Goal: Information Seeking & Learning: Find contact information

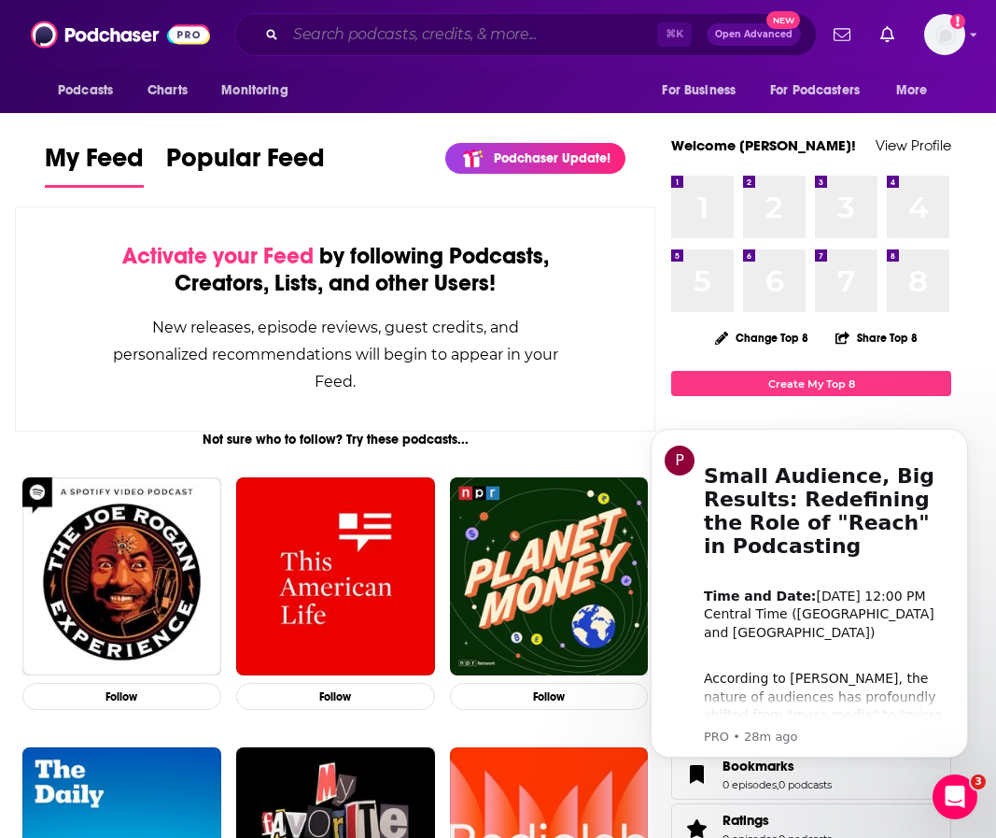
click at [525, 32] on input "Search podcasts, credits, & more..." at bounding box center [472, 35] width 372 height 30
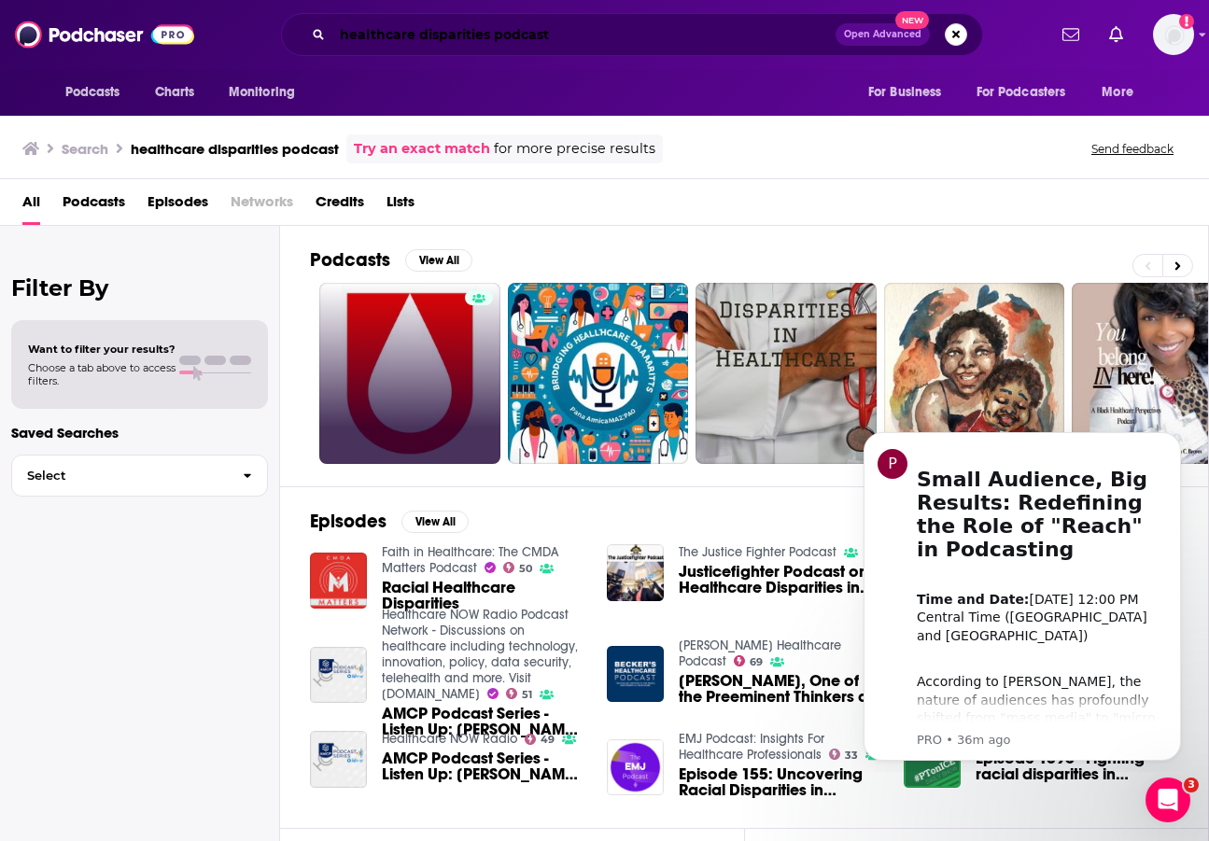
click at [376, 41] on input "healthcare disparities podcast" at bounding box center [583, 35] width 503 height 30
click at [376, 42] on input "healthcare disparities podcast" at bounding box center [583, 35] width 503 height 30
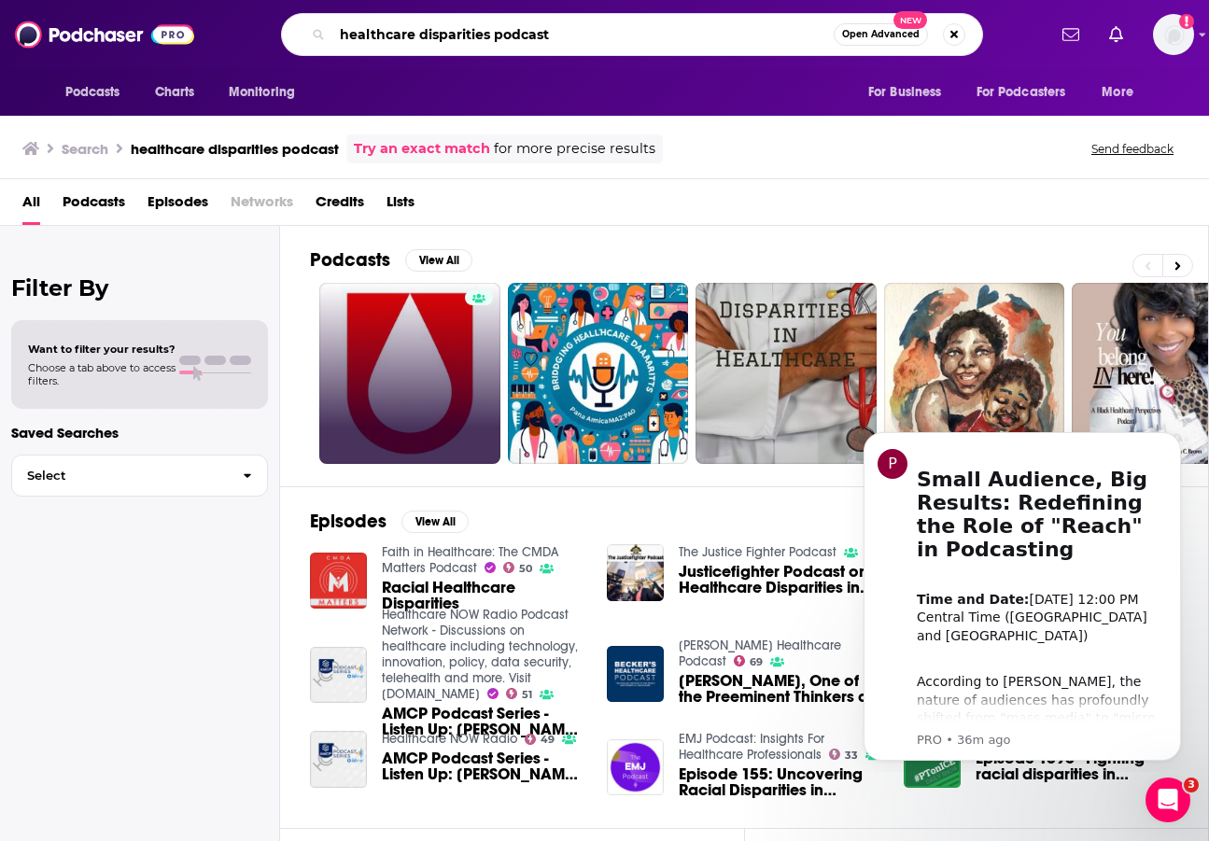
click at [376, 42] on input "healthcare disparities podcast" at bounding box center [582, 35] width 501 height 30
paste input "CREOGS Over Coffee"
type input "CREOGS Over Coffee"
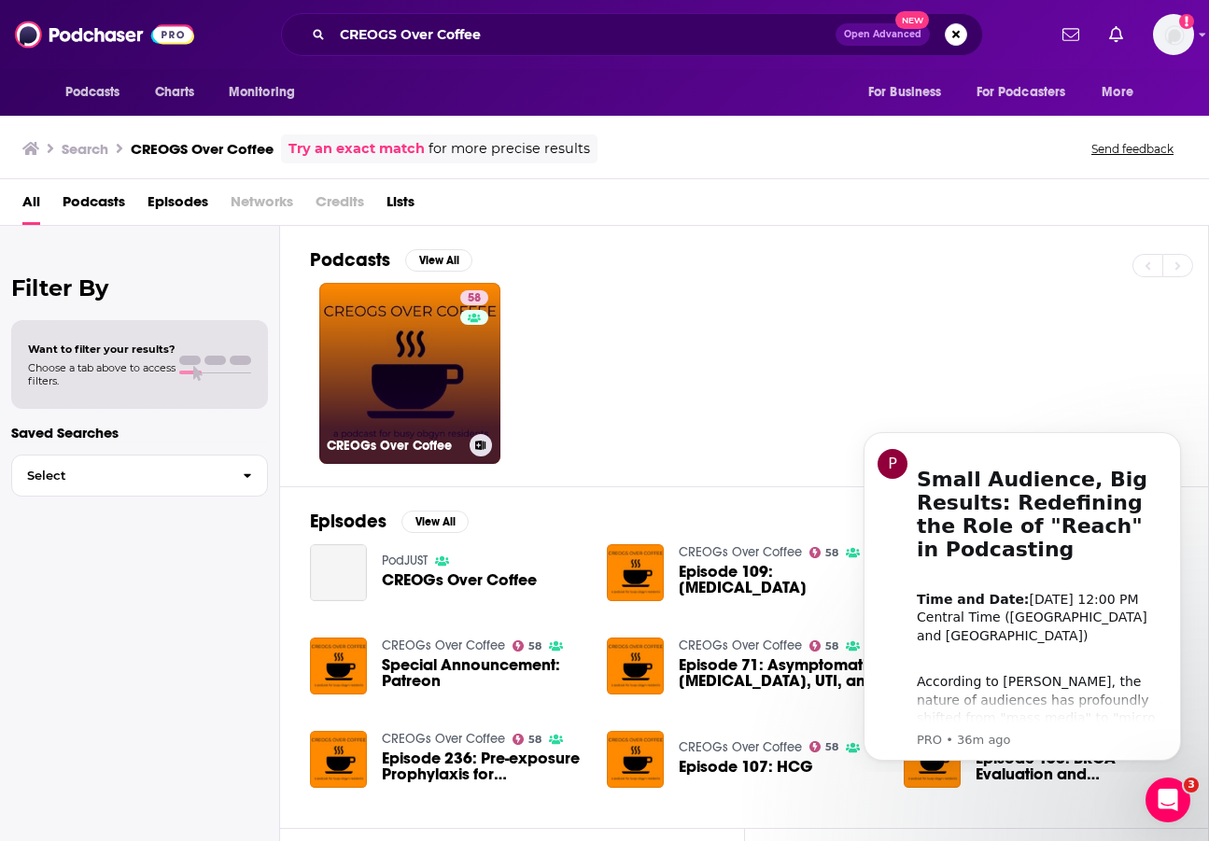
click at [415, 377] on link "58 CREOGs Over Coffee" at bounding box center [409, 373] width 181 height 181
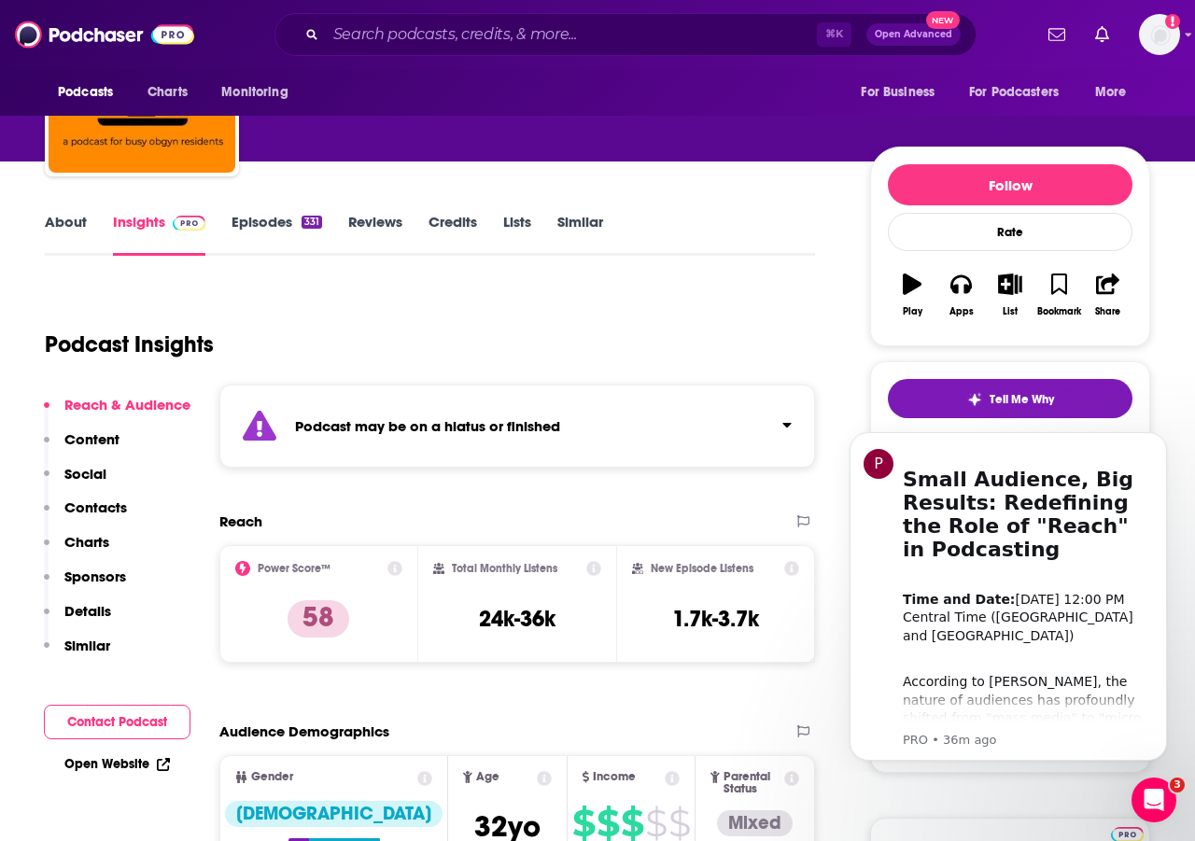
scroll to position [144, 0]
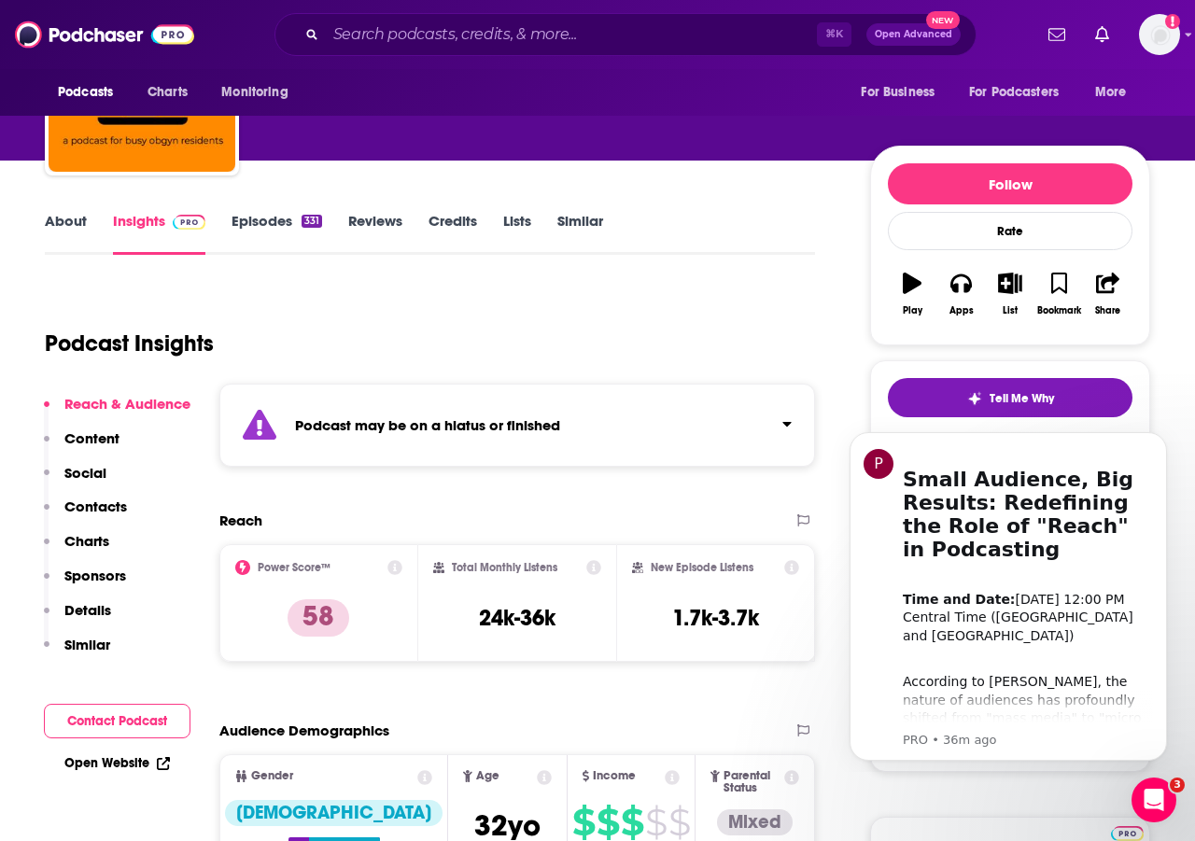
click at [242, 226] on link "Episodes 331" at bounding box center [277, 233] width 91 height 43
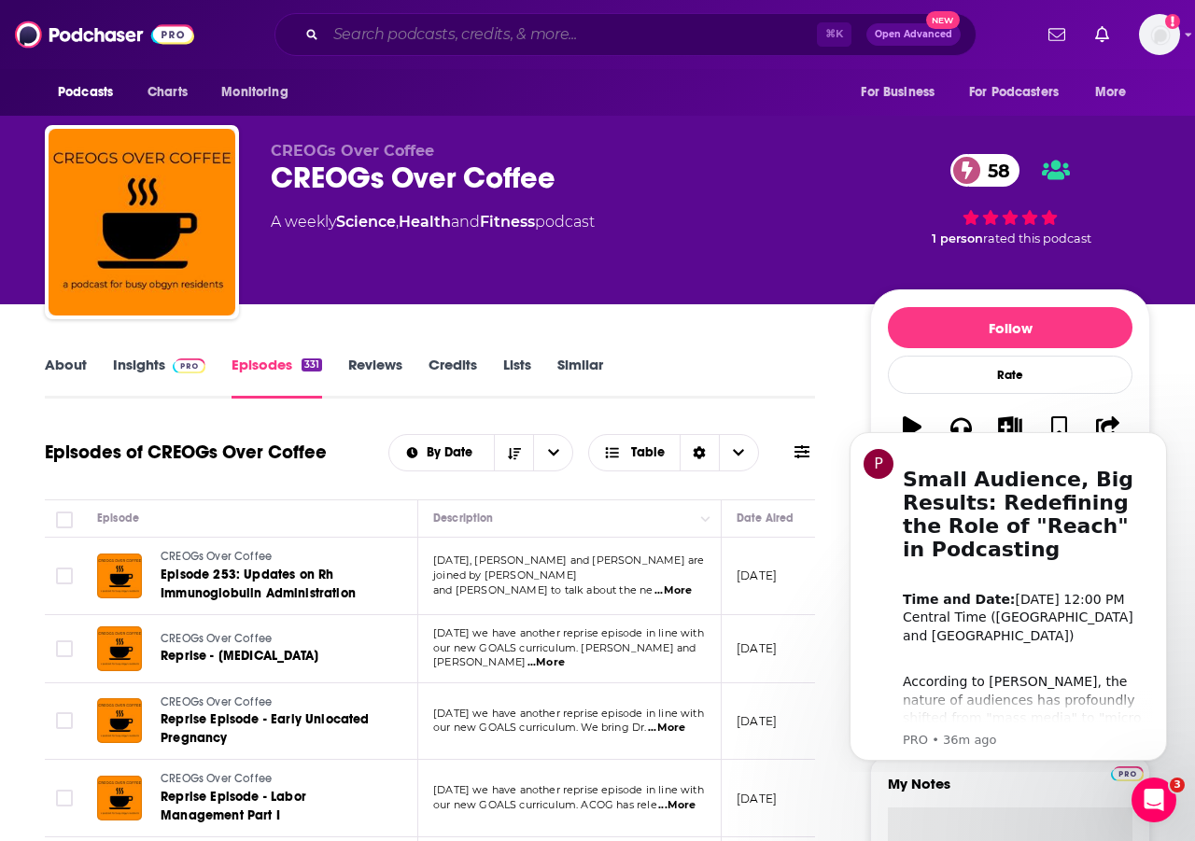
click at [432, 32] on input "Search podcasts, credits, & more..." at bounding box center [571, 35] width 491 height 30
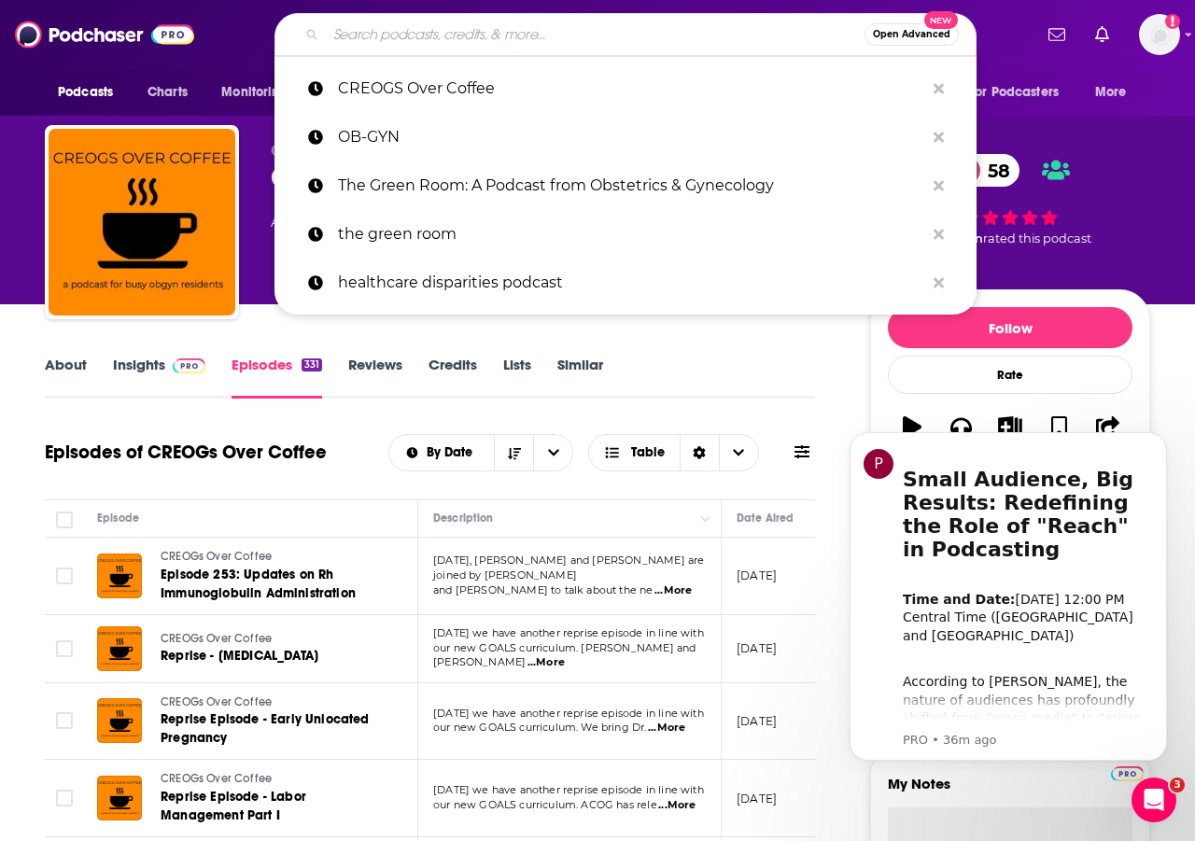
paste input "BackTable OBGYN Podcast"
type input "BackTable OBGYN Podcast"
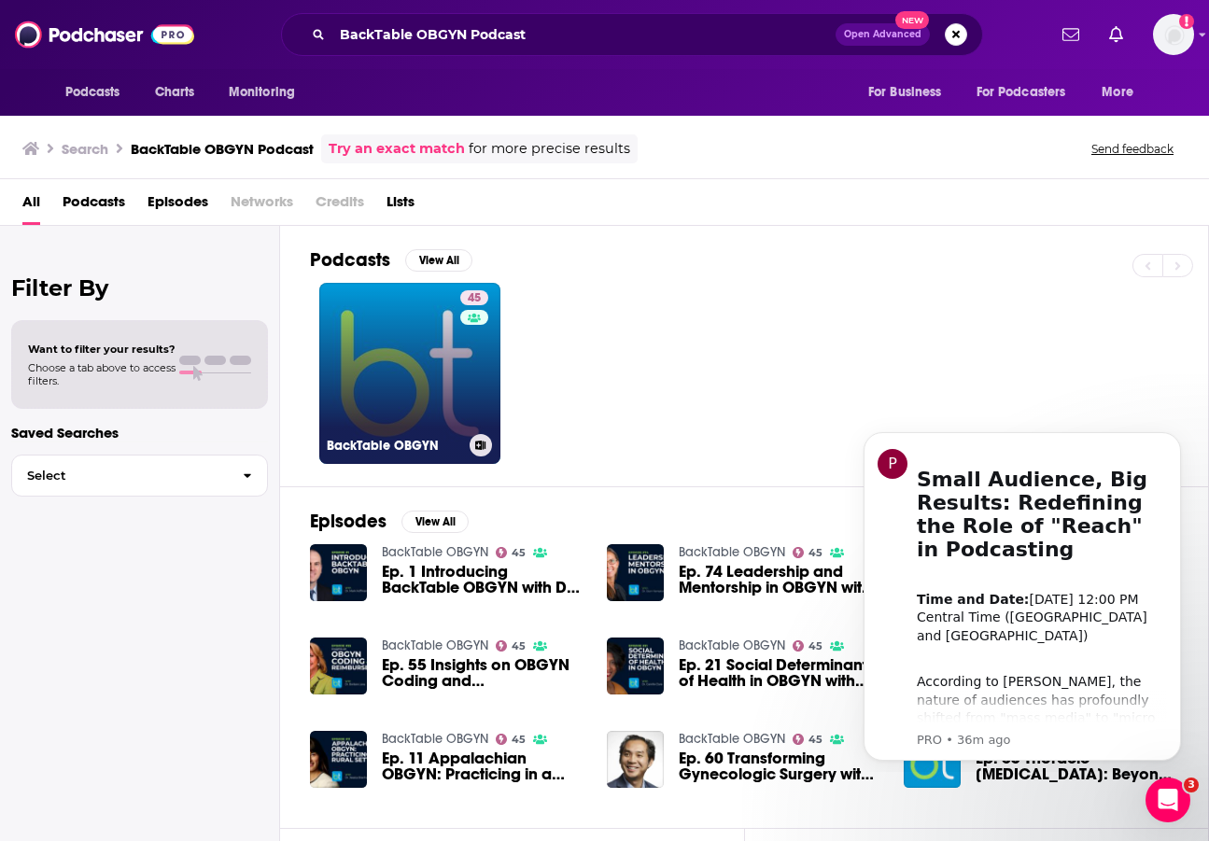
click at [372, 445] on h3 "BackTable OBGYN" at bounding box center [394, 446] width 135 height 16
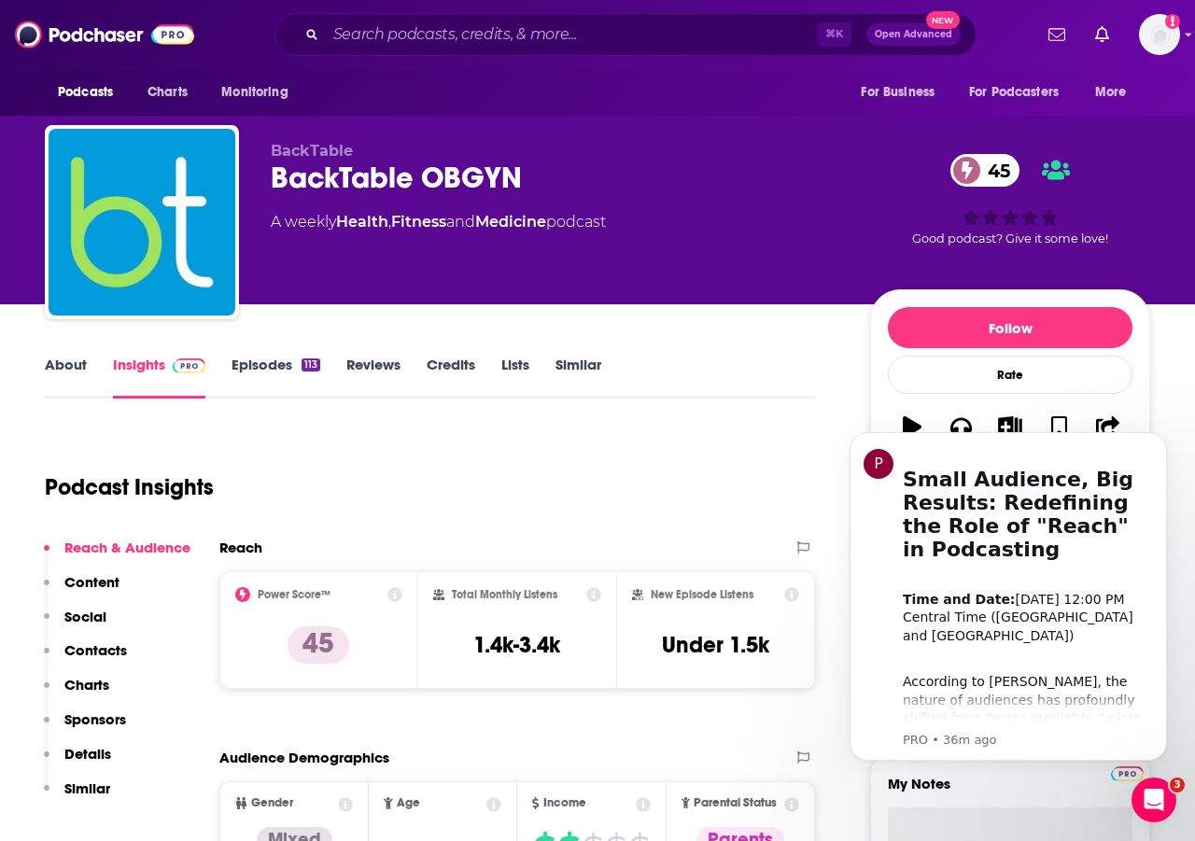
click at [247, 367] on link "Episodes 113" at bounding box center [276, 377] width 89 height 43
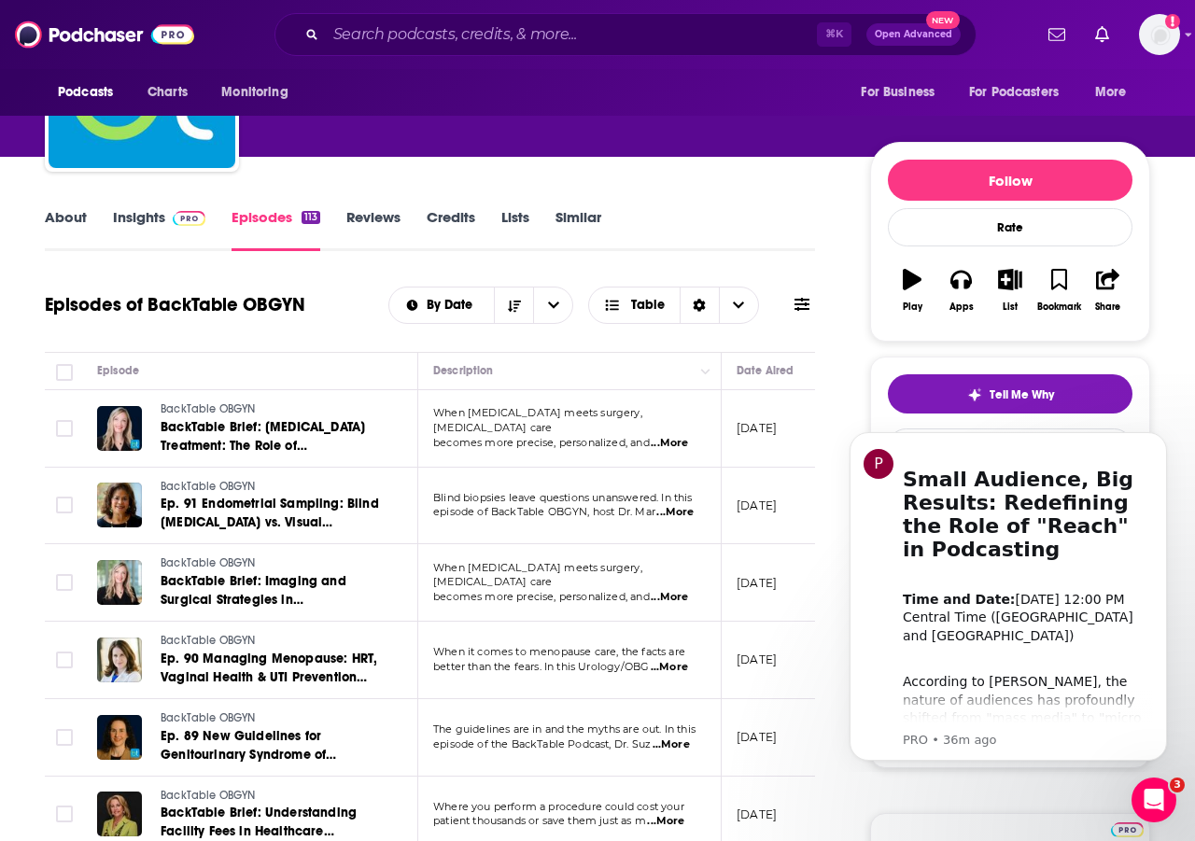
scroll to position [148, 0]
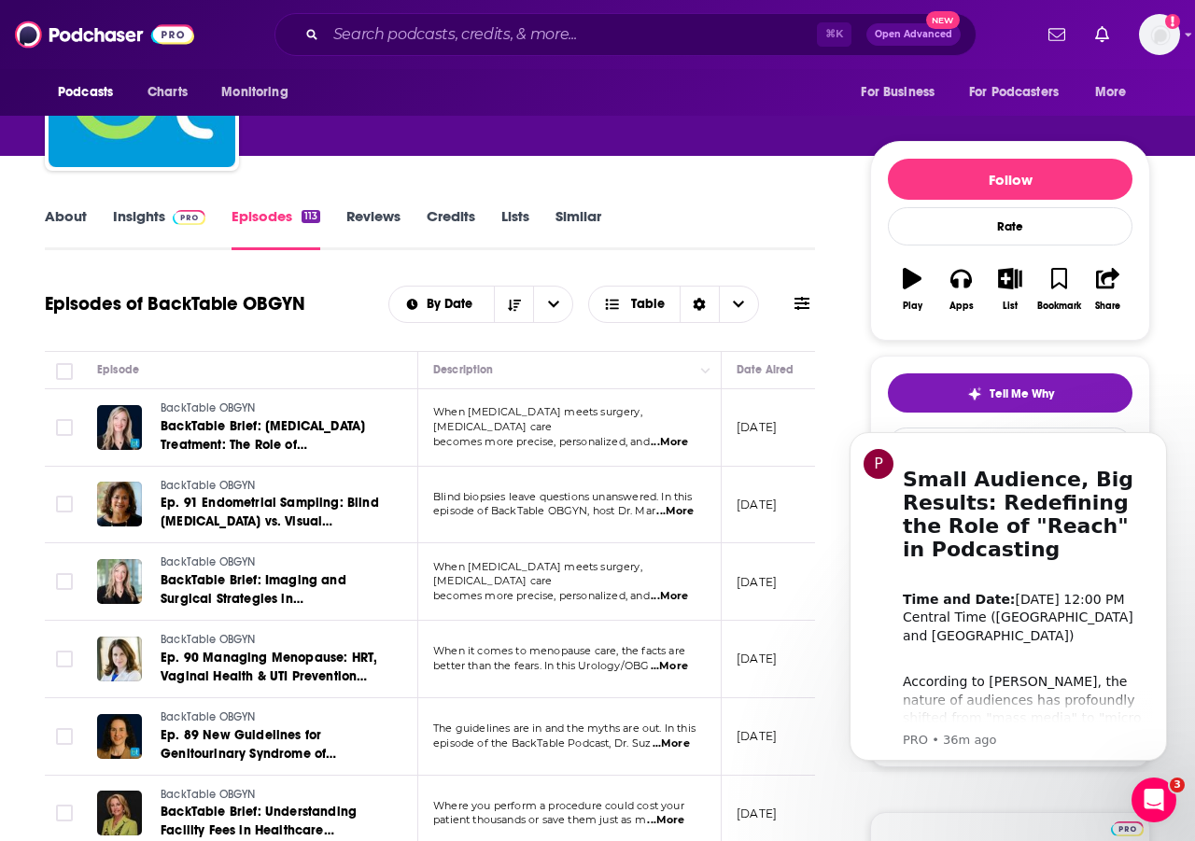
click at [69, 223] on link "About" at bounding box center [66, 228] width 42 height 43
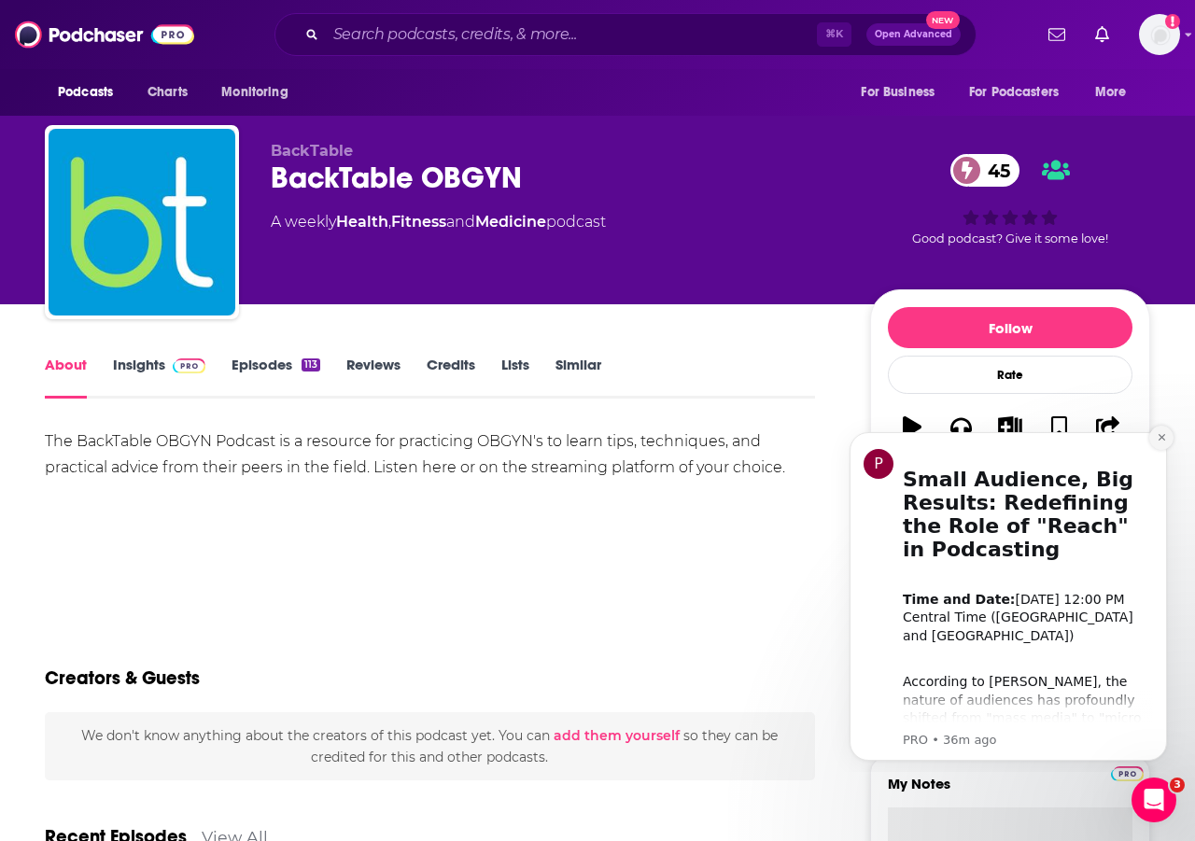
click at [1163, 434] on icon "Dismiss notification" at bounding box center [1162, 437] width 10 height 10
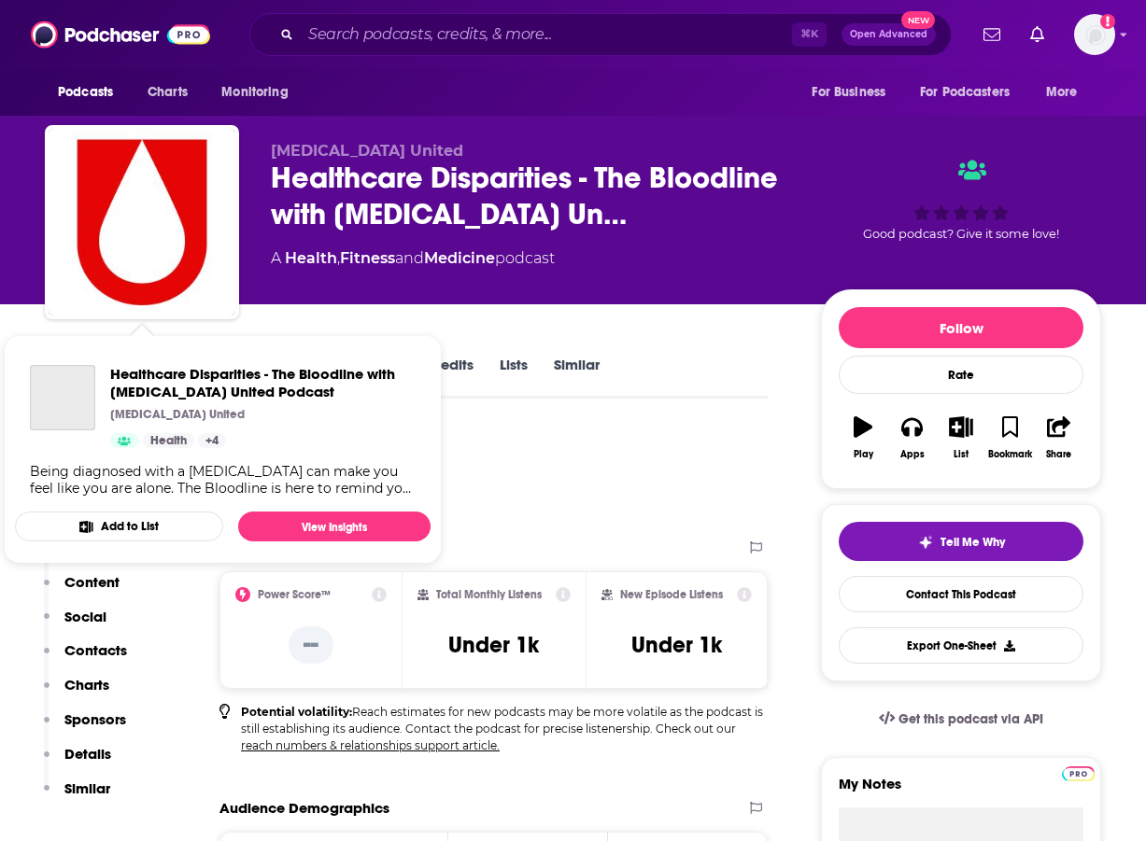
click at [558, 388] on link "Similar" at bounding box center [577, 377] width 46 height 43
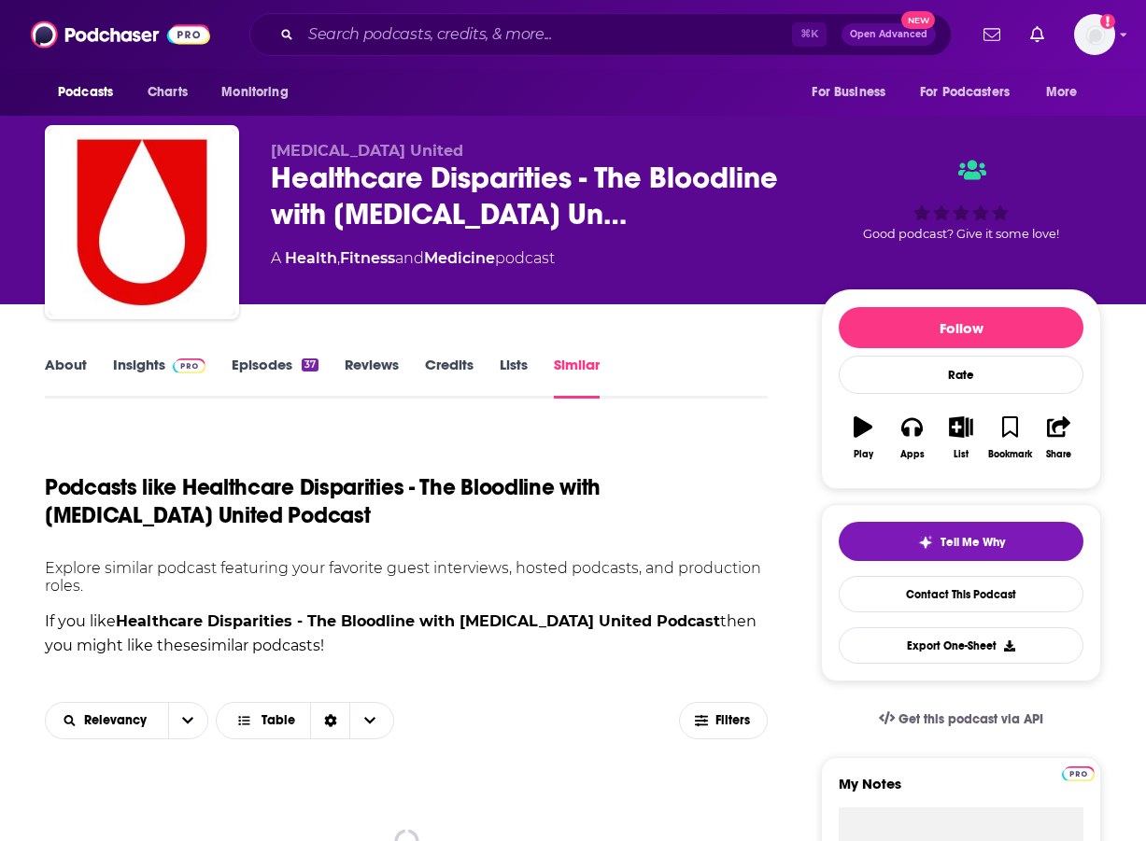
click at [260, 366] on link "Episodes 37" at bounding box center [275, 377] width 87 height 43
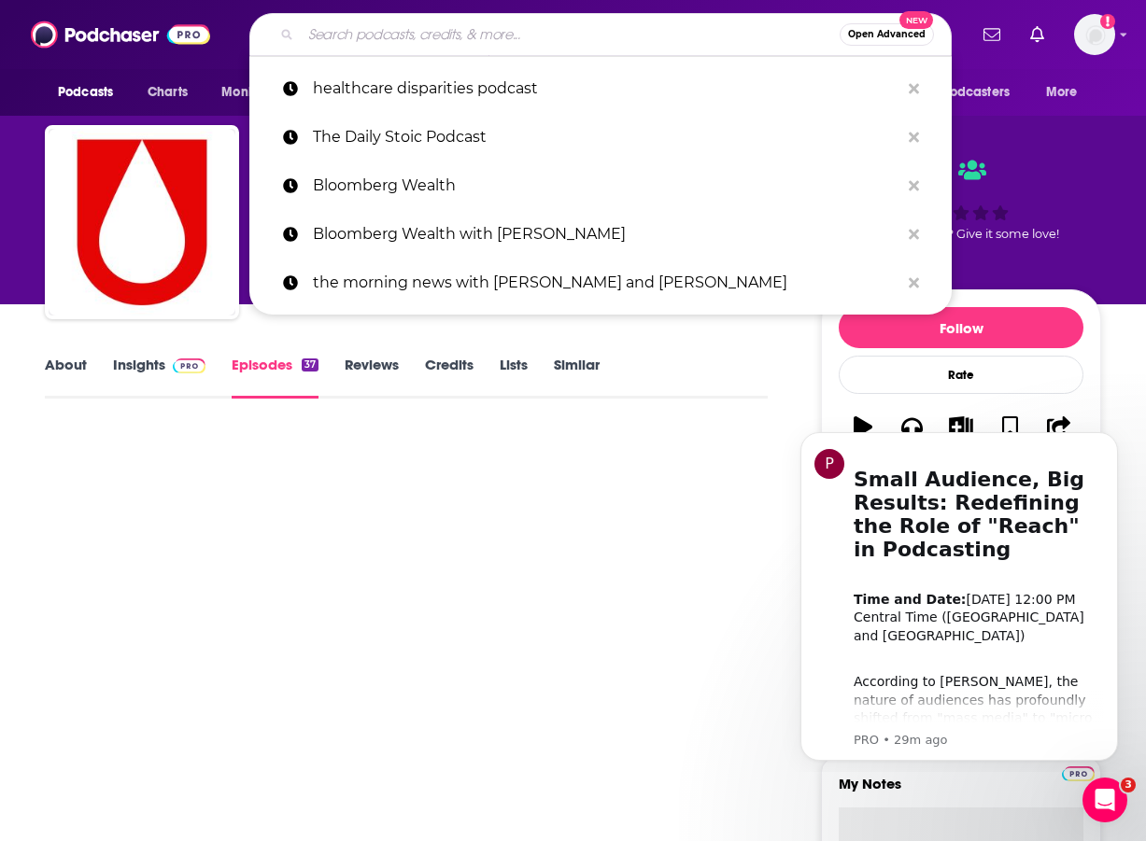
click at [370, 40] on input "Search podcasts, credits, & more..." at bounding box center [570, 35] width 539 height 30
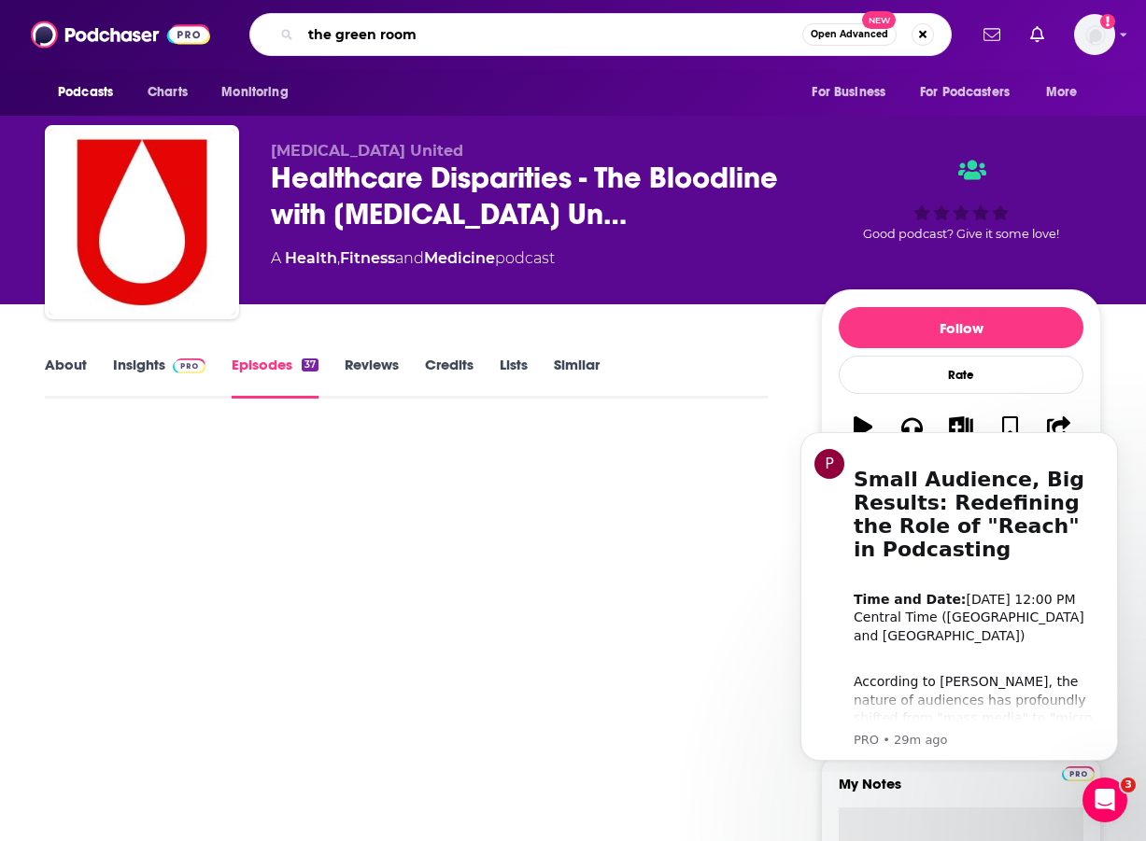
type input "the green room"
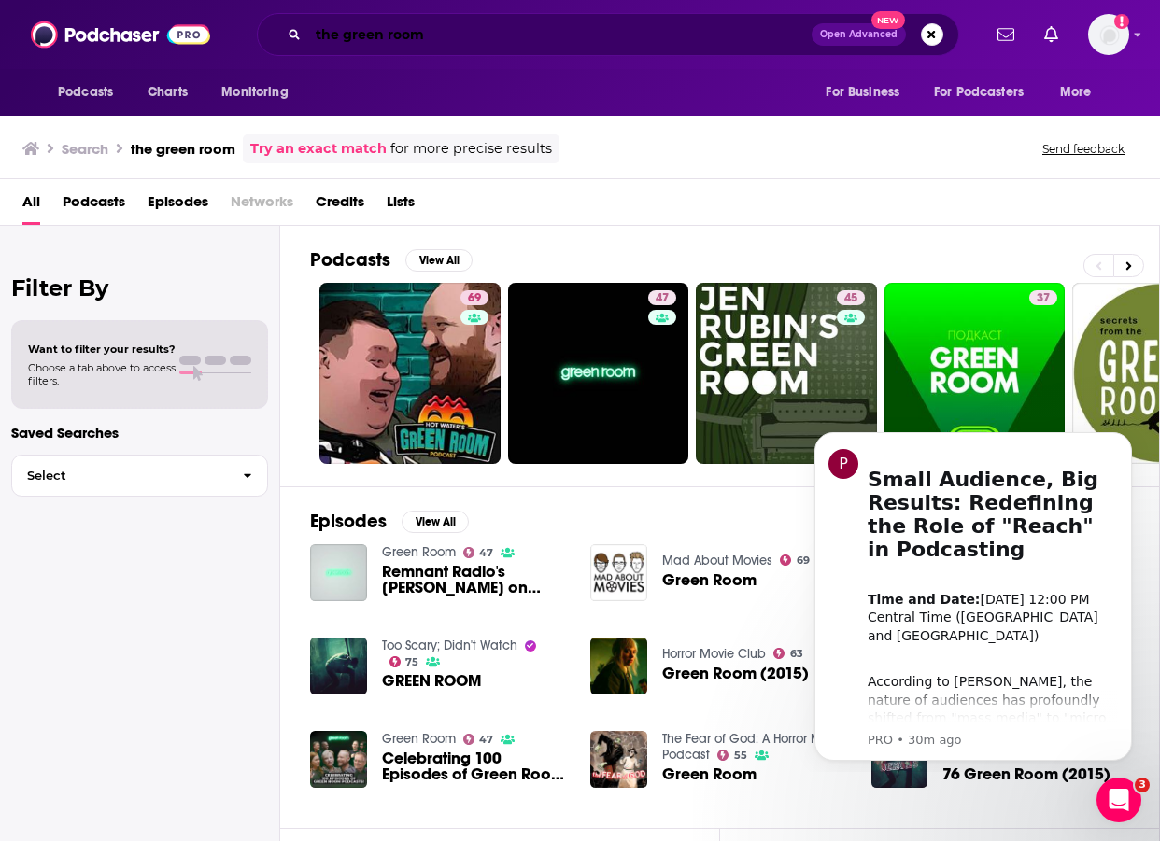
click at [438, 35] on input "the green room" at bounding box center [559, 35] width 503 height 30
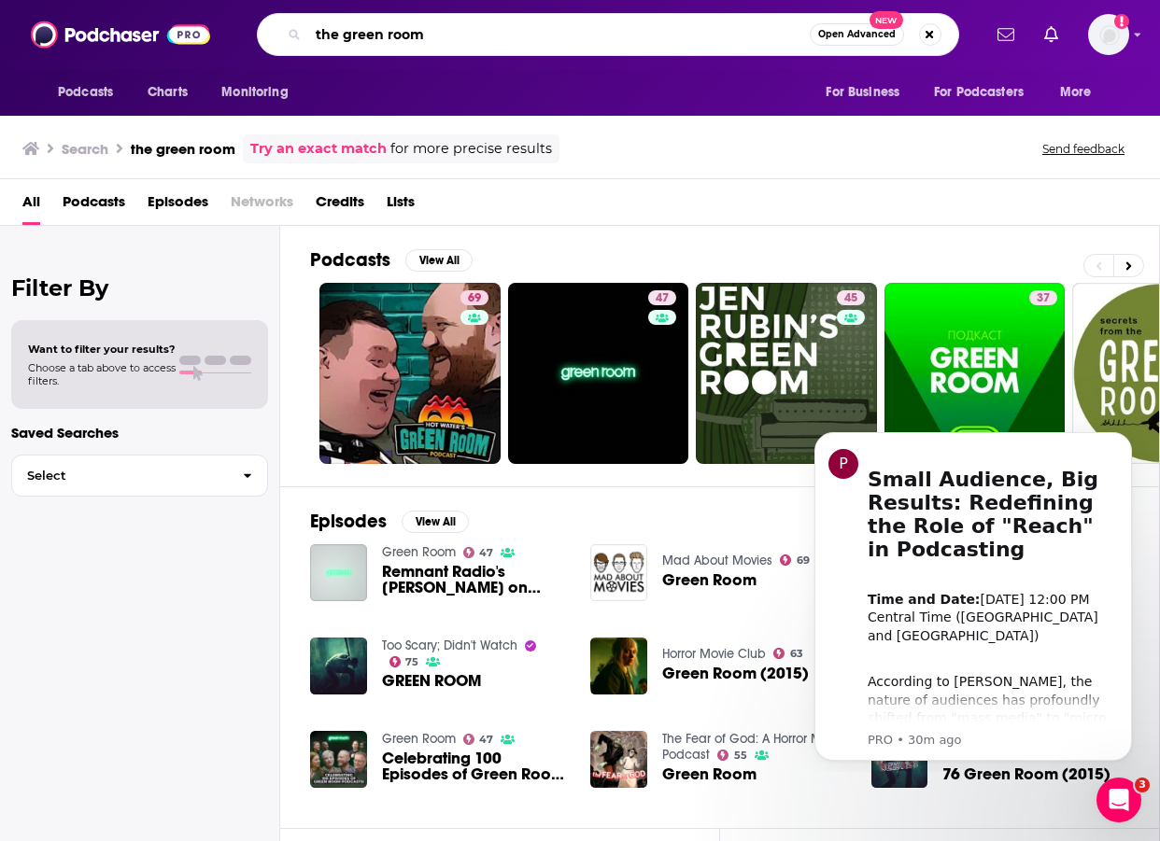
click at [438, 35] on input "the green room" at bounding box center [558, 35] width 501 height 30
paste input "The Green Room: A Podcast from Obstetrics & Gynecology"
type input "The Green Room: A Podcast from Obstetrics & Gynecology"
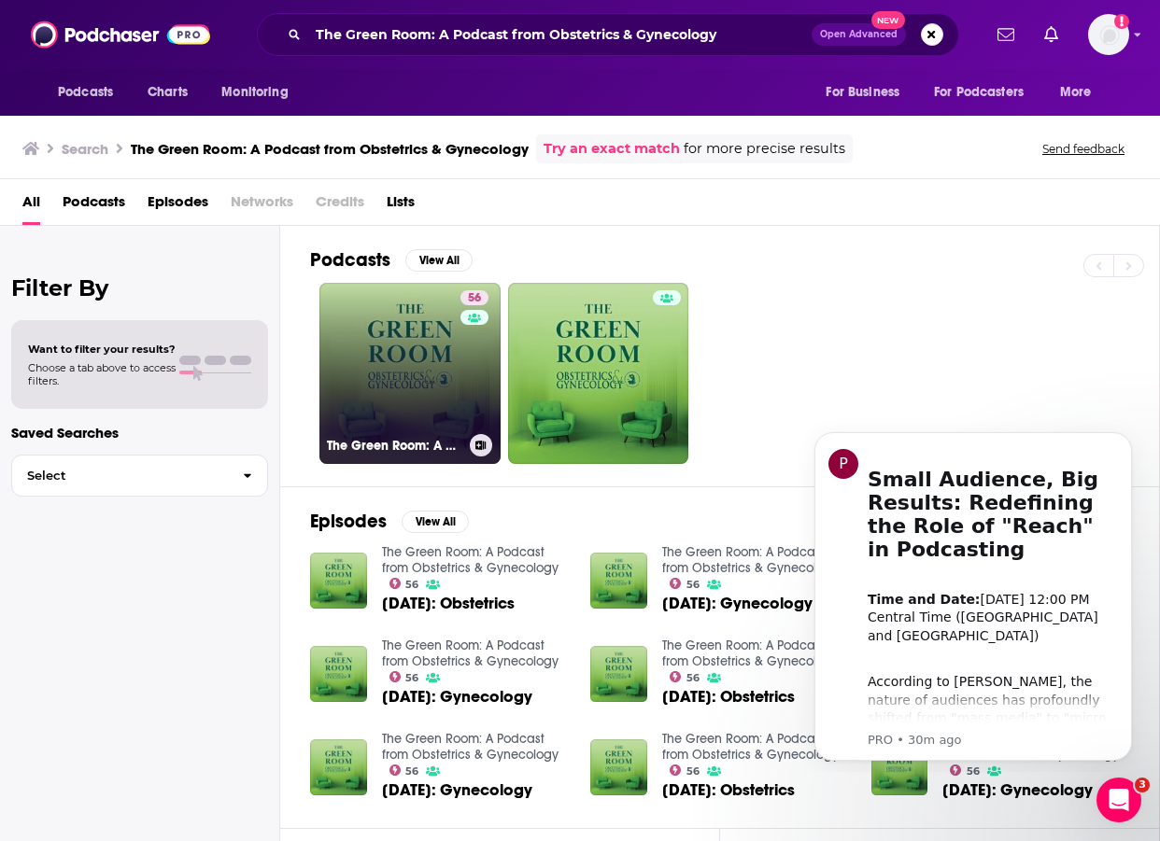
click at [395, 371] on link "56 The Green Room: A Podcast from Obstetrics & Gynecology" at bounding box center [409, 373] width 181 height 181
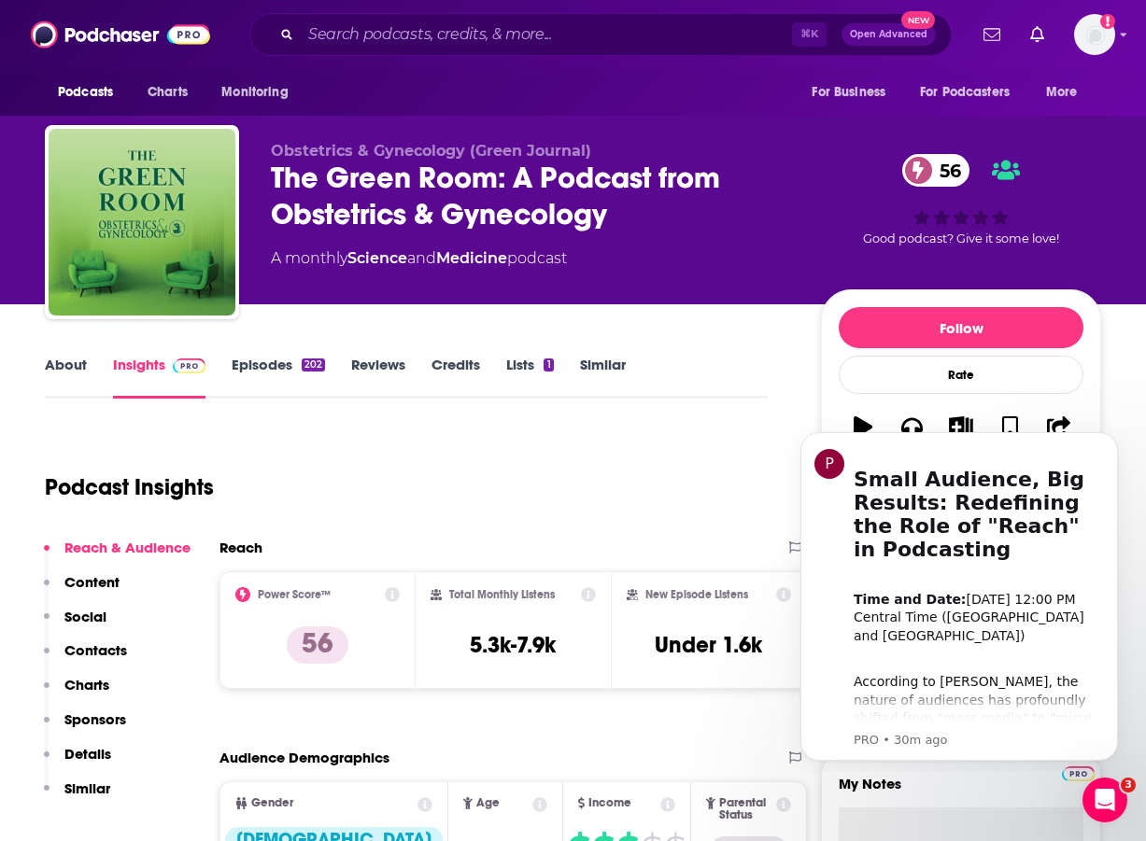
click at [101, 650] on p "Contacts" at bounding box center [95, 650] width 63 height 18
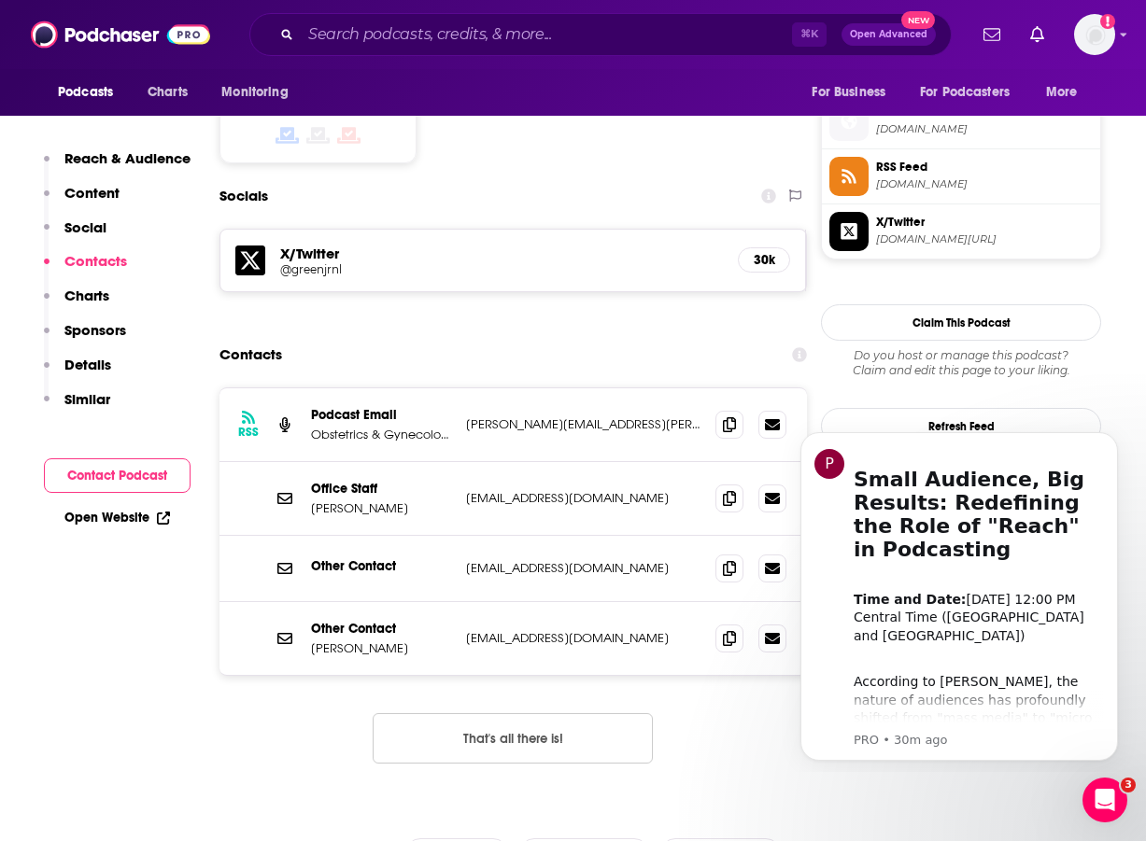
scroll to position [1516, 0]
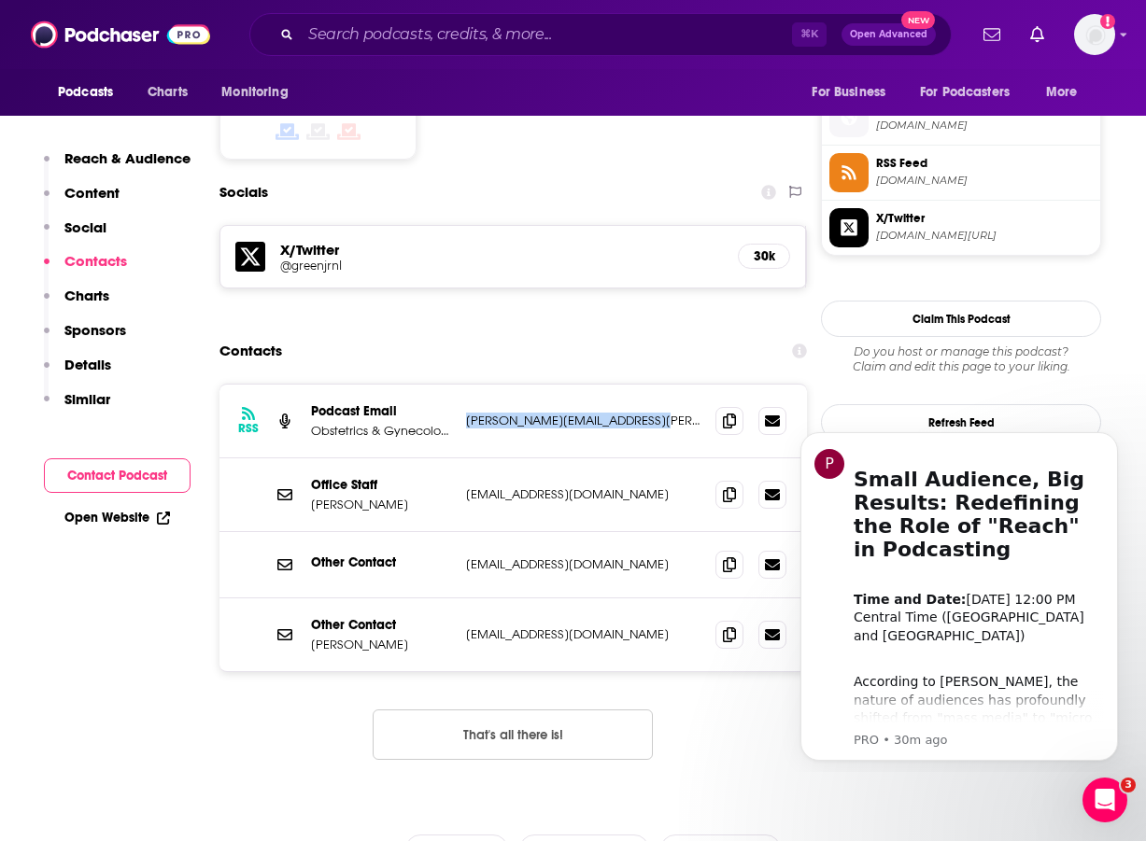
drag, startPoint x: 668, startPoint y: 348, endPoint x: 463, endPoint y: 354, distance: 204.6
click at [463, 385] on div "RSS Podcast Email Obstetrics & Gynecology (Green Journal) jean.mchale@wolterskl…" at bounding box center [512, 422] width 587 height 74
copy p "jean.mchale@wolterskluwer.com"
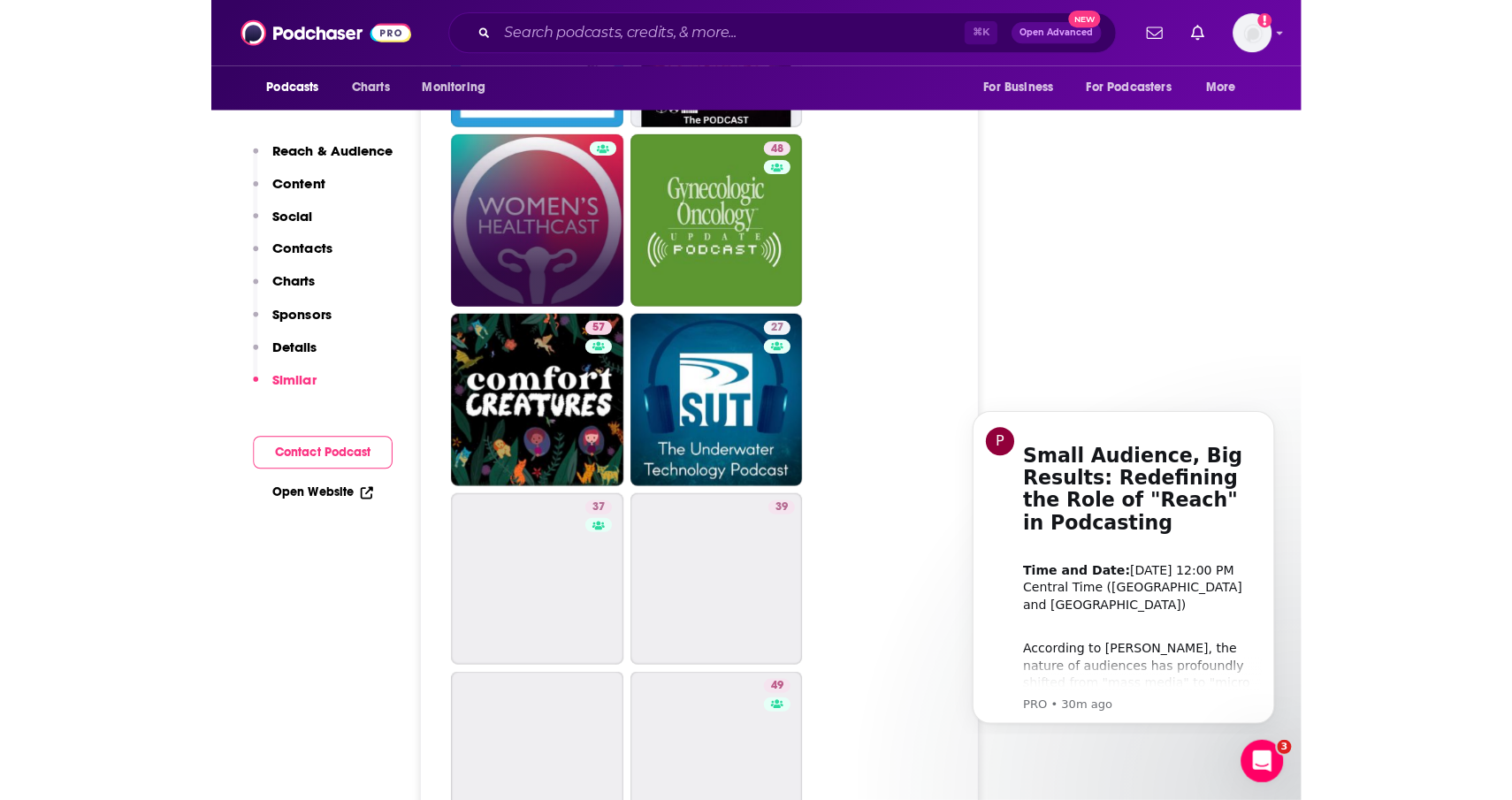
scroll to position [4018, 0]
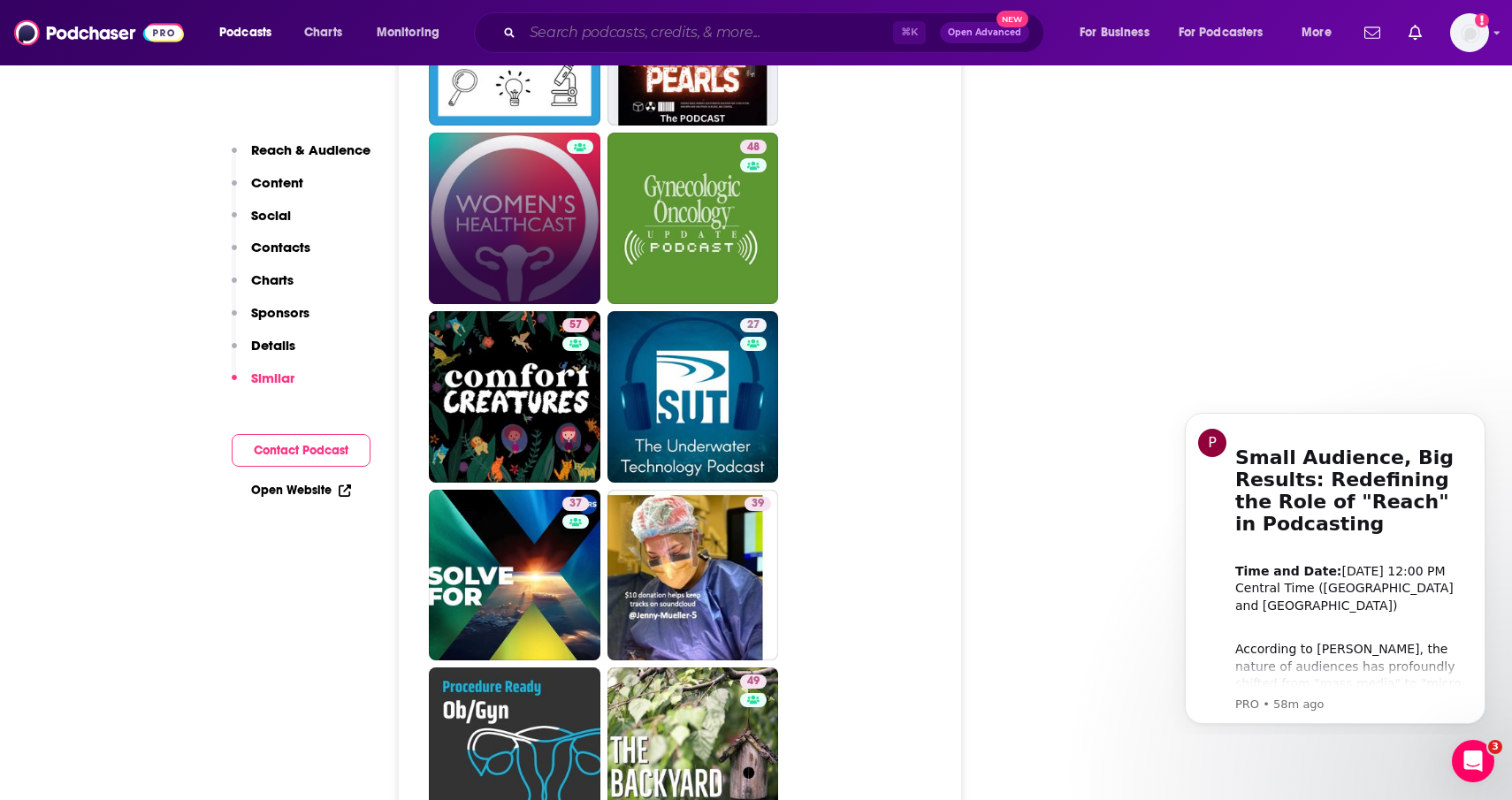
click at [593, 34] on input "Search podcasts, credits, & more..." at bounding box center [707, 33] width 370 height 28
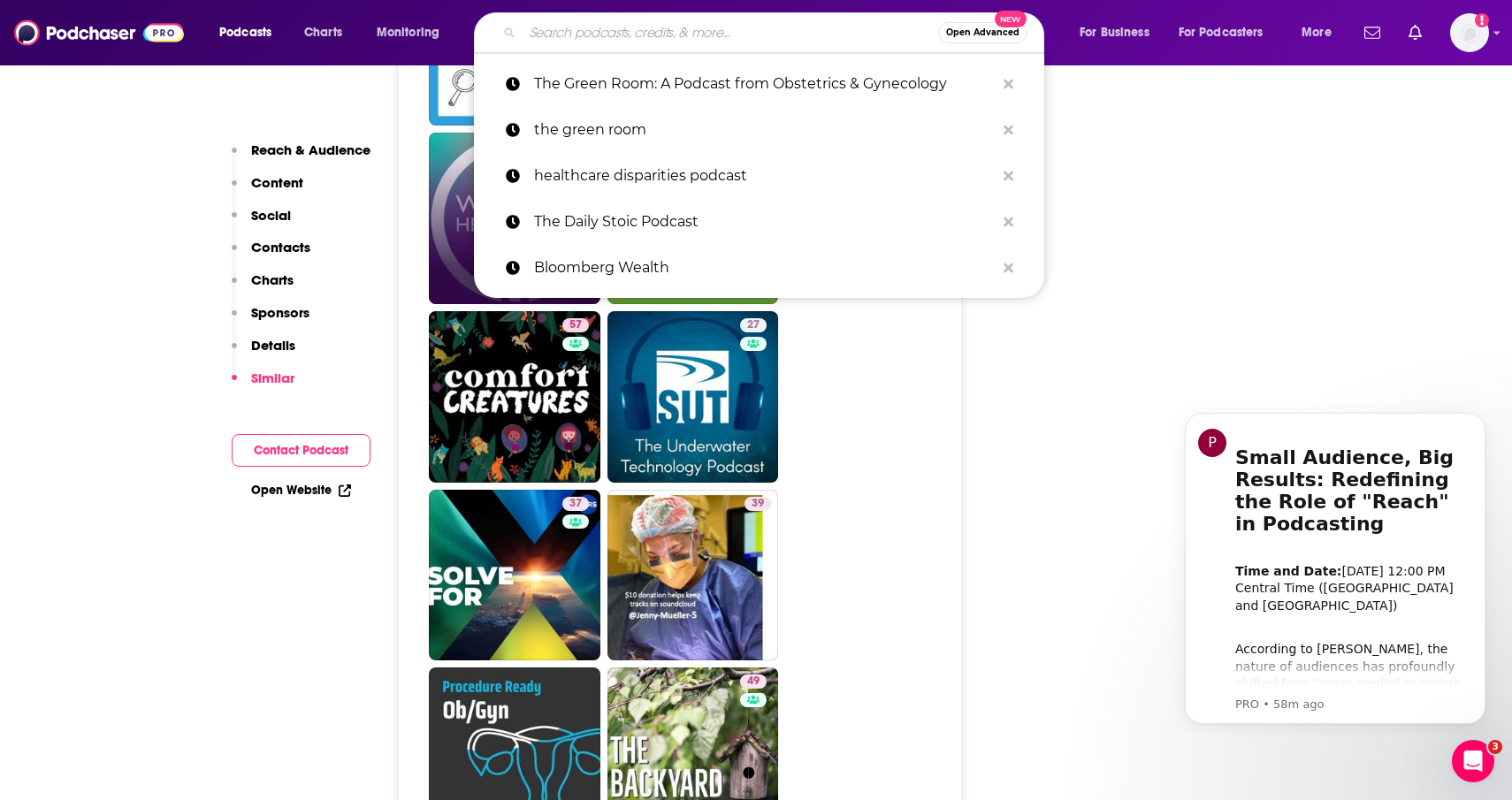
paste input "The Obstetrics Podcast"
type input "The Obstetrics Podcast"
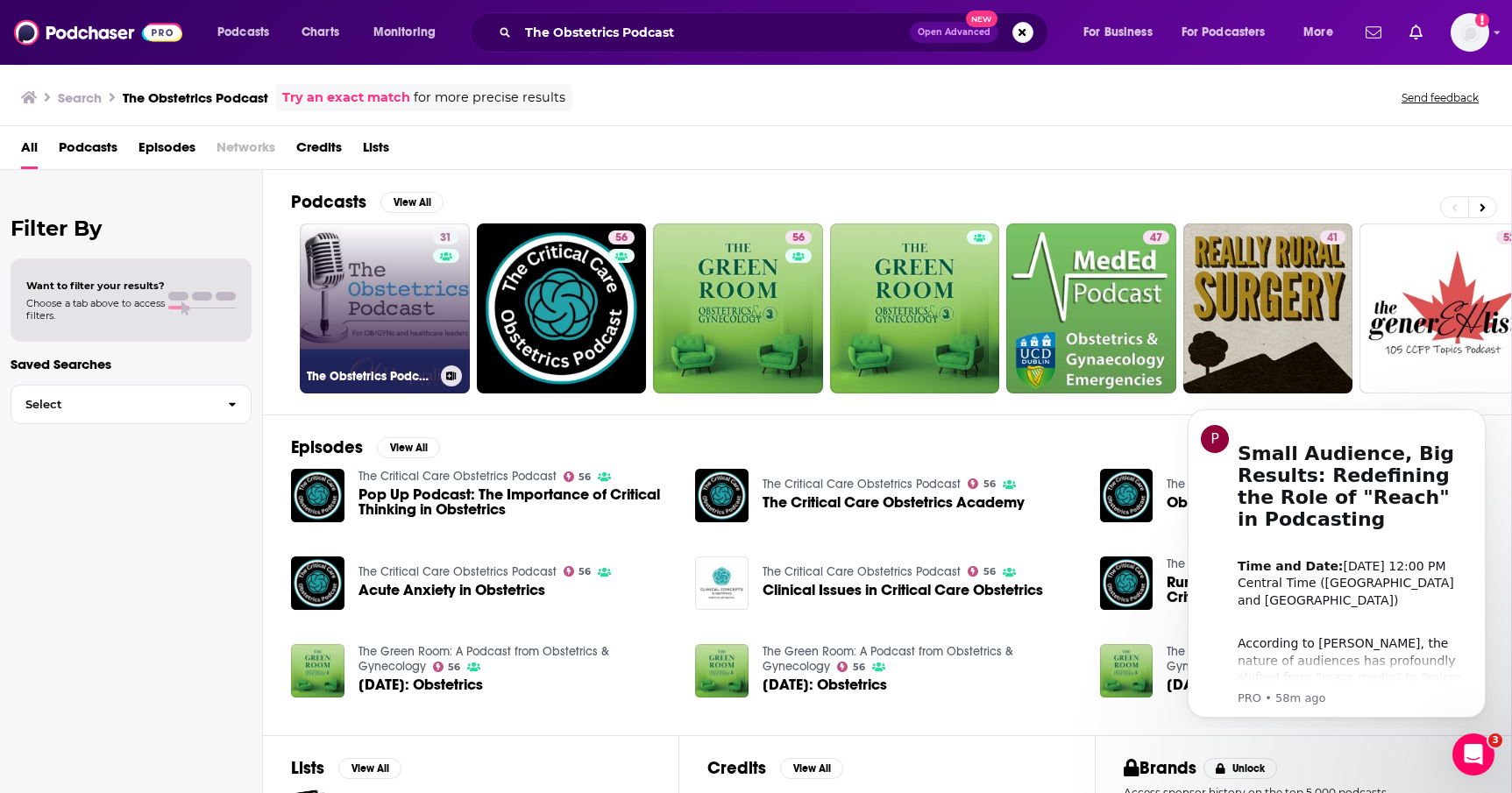
click at [389, 339] on link "31 The Obstetrics Podcast" at bounding box center [384, 308] width 170 height 170
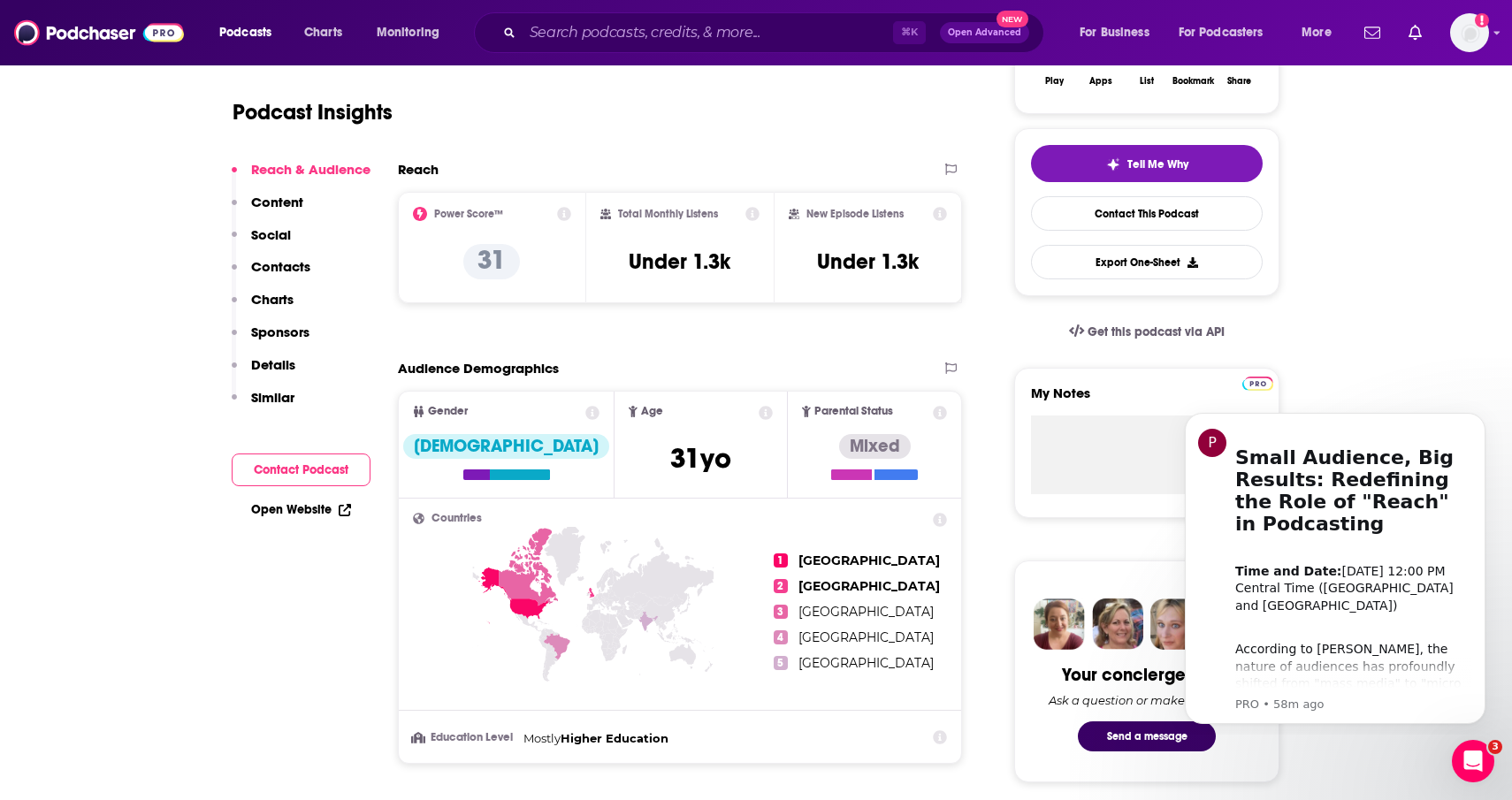
scroll to position [350, 0]
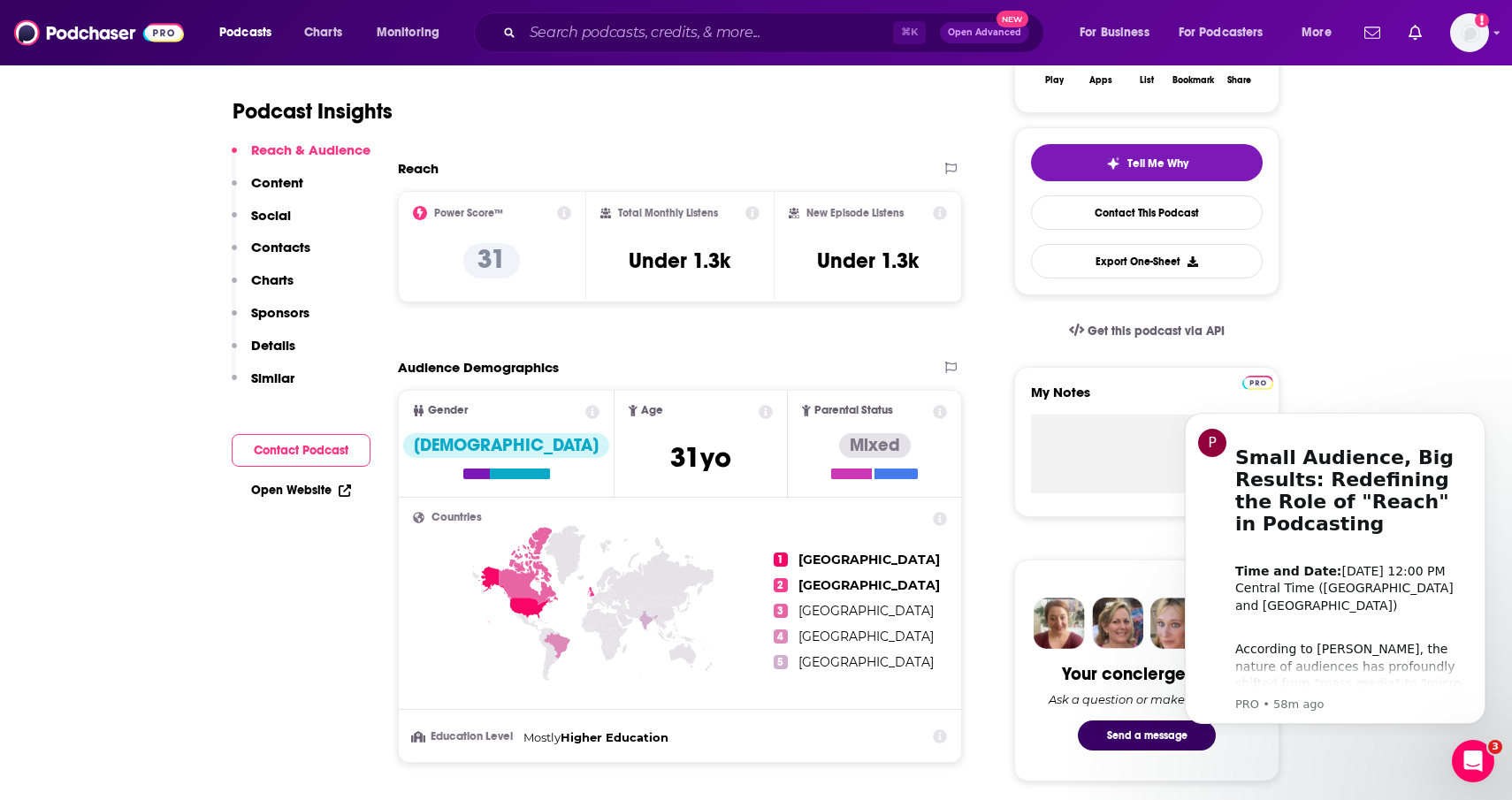
click at [275, 255] on p "Contacts" at bounding box center [280, 247] width 60 height 17
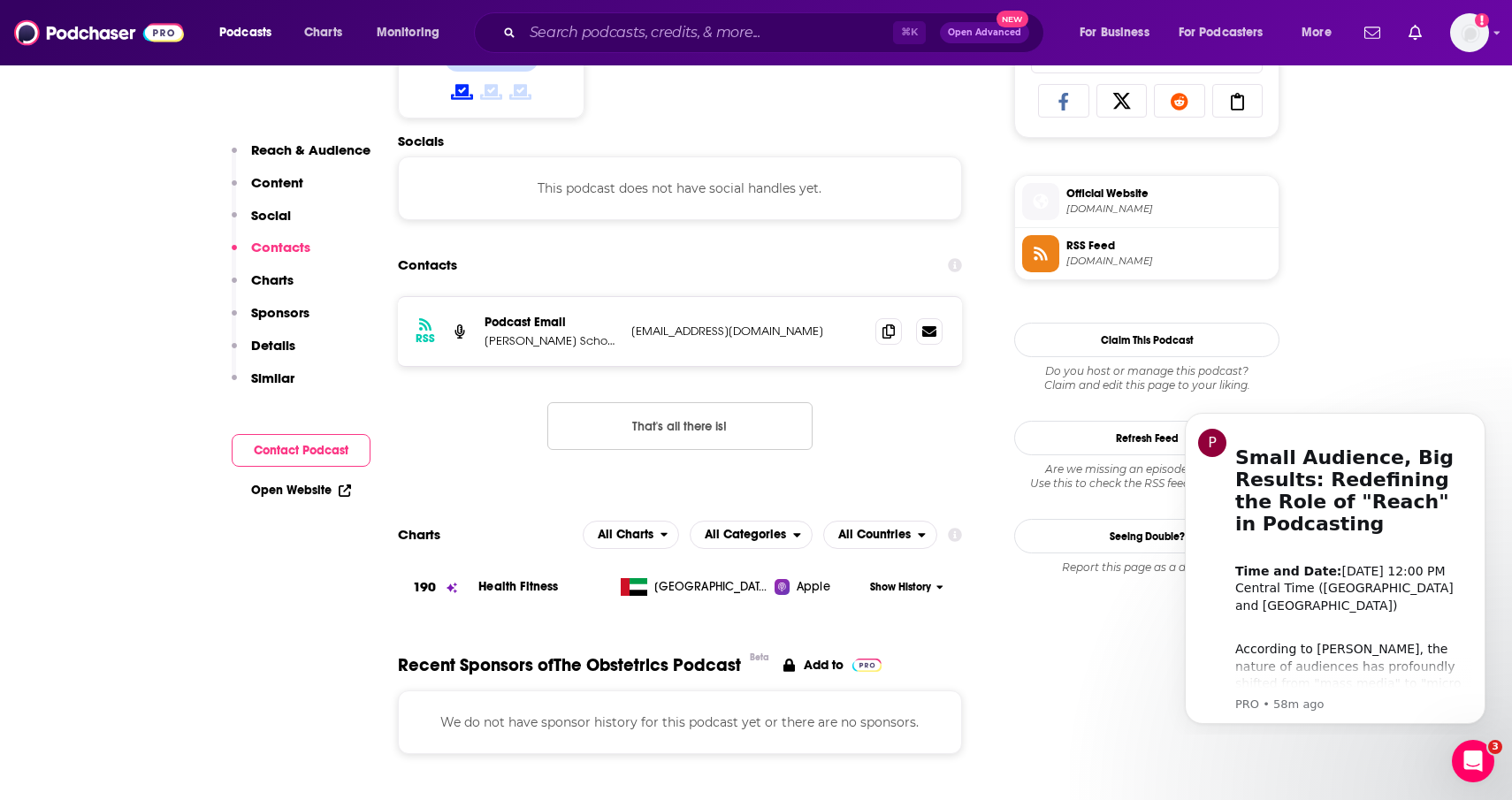
scroll to position [1186, 0]
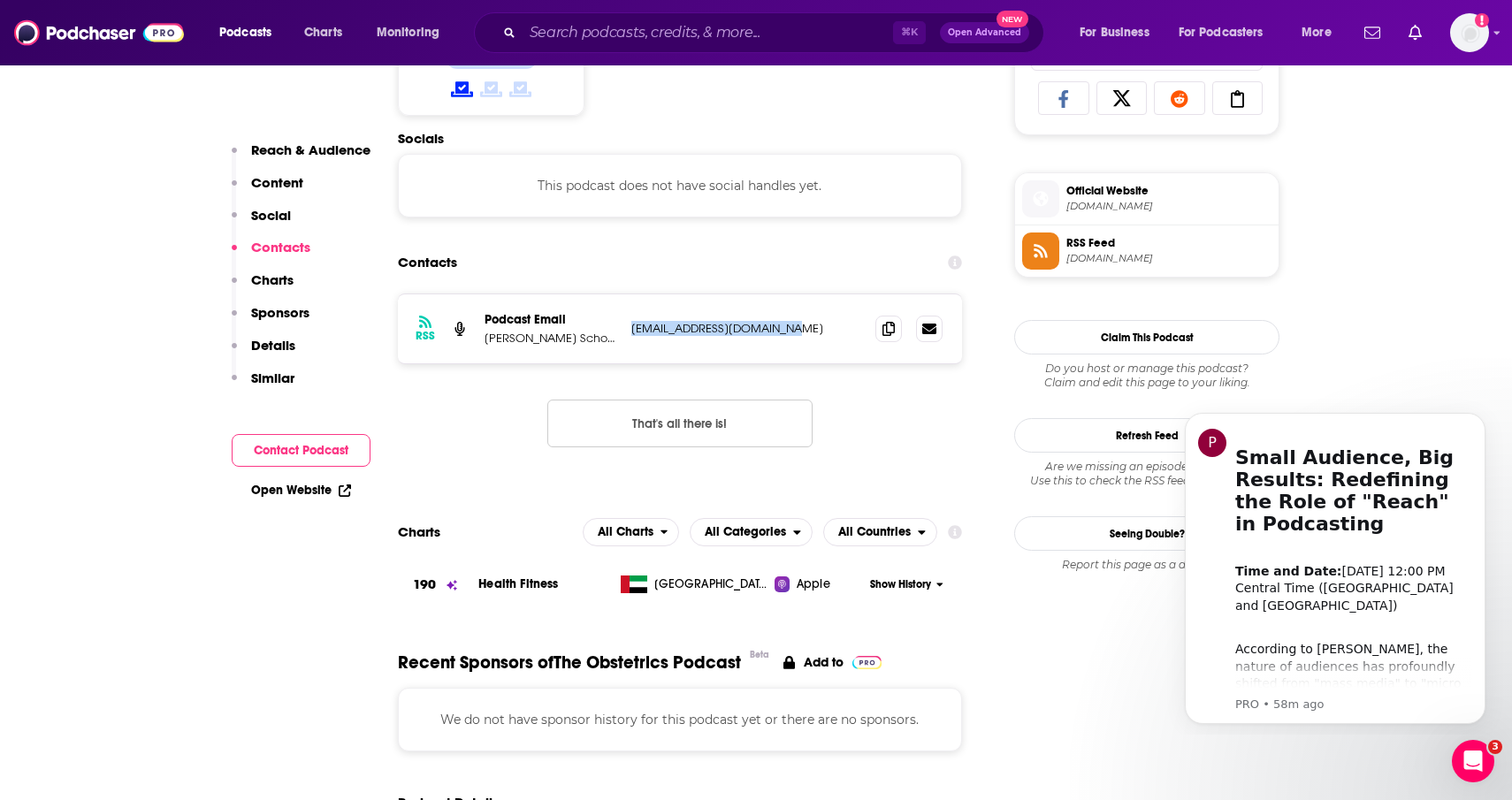
drag, startPoint x: 808, startPoint y: 326, endPoint x: 628, endPoint y: 332, distance: 180.1
click at [628, 332] on div "RSS Podcast Email Perelman School of Medicine, Pathology & Laboratory Medicine …" at bounding box center [680, 329] width 564 height 69
copy p "info@doctorpodcasting.com"
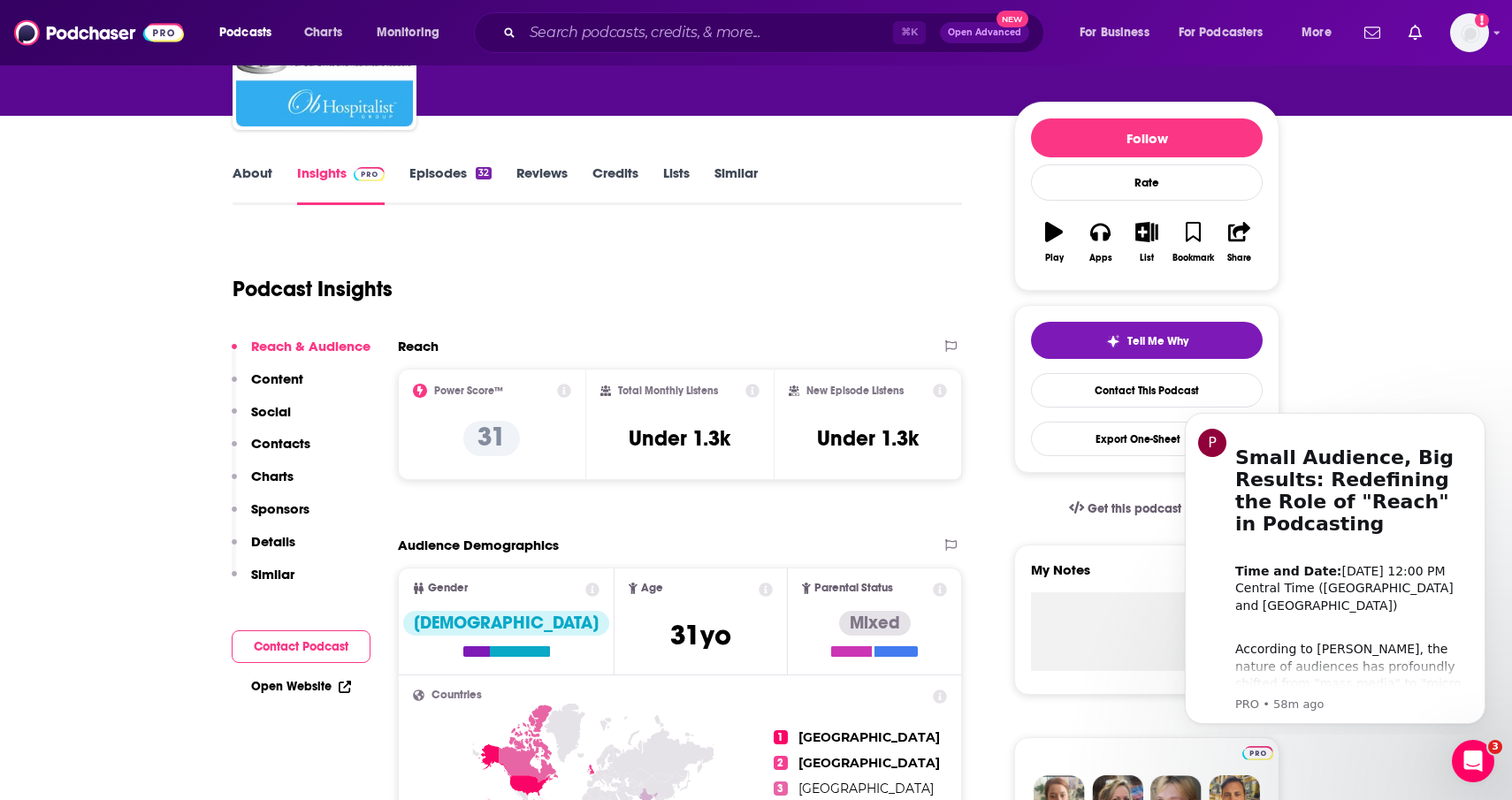
scroll to position [131, 0]
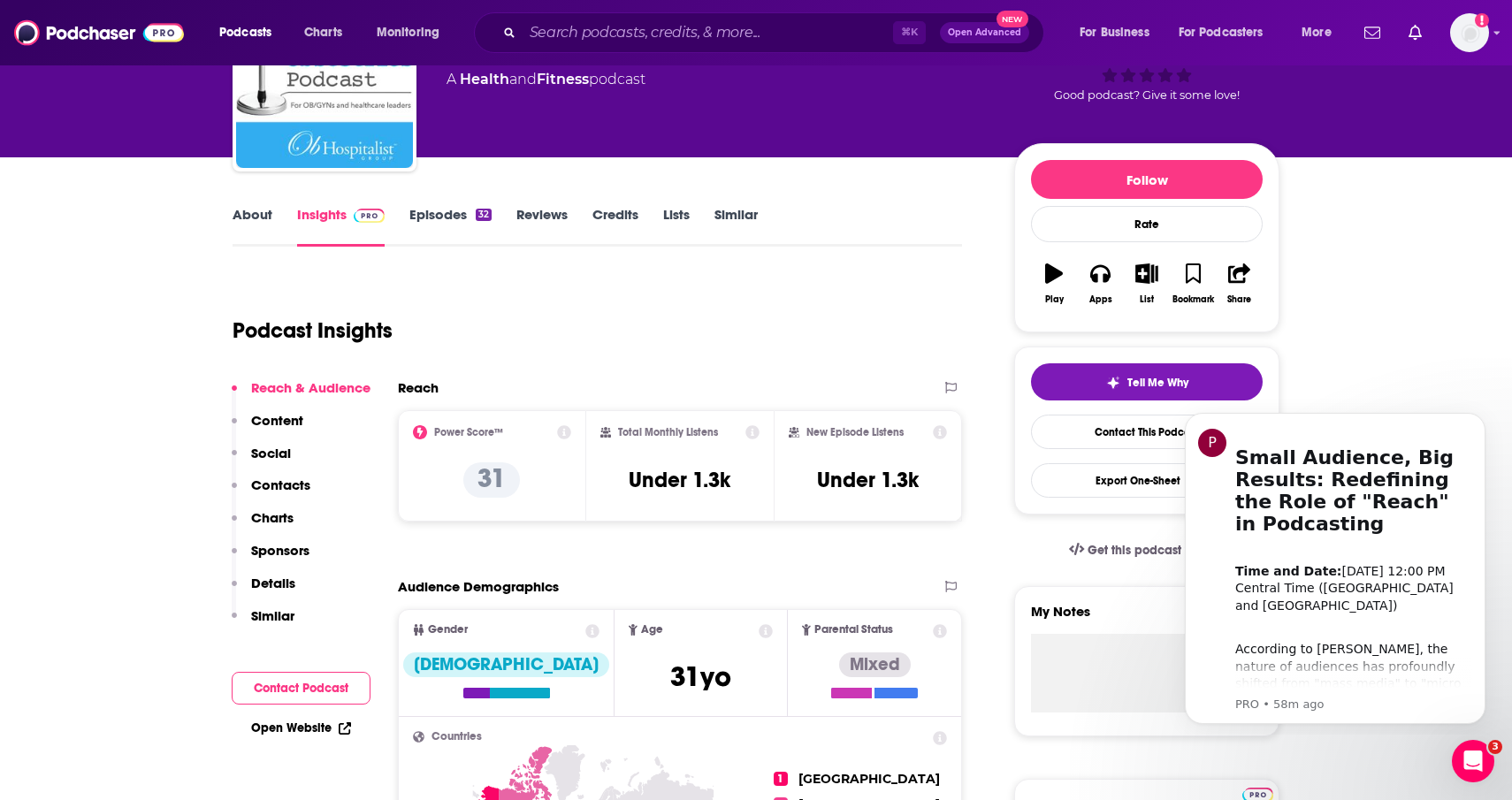
click at [449, 215] on link "Episodes 32" at bounding box center [450, 226] width 82 height 41
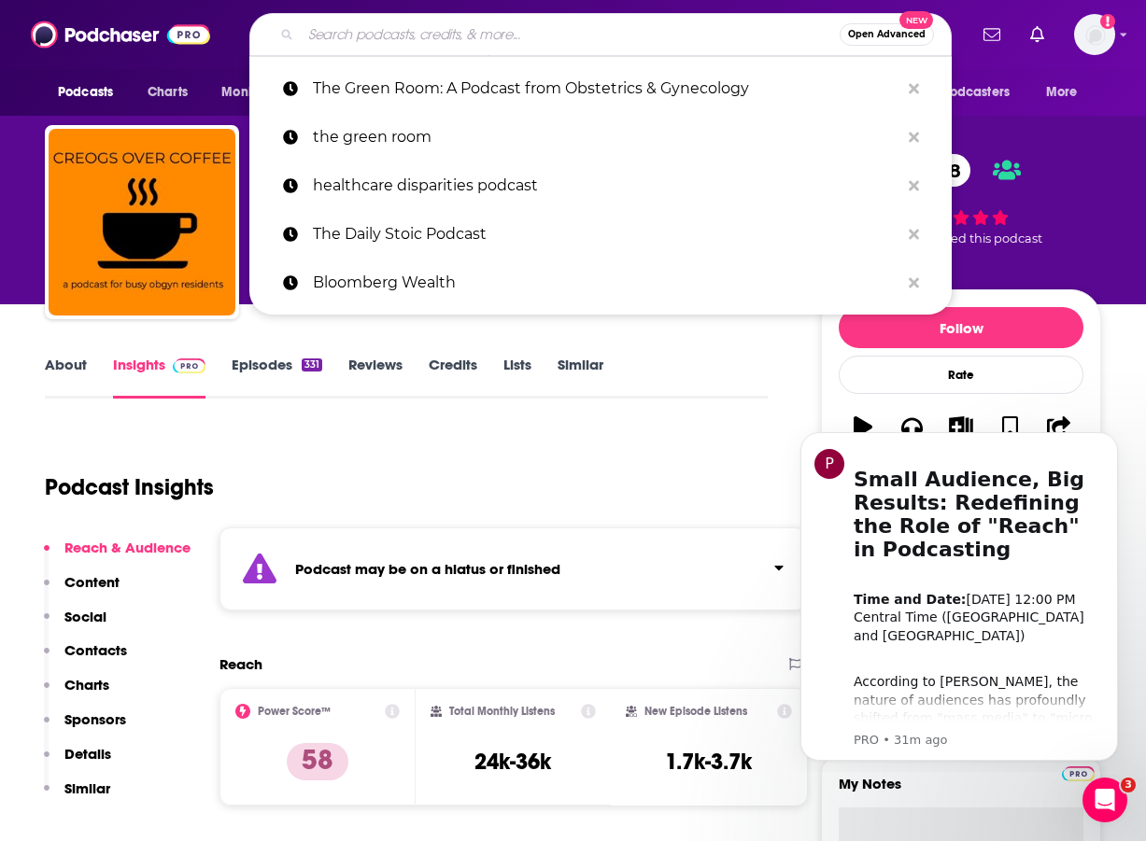
click at [364, 23] on input "Search podcasts, credits, & more..." at bounding box center [570, 35] width 539 height 30
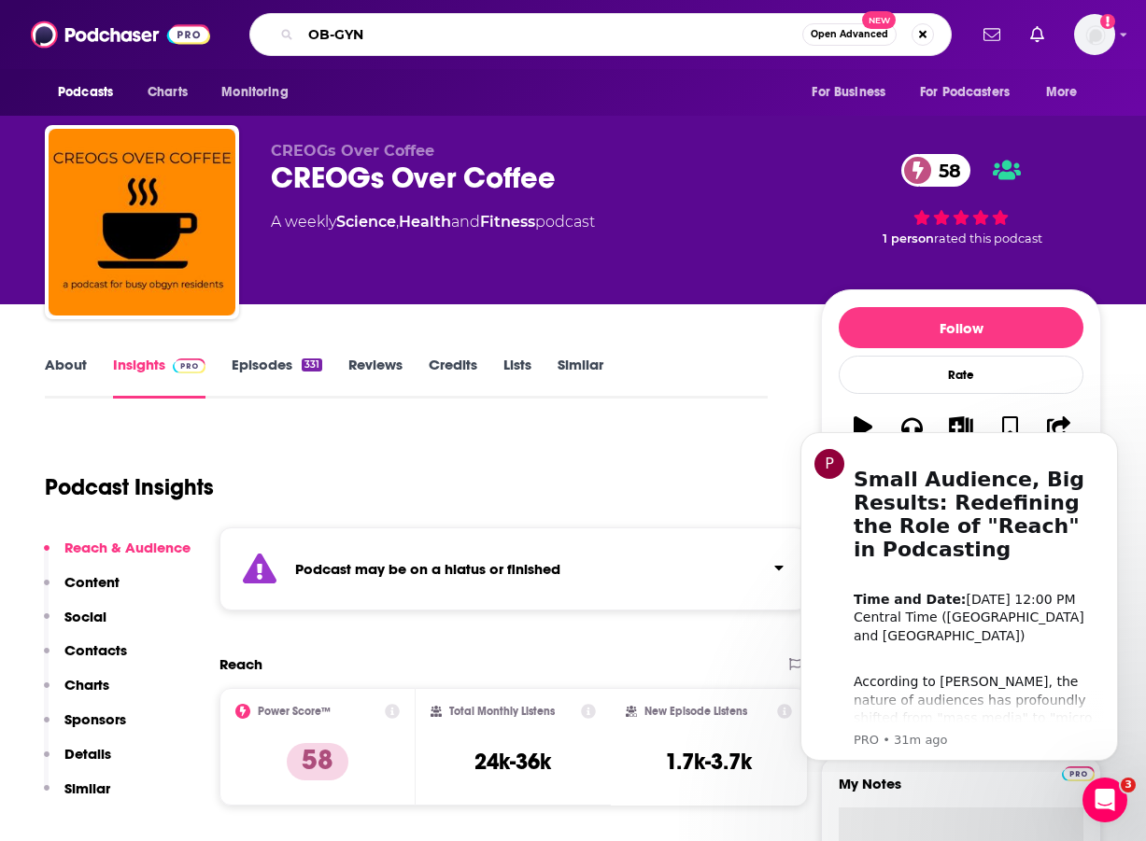
type input "OB-GYN"
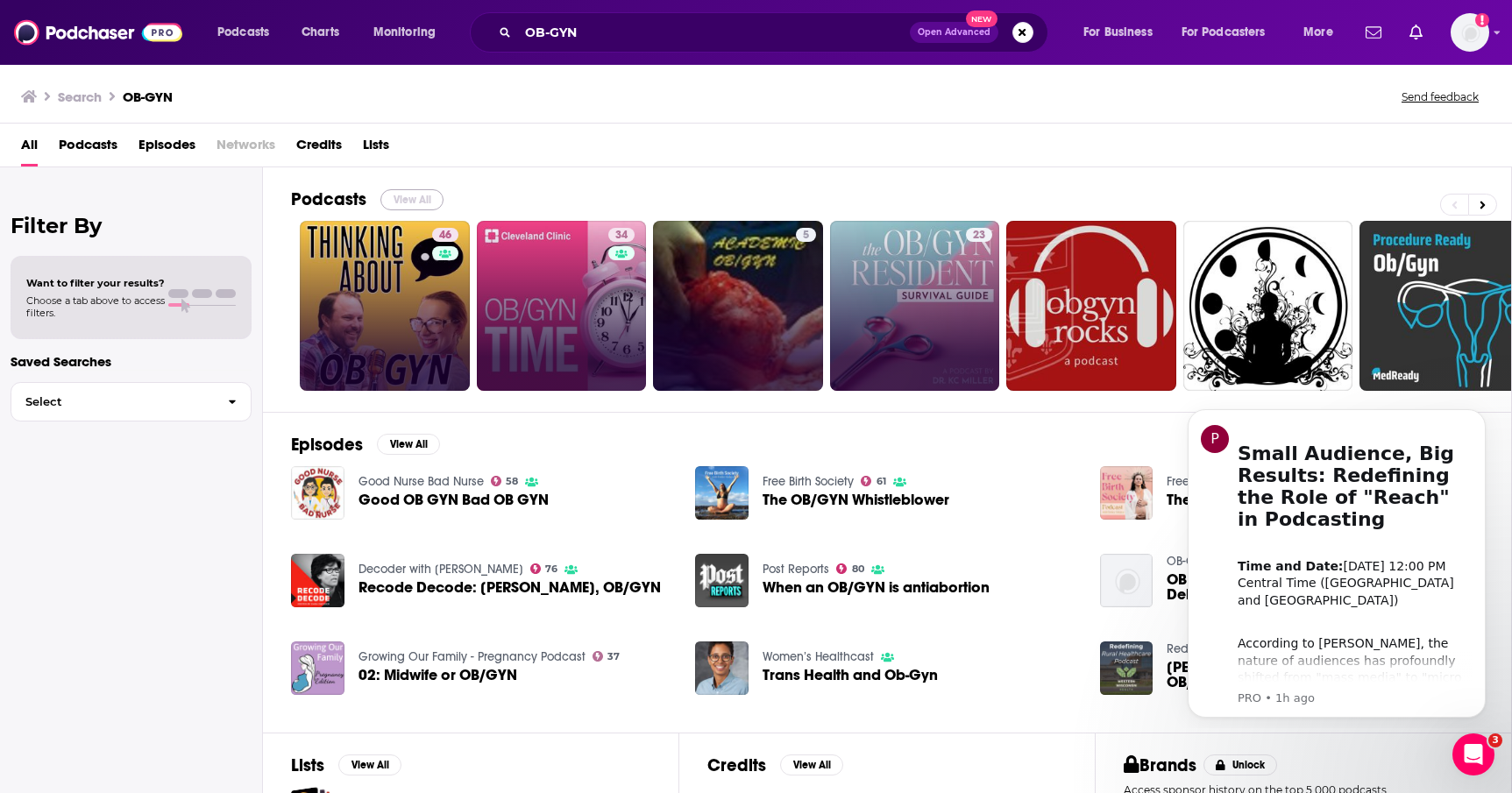
click at [416, 197] on button "View All" at bounding box center [411, 200] width 63 height 21
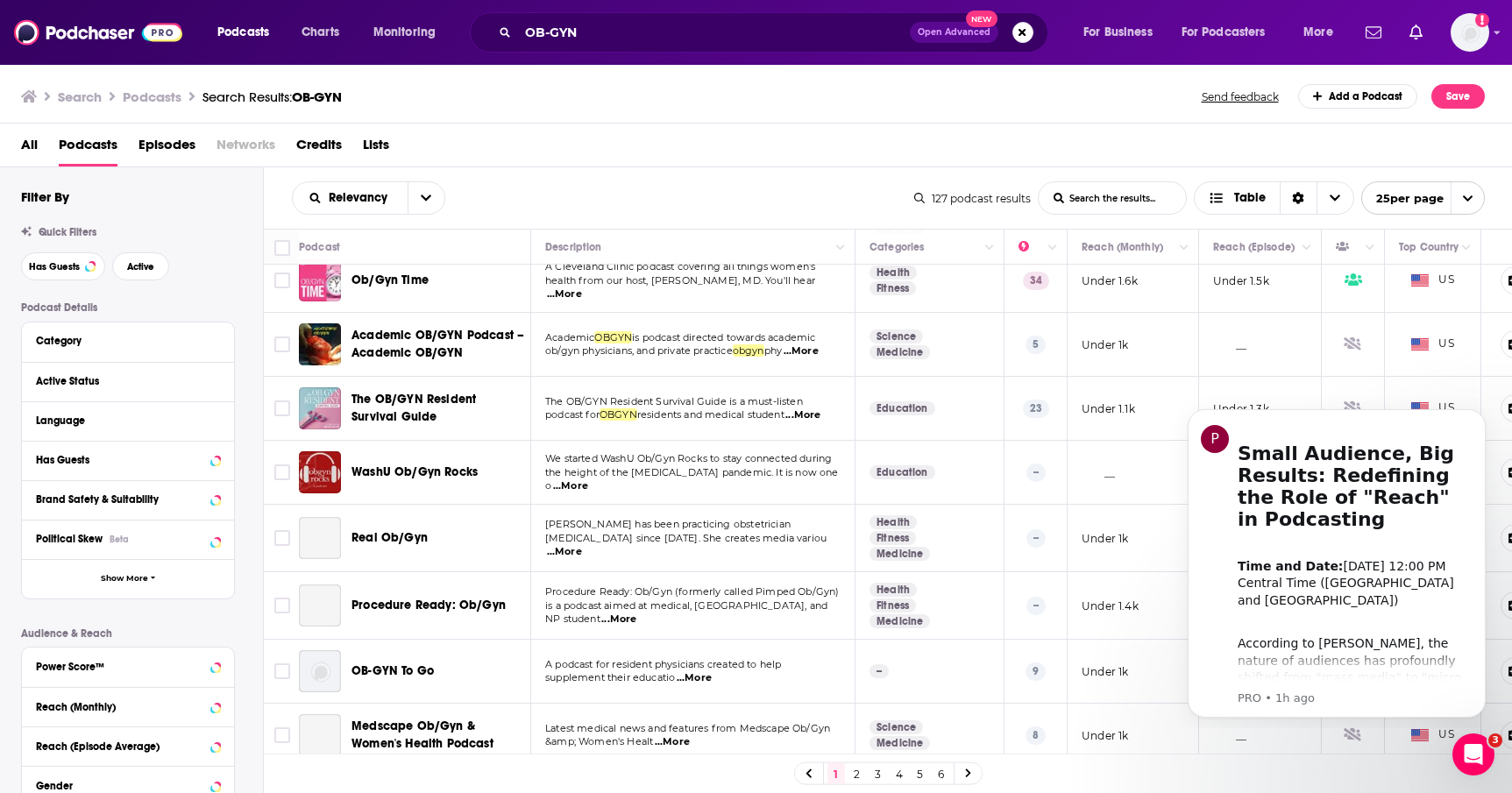
scroll to position [85, 0]
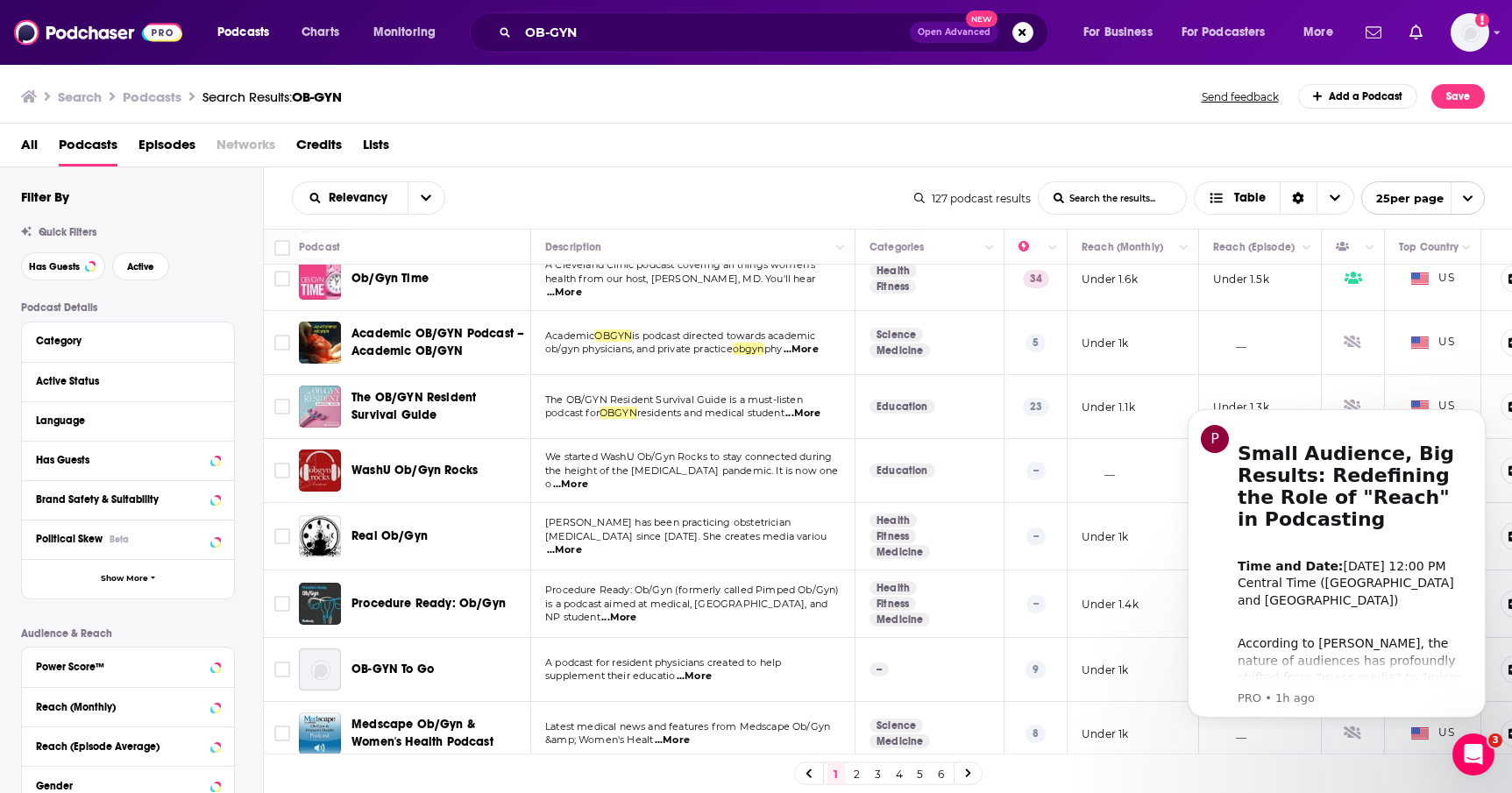
click at [768, 148] on div "All Podcasts Episodes Networks Credits Lists" at bounding box center [759, 148] width 1477 height 36
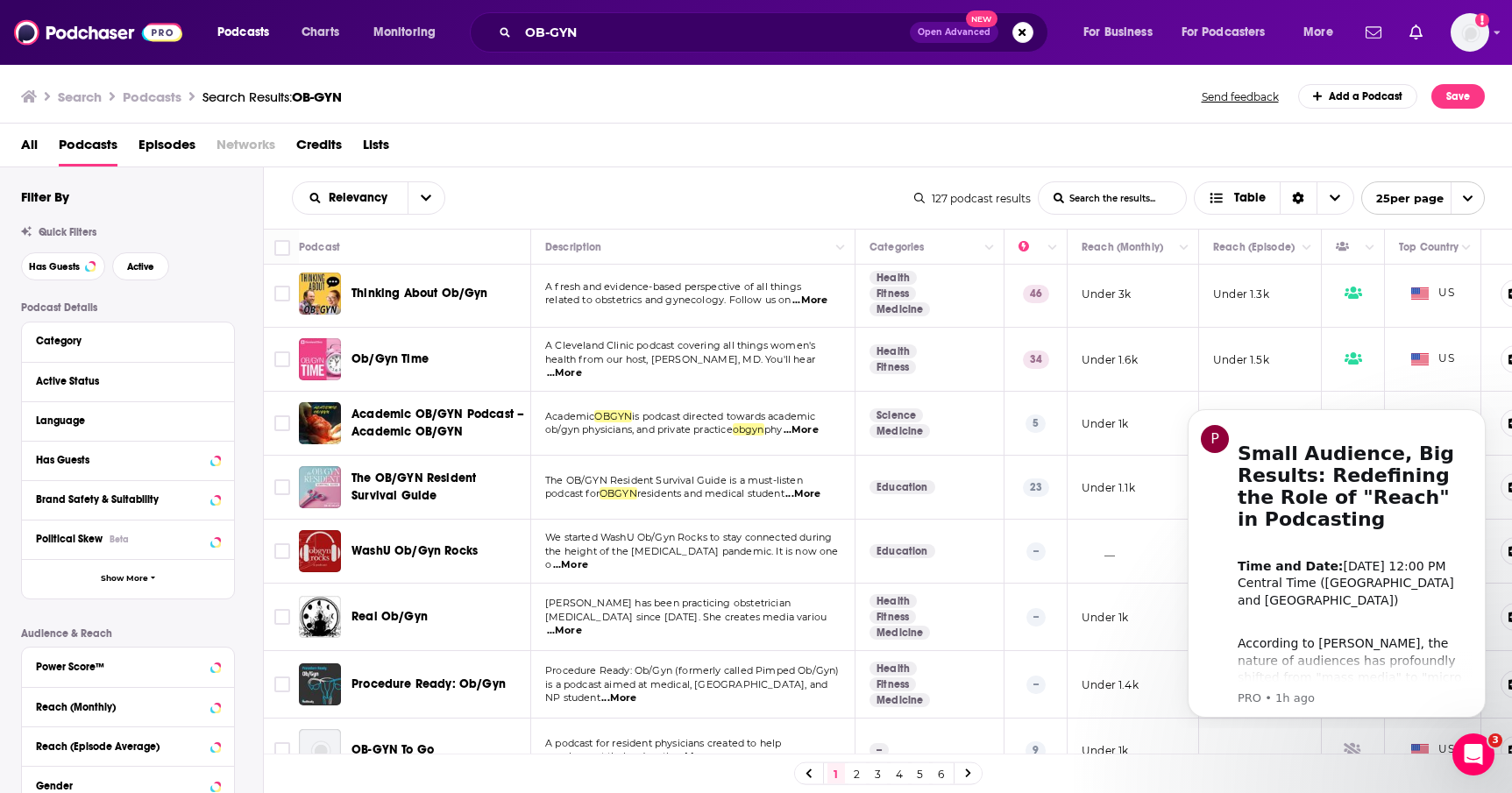
scroll to position [0, 0]
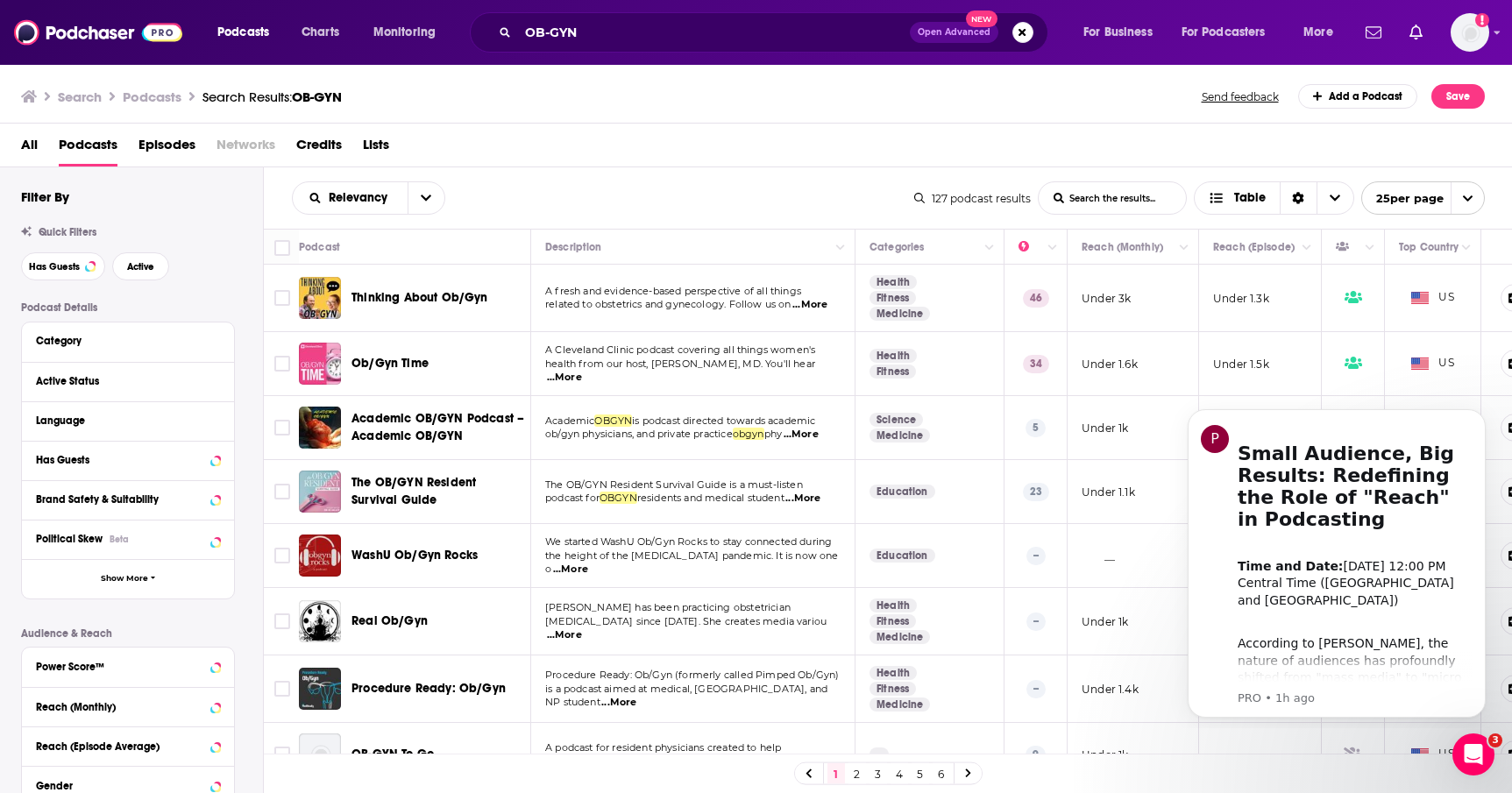
drag, startPoint x: 603, startPoint y: 350, endPoint x: 605, endPoint y: 384, distance: 34.1
click at [605, 384] on td "A Cleveland Clinic podcast covering all things women's health from our host, Er…" at bounding box center [693, 364] width 324 height 64
click at [607, 386] on td "A Cleveland Clinic podcast covering all things women's health from our host, Er…" at bounding box center [693, 364] width 324 height 64
drag, startPoint x: 610, startPoint y: 388, endPoint x: 606, endPoint y: 351, distance: 37.2
click at [606, 351] on td "A Cleveland Clinic podcast covering all things women's health from our host, Er…" at bounding box center [693, 364] width 324 height 64
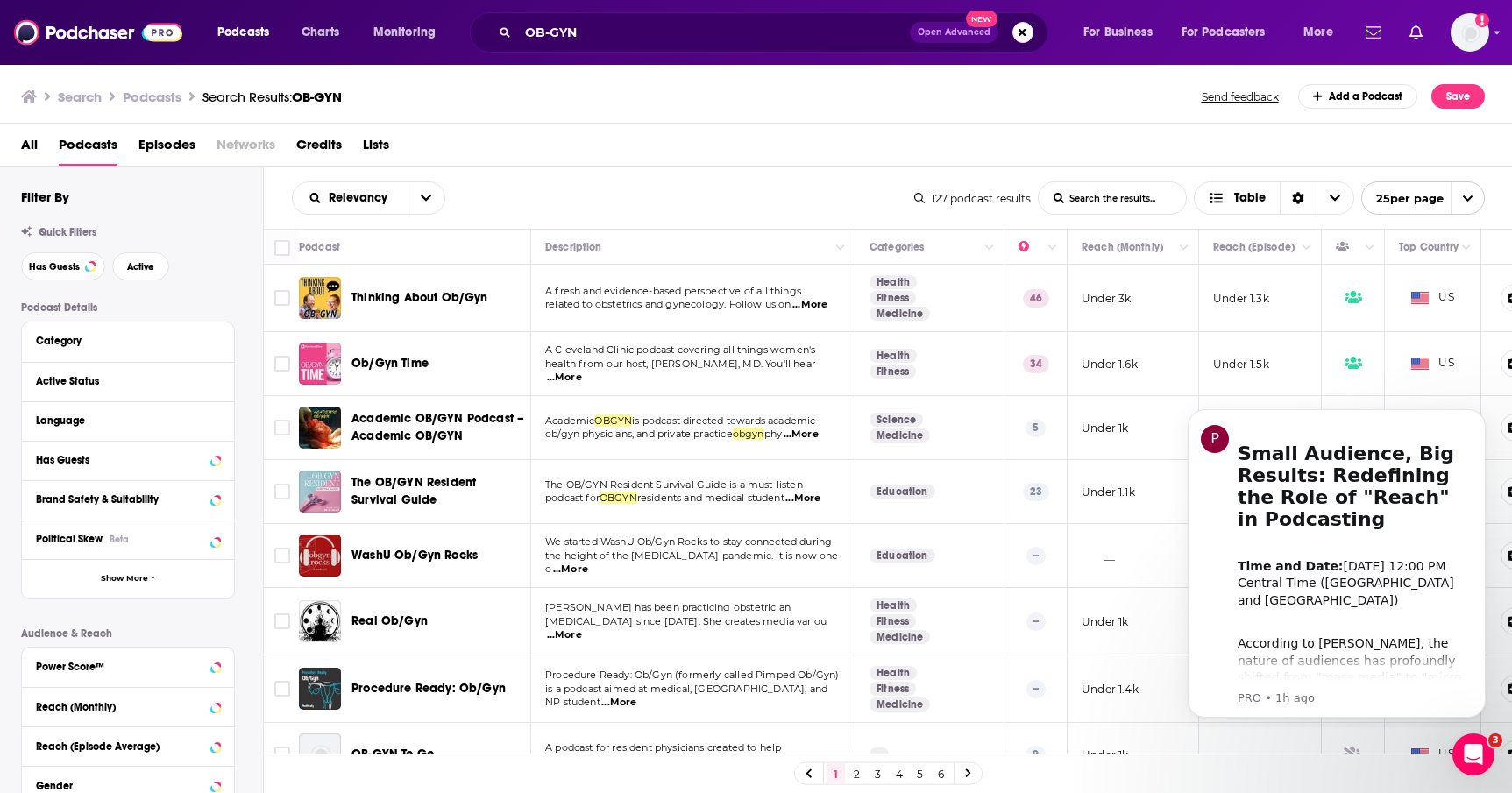
drag, startPoint x: 607, startPoint y: 338, endPoint x: 406, endPoint y: 356, distance: 201.8
click at [606, 338] on td "A Cleveland Clinic podcast covering all things women's health from our host, Er…" at bounding box center [693, 364] width 324 height 64
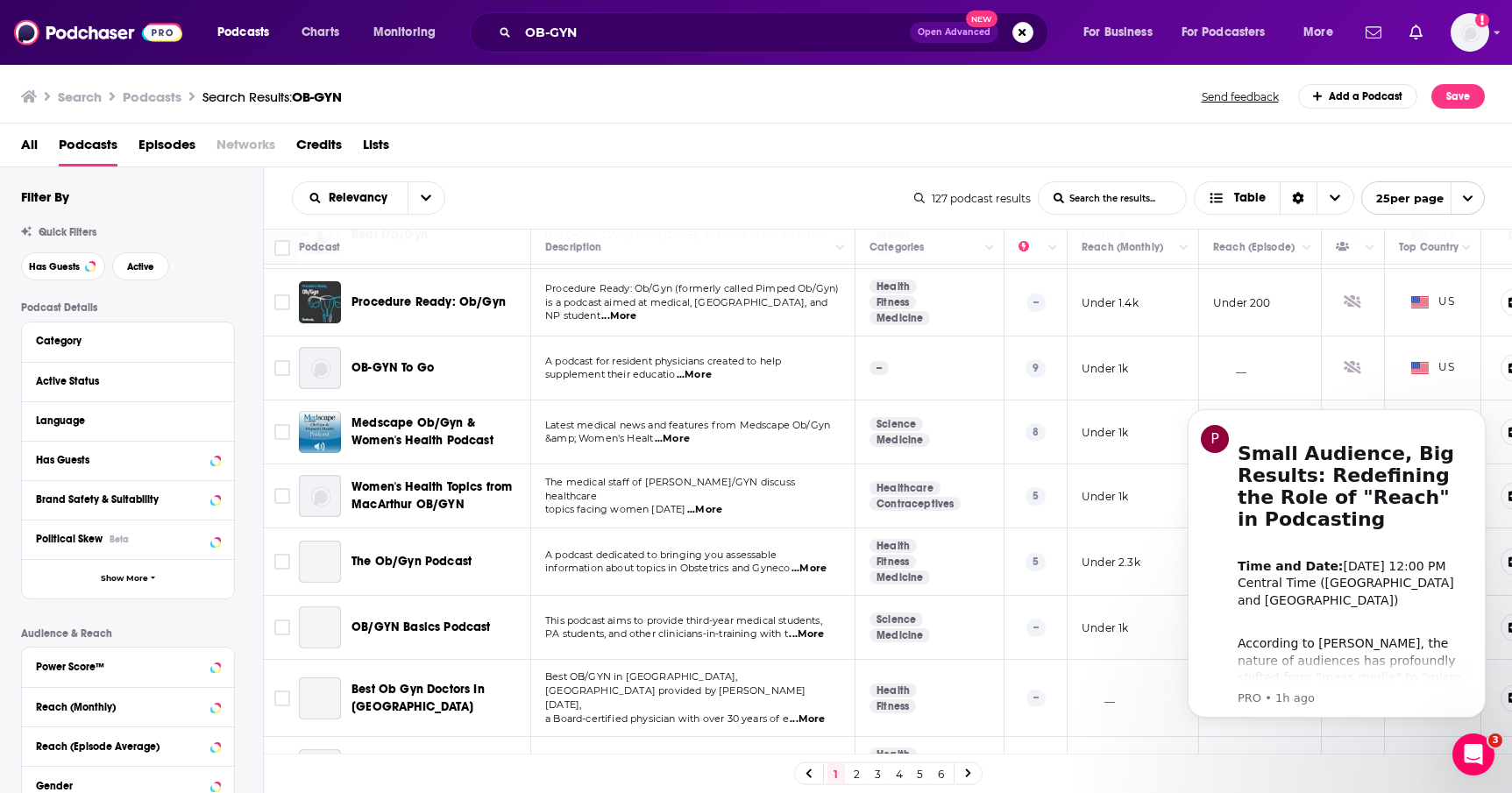
scroll to position [398, 0]
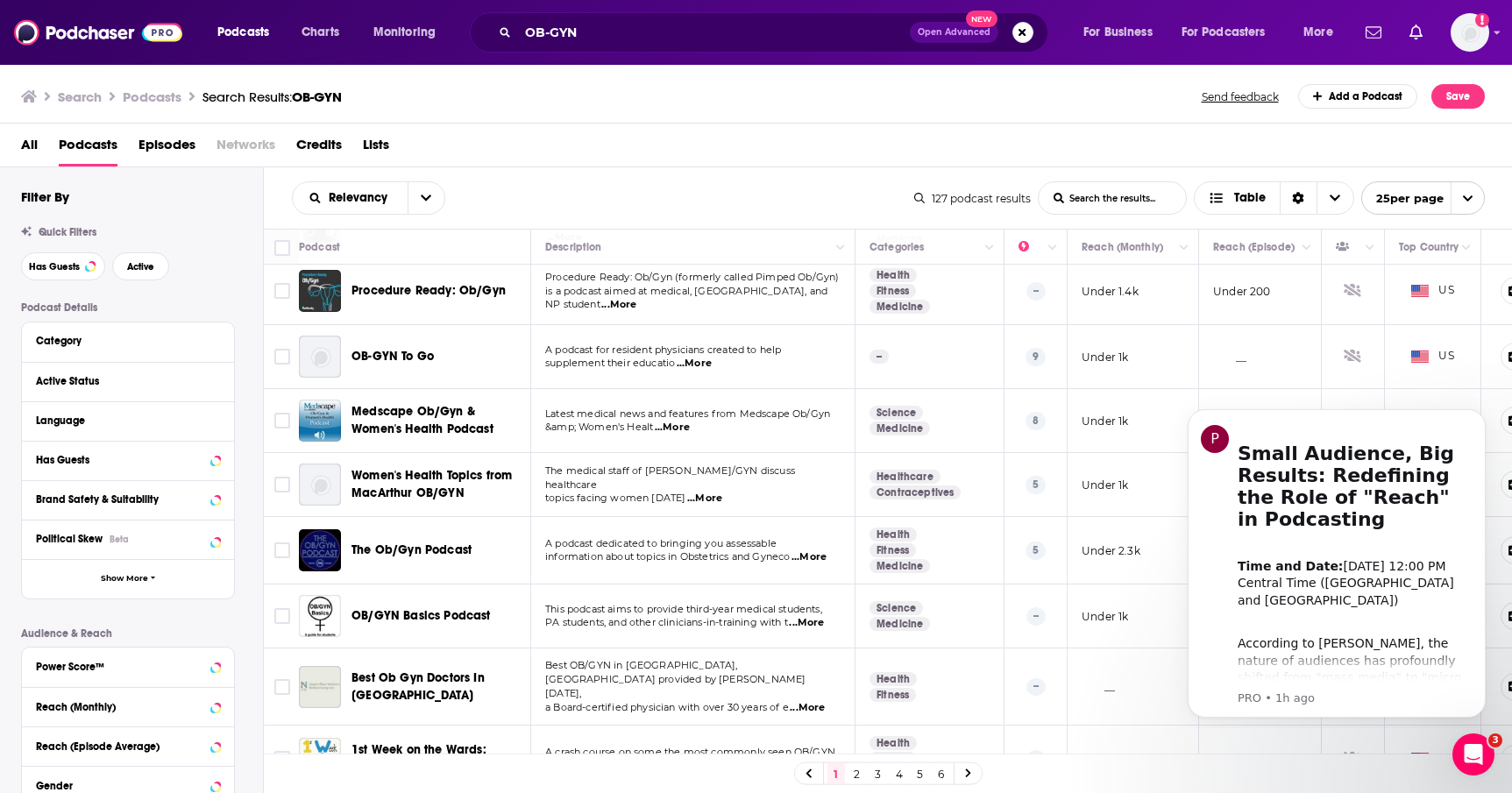
click at [637, 181] on div "Relevancy List Search Input Search the results... Table" at bounding box center [603, 197] width 622 height 33
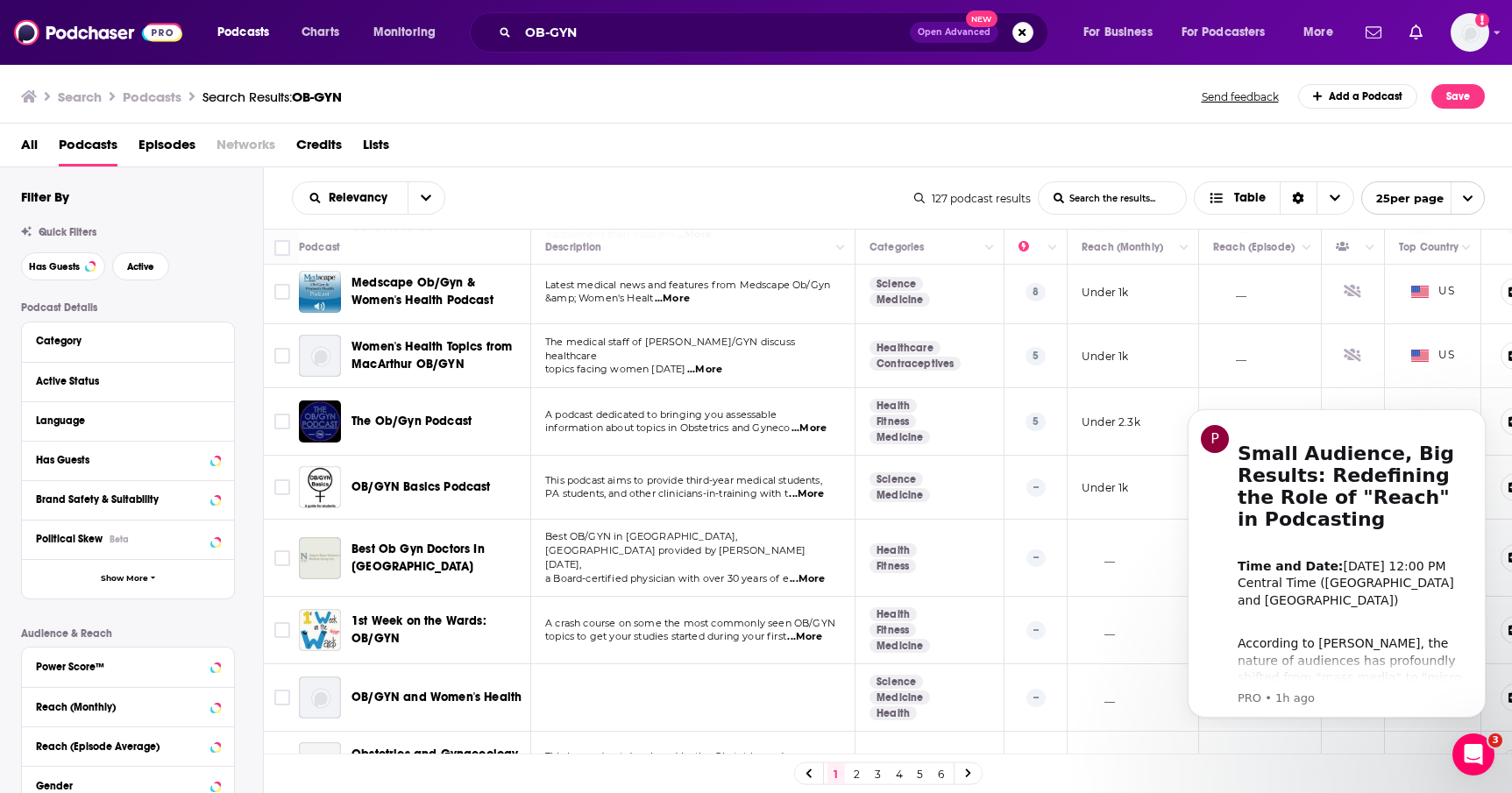
scroll to position [605, 0]
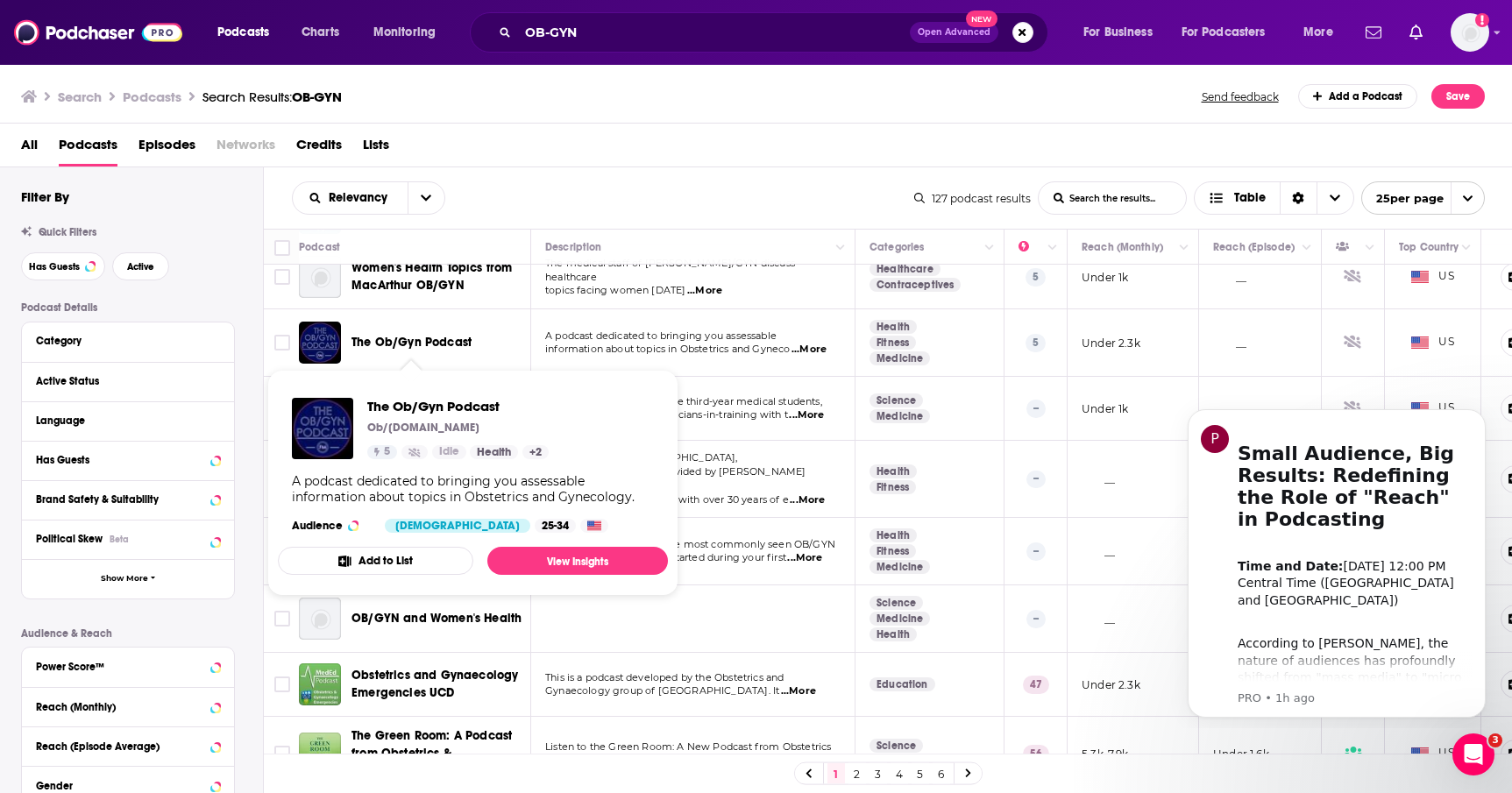
click at [703, 179] on div "Relevancy List Search Input Search the results... Table 127 podcast results Lis…" at bounding box center [888, 197] width 1248 height 61
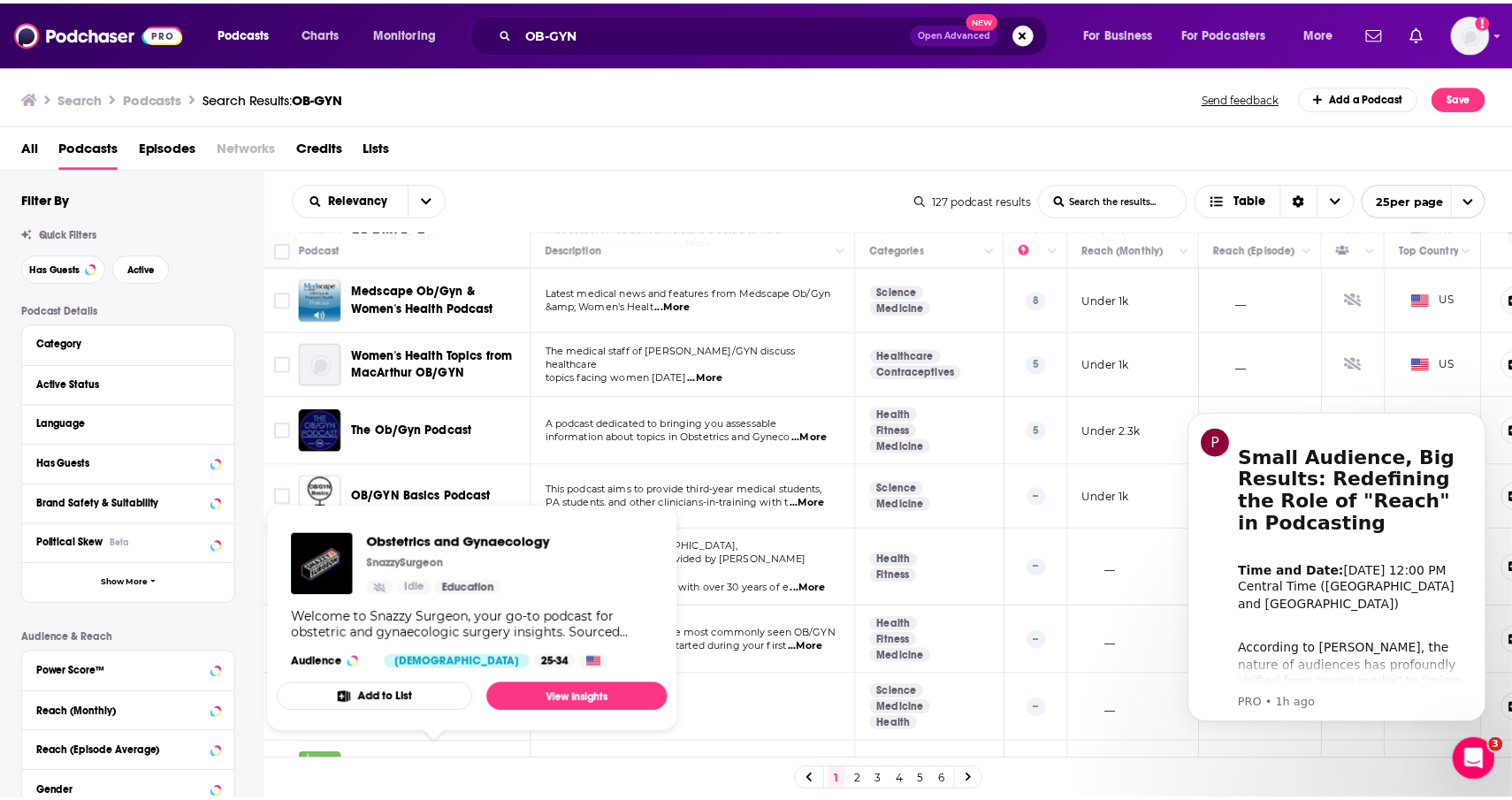
scroll to position [515, 0]
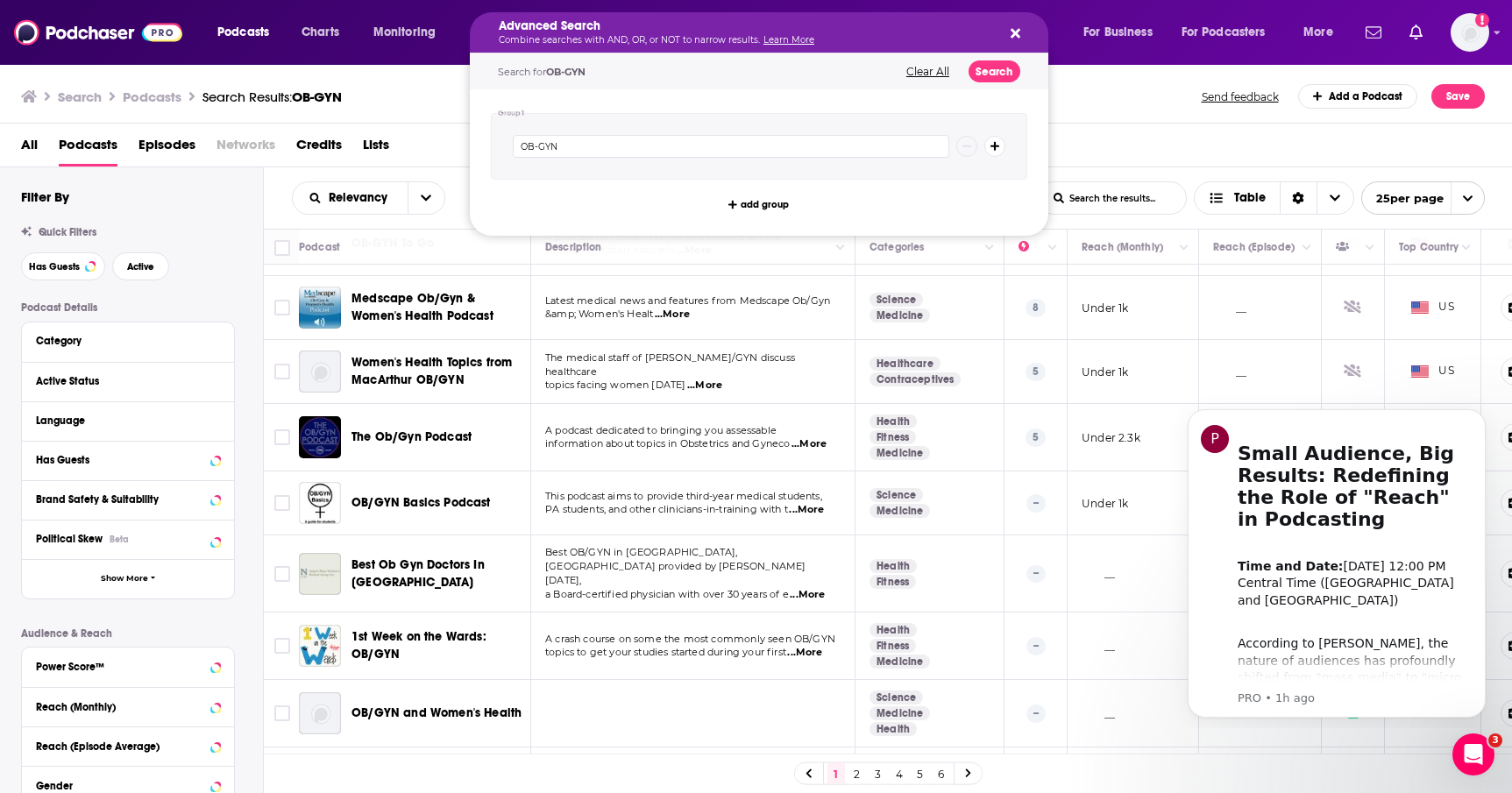
click at [551, 41] on p "Combine searches with AND, OR, or NOT to narrow results. Learn More" at bounding box center [744, 39] width 493 height 8
click at [566, 152] on input "OB-GYN" at bounding box center [730, 146] width 436 height 23
click at [417, 113] on div "Search Podcasts Search Results: OB-GYN Send feedback Add a Podcast Save" at bounding box center [756, 93] width 1513 height 60
click at [543, 36] on p "Combine searches with AND, OR, or NOT to narrow results. Learn More" at bounding box center [744, 39] width 493 height 8
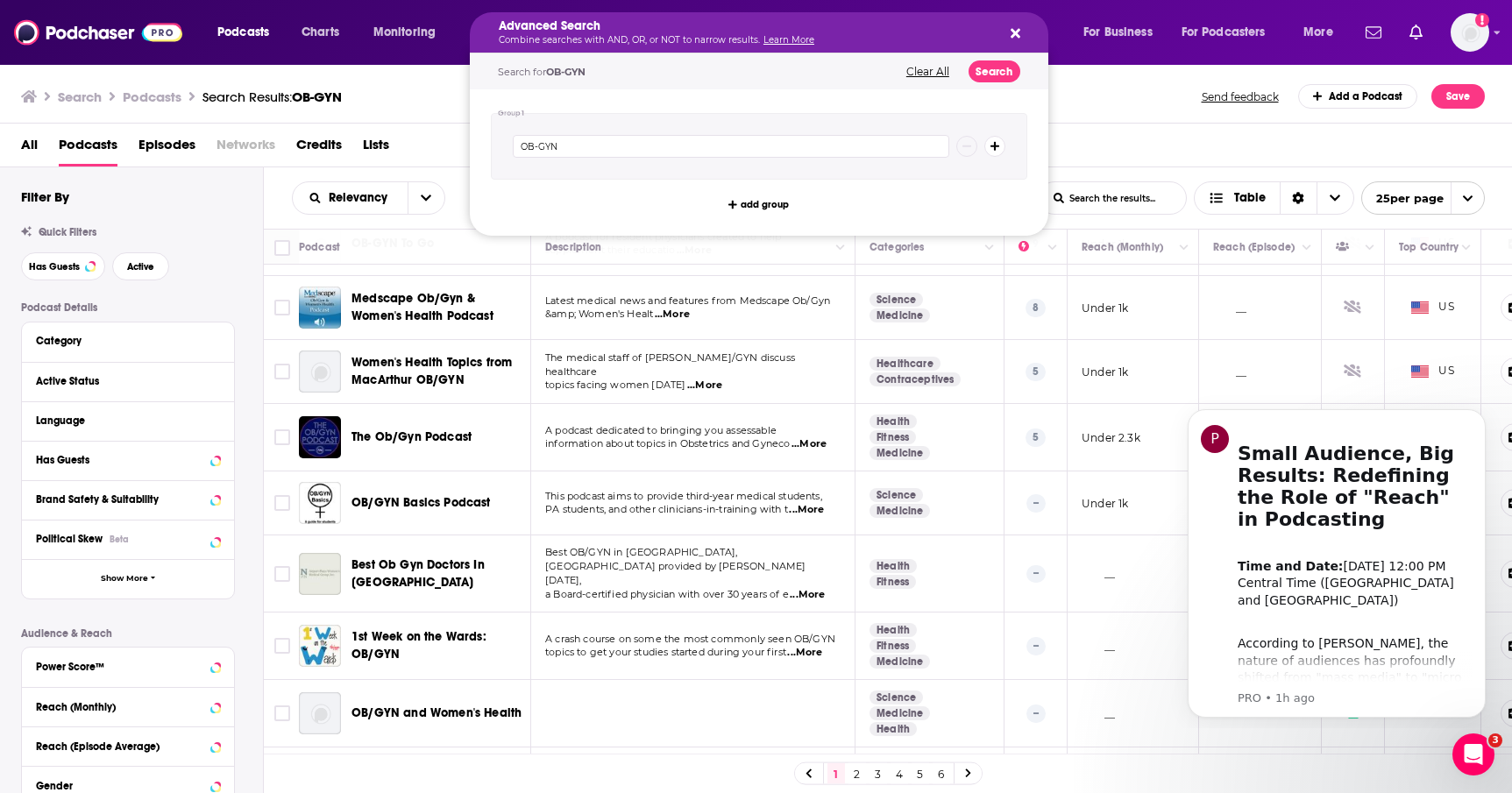
drag, startPoint x: 640, startPoint y: 127, endPoint x: 1091, endPoint y: 145, distance: 451.4
click at [641, 127] on div "OB-GYN" at bounding box center [758, 145] width 536 height 67
click at [1075, 125] on div "All Podcasts Episodes Networks Credits Lists" at bounding box center [756, 145] width 1513 height 44
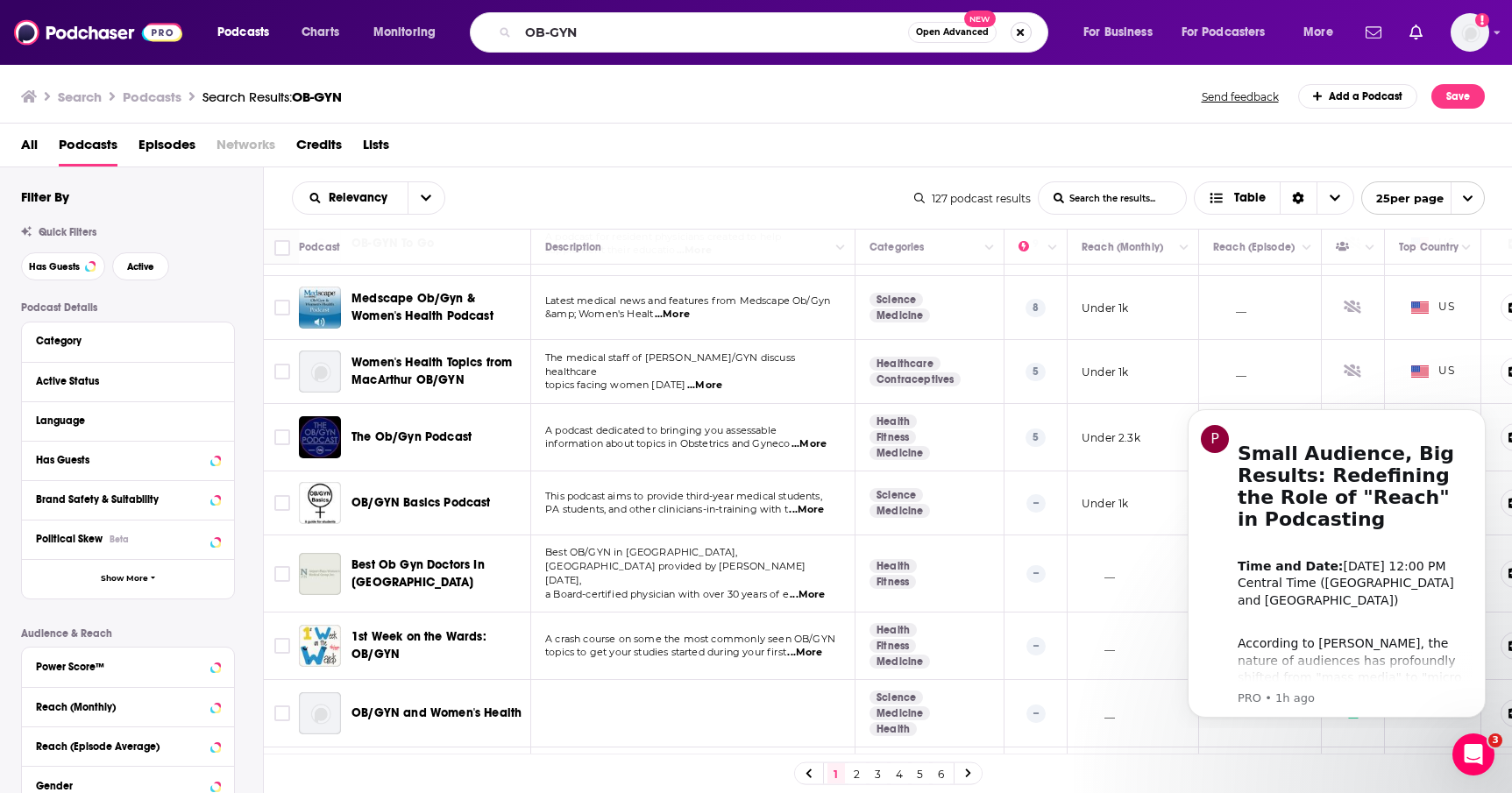
click at [1016, 33] on button "Search podcasts, credits, & more..." at bounding box center [1021, 32] width 21 height 21
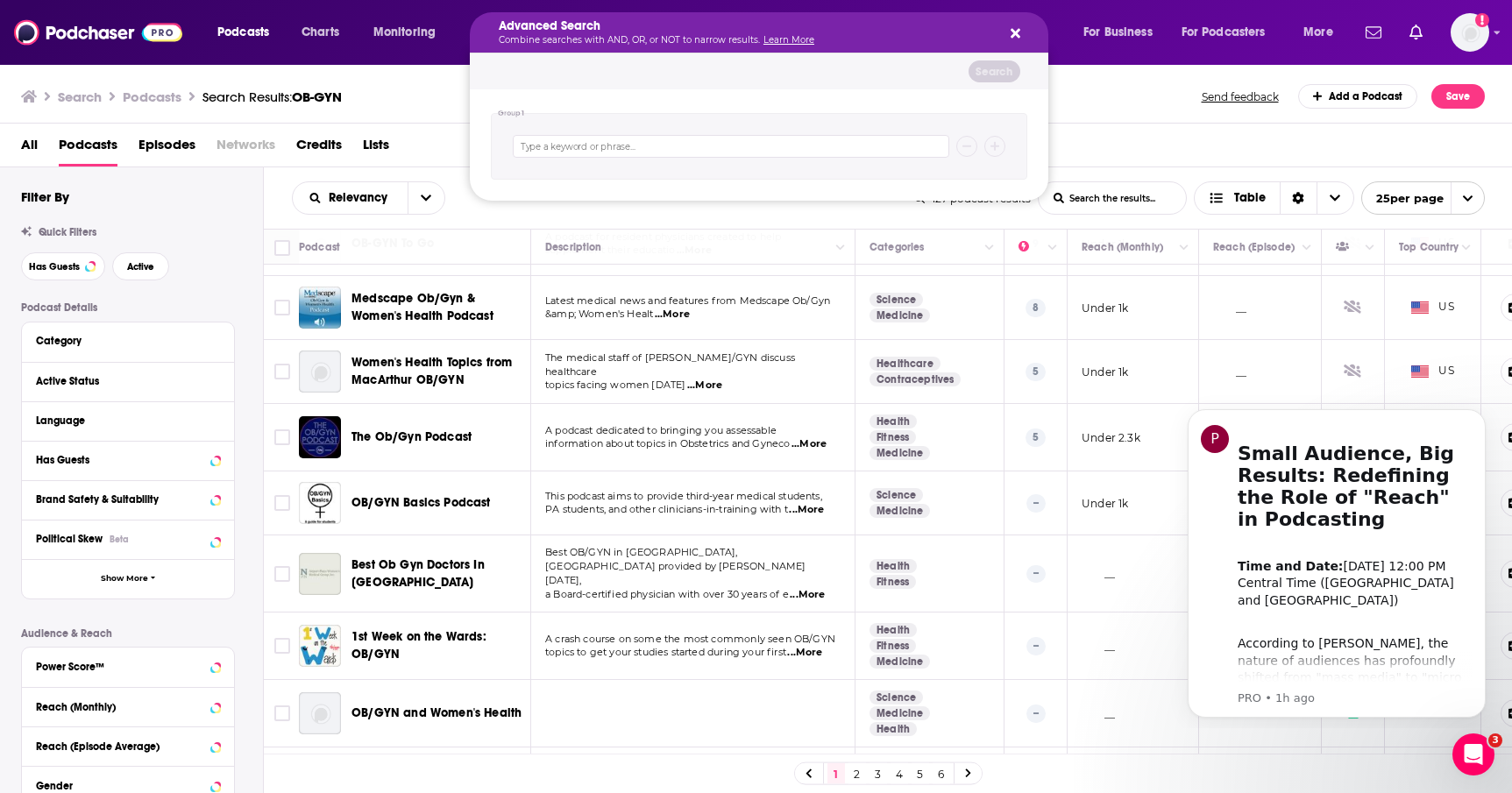
click at [424, 92] on div "Search Podcasts Search Results: OB-GYN Send feedback Add a Podcast Save" at bounding box center [752, 97] width 1463 height 24
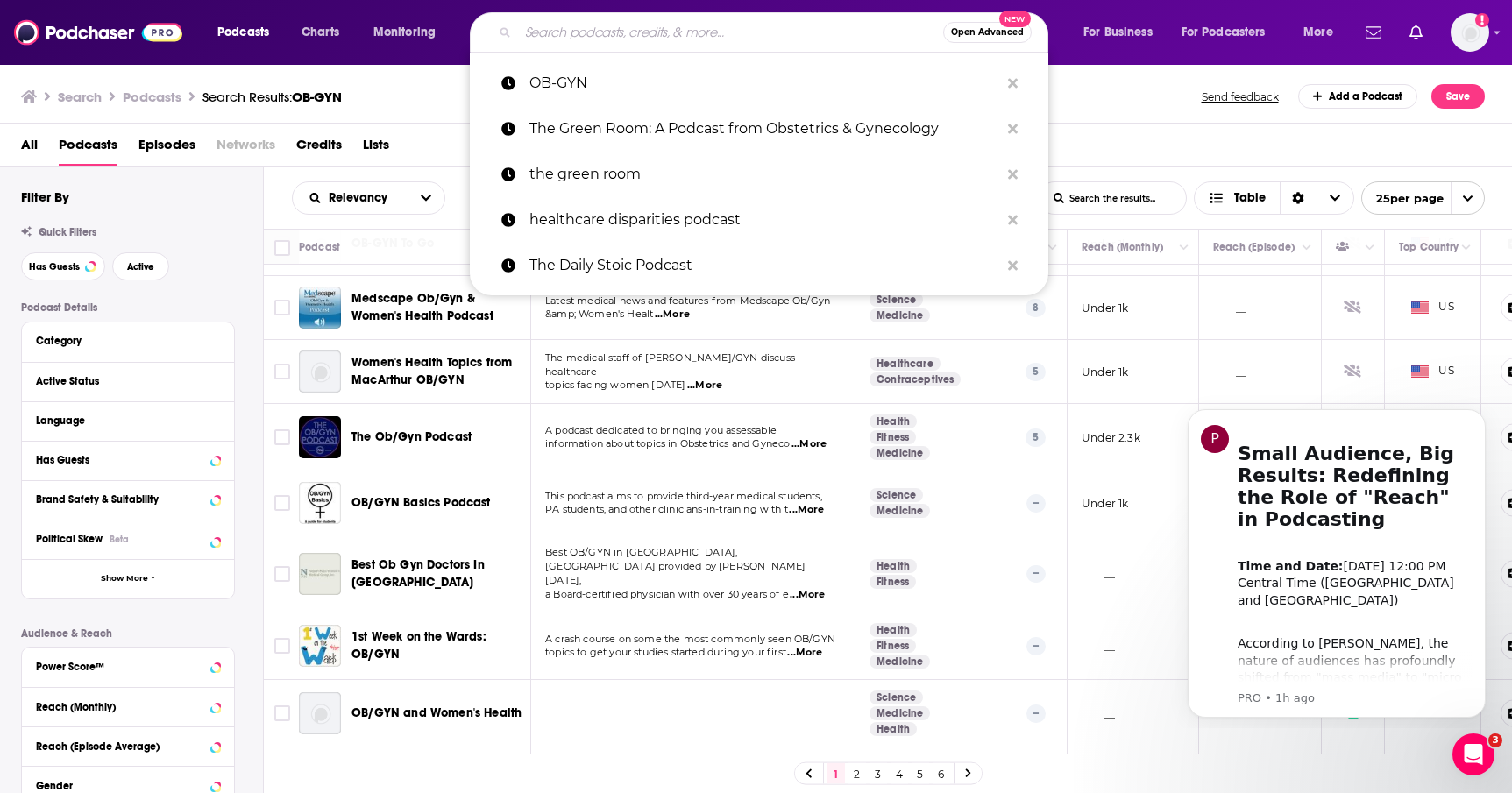
click at [687, 32] on input "Search podcasts, credits, & more..." at bounding box center [730, 33] width 425 height 28
paste input "Women’s Healthcast"
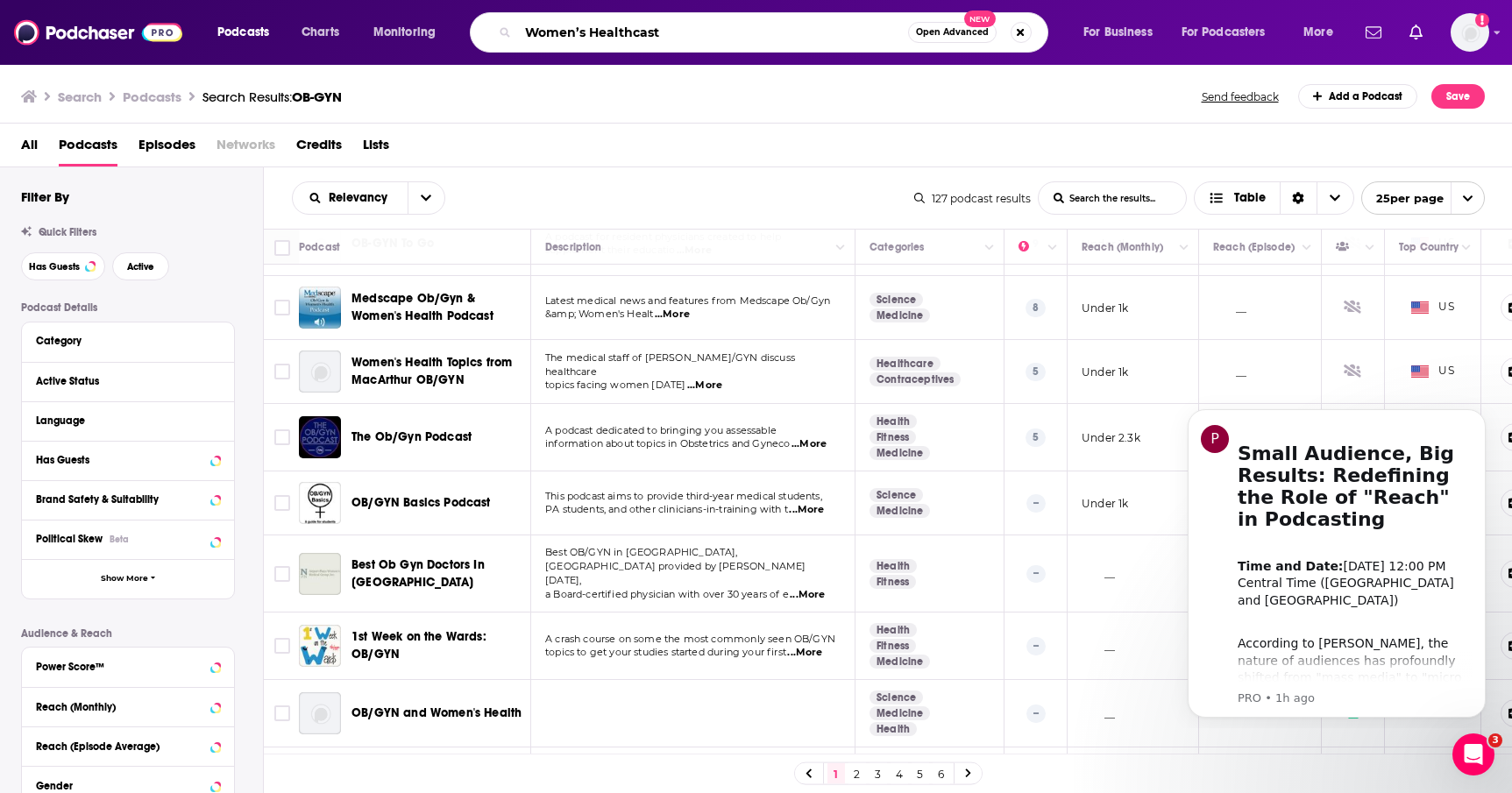
type input "Women’s Healthcast"
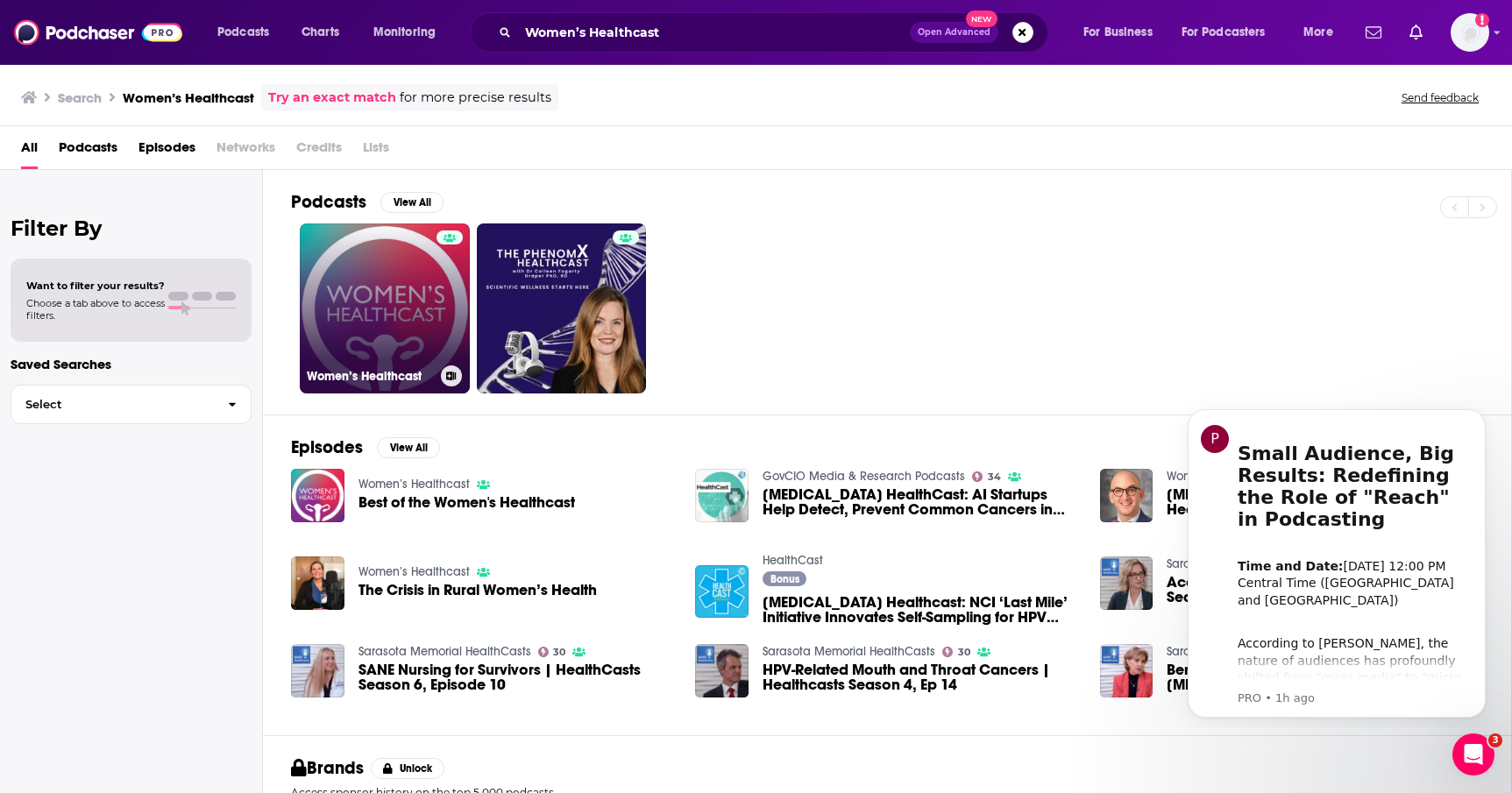
click at [379, 372] on h3 "Women’s Healthcast" at bounding box center [370, 376] width 127 height 15
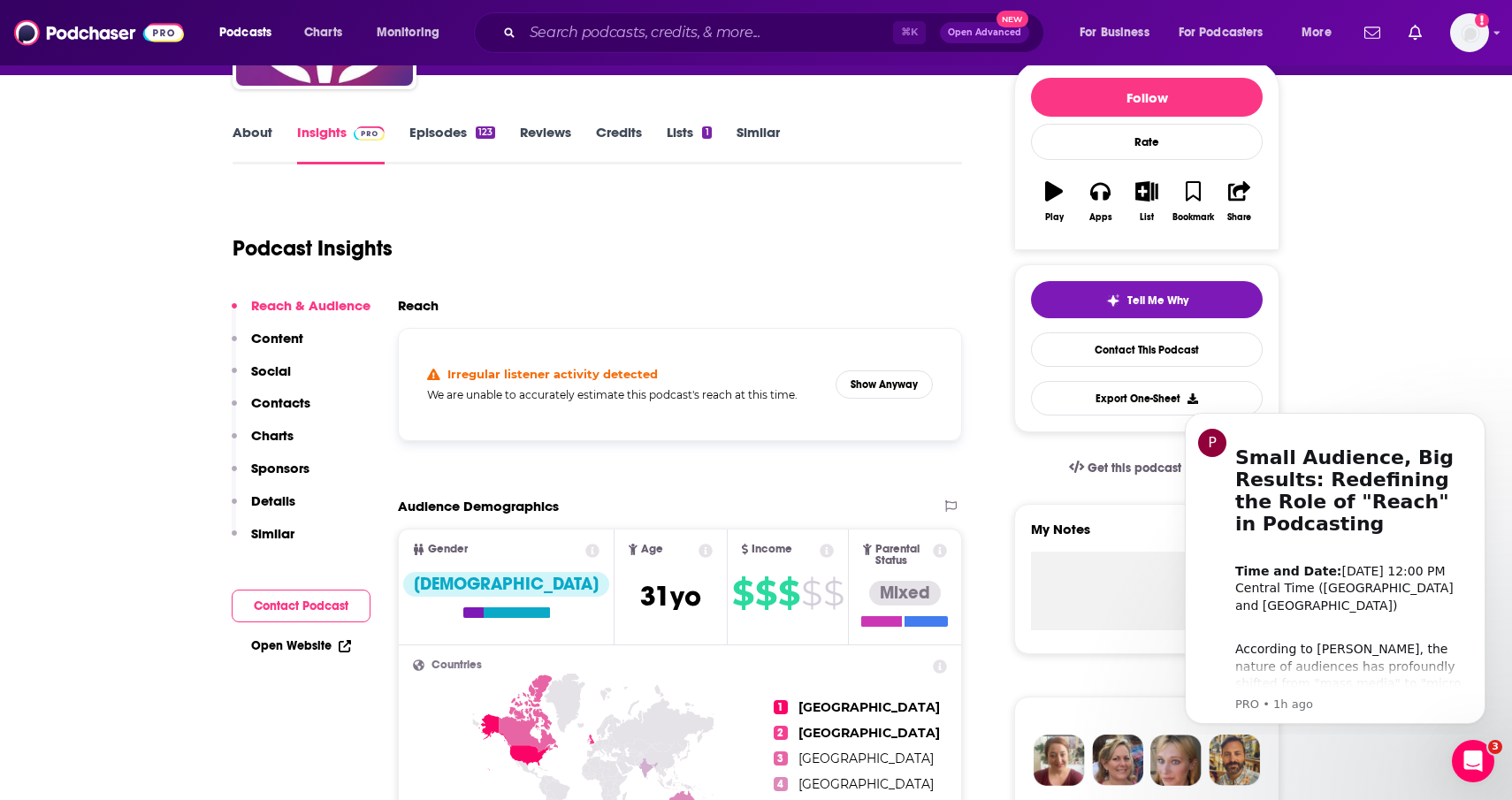
scroll to position [209, 0]
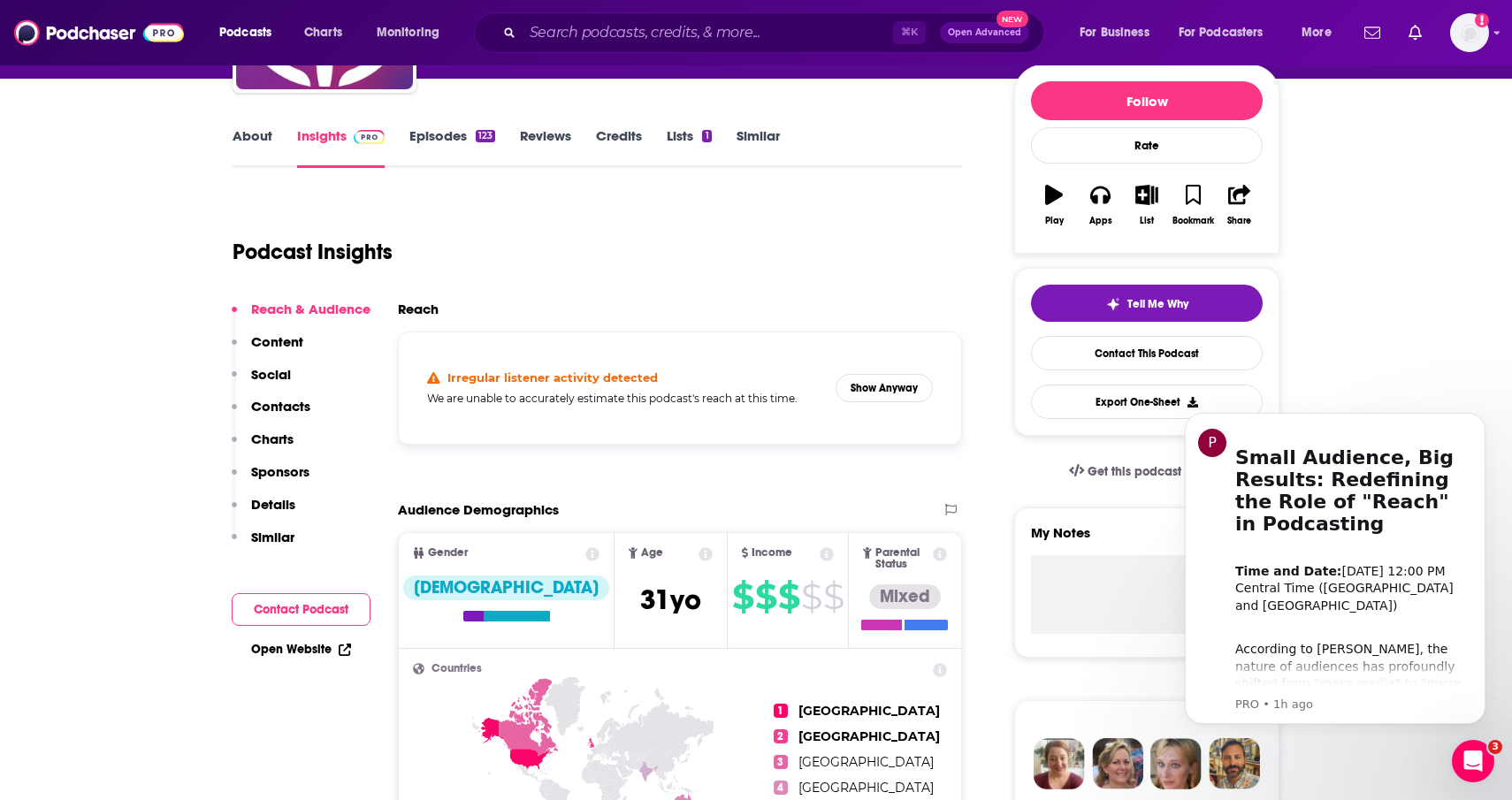
click at [276, 409] on p "Contacts" at bounding box center [280, 406] width 60 height 17
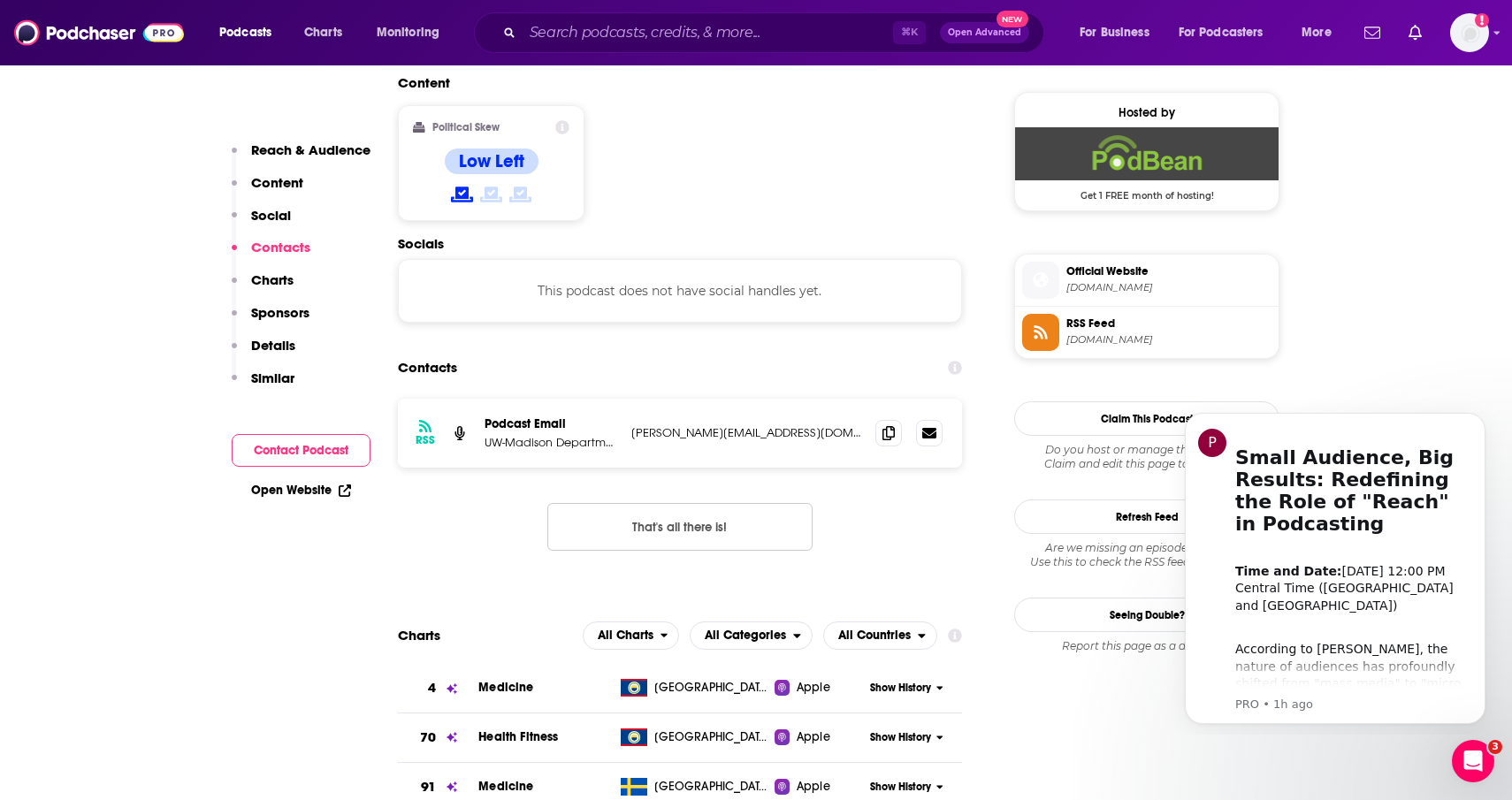
scroll to position [1423, 0]
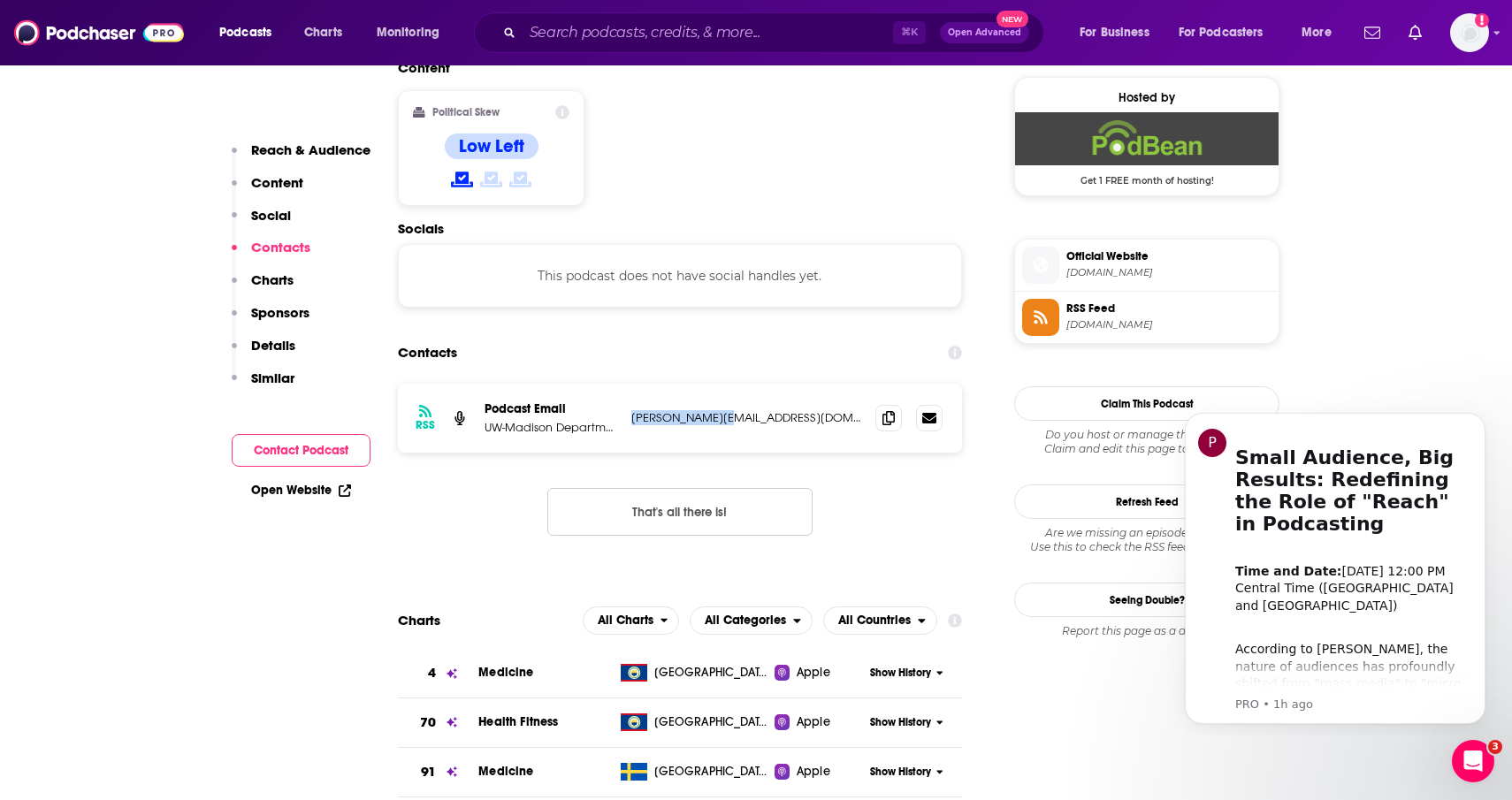
drag, startPoint x: 631, startPoint y: 329, endPoint x: 730, endPoint y: 329, distance: 99.0
click at [730, 410] on p "askins@wisc.edu" at bounding box center [746, 418] width 230 height 15
copy p "askins@wisc.edu"
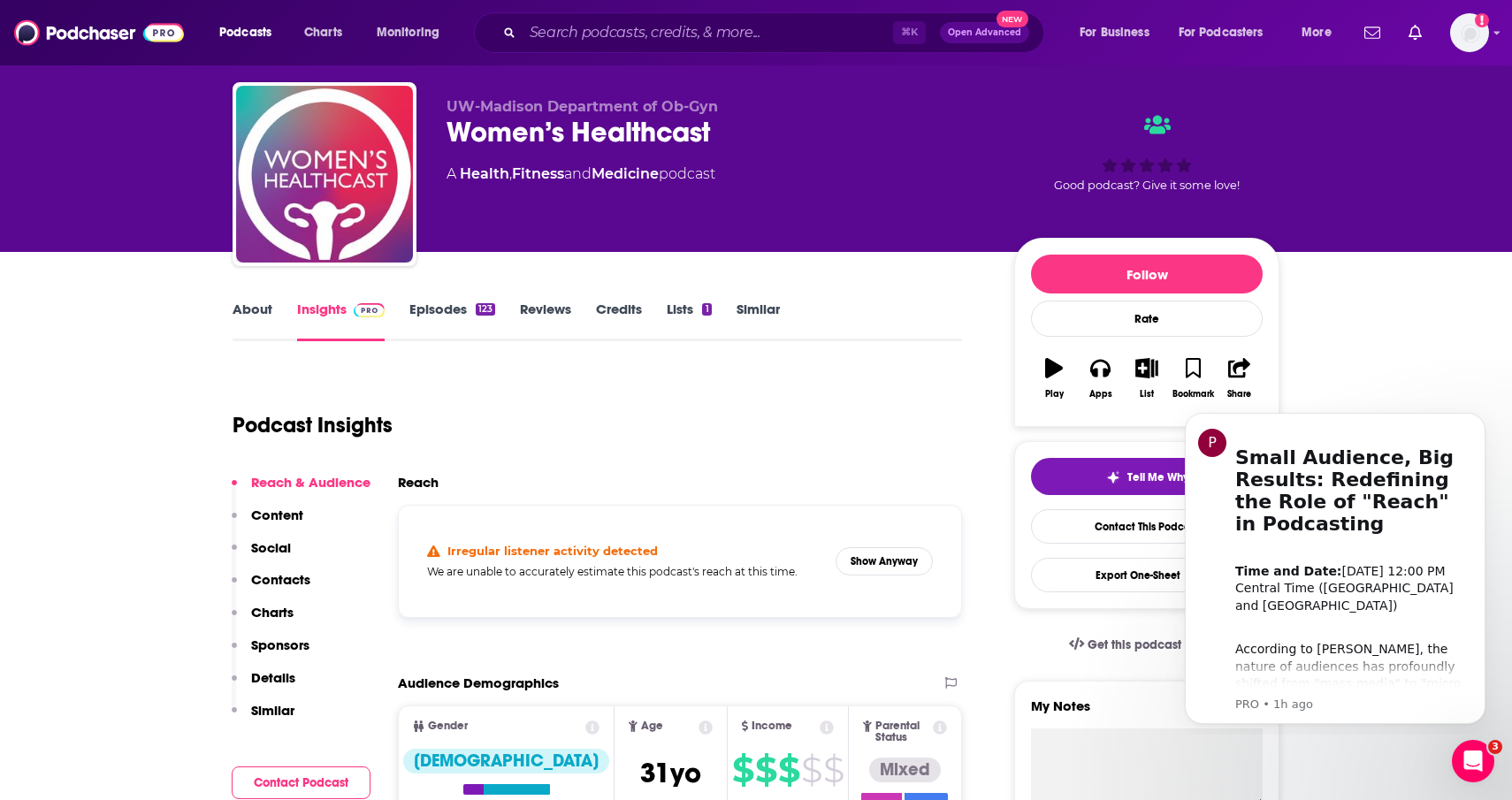
scroll to position [0, 0]
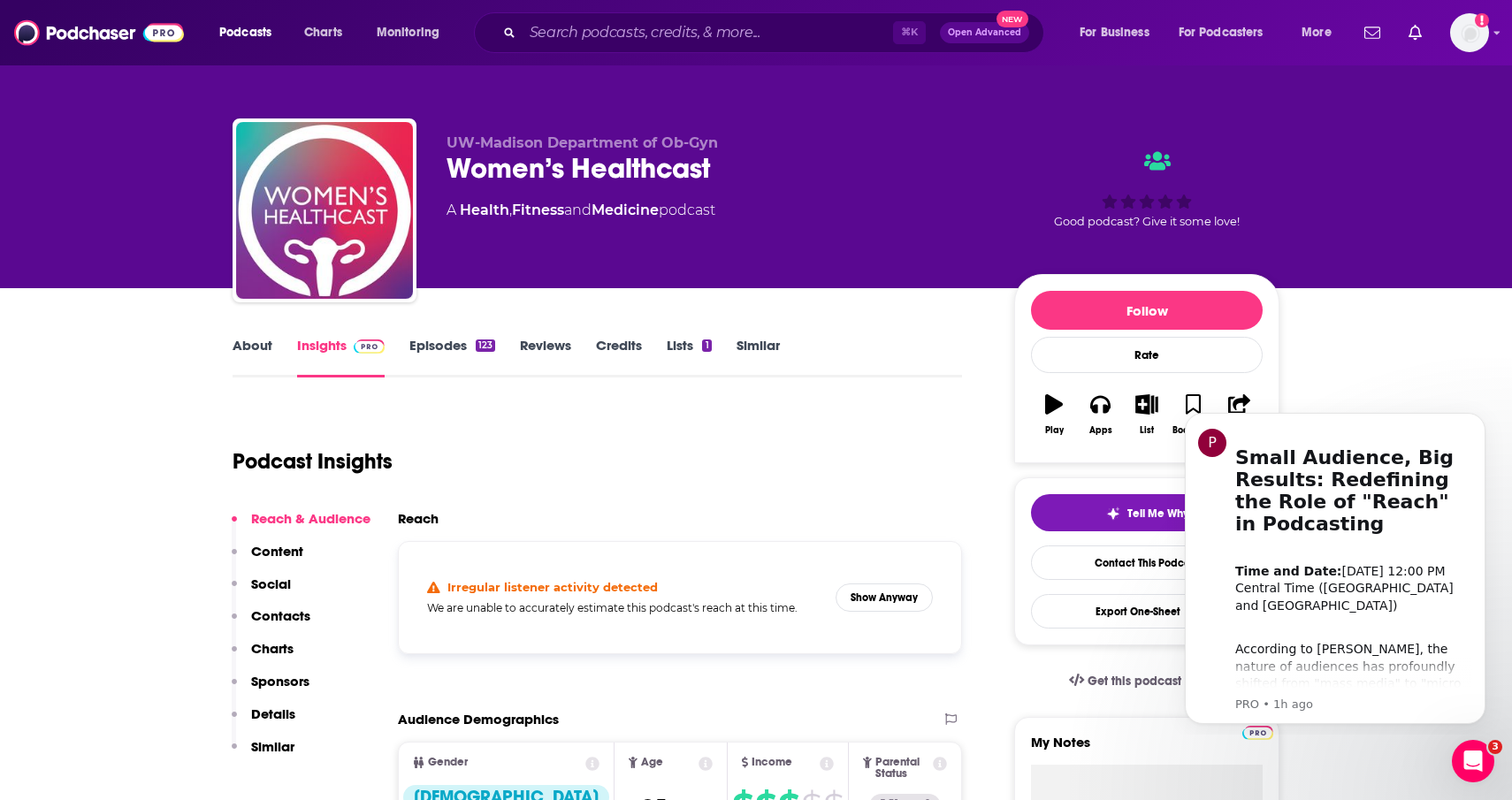
click at [263, 347] on link "About" at bounding box center [253, 357] width 40 height 41
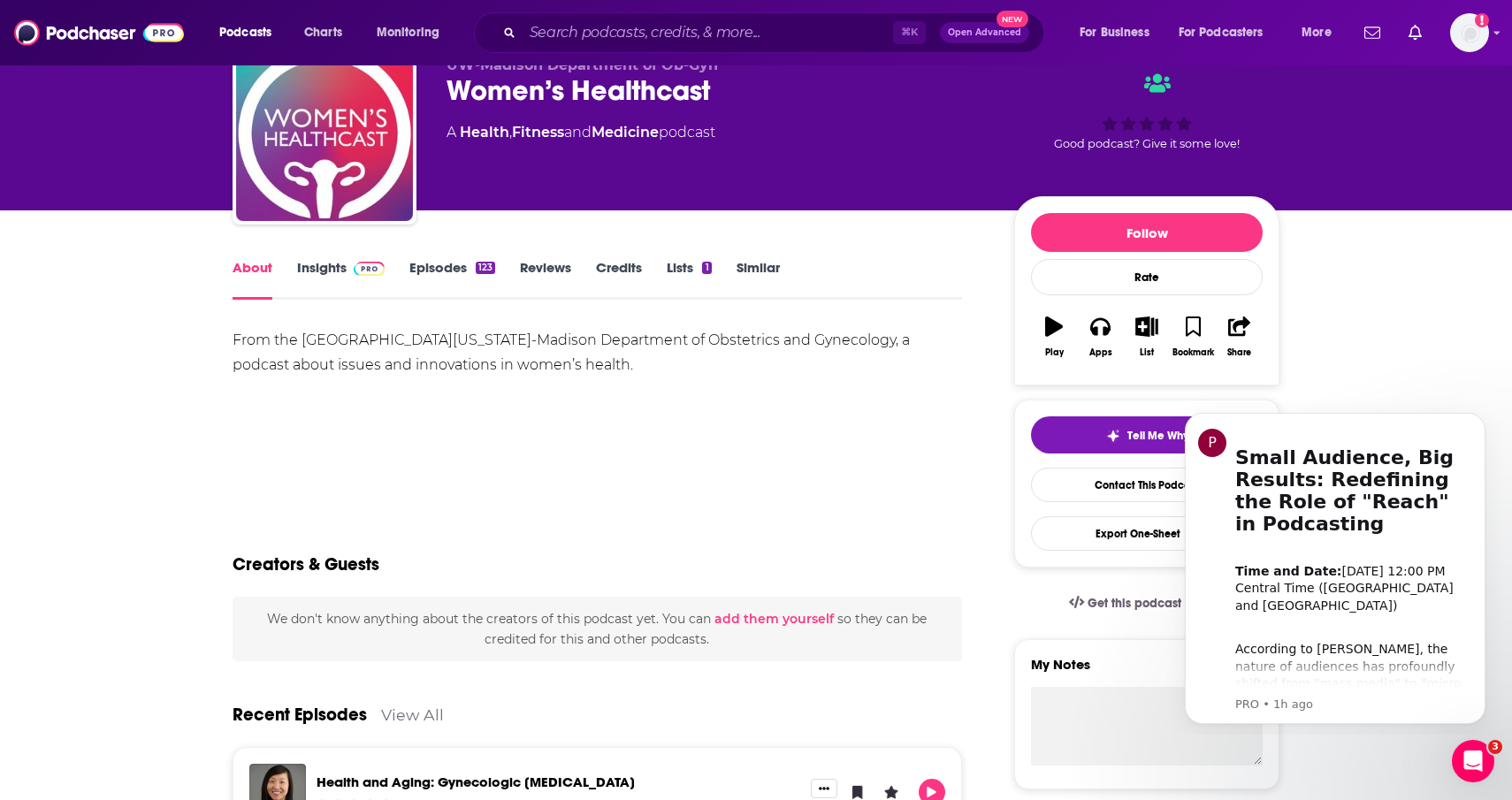
scroll to position [80, 0]
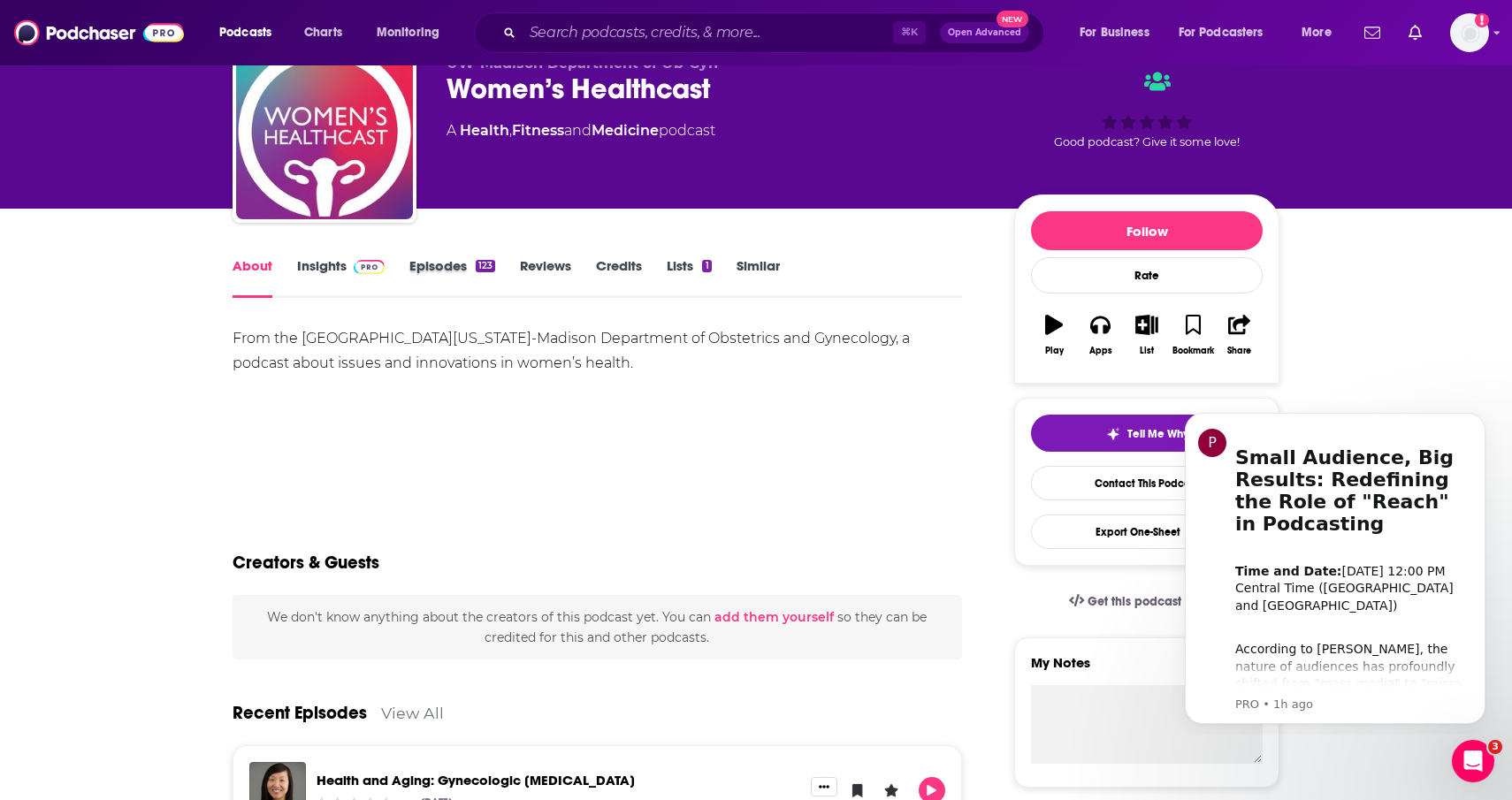
click at [501, 264] on div "Episodes 123" at bounding box center [464, 277] width 111 height 41
click at [457, 264] on link "Episodes 123" at bounding box center [452, 277] width 86 height 41
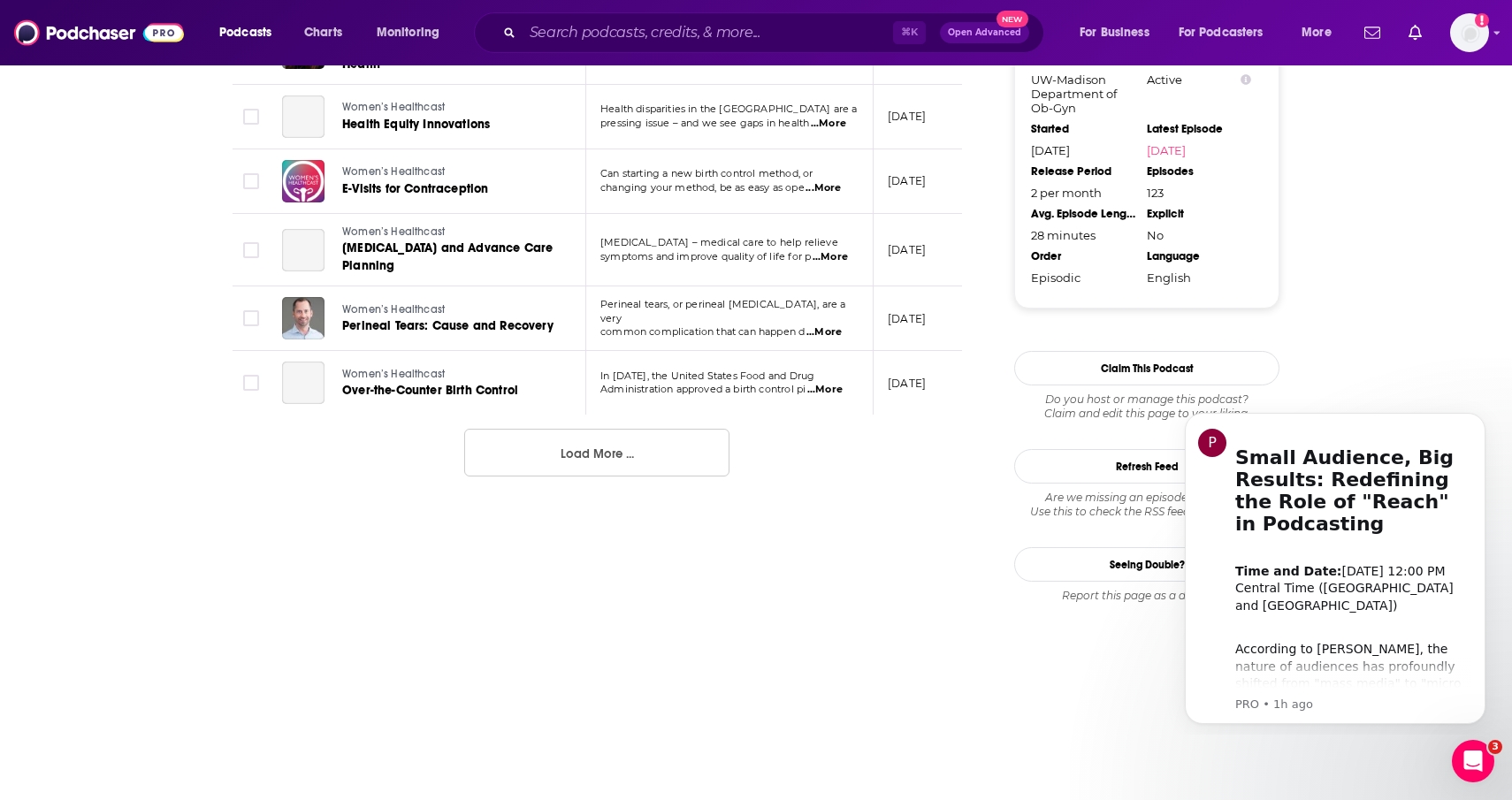
scroll to position [1812, 0]
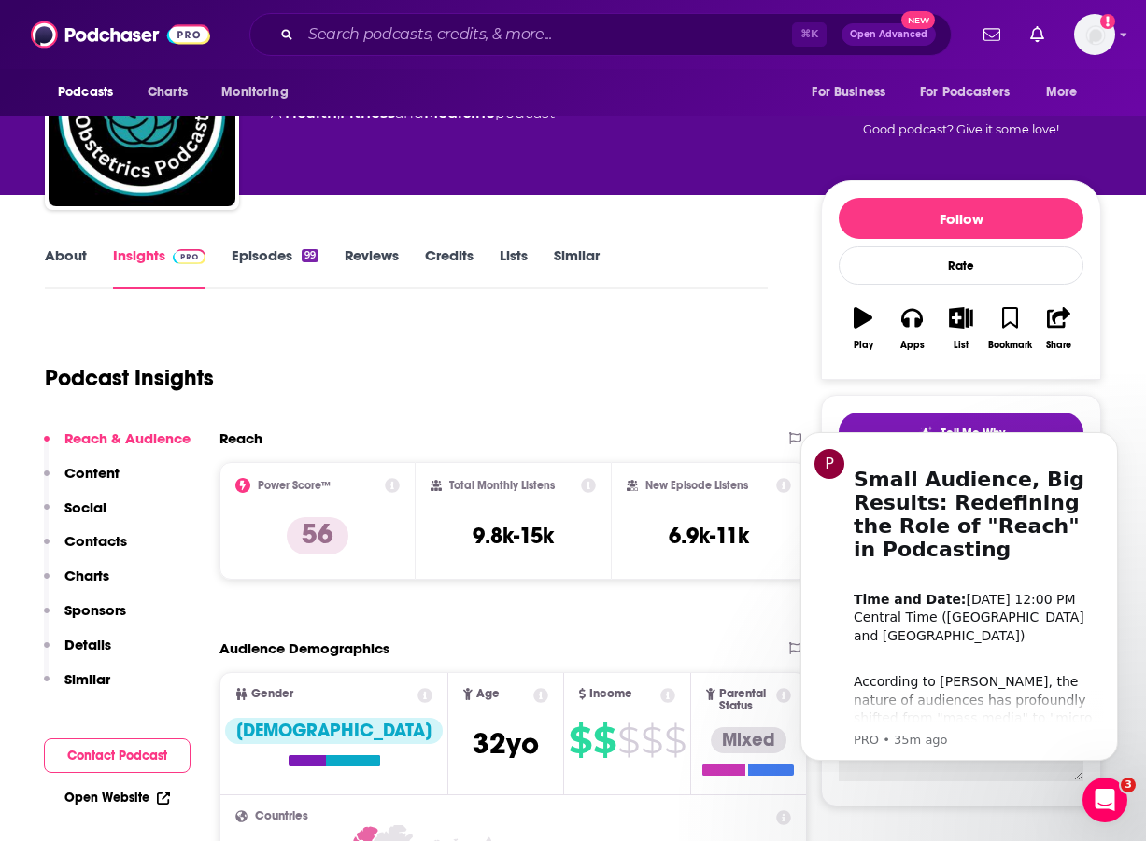
scroll to position [140, 0]
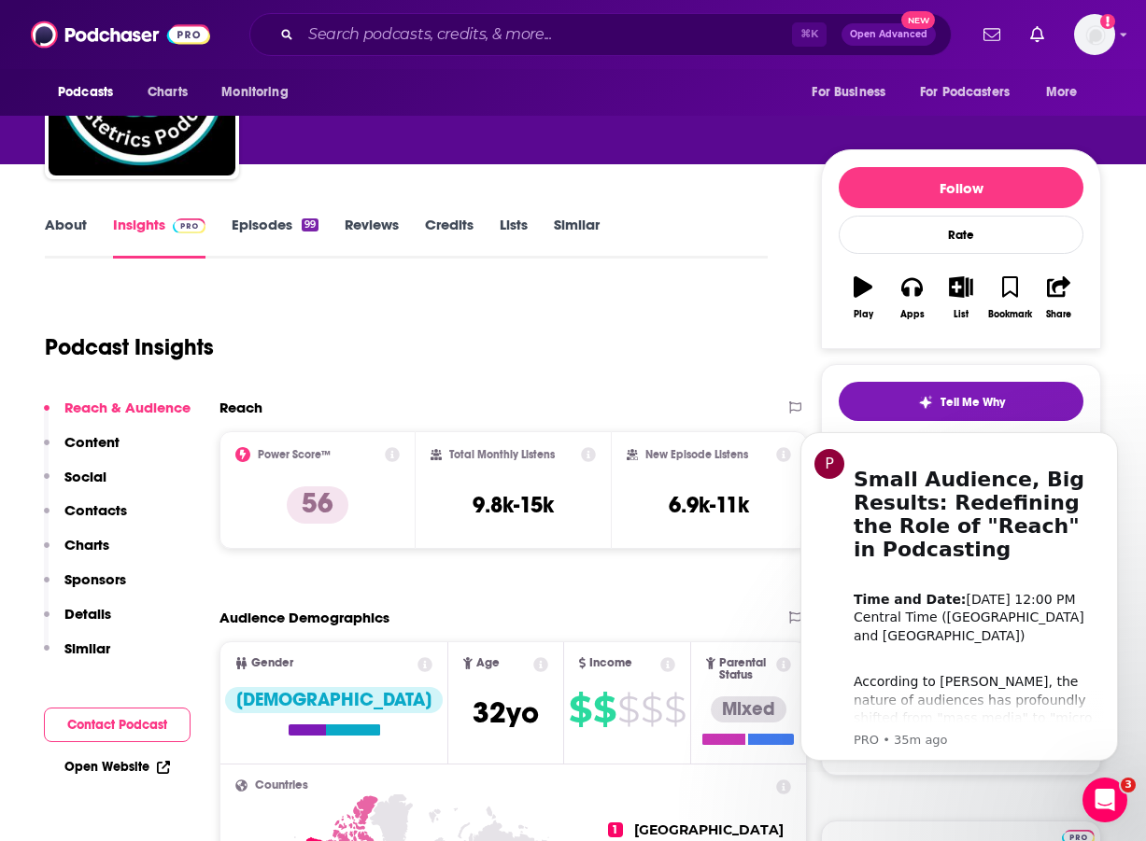
click at [286, 231] on link "Episodes 99" at bounding box center [275, 237] width 87 height 43
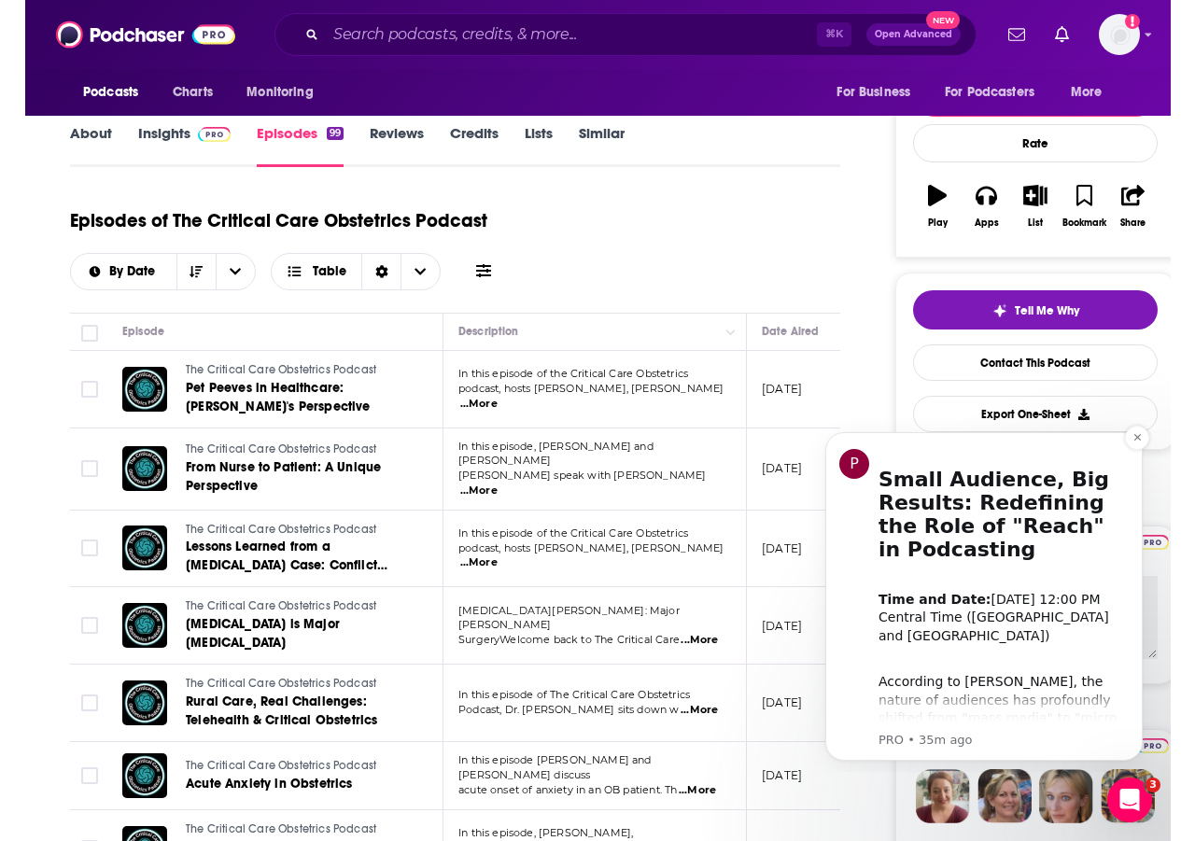
scroll to position [232, 0]
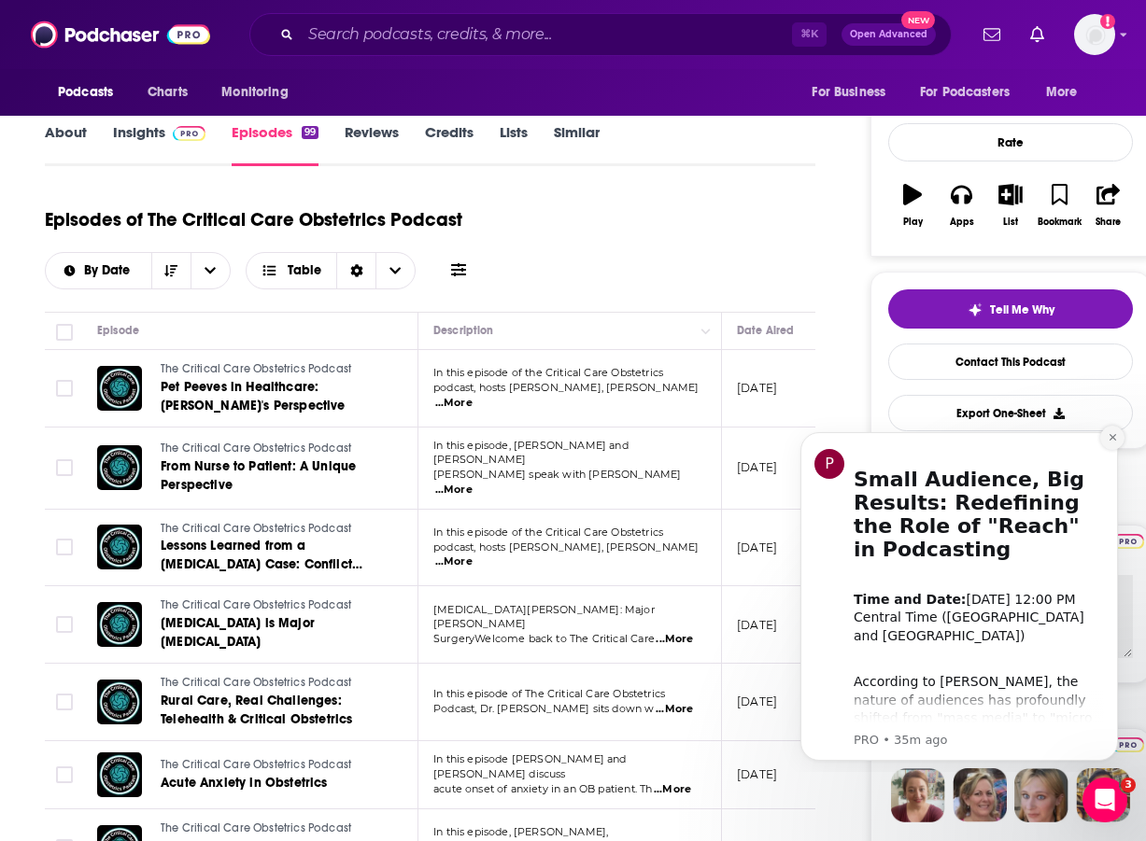
click at [1113, 443] on button "Dismiss notification" at bounding box center [1112, 438] width 24 height 24
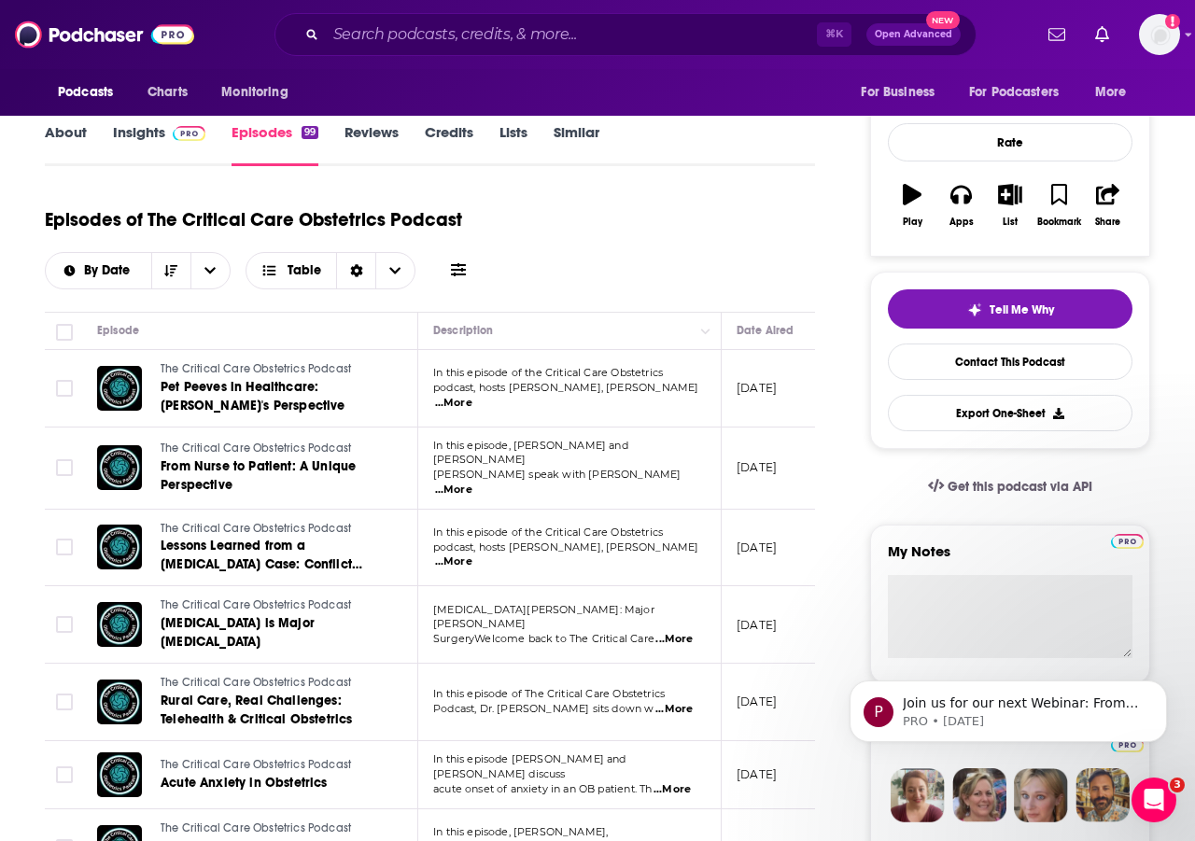
click at [84, 134] on link "About" at bounding box center [66, 144] width 42 height 43
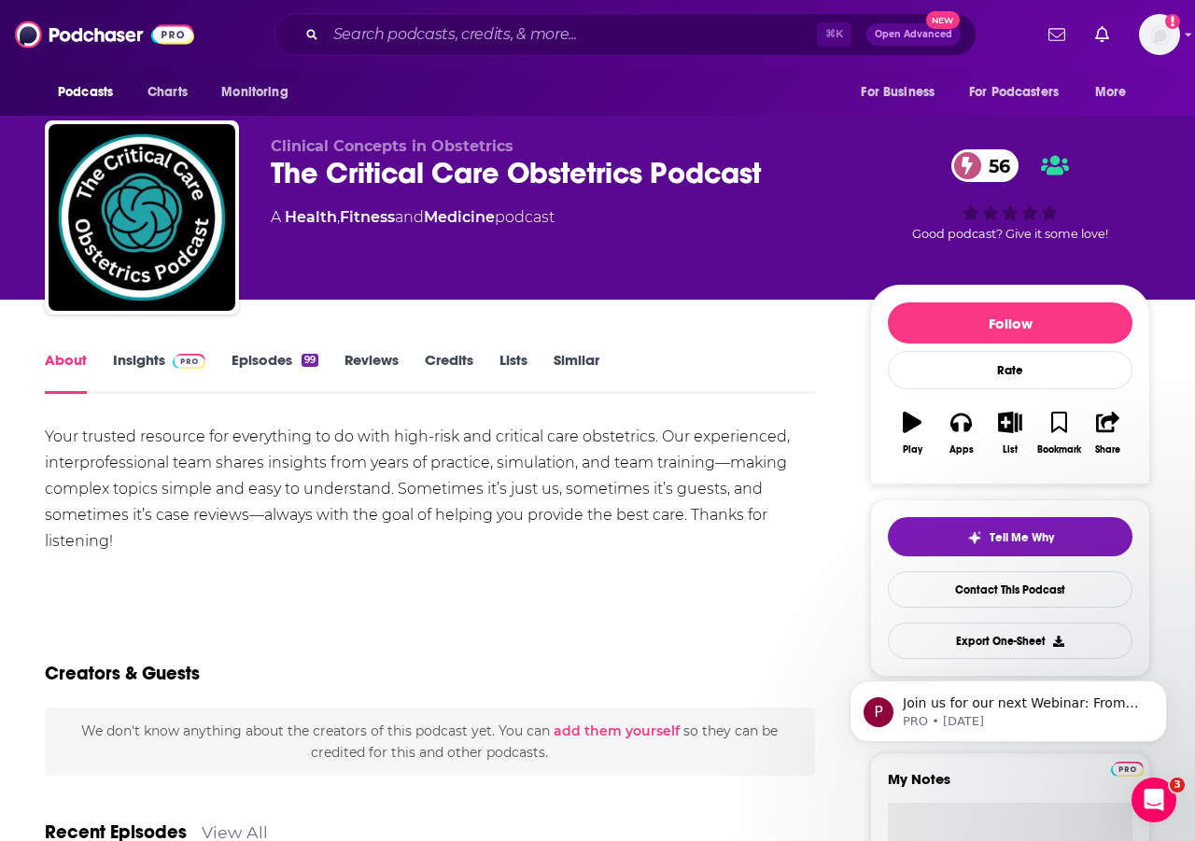
scroll to position [7, 0]
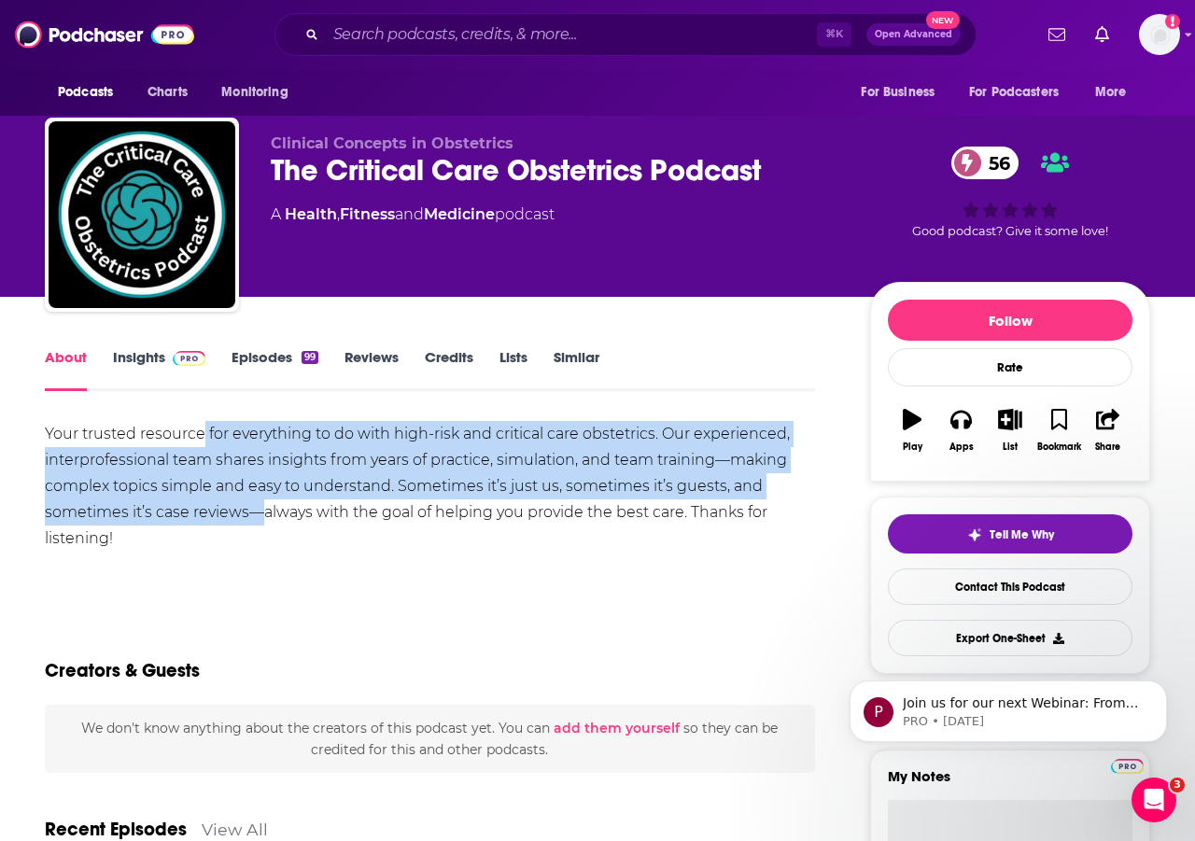
drag, startPoint x: 207, startPoint y: 439, endPoint x: 273, endPoint y: 532, distance: 114.0
click at [265, 527] on div "Your trusted resource for everything to do with high-risk and critical care obs…" at bounding box center [430, 486] width 770 height 131
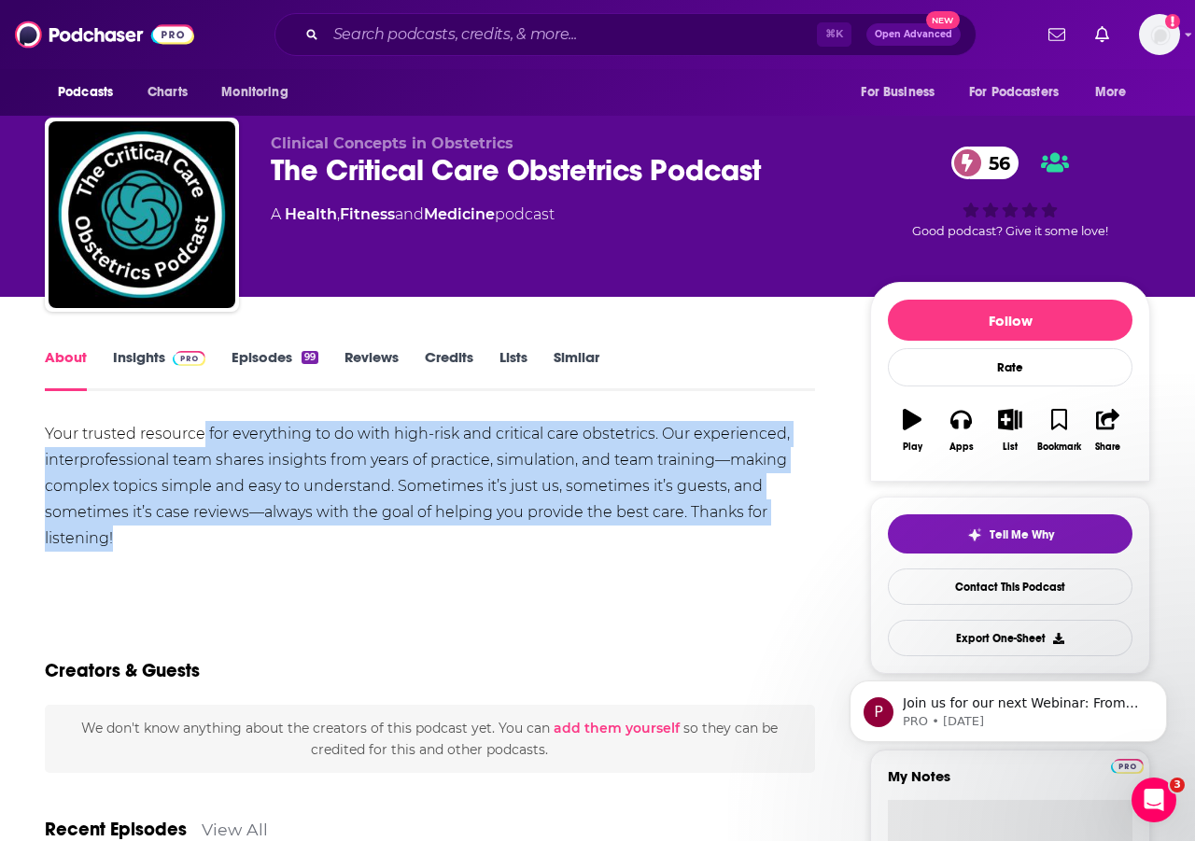
click at [275, 533] on div "Your trusted resource for everything to do with high-risk and critical care obs…" at bounding box center [430, 486] width 770 height 131
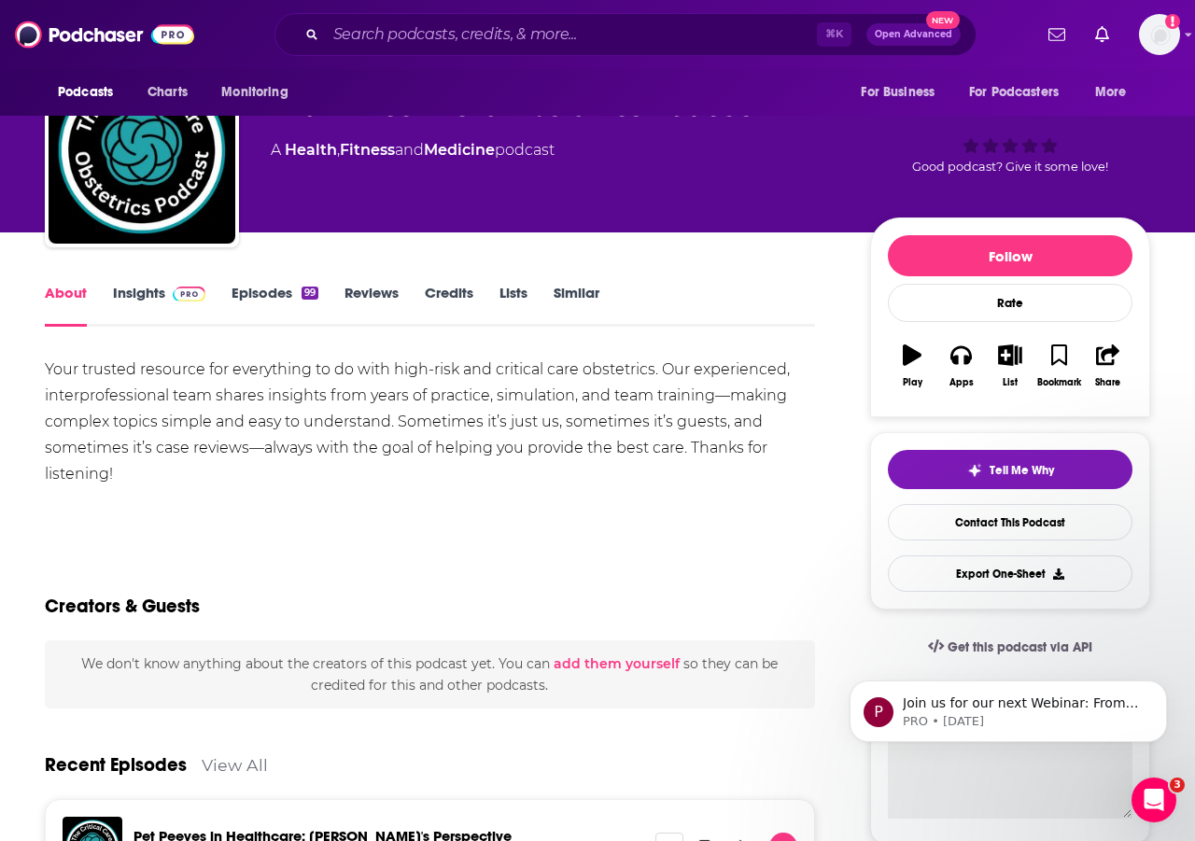
scroll to position [35, 0]
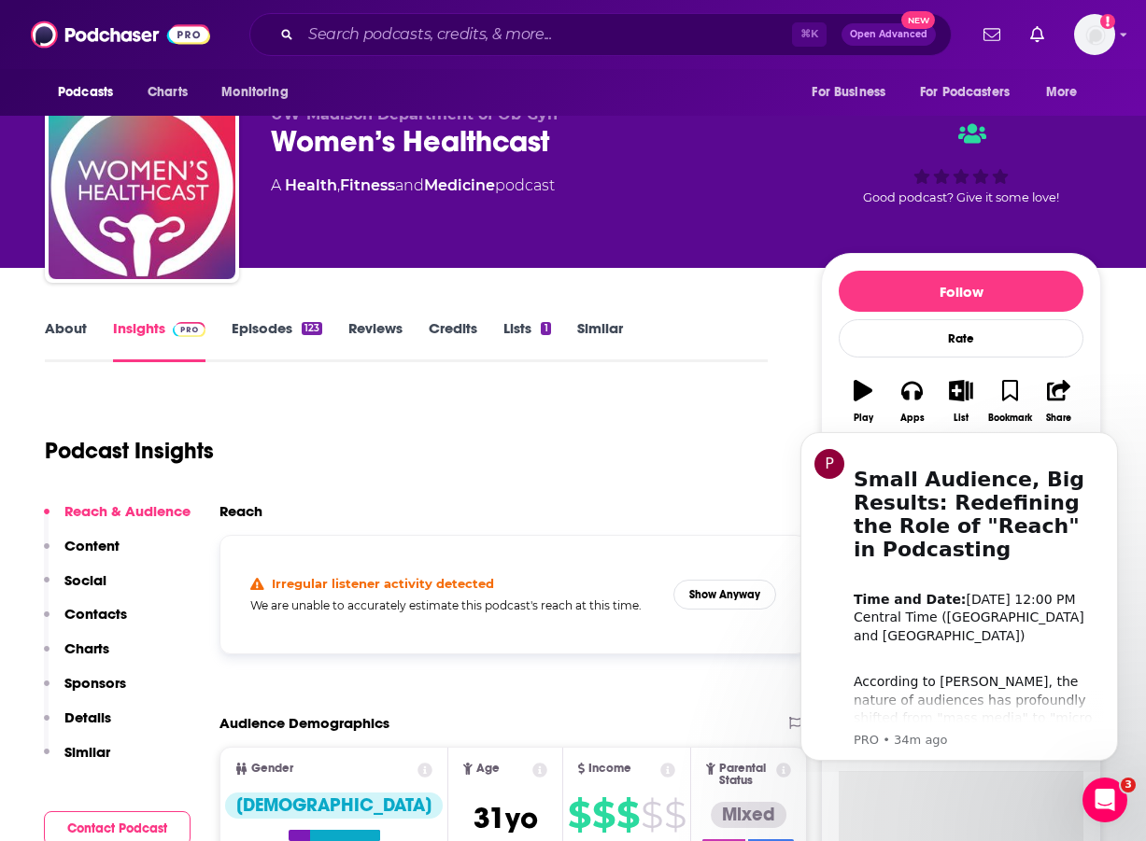
scroll to position [34, 0]
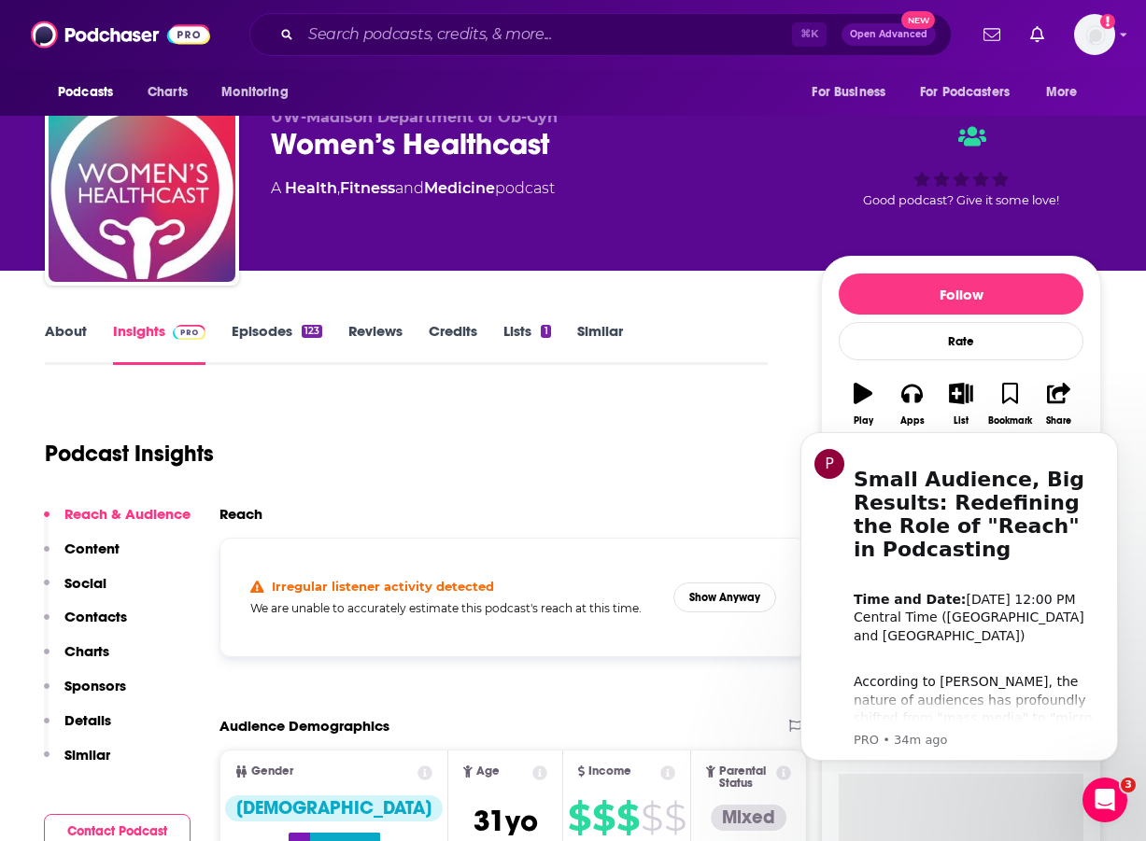
click at [250, 331] on link "Episodes 123" at bounding box center [277, 343] width 91 height 43
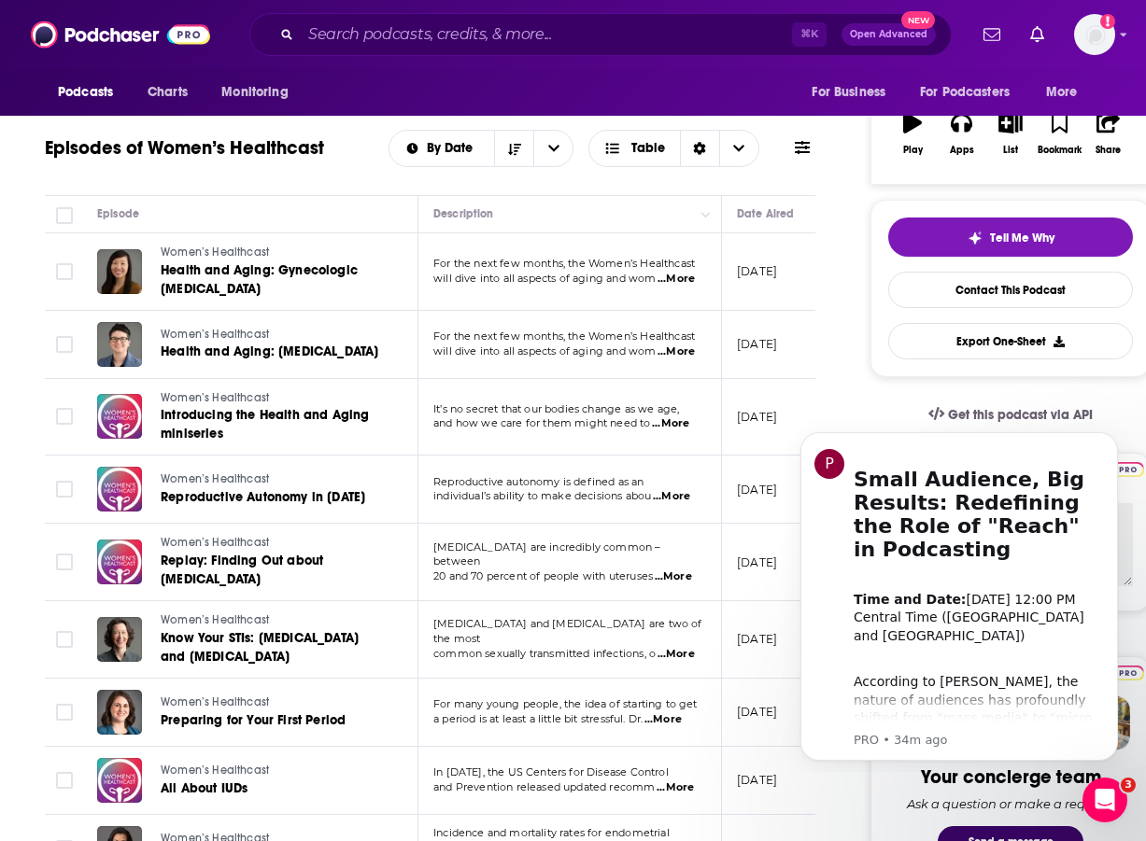
scroll to position [305, 0]
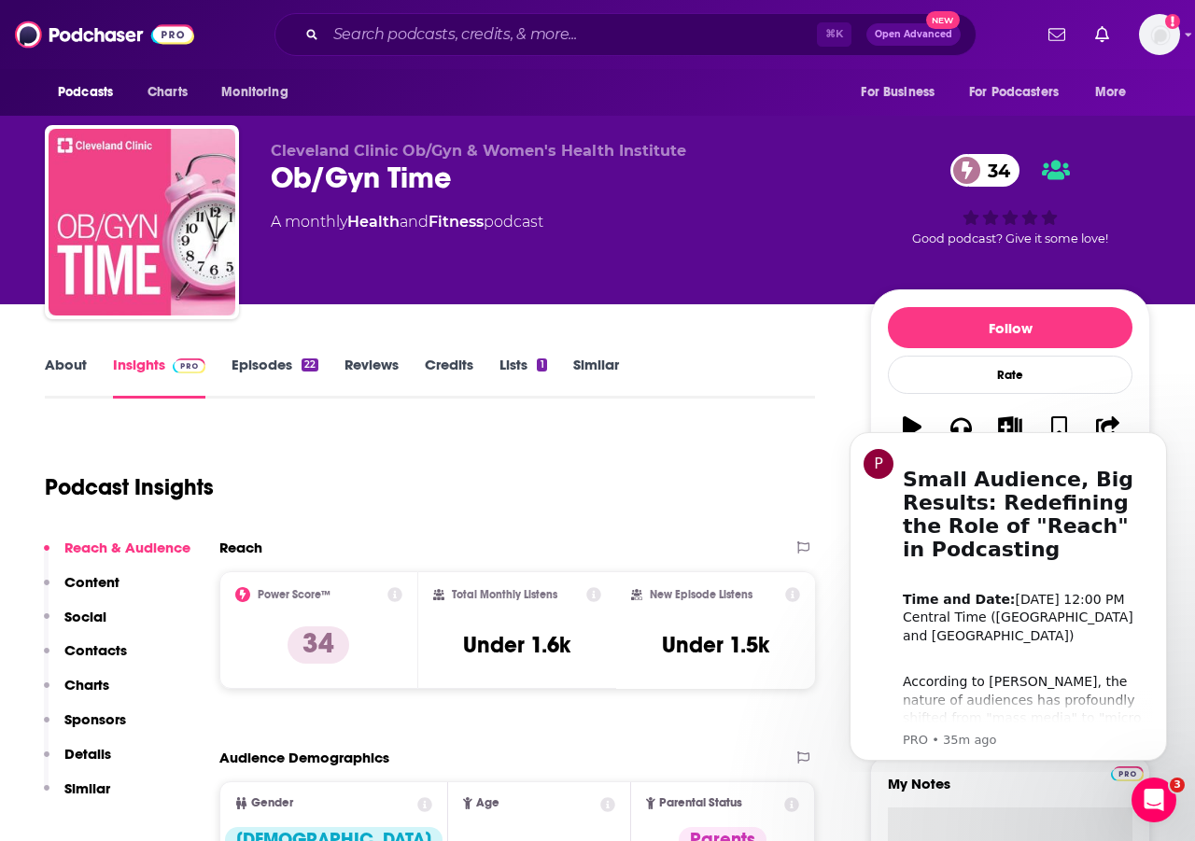
click at [247, 361] on link "Episodes 22" at bounding box center [275, 377] width 87 height 43
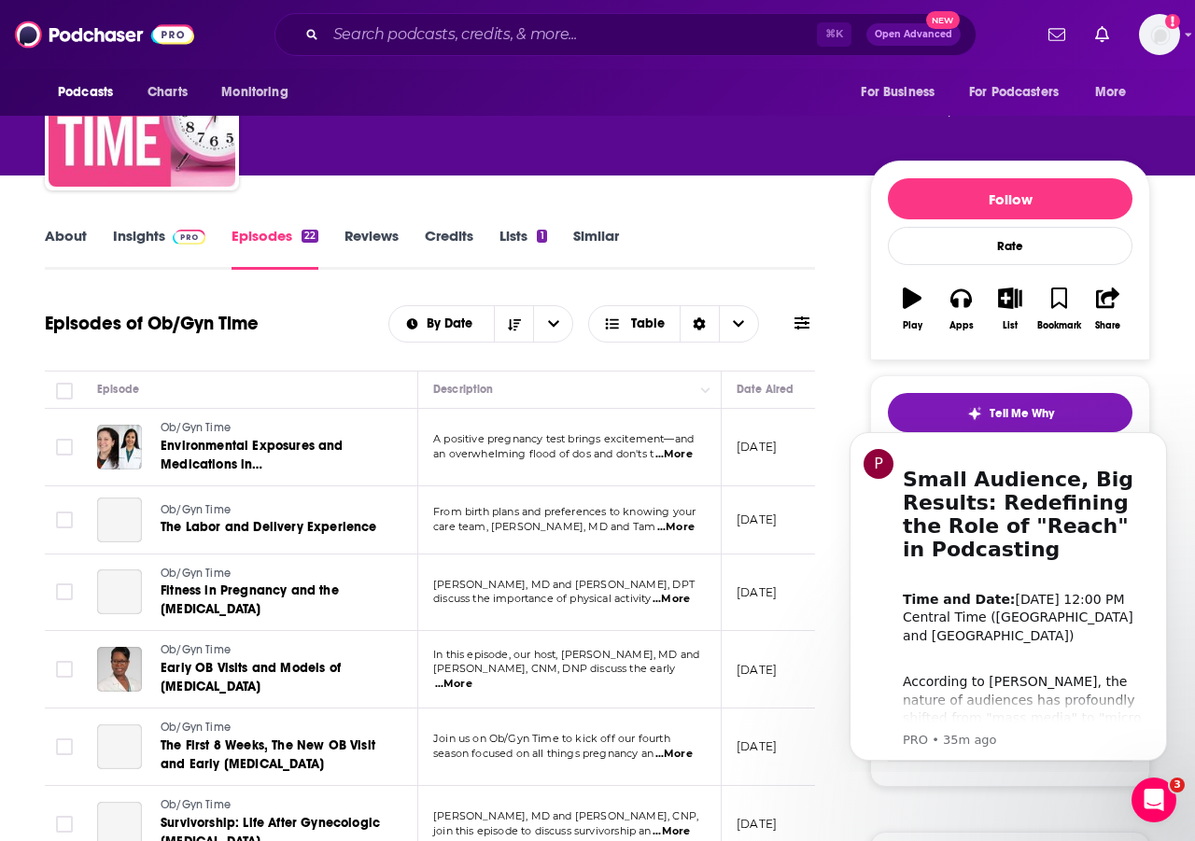
scroll to position [176, 0]
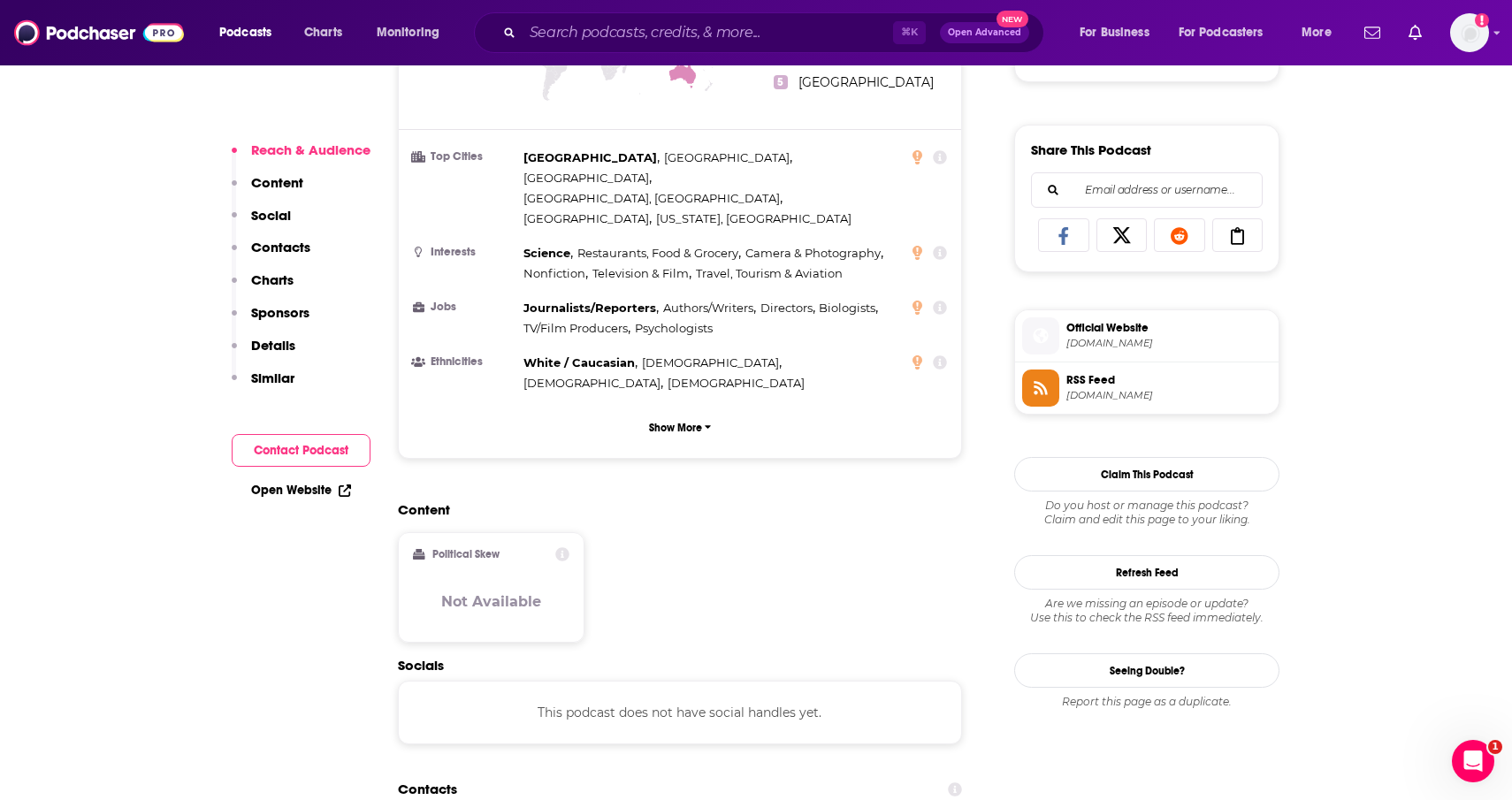
scroll to position [236, 0]
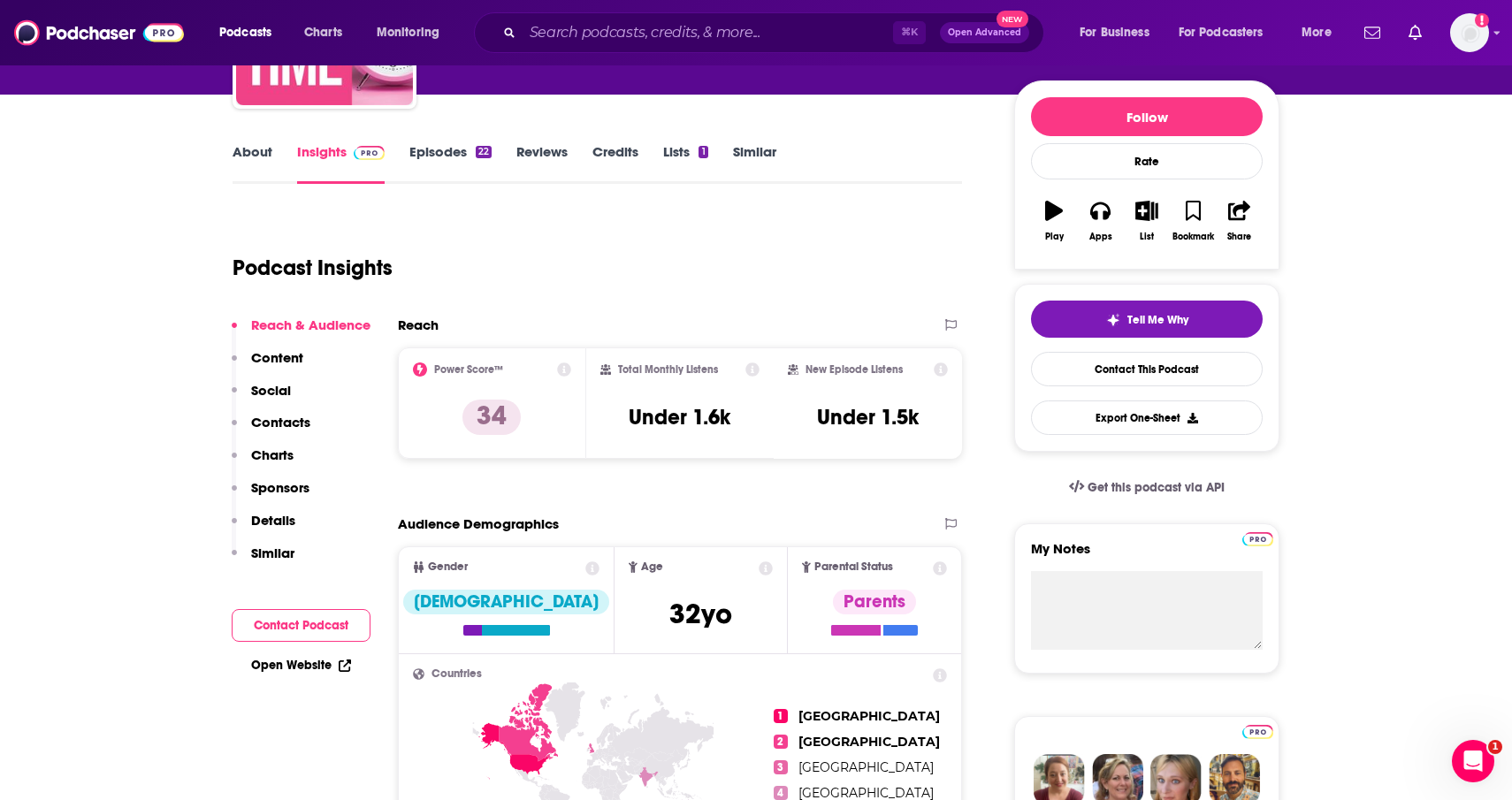
scroll to position [266, 0]
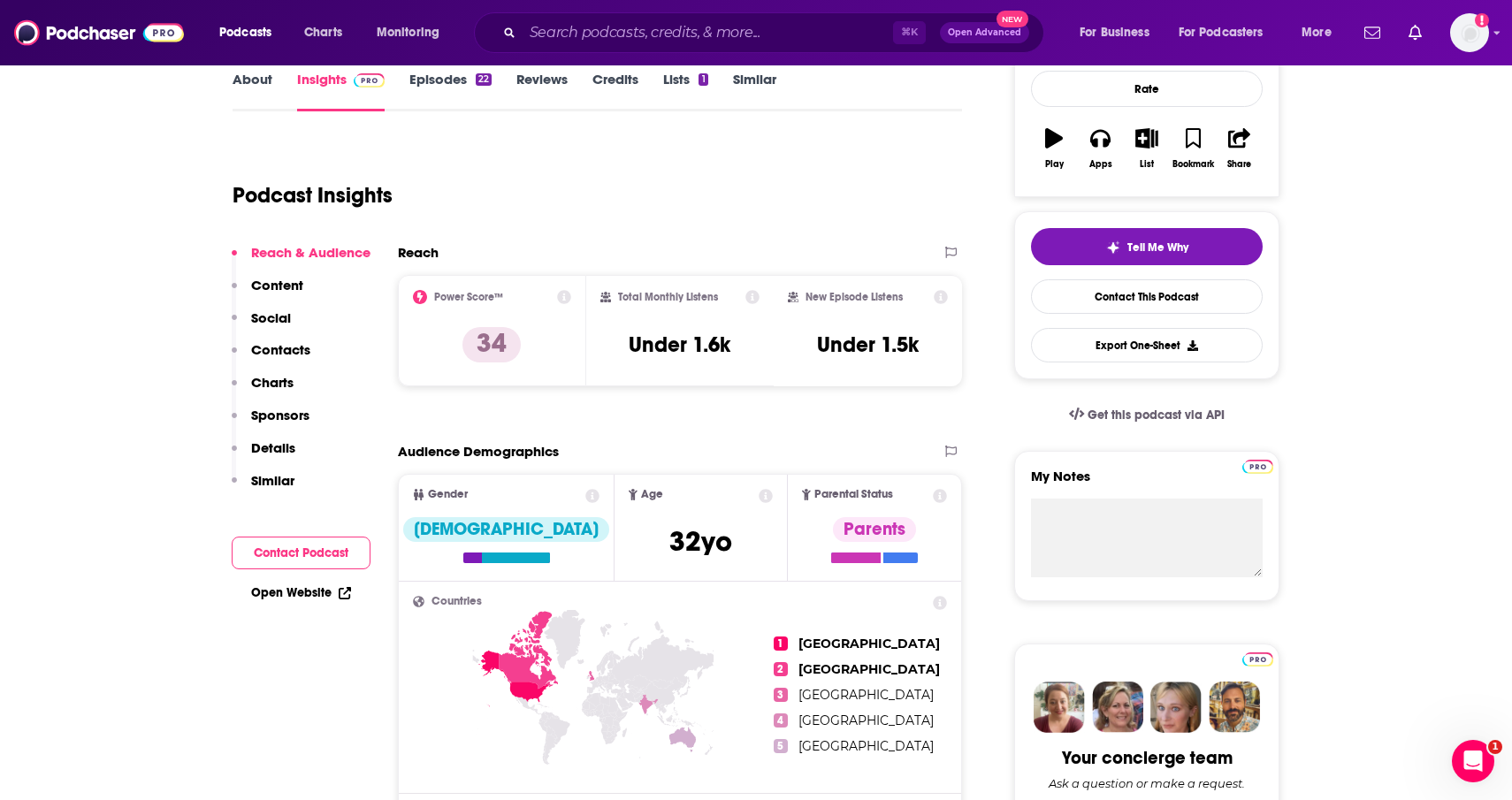
click at [273, 350] on p "Contacts" at bounding box center [280, 349] width 60 height 17
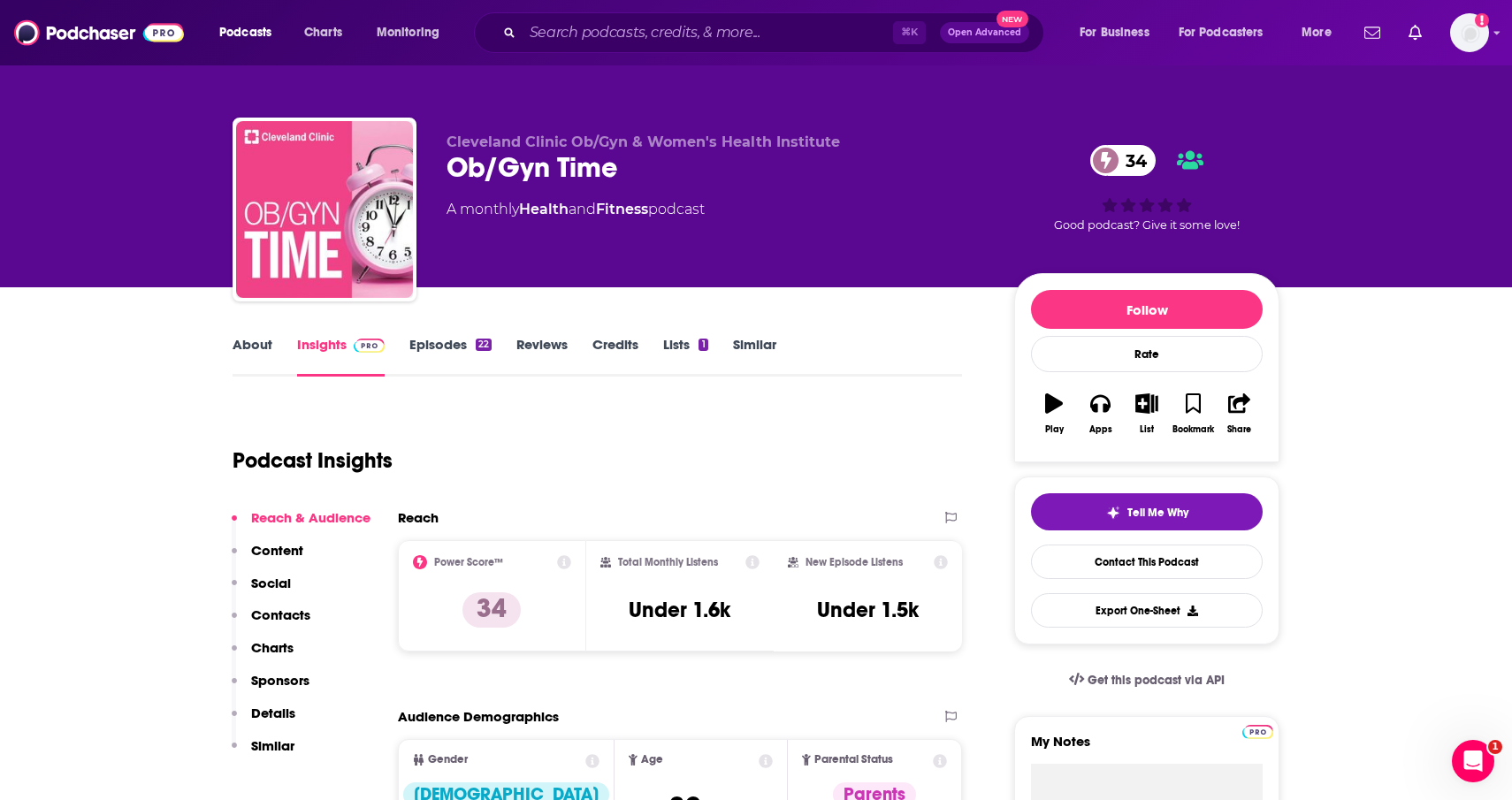
scroll to position [0, 0]
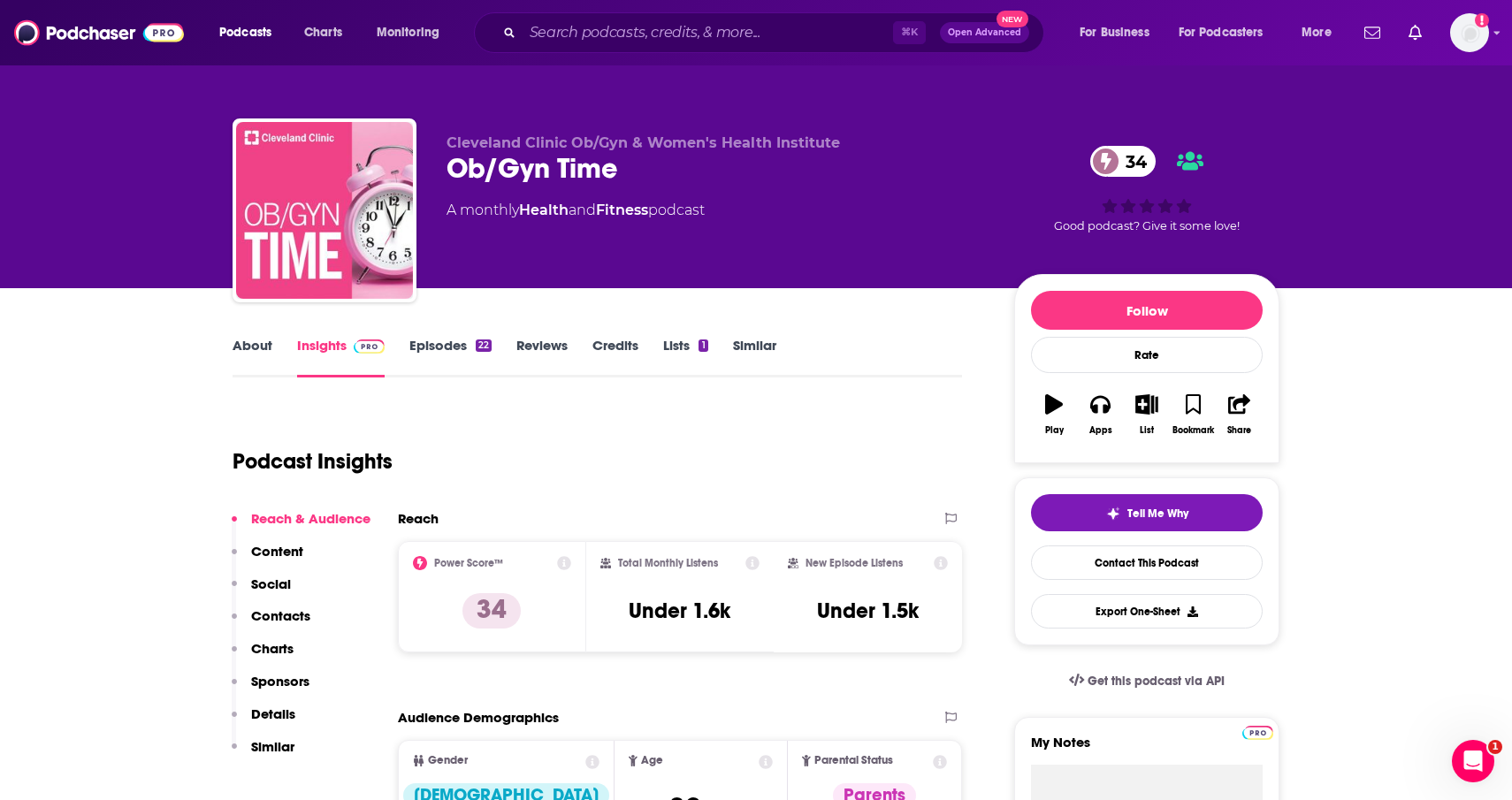
click at [418, 334] on div "About Insights Episodes 22 Reviews Credits Lists 1 Similar" at bounding box center [597, 356] width 729 height 44
click at [423, 341] on link "Episodes 22" at bounding box center [450, 357] width 82 height 41
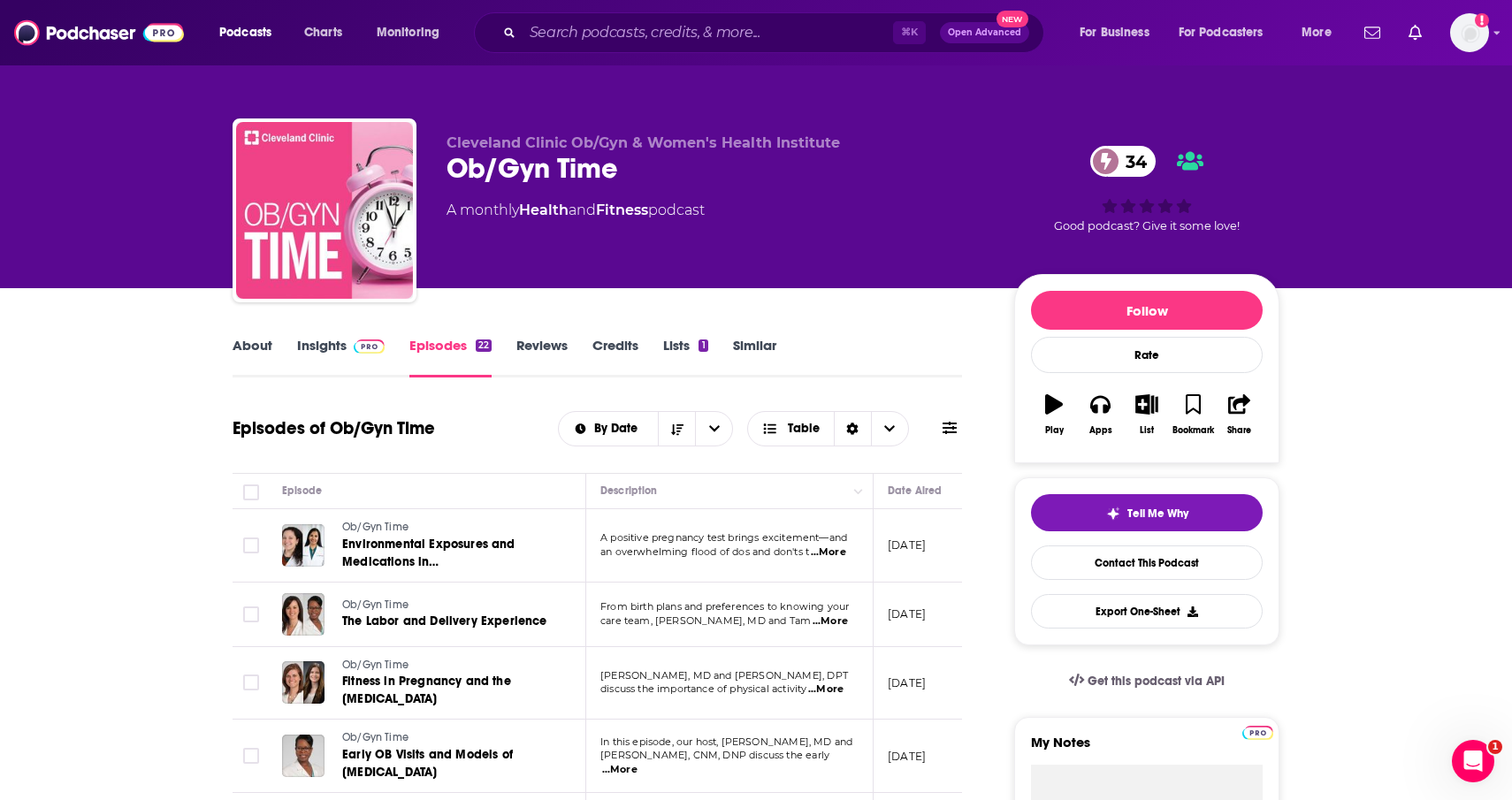
drag, startPoint x: 901, startPoint y: 559, endPoint x: 843, endPoint y: 560, distance: 58.0
click at [843, 560] on tr "Ob/Gyn Time Environmental Exposures and Medications in Pregnancy A positive pre…" at bounding box center [848, 545] width 1231 height 73
click at [848, 558] on p "an overwhelming flood of dos and don'ts t ...More" at bounding box center [729, 552] width 258 height 14
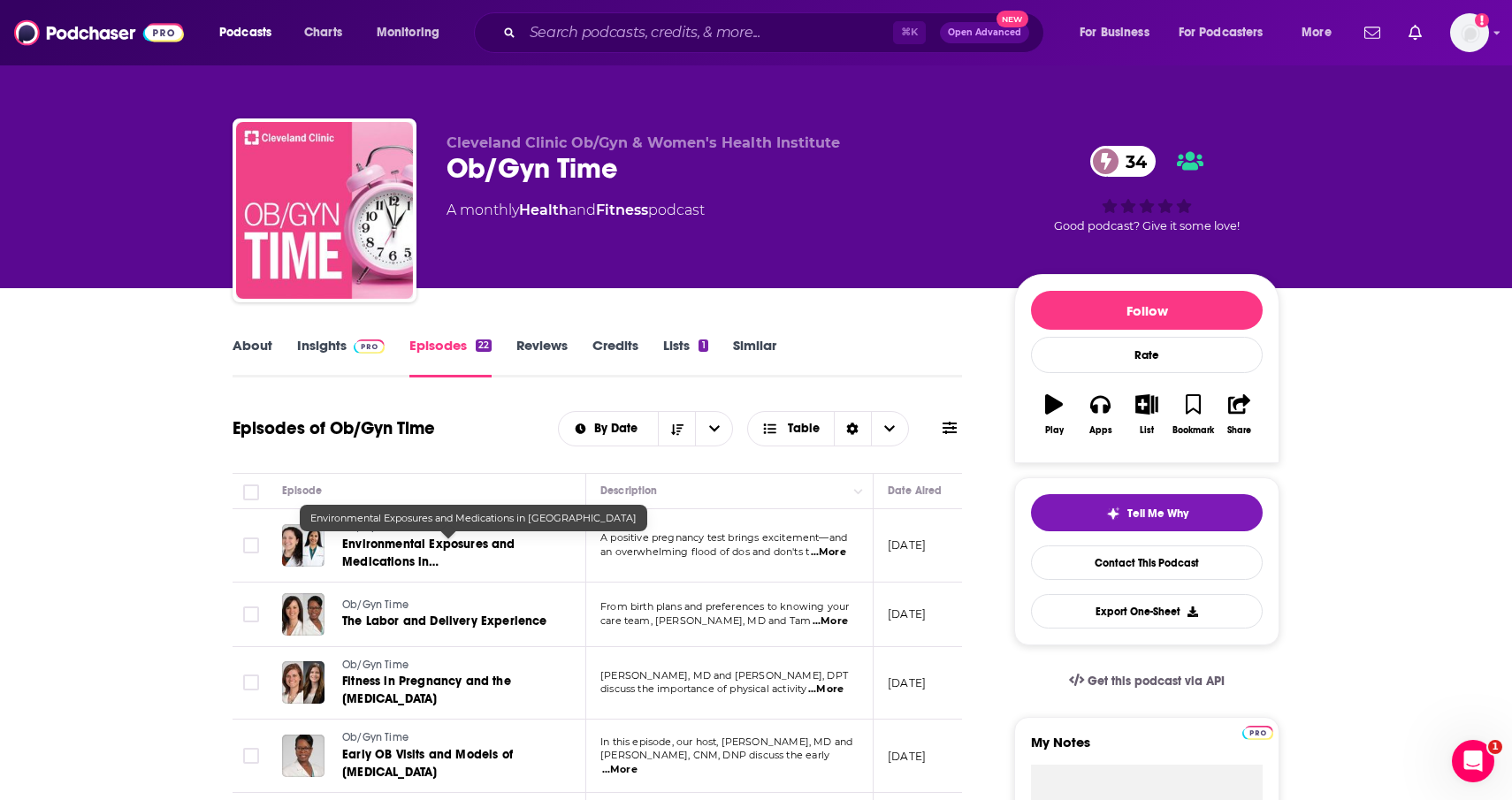
click at [404, 551] on span "Environmental Exposures and Medications in Pregnancy" at bounding box center [428, 561] width 173 height 50
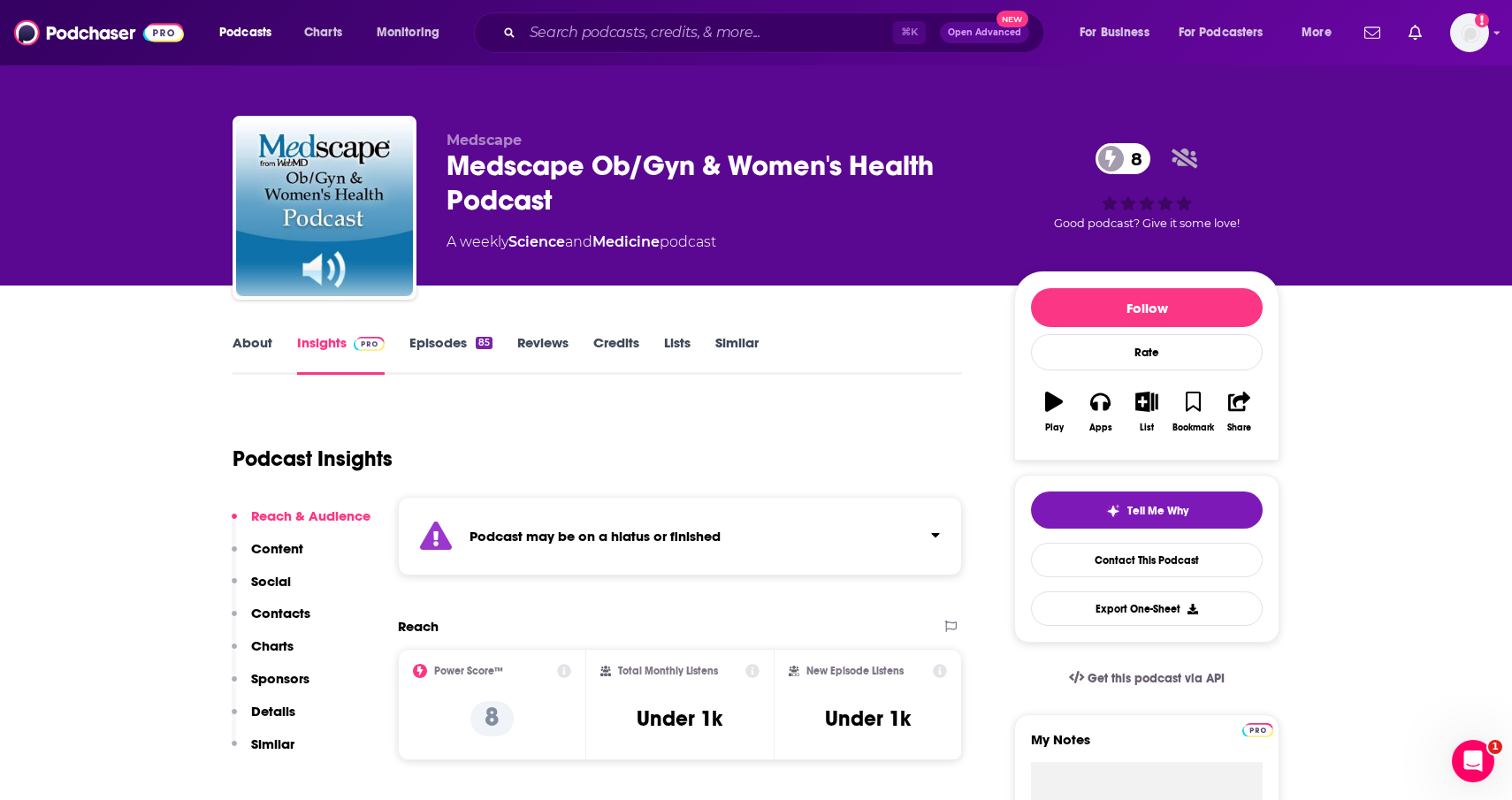
scroll to position [4, 0]
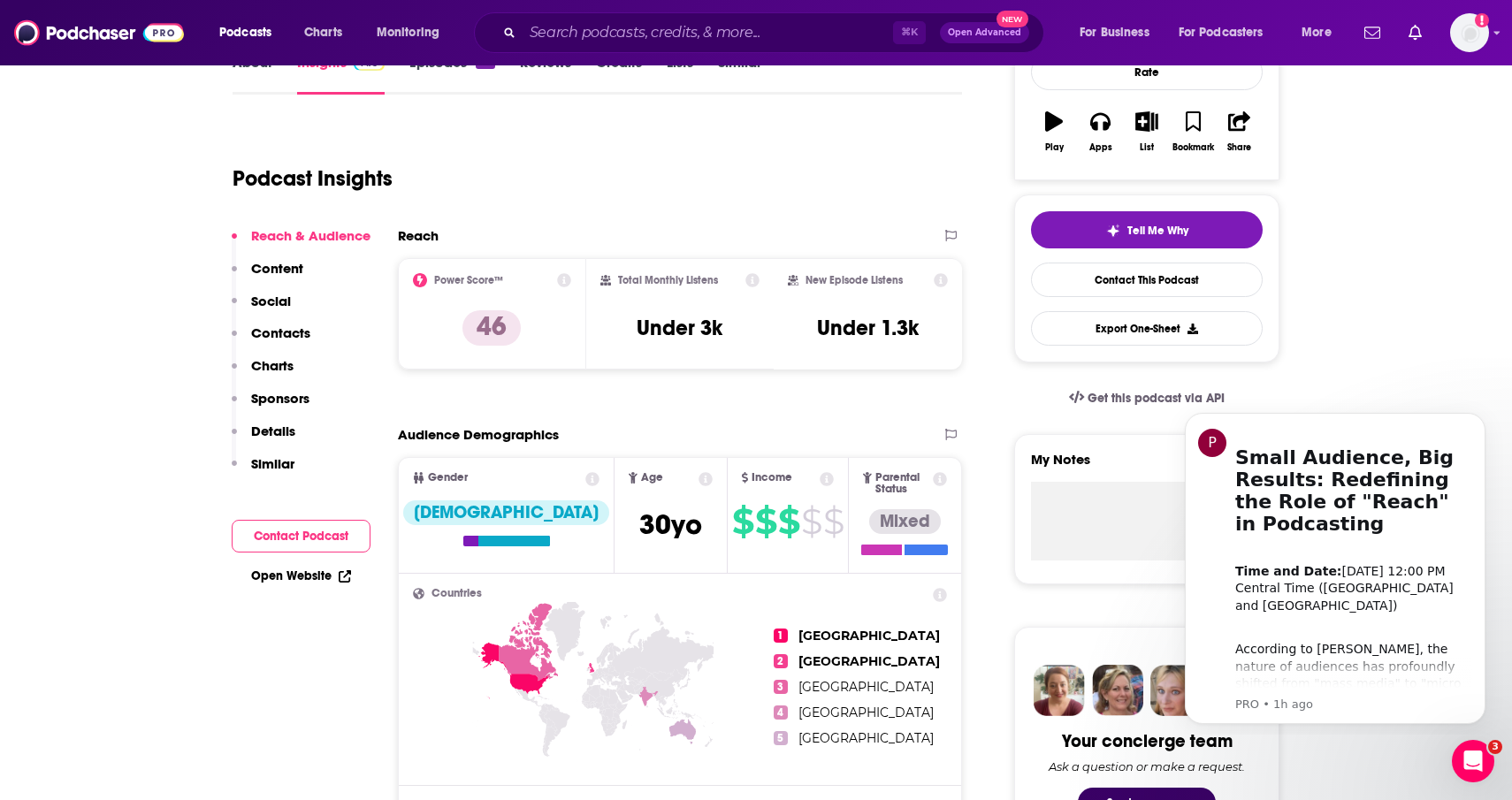
scroll to position [403, 0]
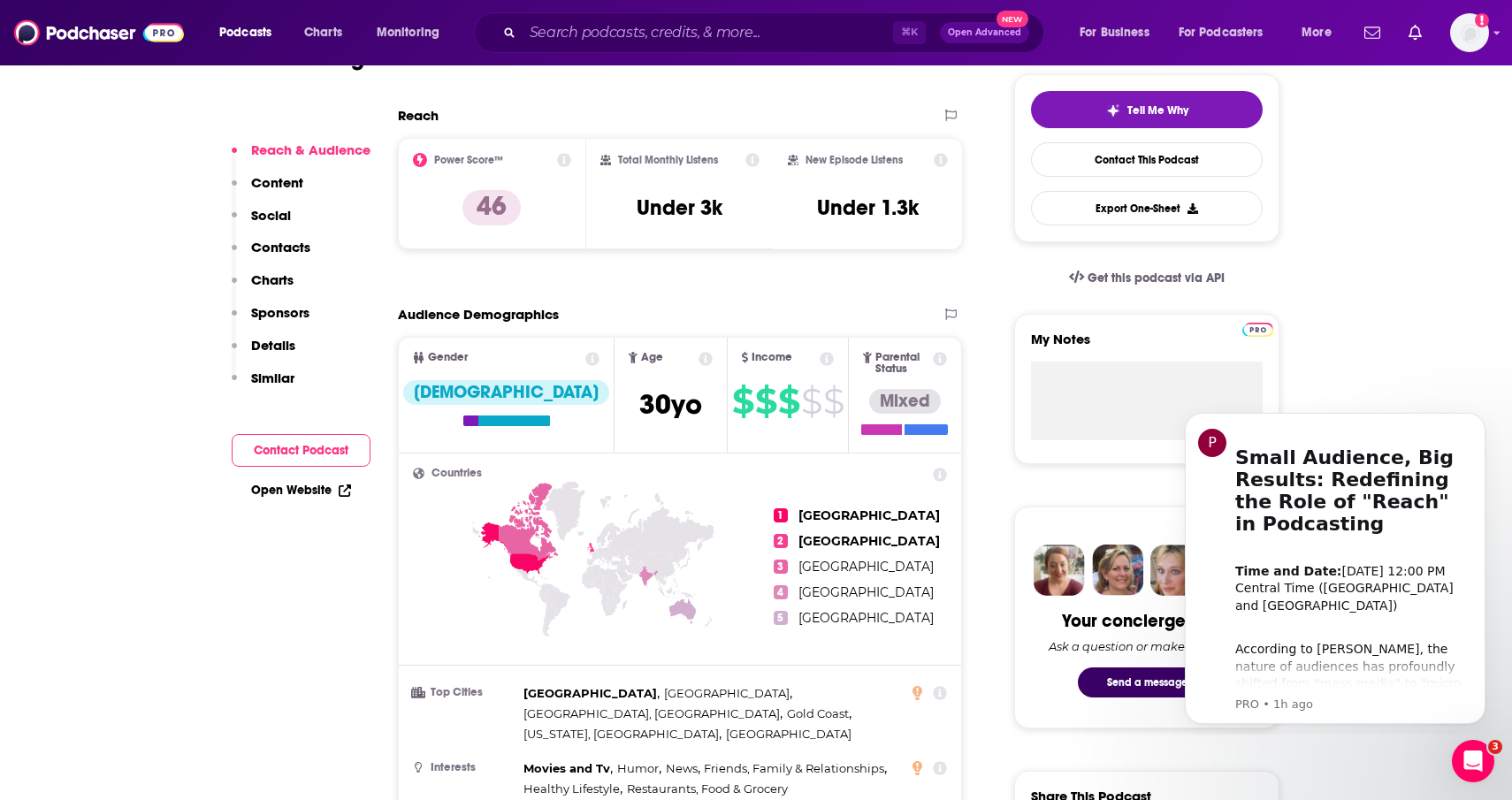
click at [272, 244] on p "Contacts" at bounding box center [280, 247] width 60 height 17
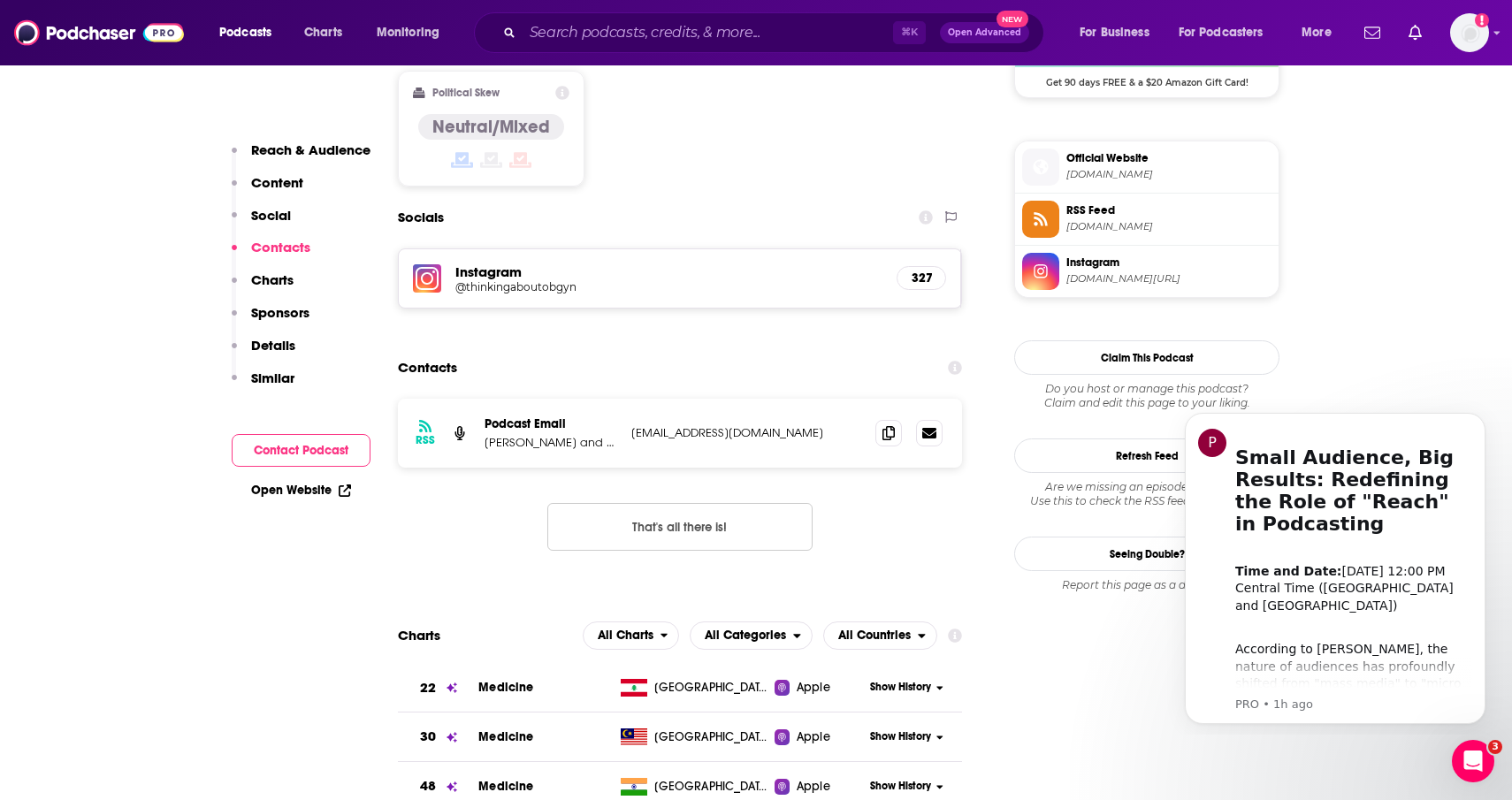
scroll to position [1435, 0]
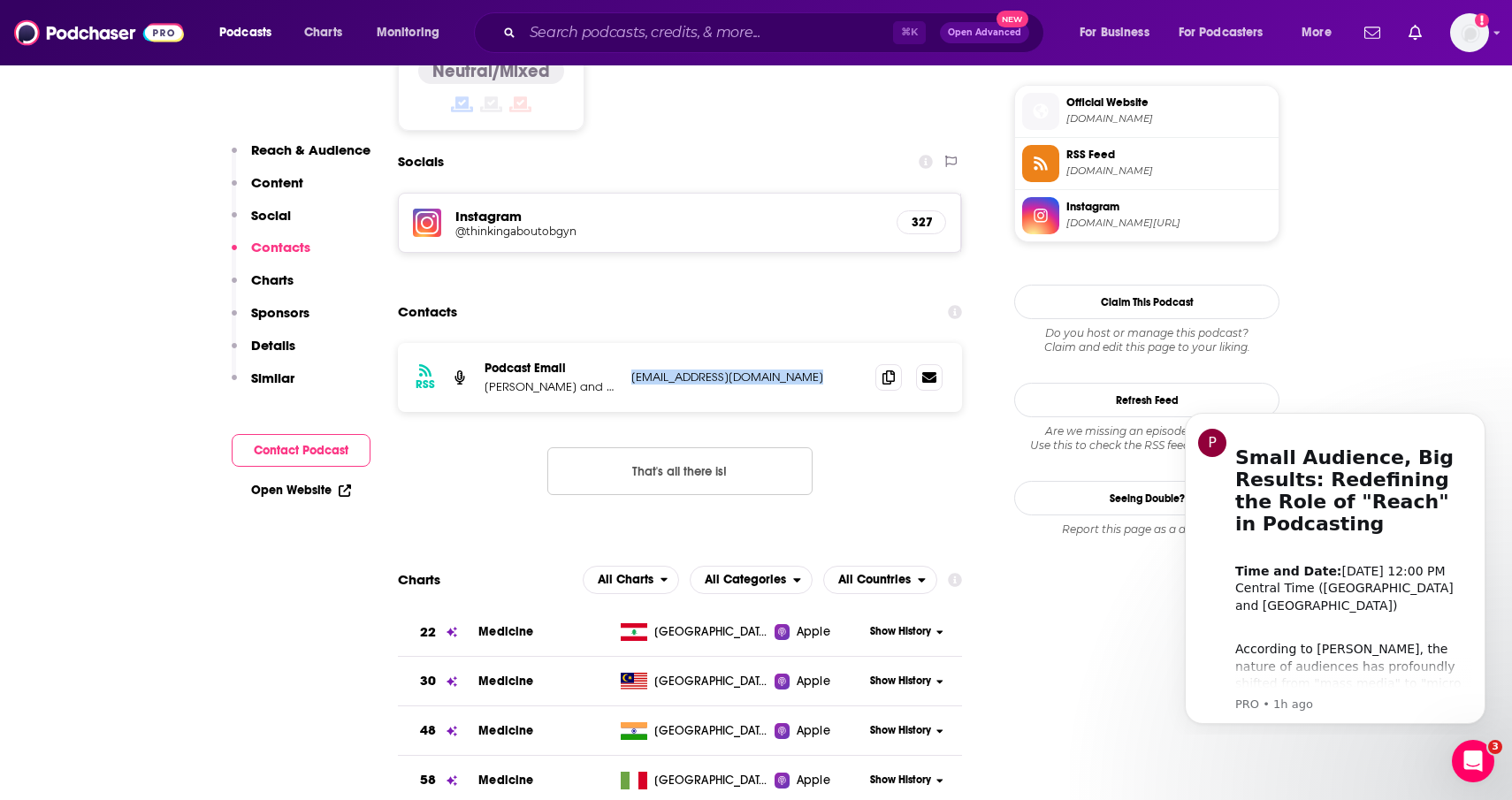
drag, startPoint x: 812, startPoint y: 329, endPoint x: 624, endPoint y: 328, distance: 188.0
click at [624, 343] on div "RSS Podcast Email Antonia Roberts and Howard Herrell thinkingaboutobgyn@gmail.c…" at bounding box center [680, 377] width 564 height 69
copy p "thinkingaboutobgyn@gmail.com"
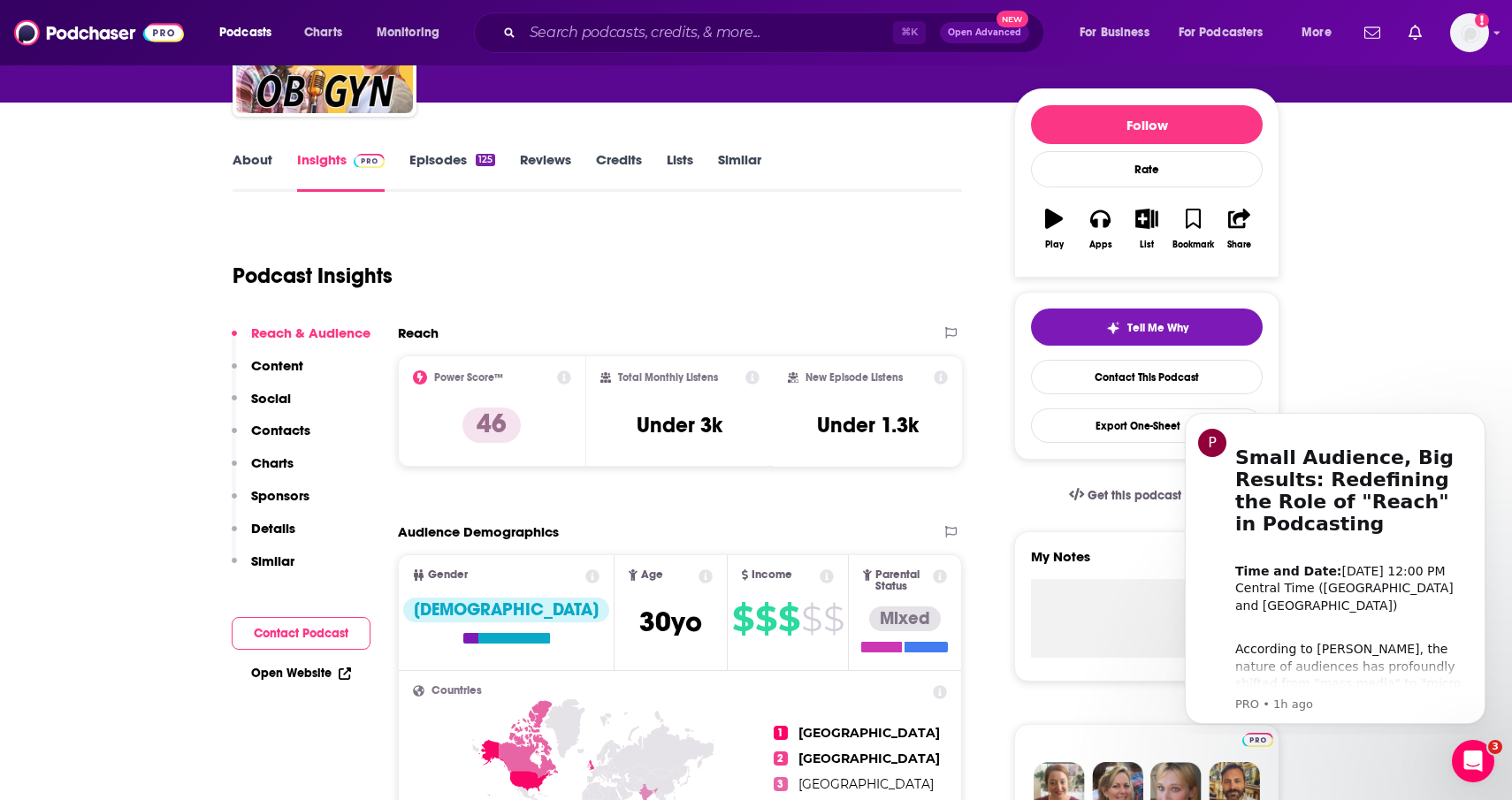
scroll to position [171, 0]
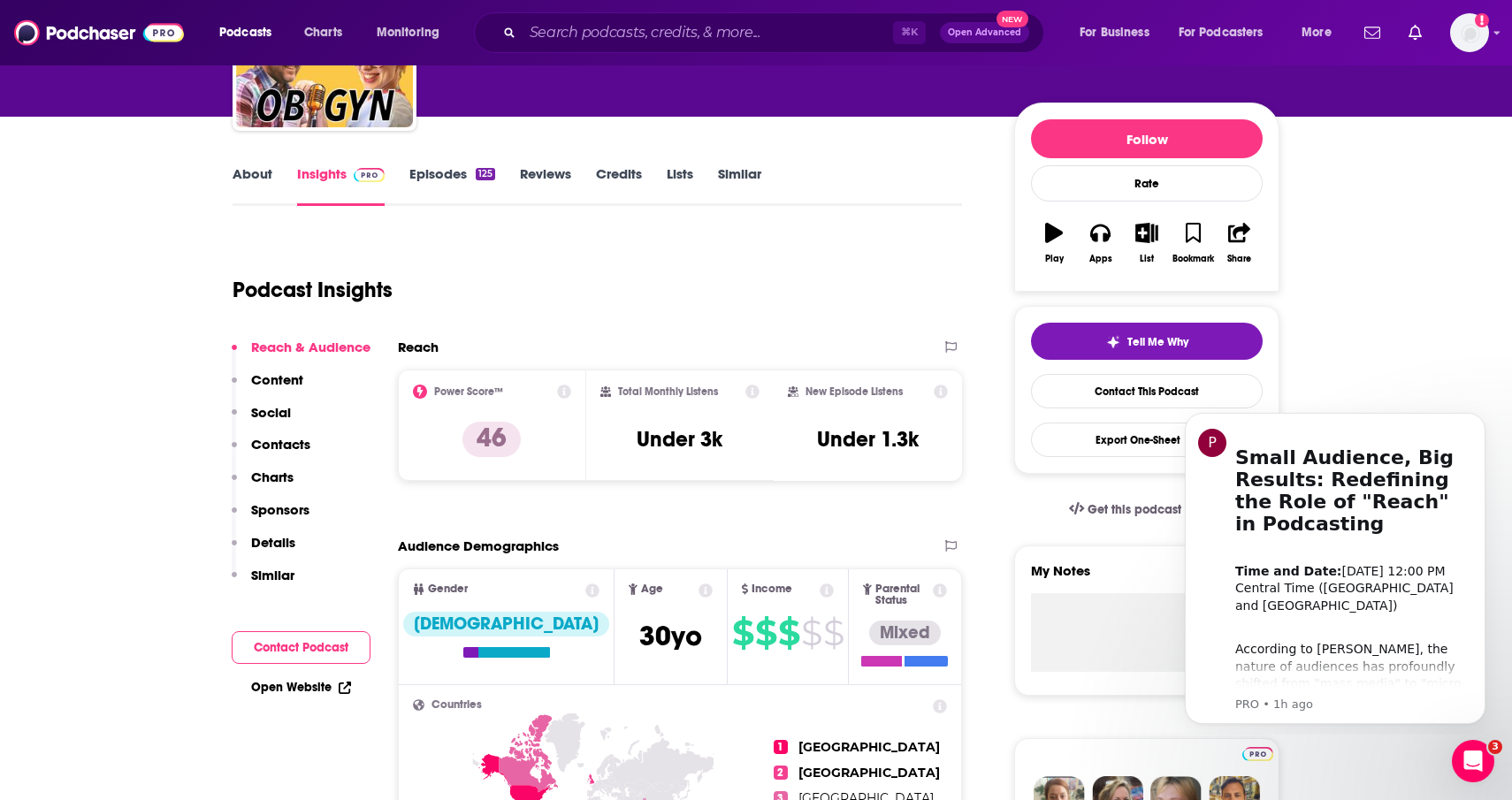
click at [256, 175] on link "About" at bounding box center [253, 186] width 40 height 41
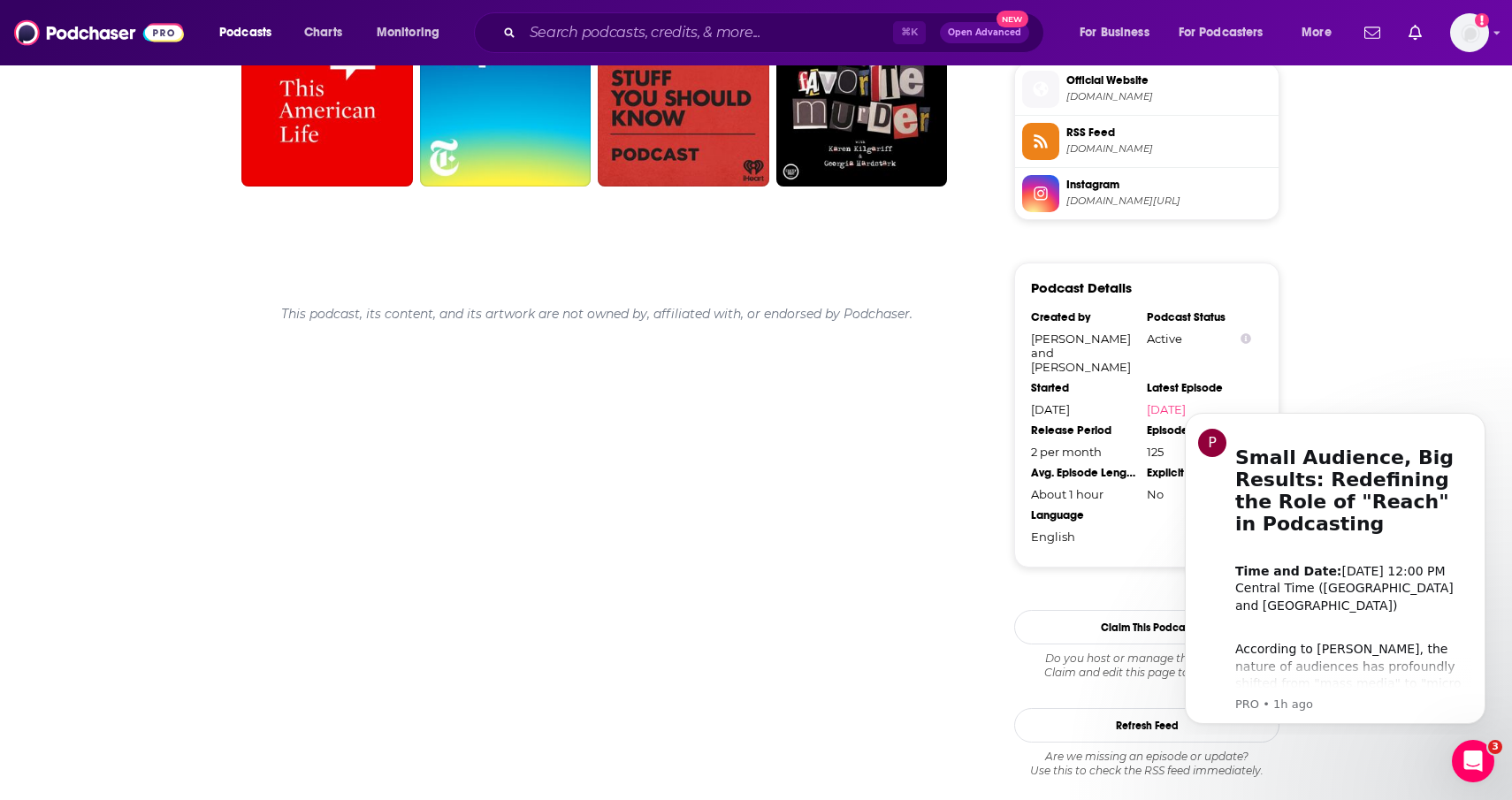
scroll to position [1534, 0]
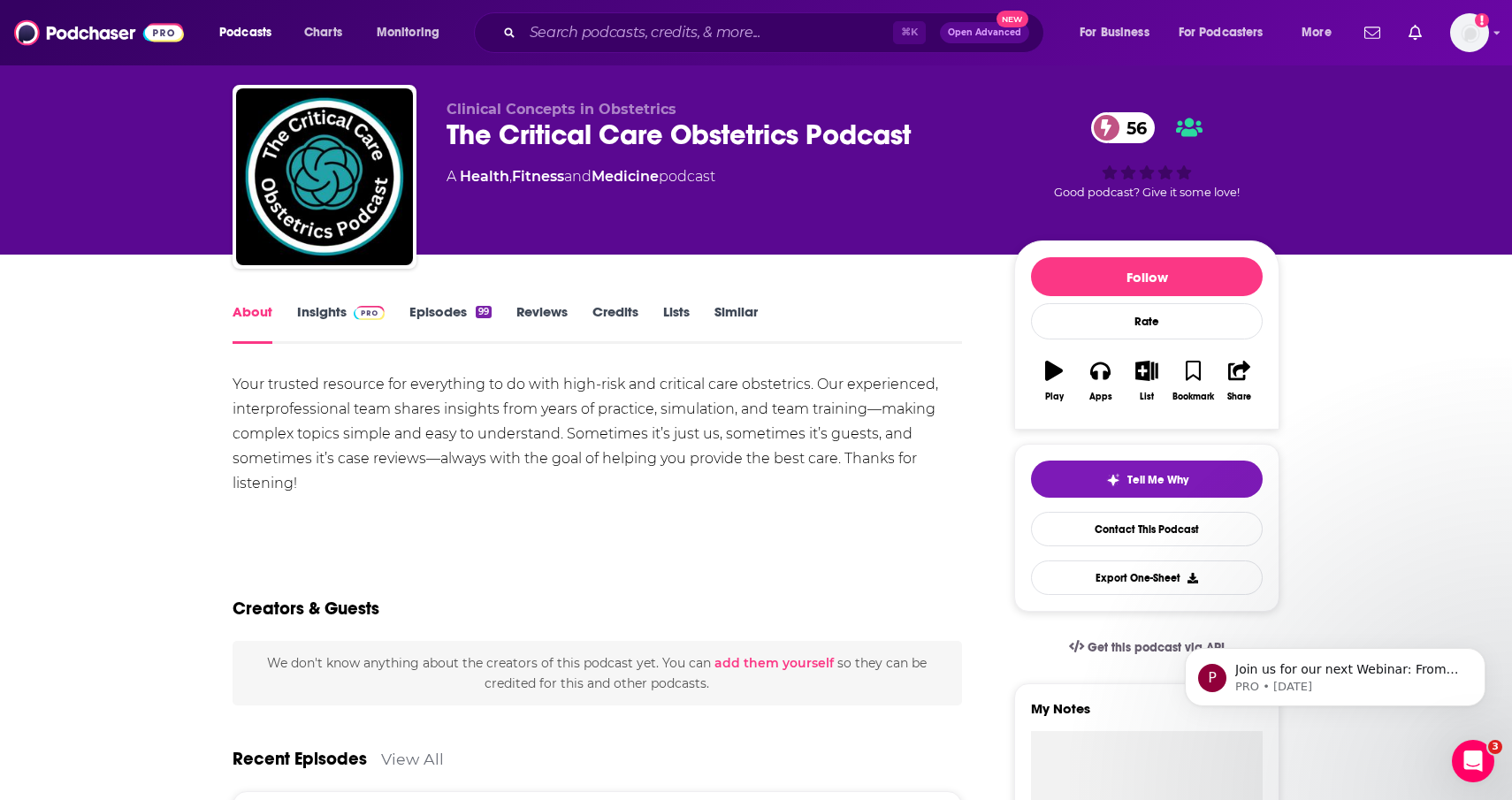
click at [426, 319] on link "Episodes 99" at bounding box center [450, 323] width 82 height 41
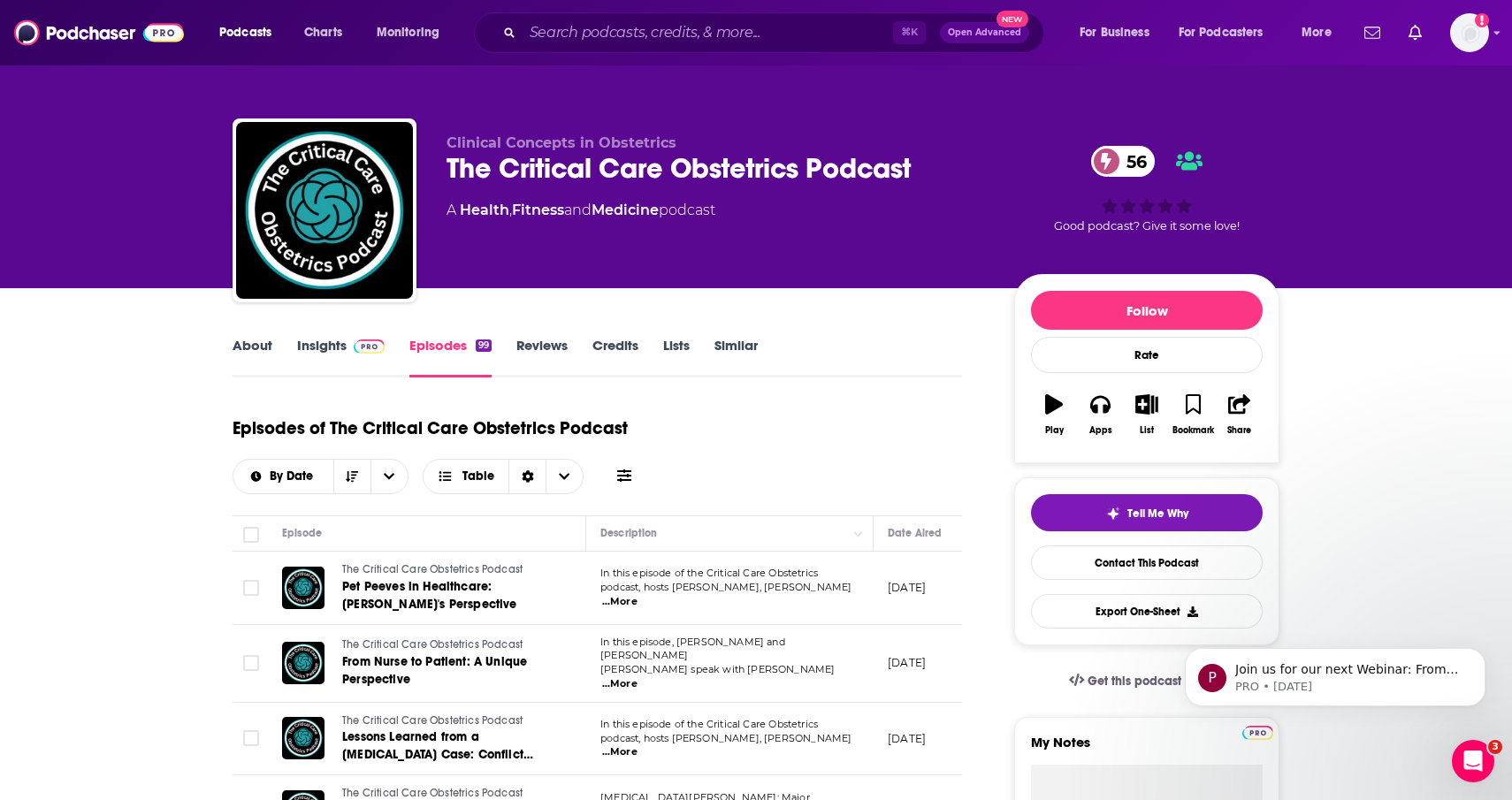
click at [248, 345] on link "About" at bounding box center [253, 357] width 40 height 41
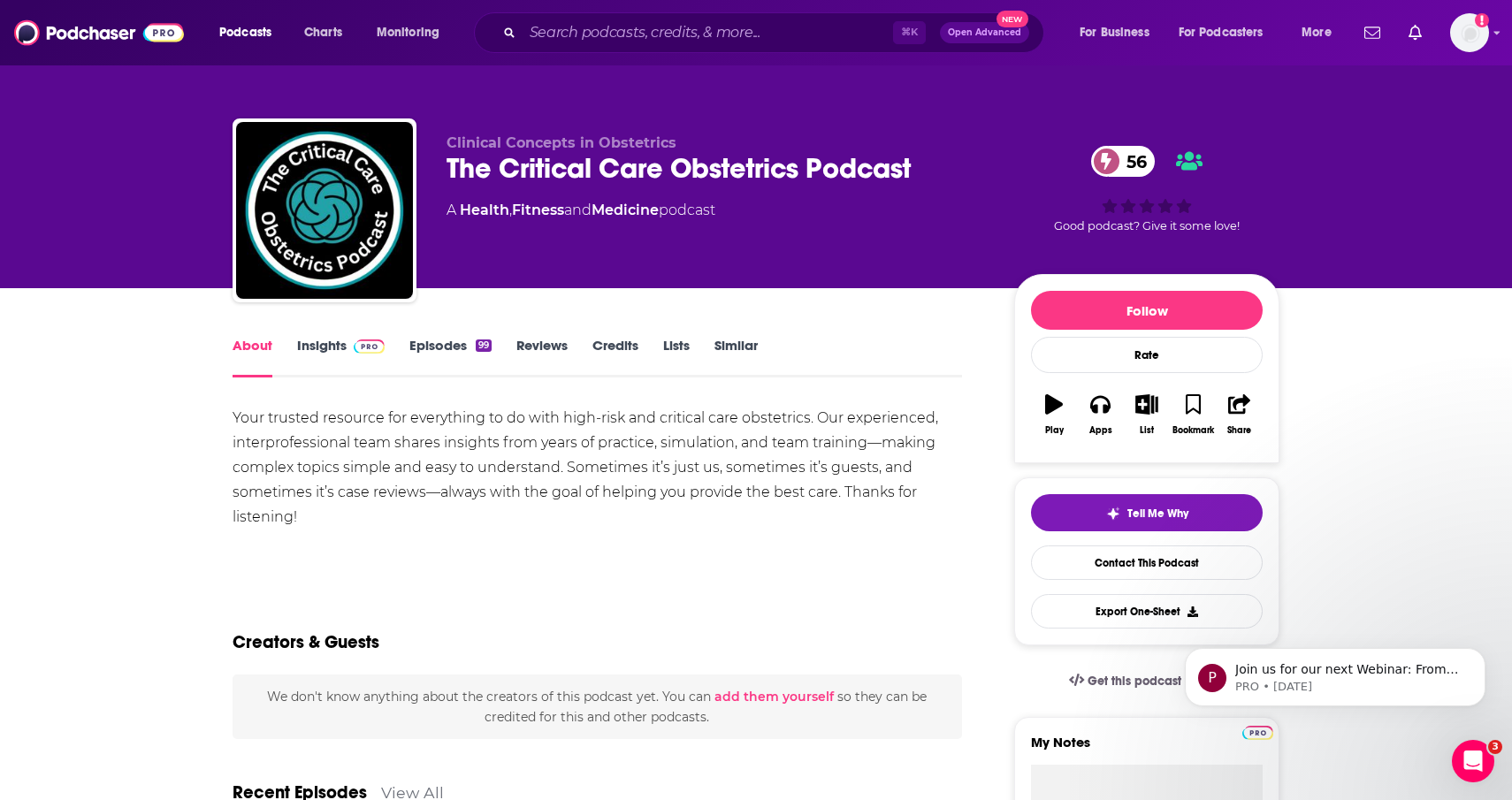
click at [410, 347] on link "Episodes 99" at bounding box center [450, 357] width 82 height 41
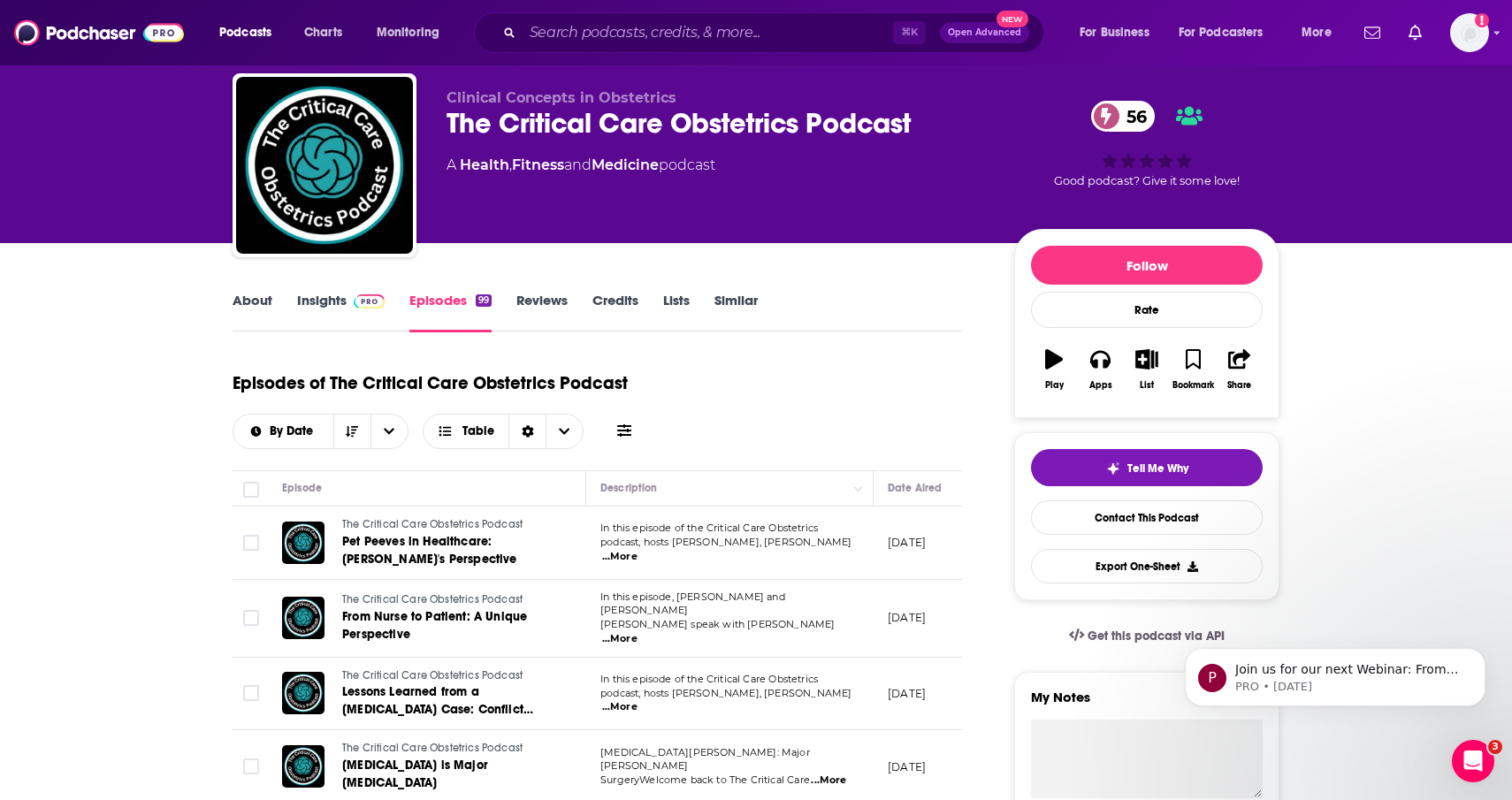
scroll to position [136, 0]
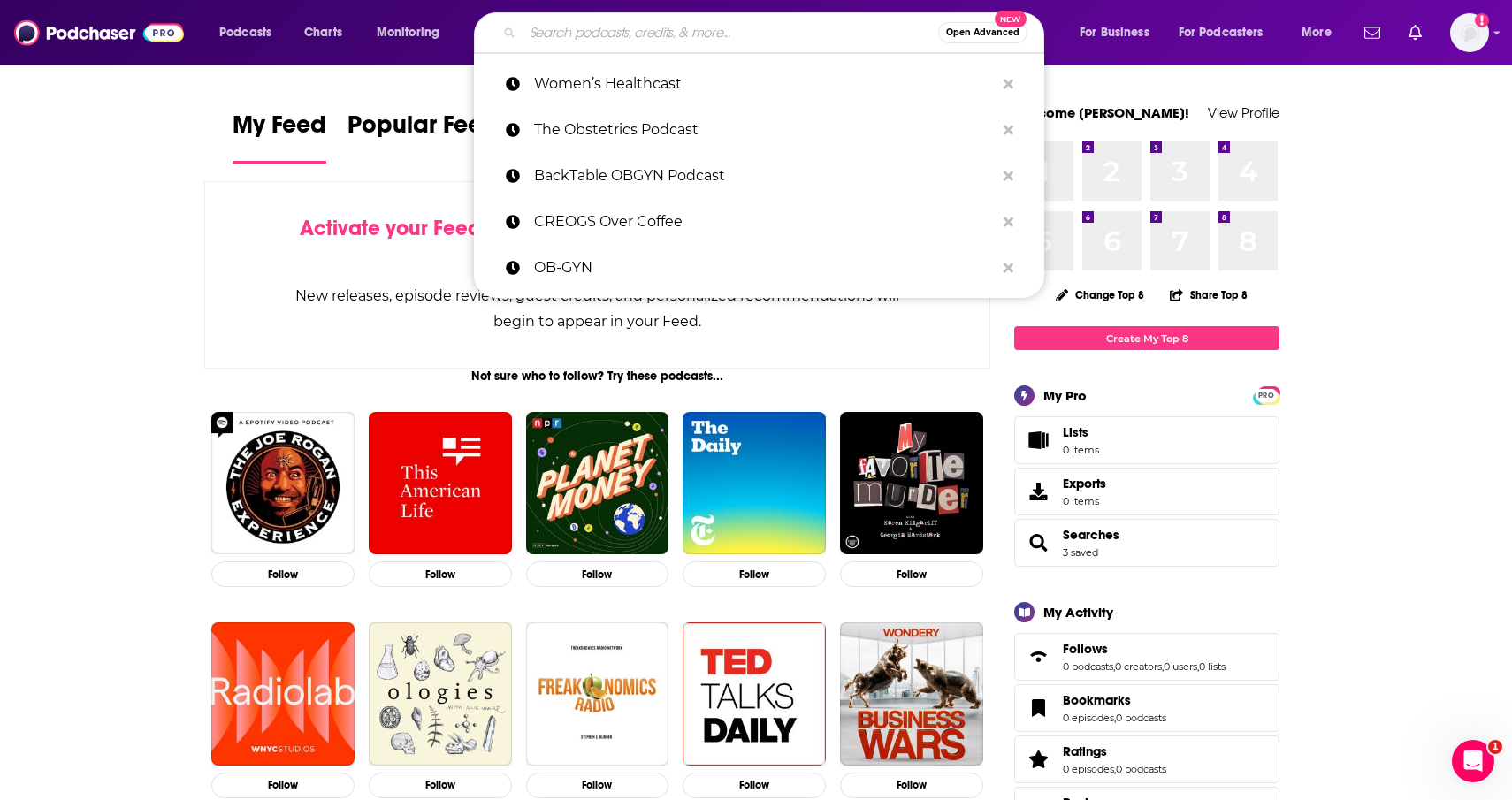
click at [739, 29] on input "Search podcasts, credits, & more..." at bounding box center [730, 33] width 416 height 28
paste input "Labor of Love Podcast"
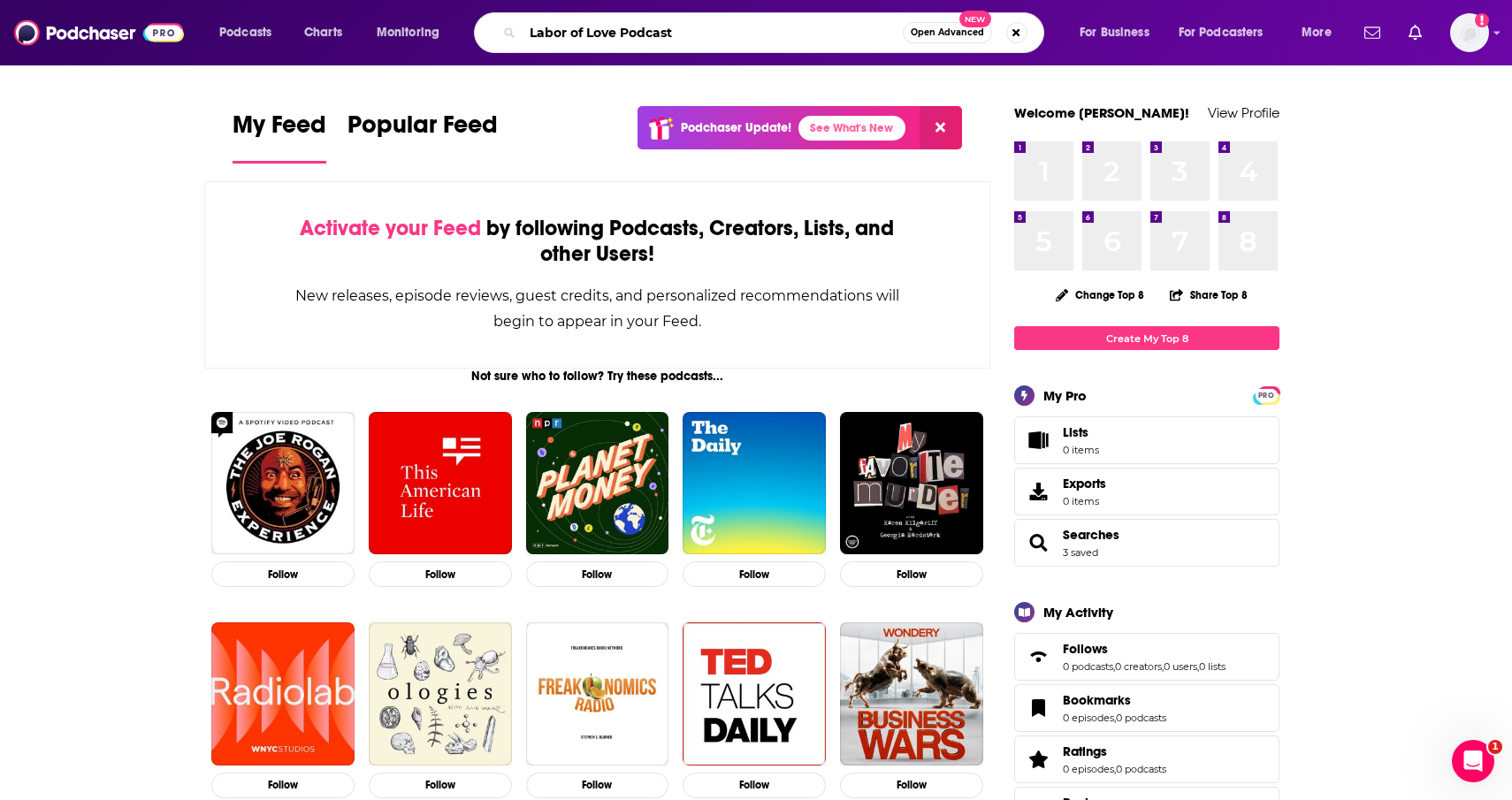
type input "Labor of Love Podcast"
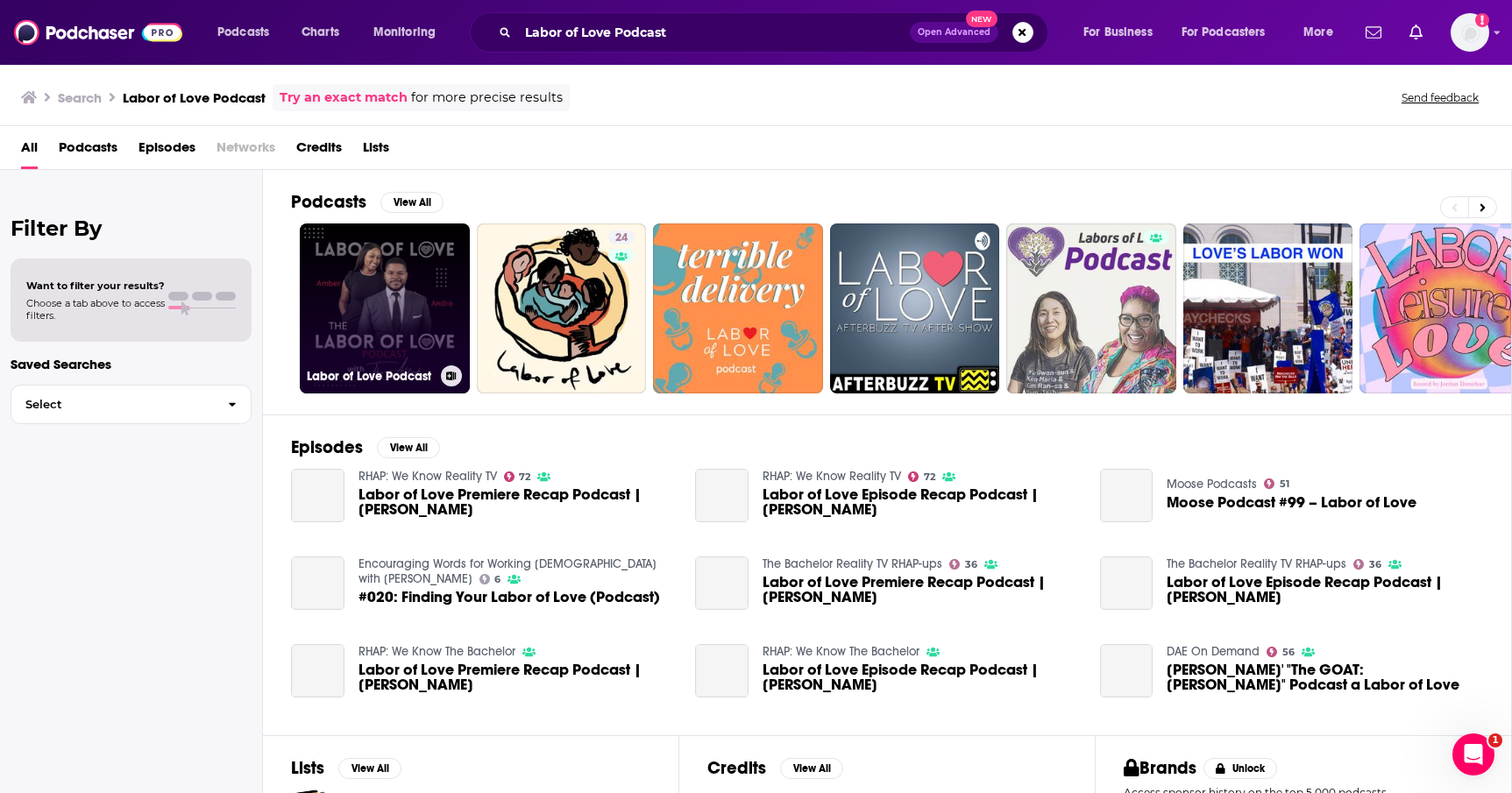
click at [344, 310] on link "Labor of Love Podcast" at bounding box center [384, 308] width 170 height 170
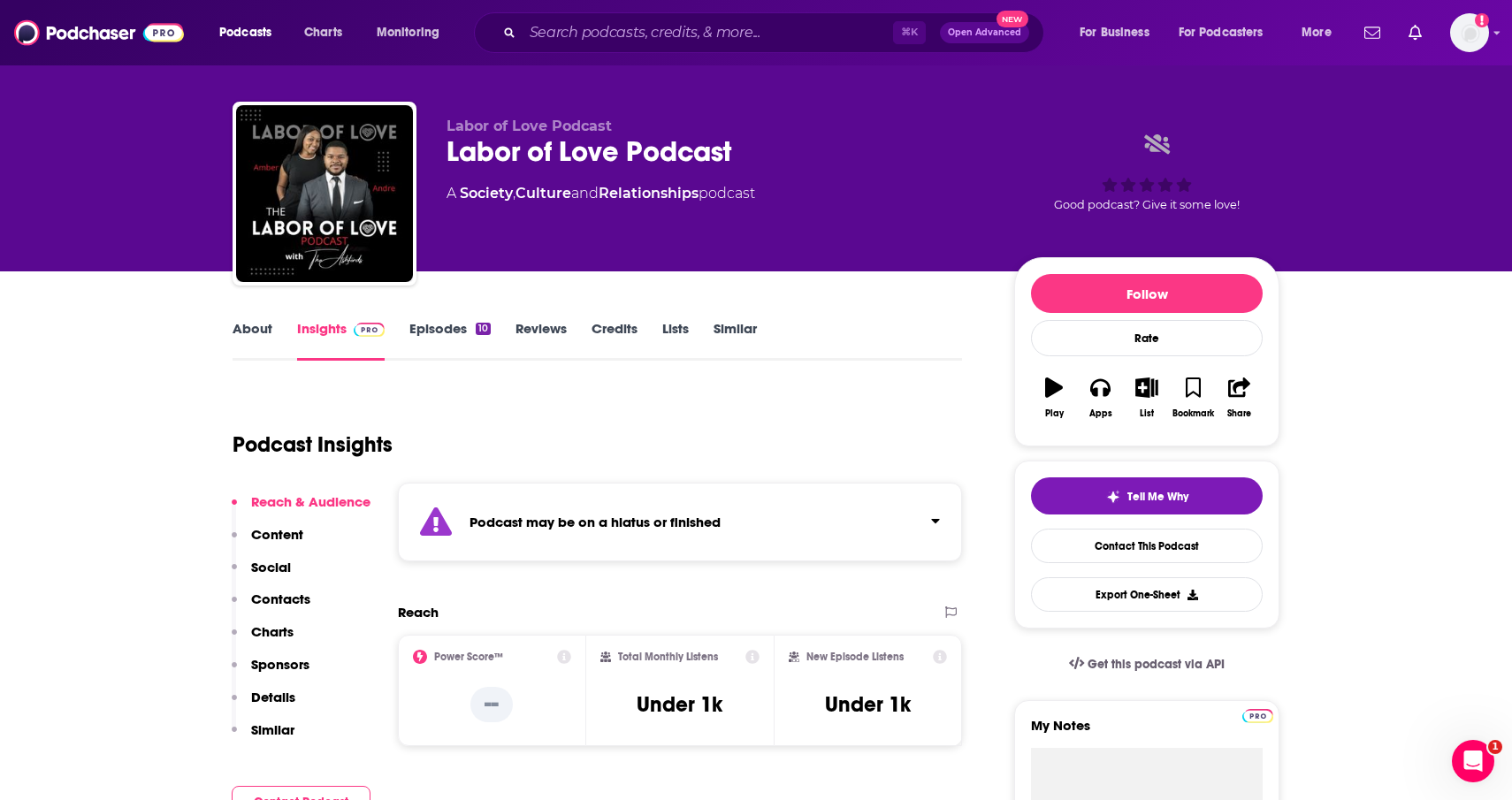
scroll to position [112, 0]
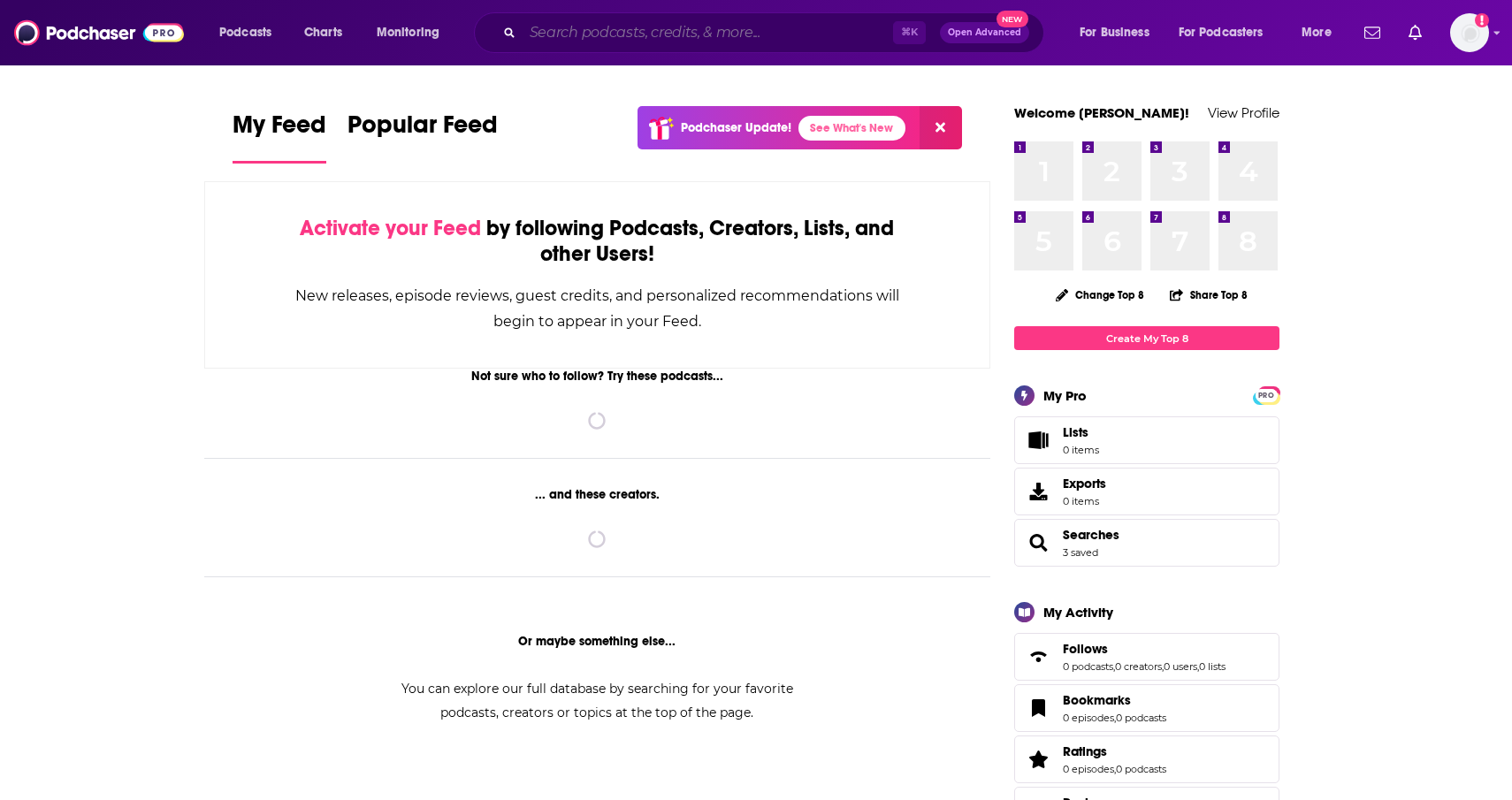
click at [807, 25] on input "Search podcasts, credits, & more..." at bounding box center [707, 33] width 370 height 28
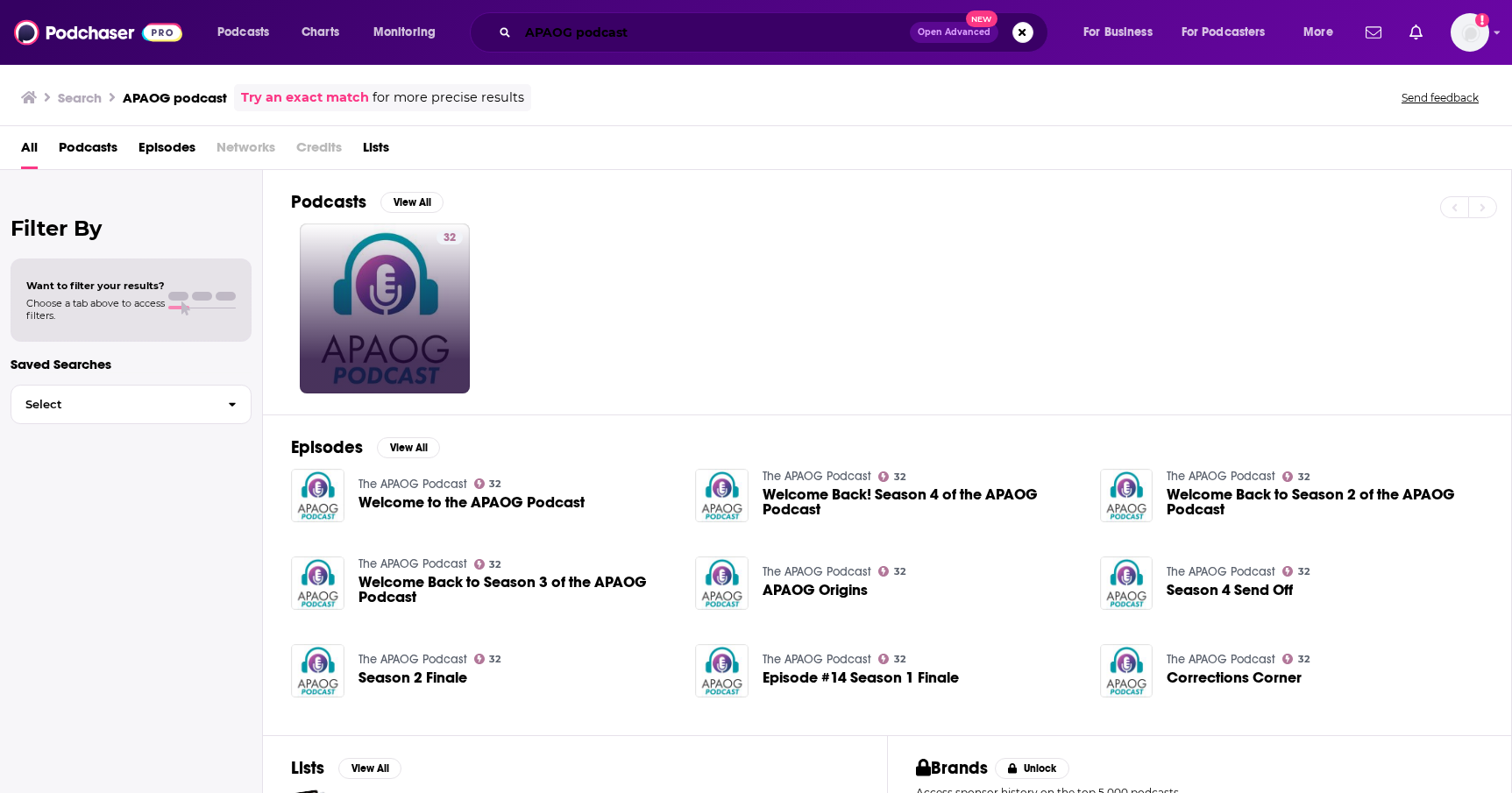
click at [588, 30] on input "APAOG podcast" at bounding box center [713, 33] width 391 height 28
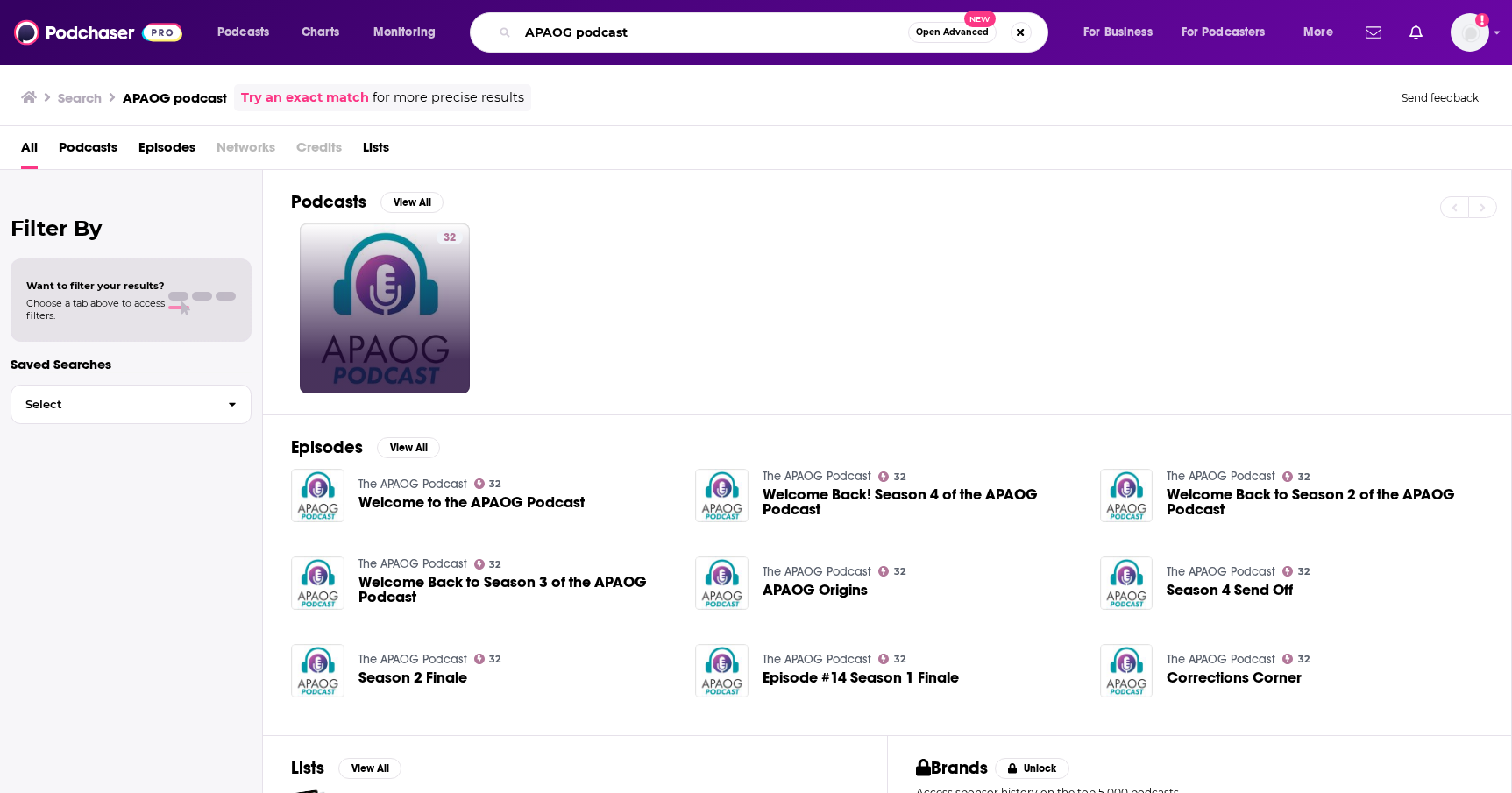
click at [588, 30] on input "APAOG podcast" at bounding box center [712, 33] width 389 height 28
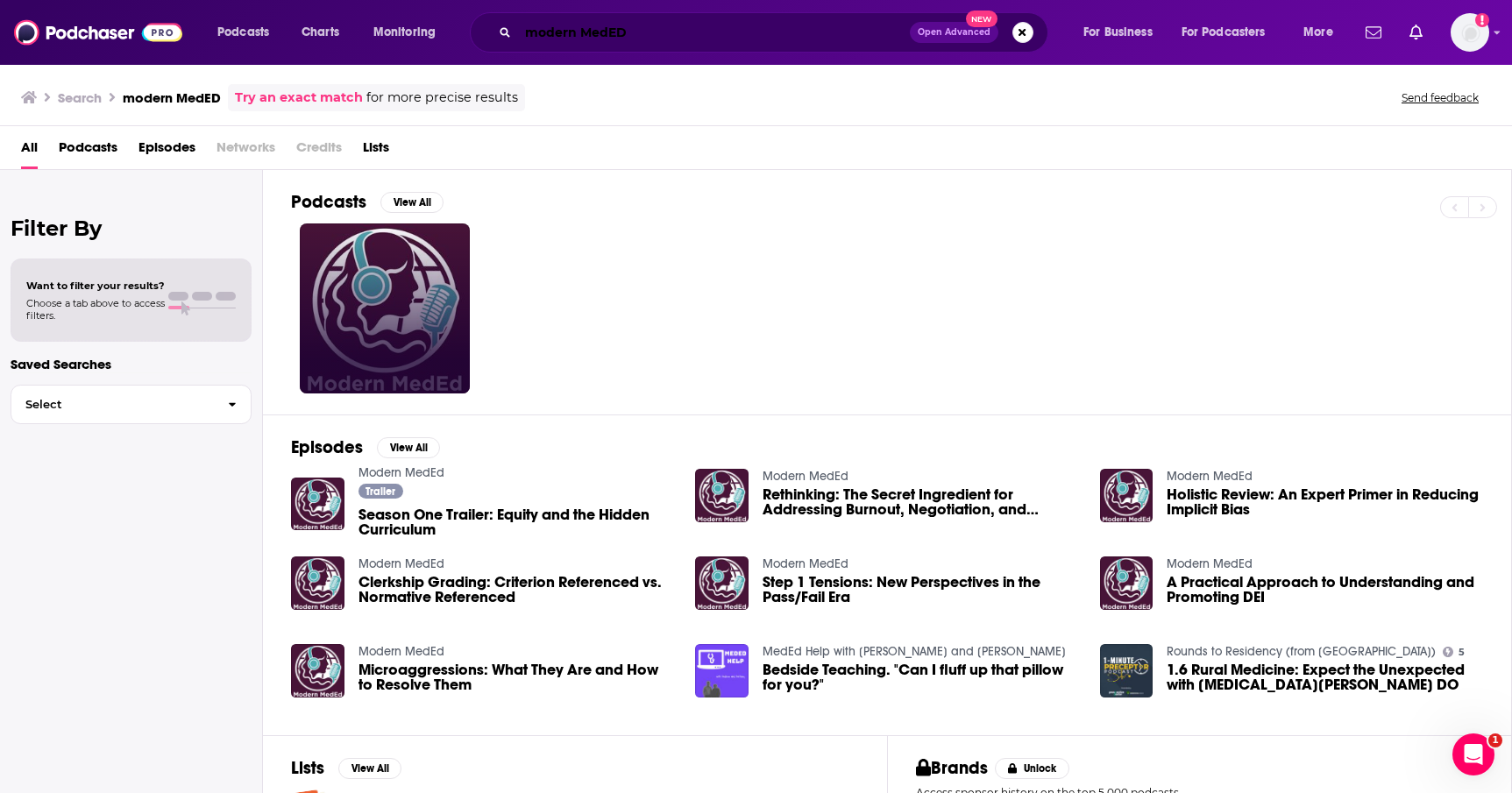
click at [621, 33] on input "modern MedED" at bounding box center [713, 33] width 391 height 28
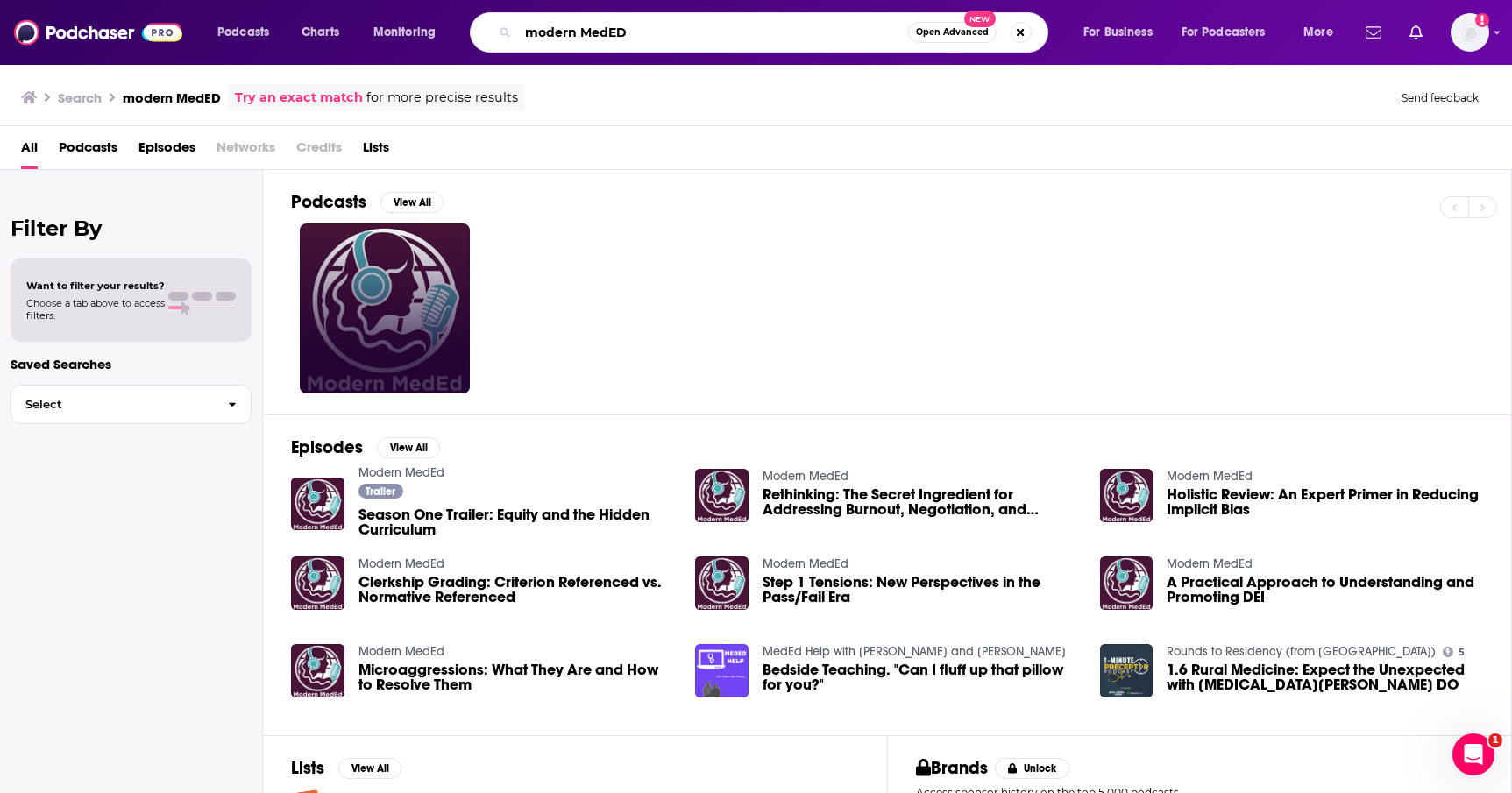
click at [623, 33] on input "modern MedED" at bounding box center [712, 33] width 389 height 28
click at [654, 35] on input "modern MedED" at bounding box center [712, 33] width 389 height 28
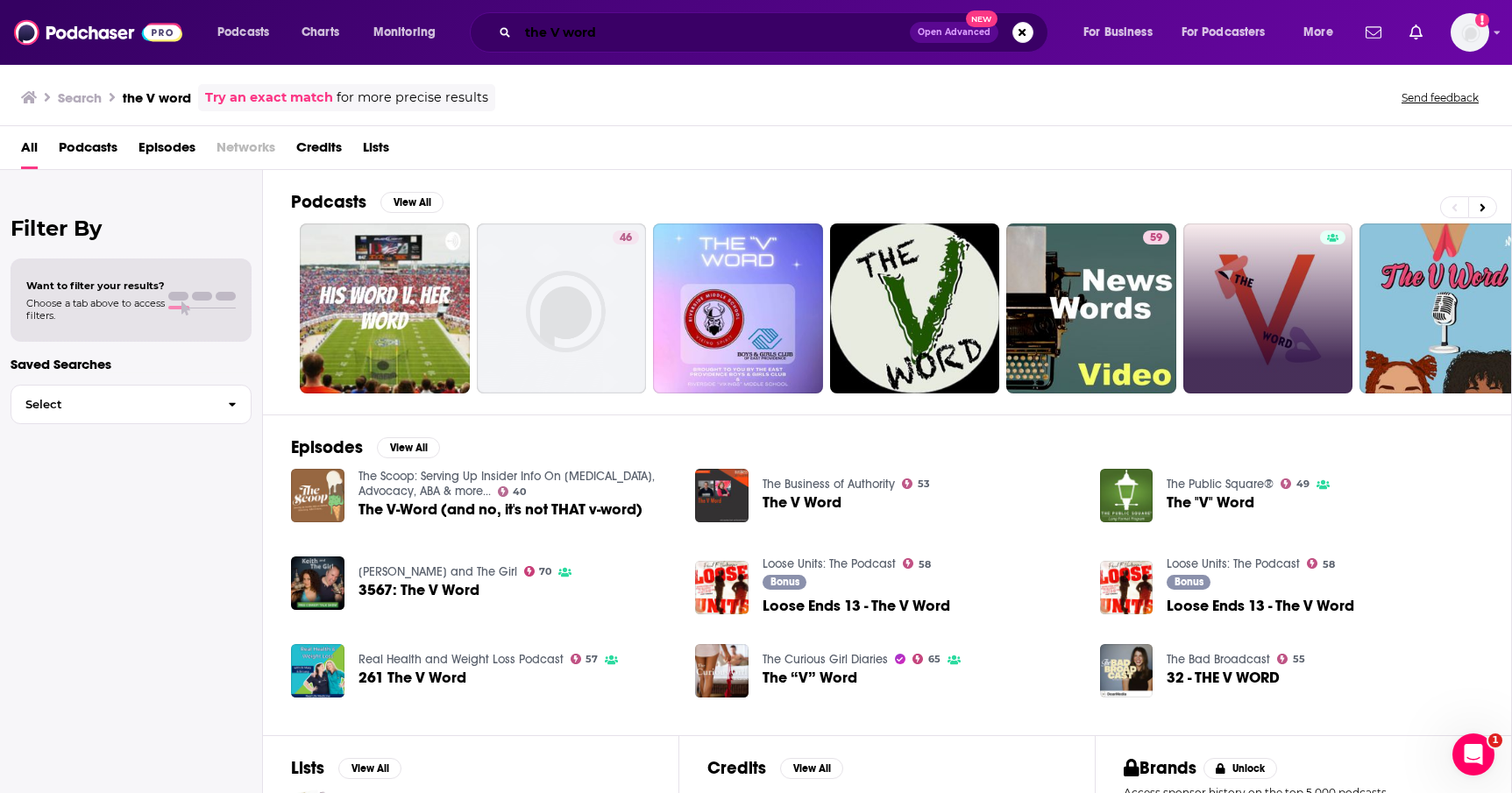
click at [619, 37] on input "the V word" at bounding box center [713, 33] width 391 height 28
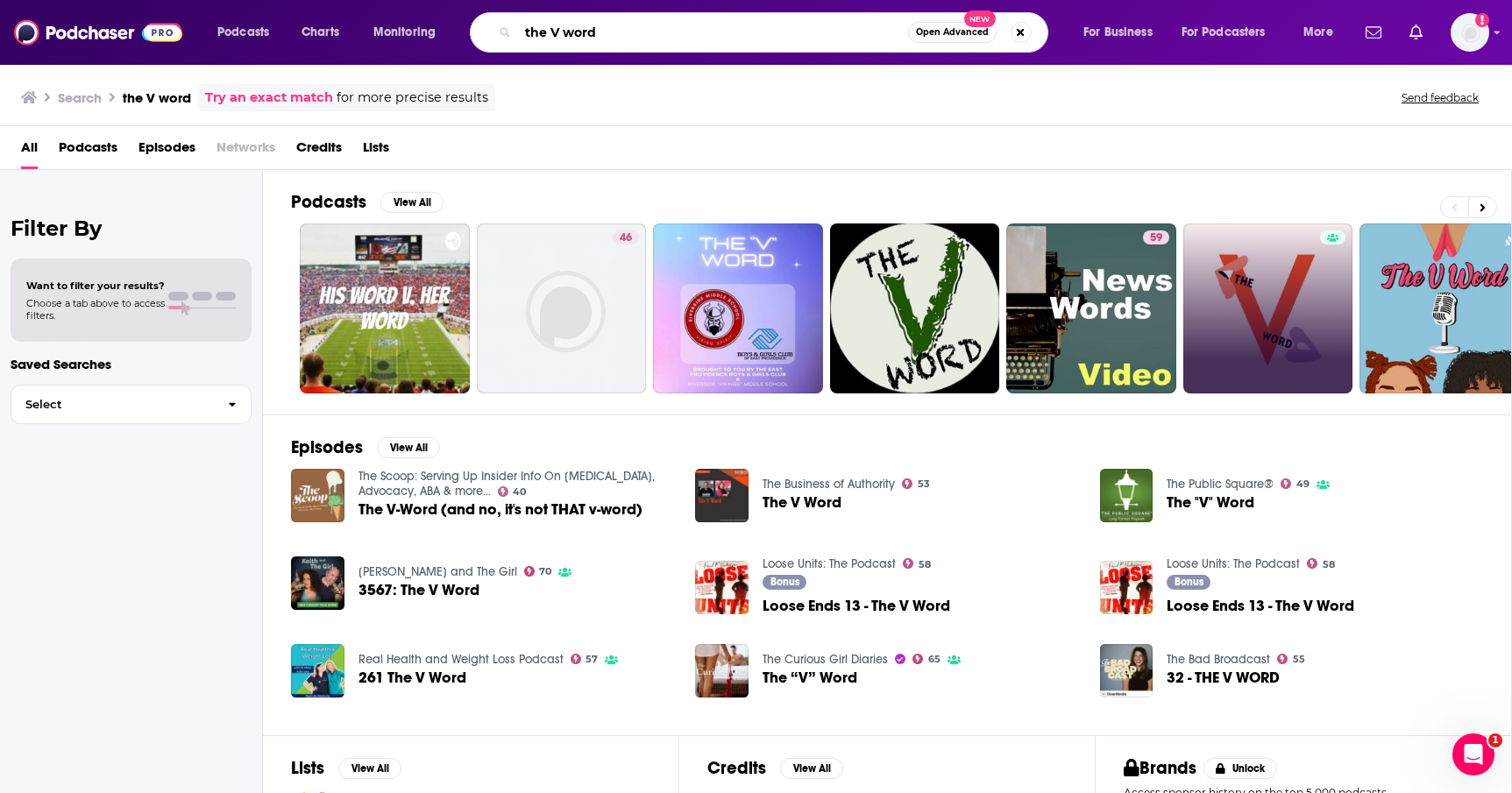
click at [619, 37] on input "the V word" at bounding box center [712, 33] width 389 height 28
paste input "The V Word (Stanford Medicine)"
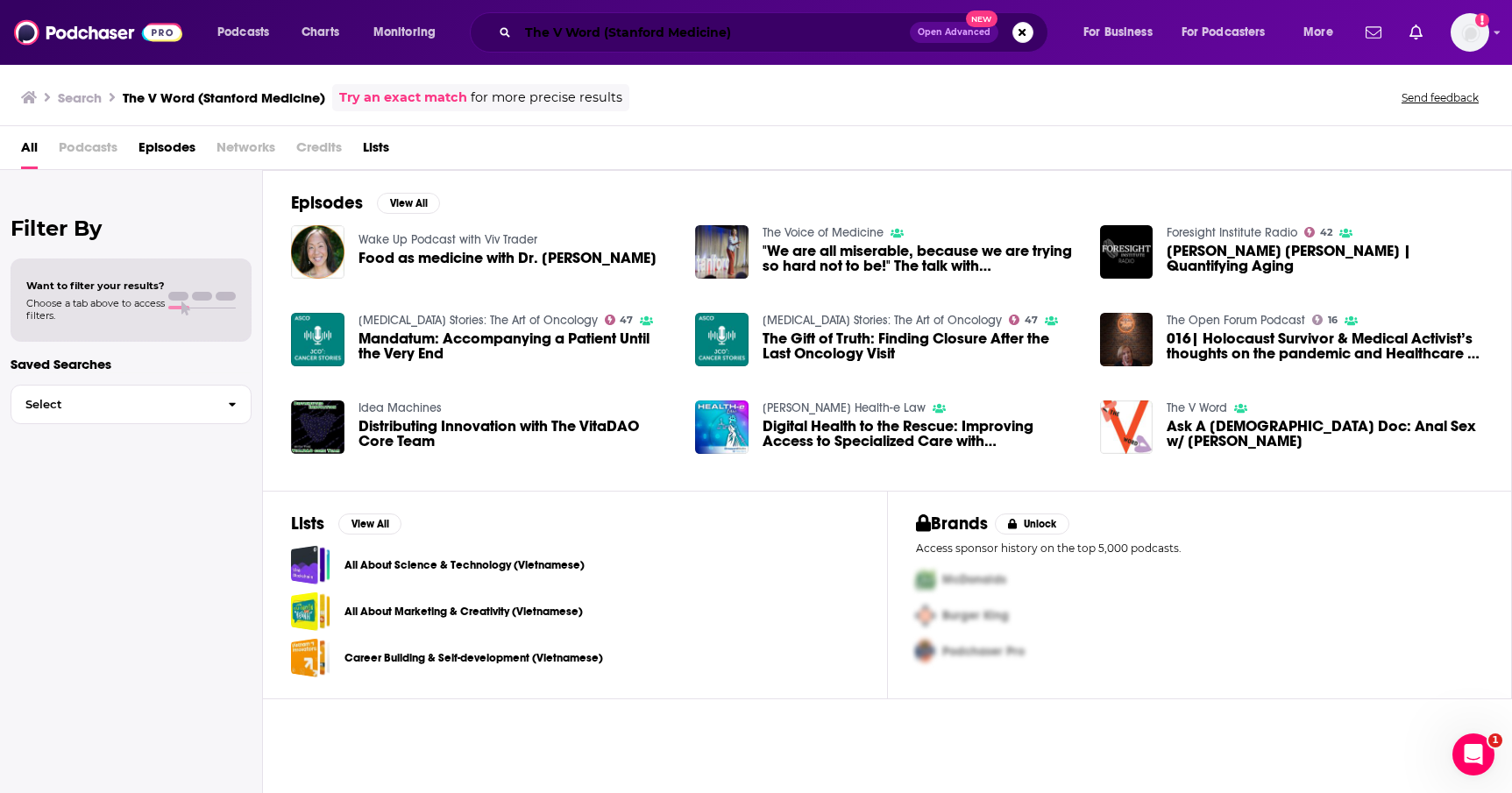
click at [613, 33] on input "The V Word (Stanford Medicine)" at bounding box center [713, 33] width 391 height 28
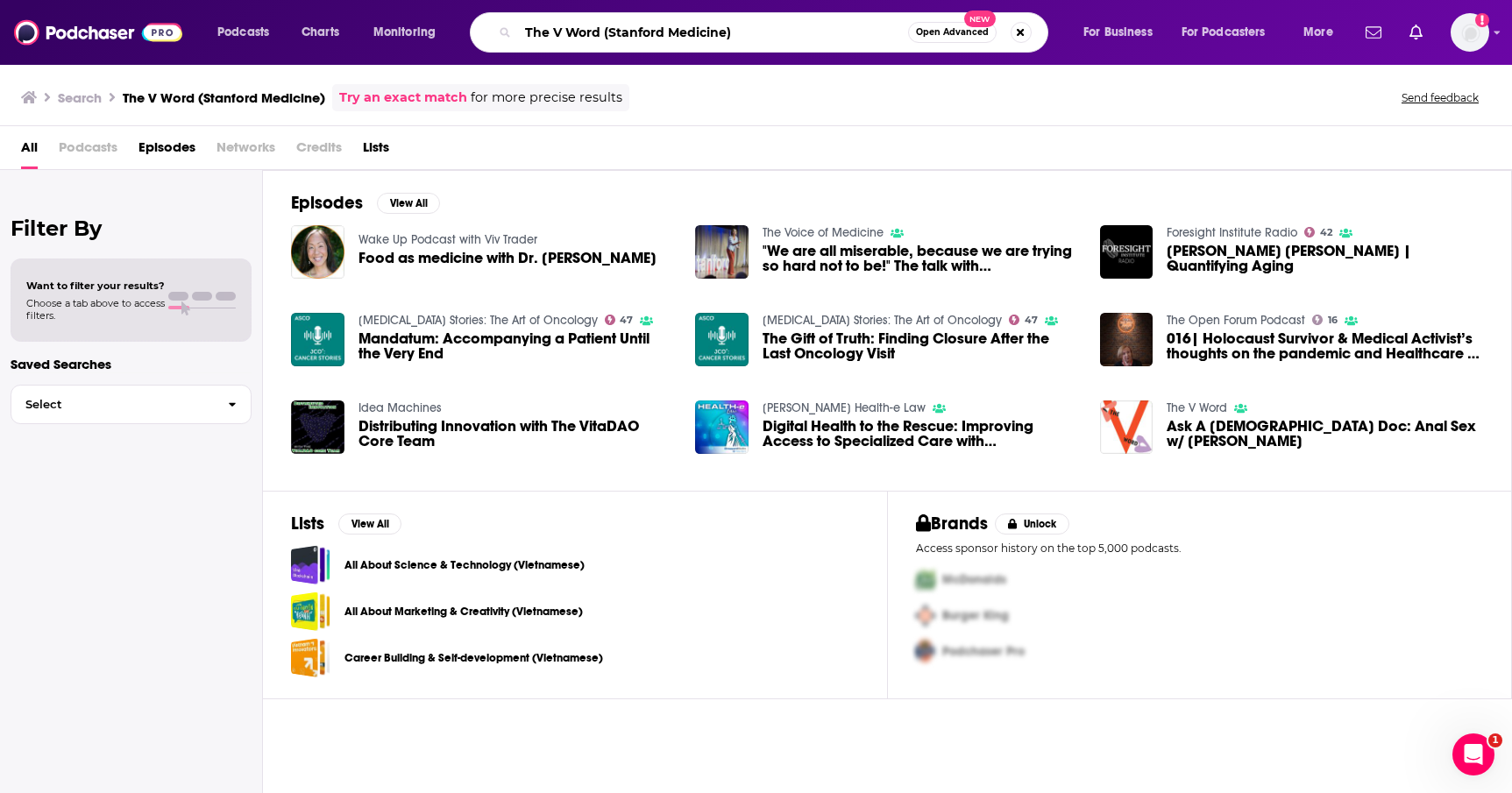
click at [613, 33] on input "The V Word (Stanford Medicine)" at bounding box center [712, 33] width 389 height 28
type input "sky women's health"
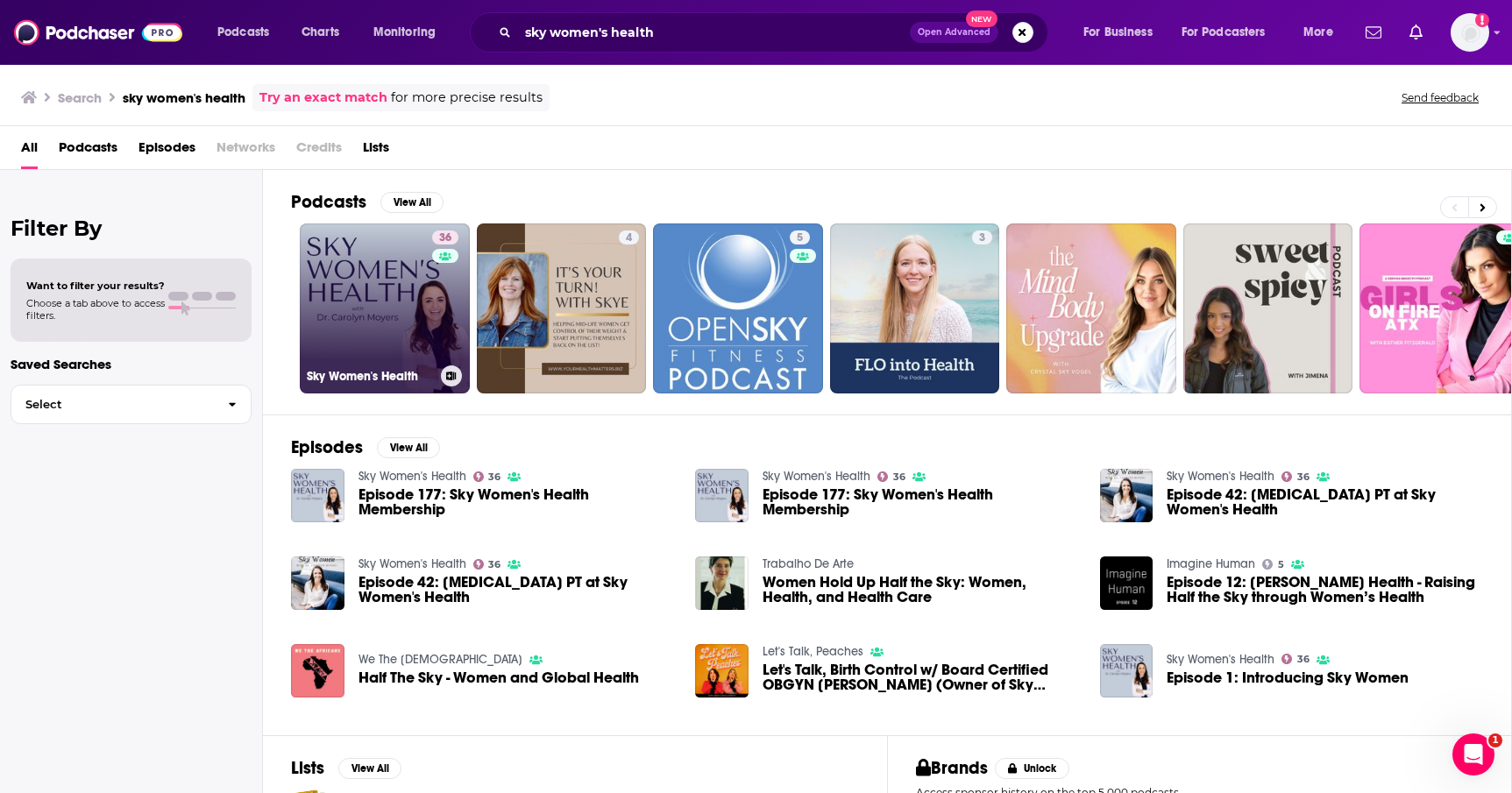
click at [369, 376] on h3 "Sky Women's Health" at bounding box center [370, 376] width 127 height 15
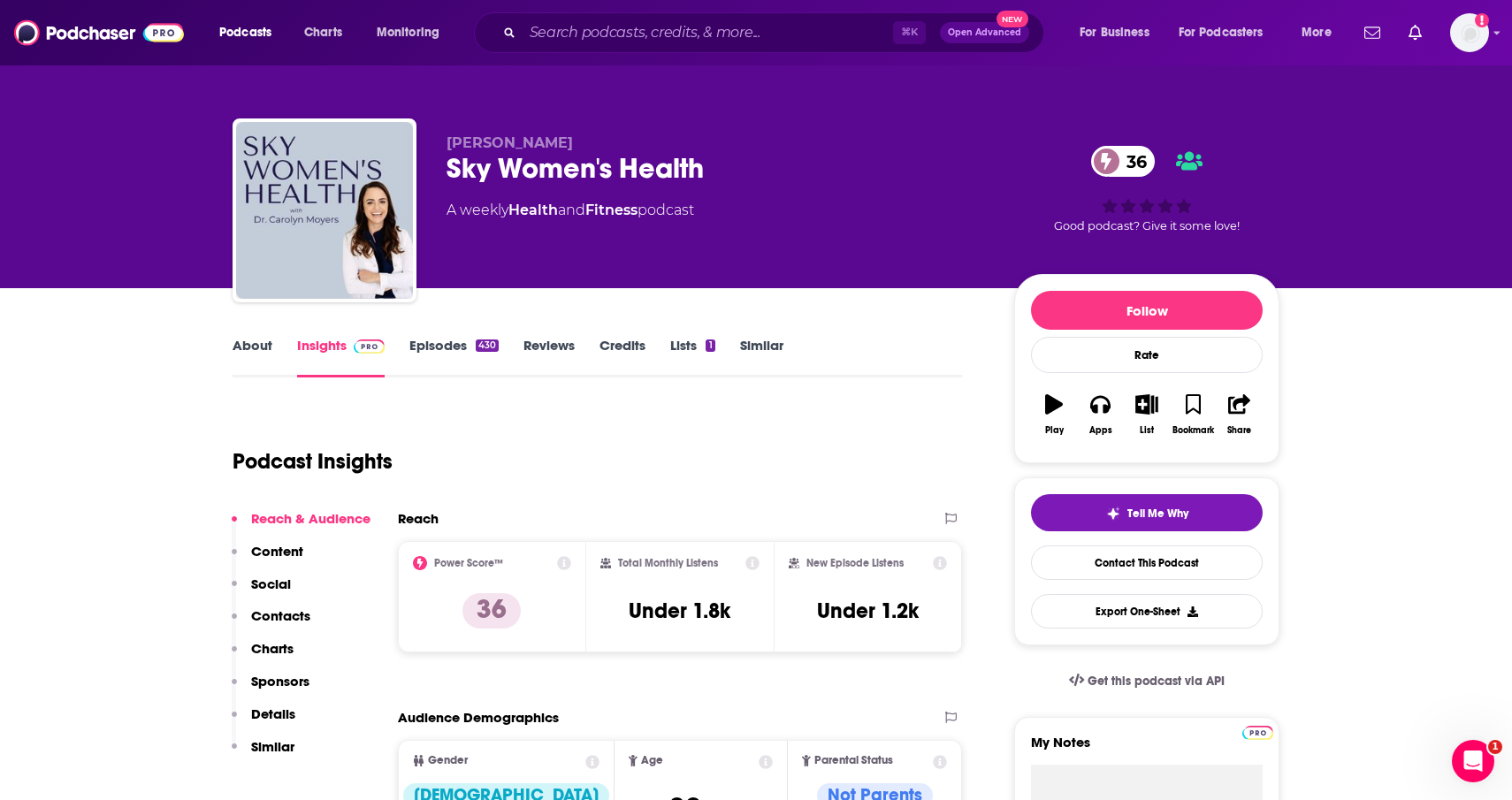
click at [433, 346] on link "Episodes 430" at bounding box center [454, 357] width 89 height 41
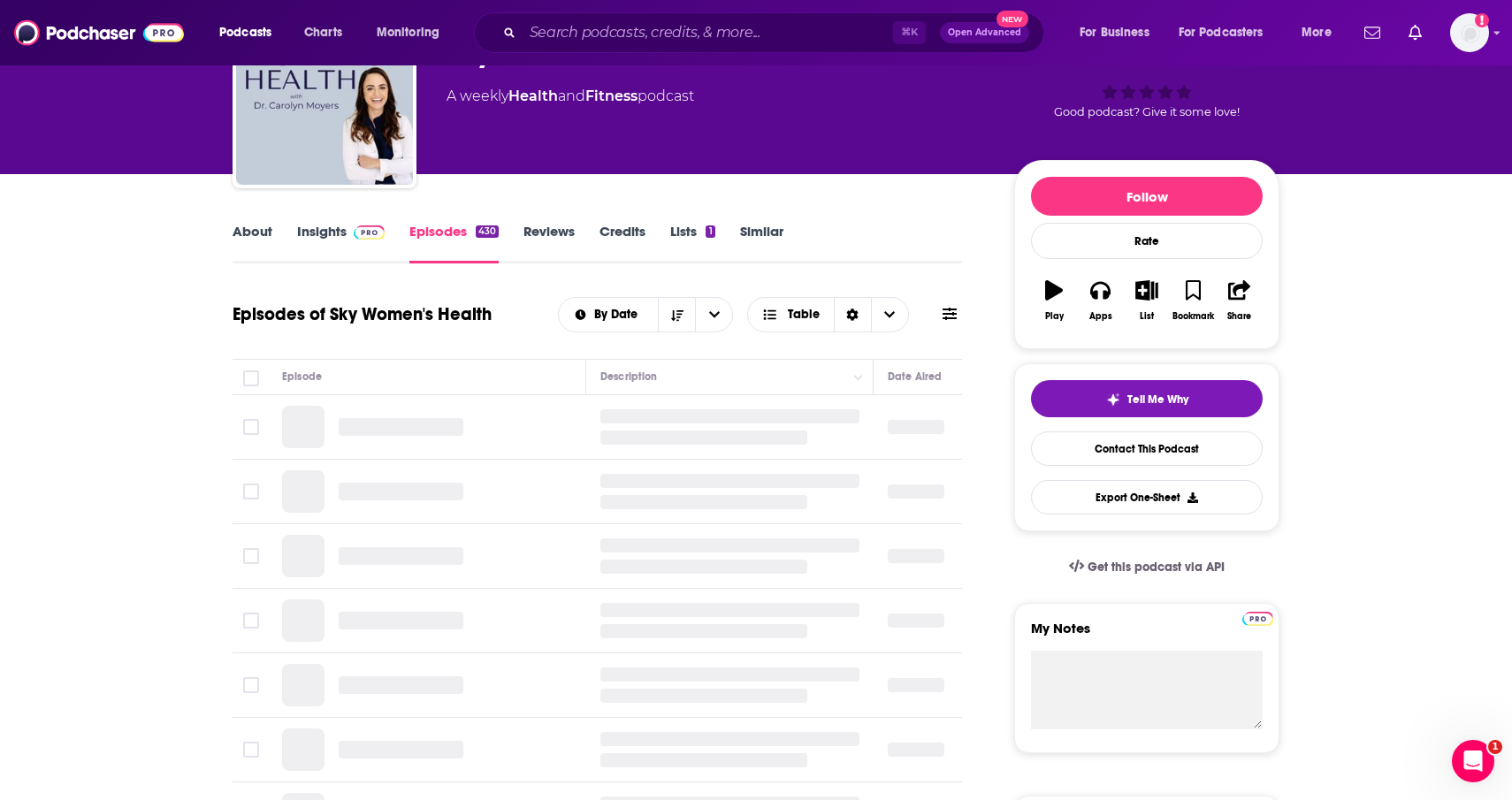
scroll to position [119, 0]
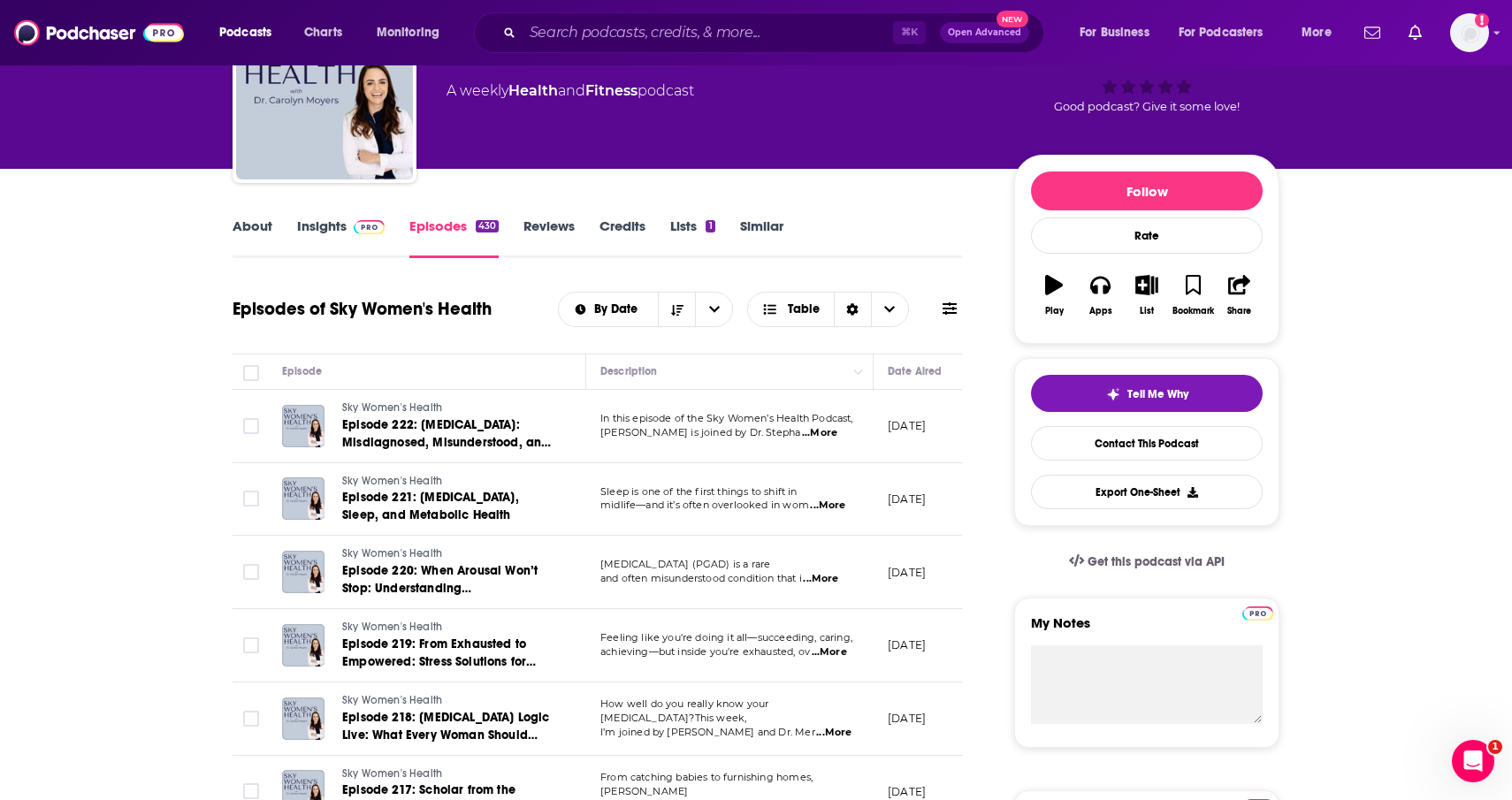
click at [249, 225] on link "About" at bounding box center [253, 238] width 40 height 41
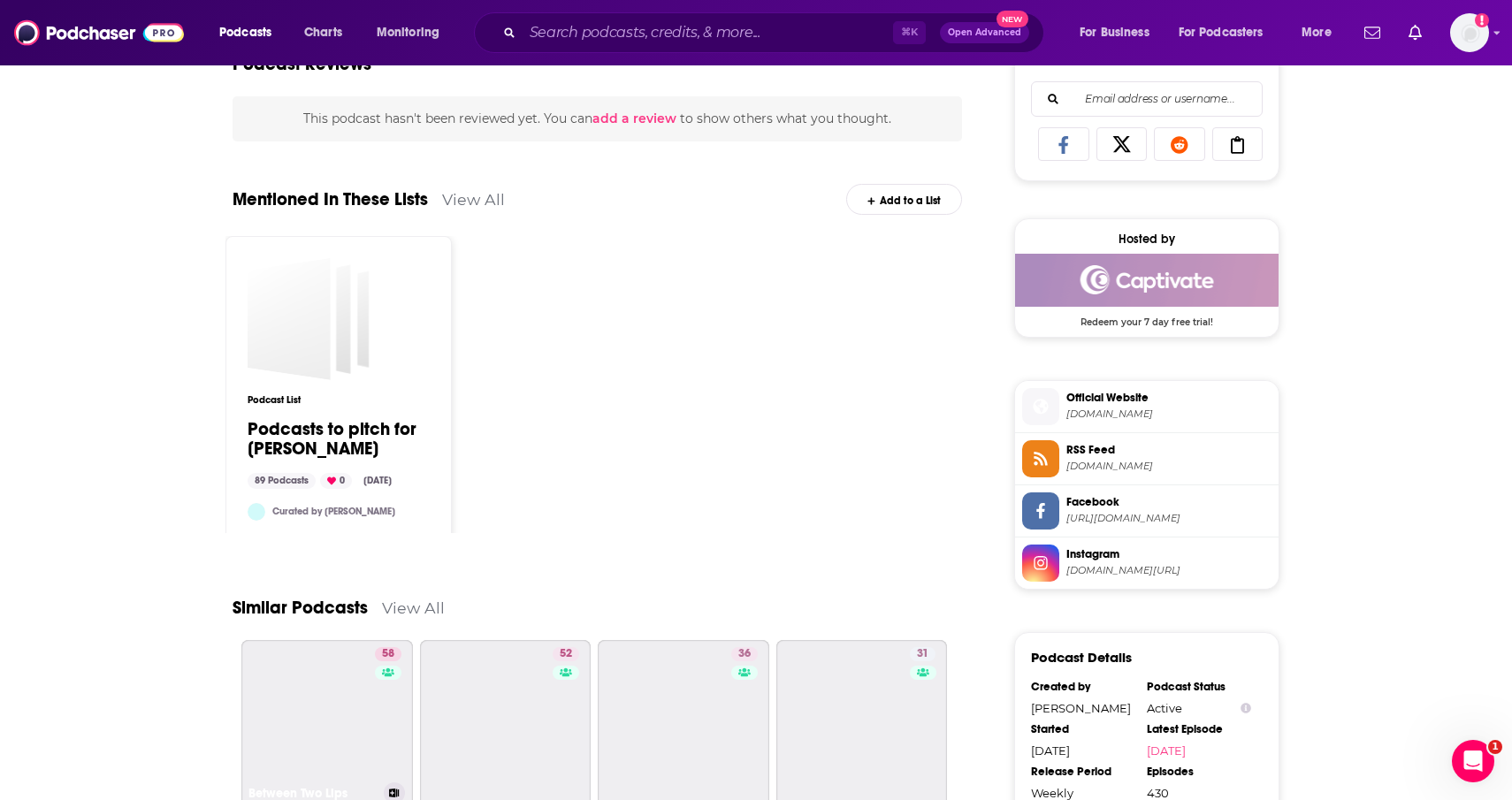
scroll to position [1130, 0]
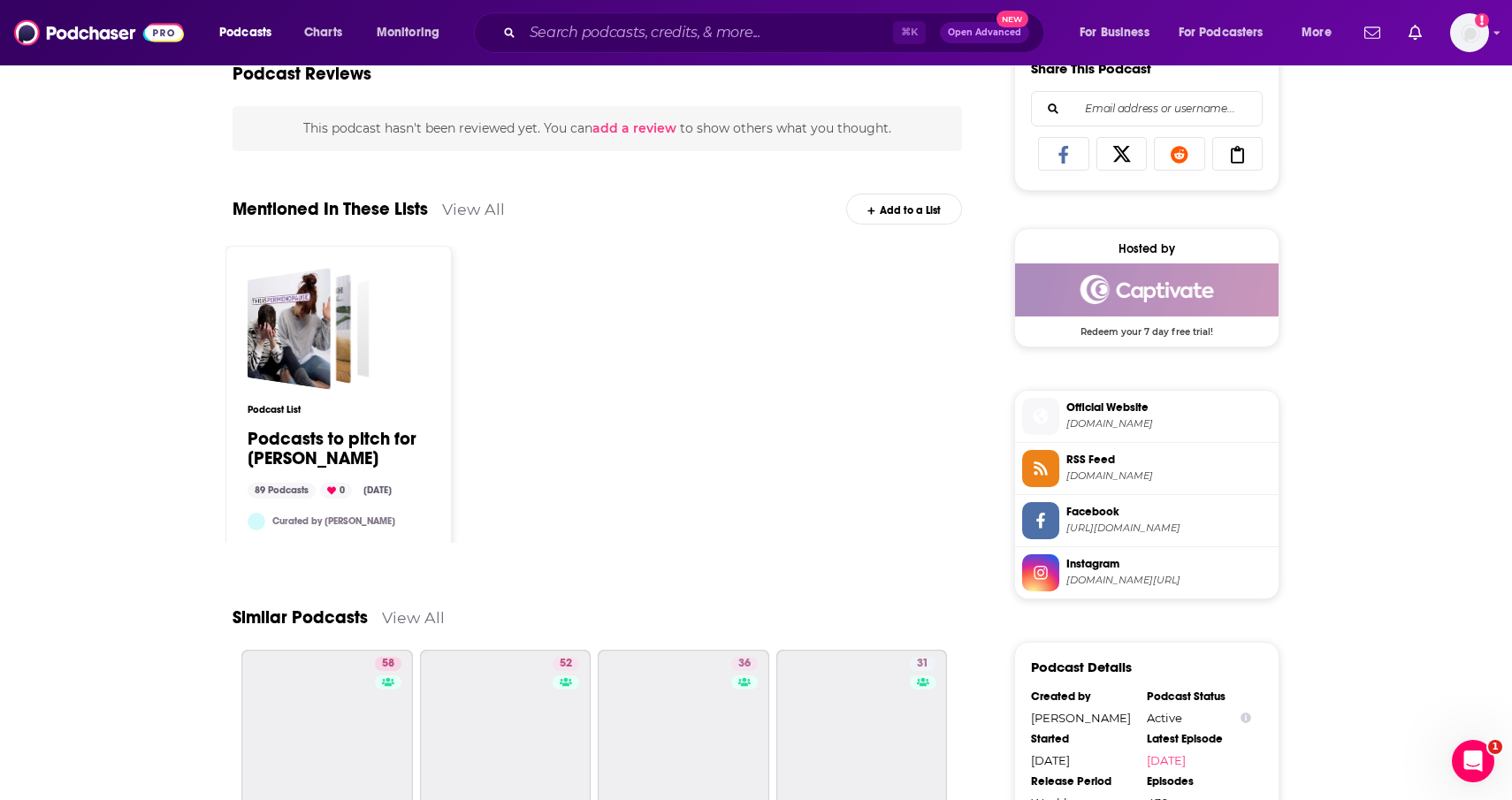
click at [1103, 420] on span "skywomenshealth.com" at bounding box center [1168, 424] width 205 height 13
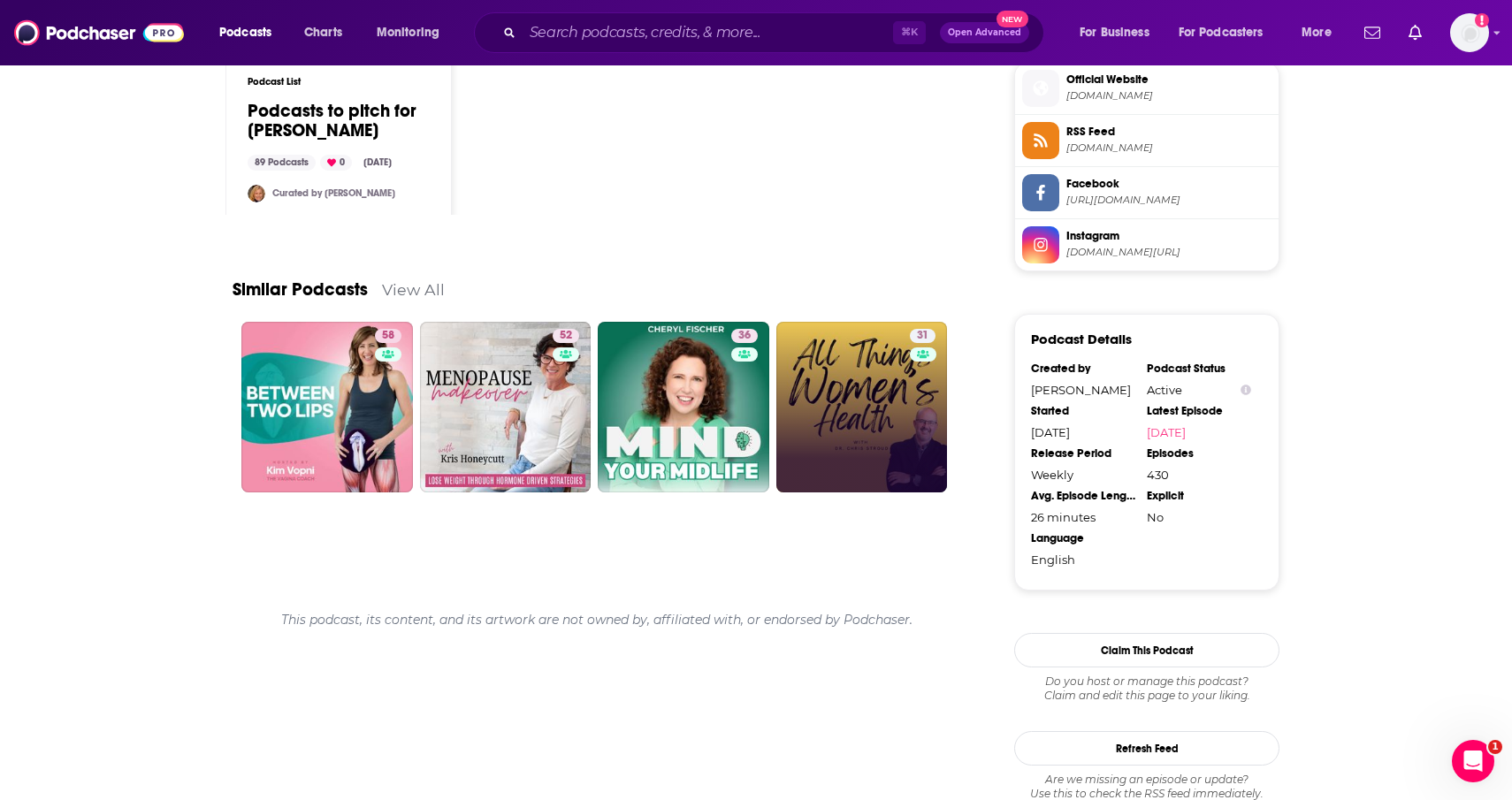
scroll to position [1425, 0]
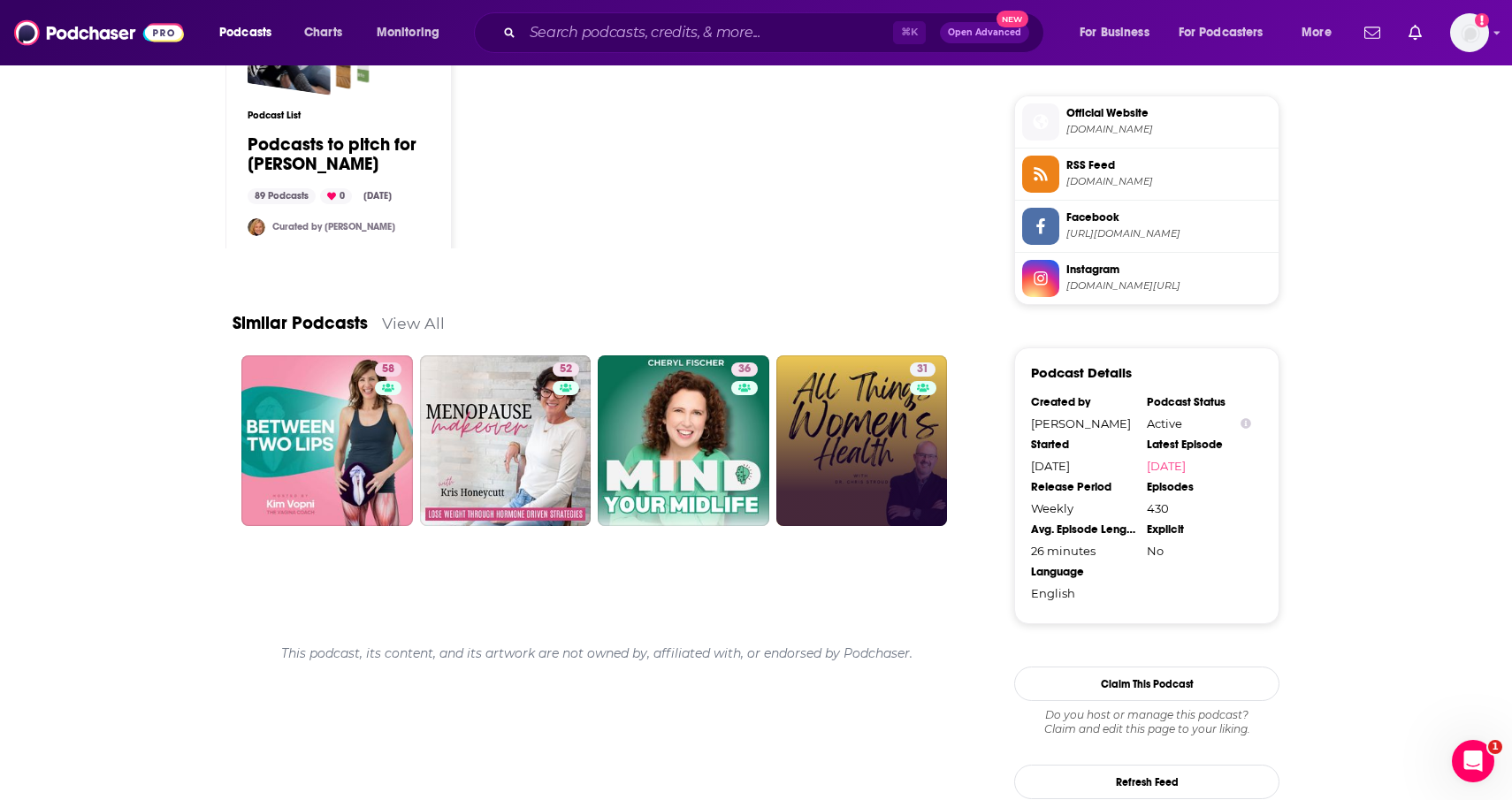
click at [1130, 289] on span "instagram.com/drcarolynmoyers" at bounding box center [1168, 286] width 205 height 13
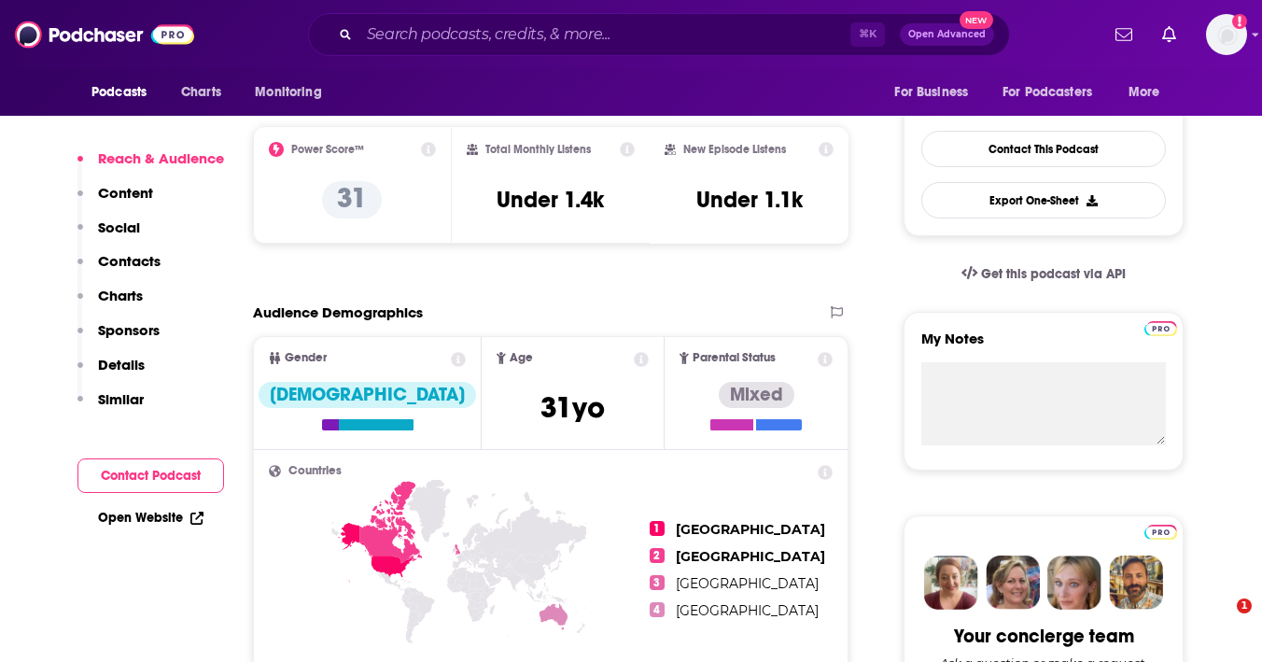
scroll to position [451, 0]
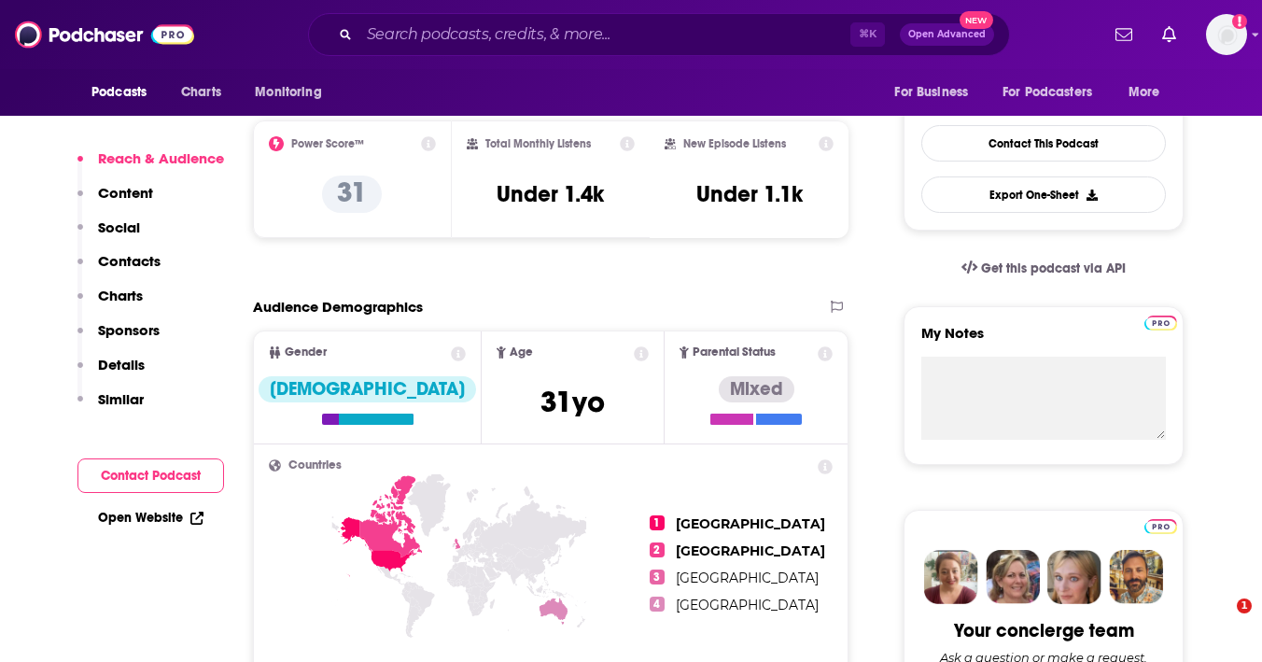
click at [130, 268] on p "Contacts" at bounding box center [129, 261] width 63 height 18
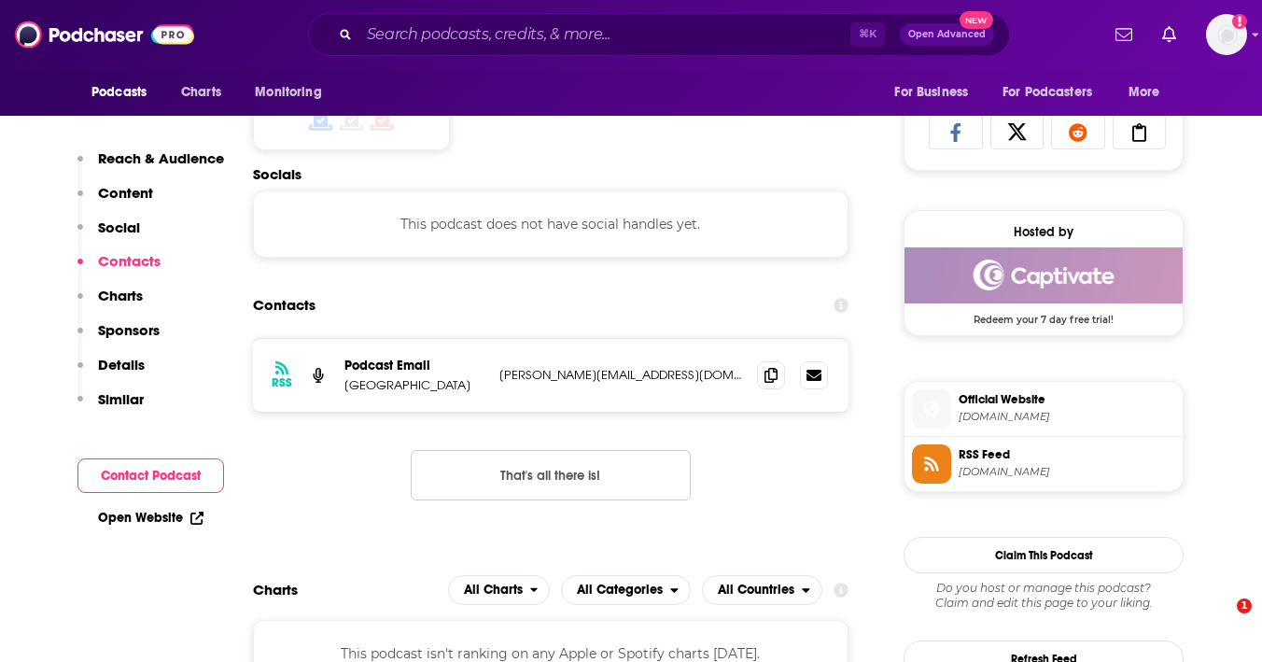
scroll to position [1223, 0]
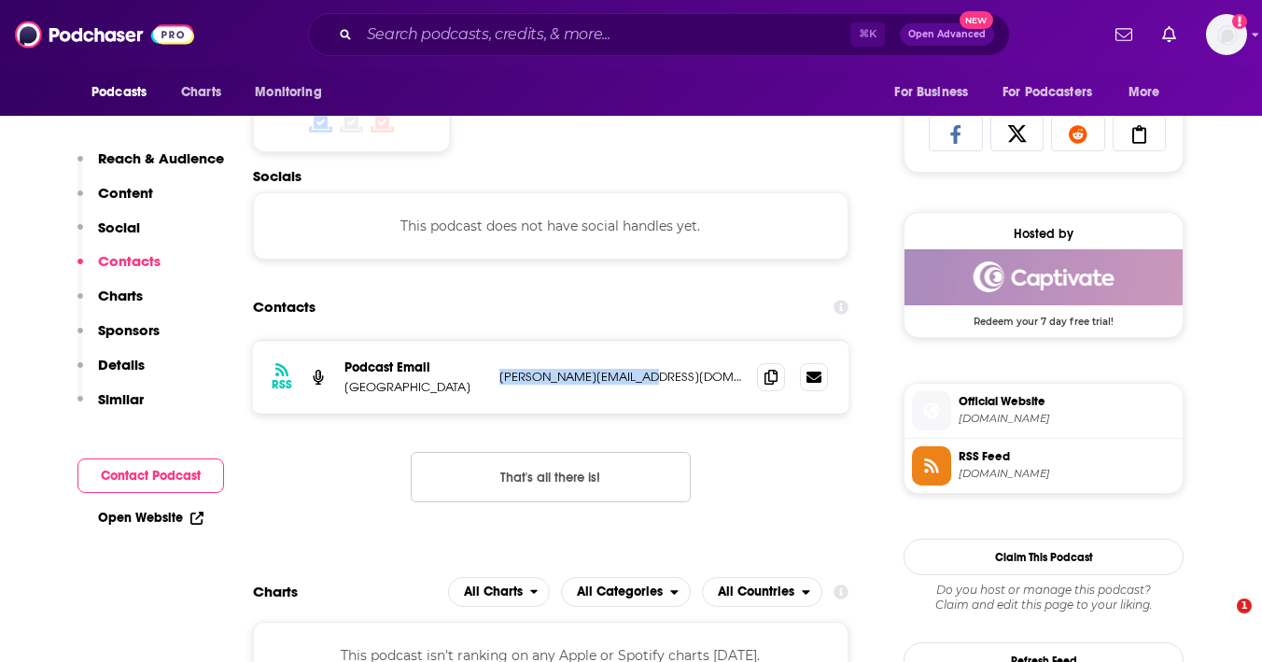
drag, startPoint x: 498, startPoint y: 376, endPoint x: 707, endPoint y: 381, distance: 209.2
click at [707, 381] on div "RSS Podcast Email Spoke Street andrea@spokestreet.com andrea@spokestreet.com" at bounding box center [551, 377] width 596 height 73
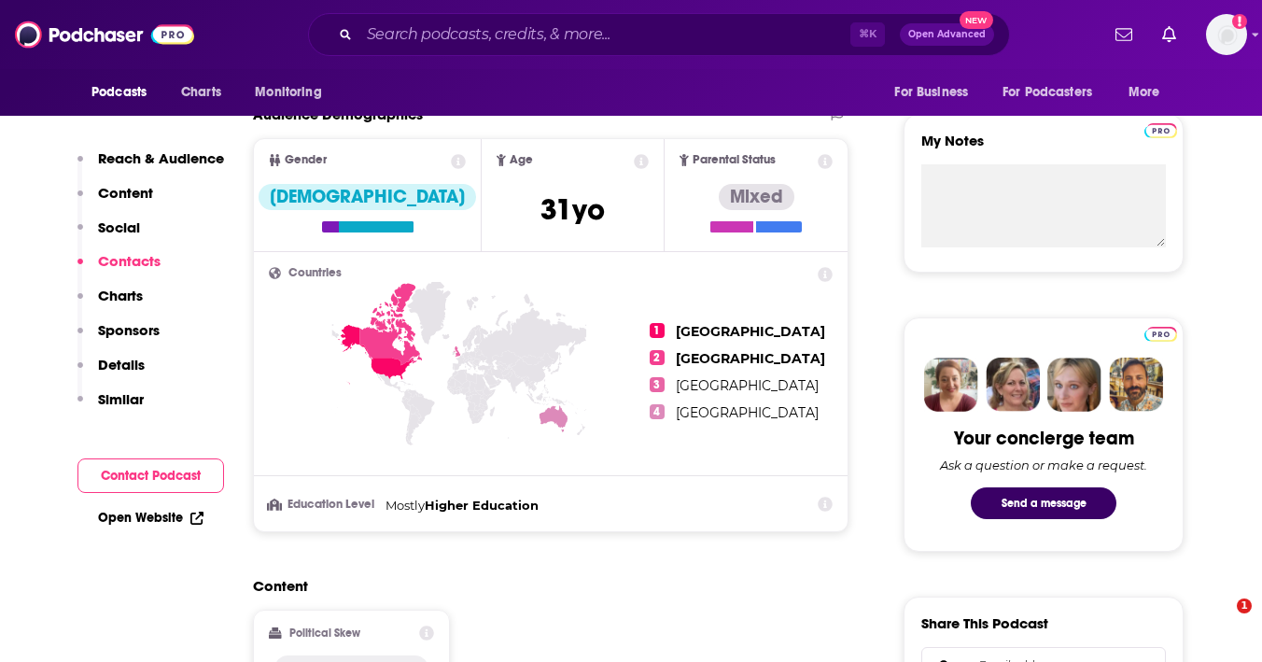
scroll to position [0, 0]
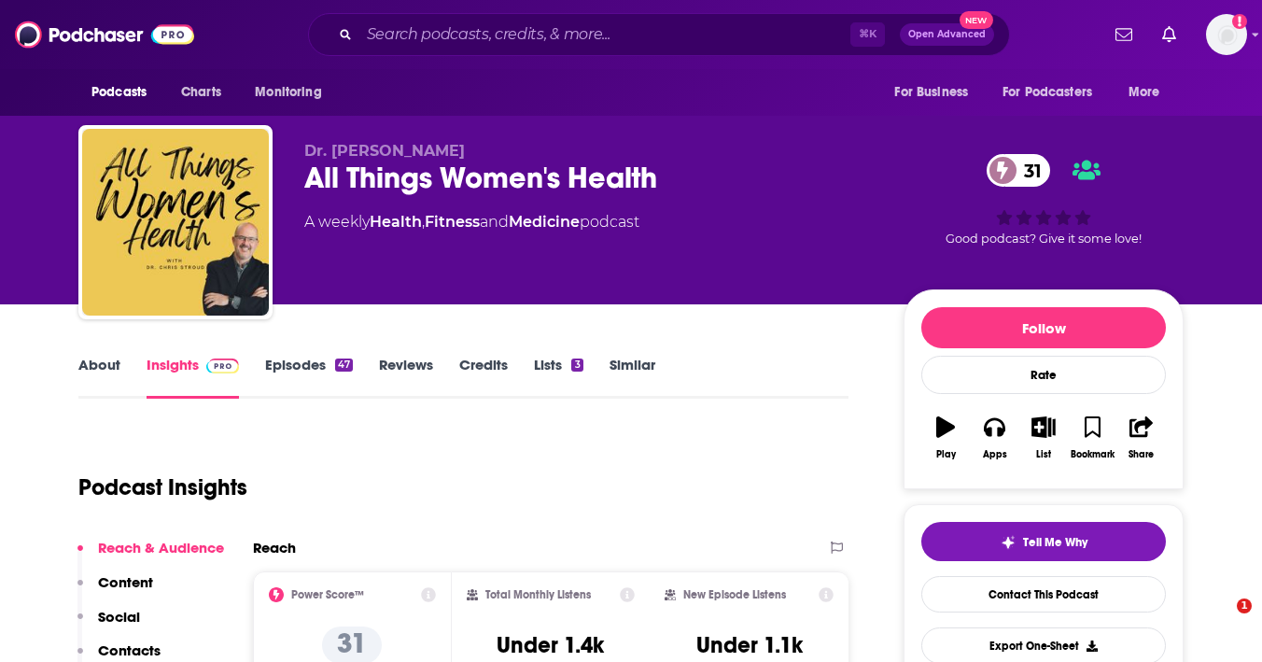
click at [297, 361] on link "Episodes 47" at bounding box center [309, 377] width 88 height 43
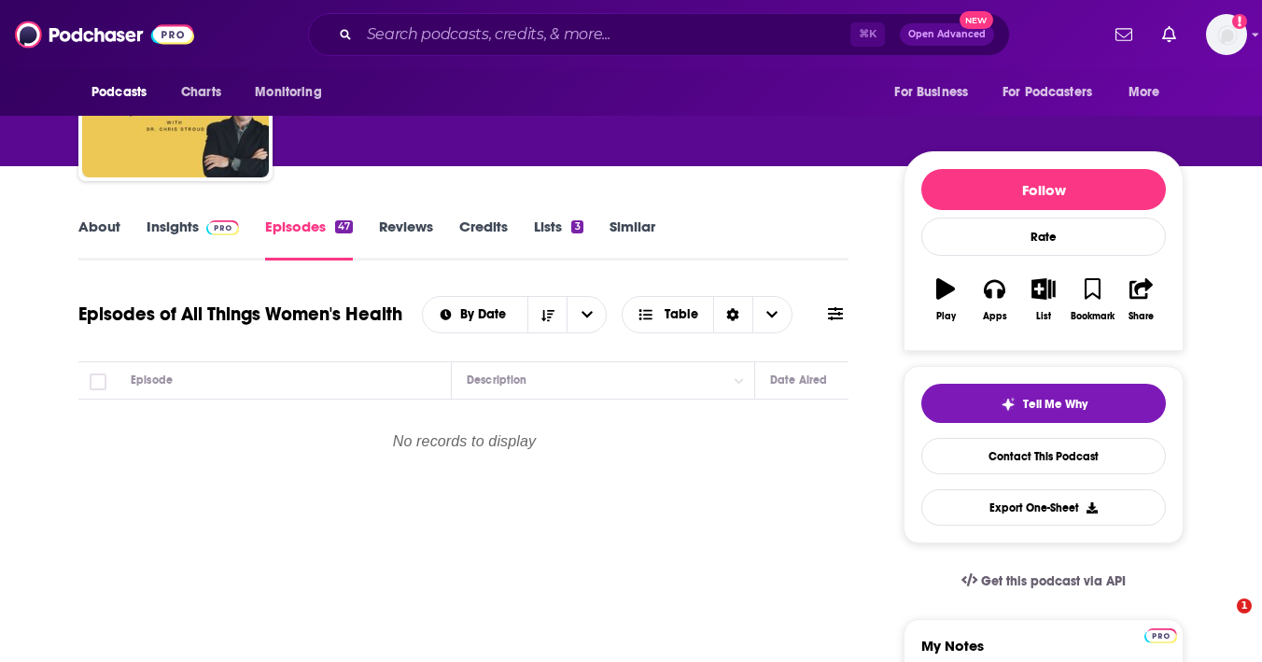
scroll to position [141, 0]
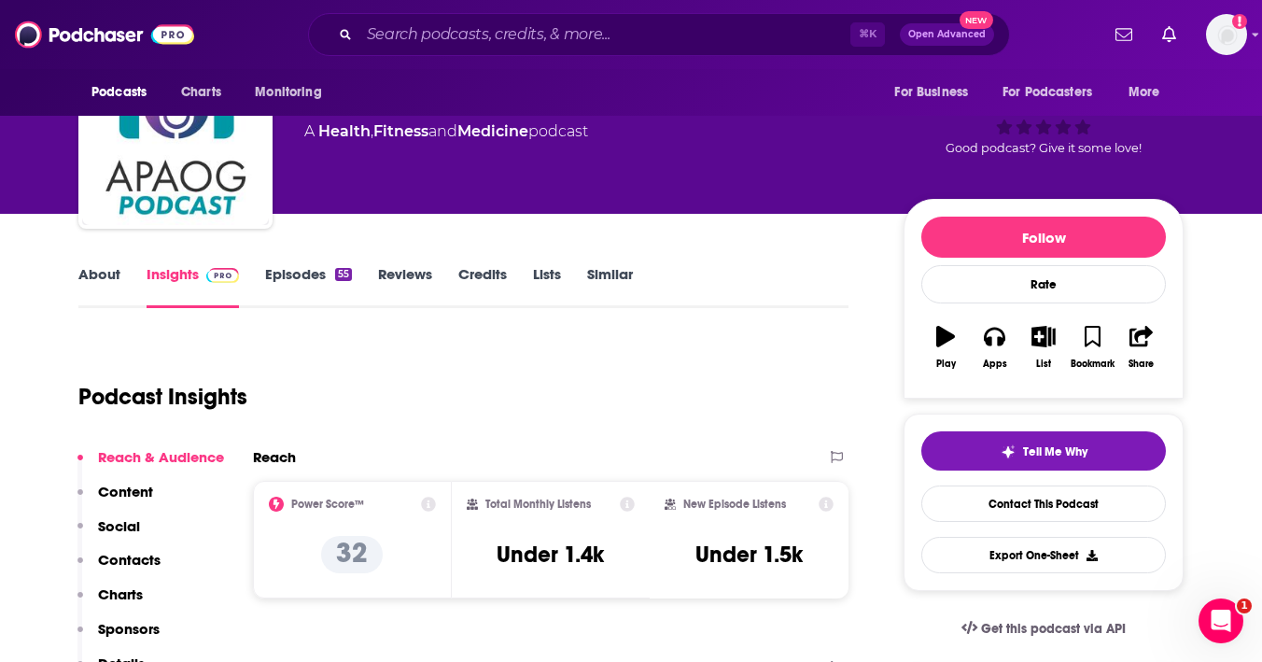
scroll to position [102, 0]
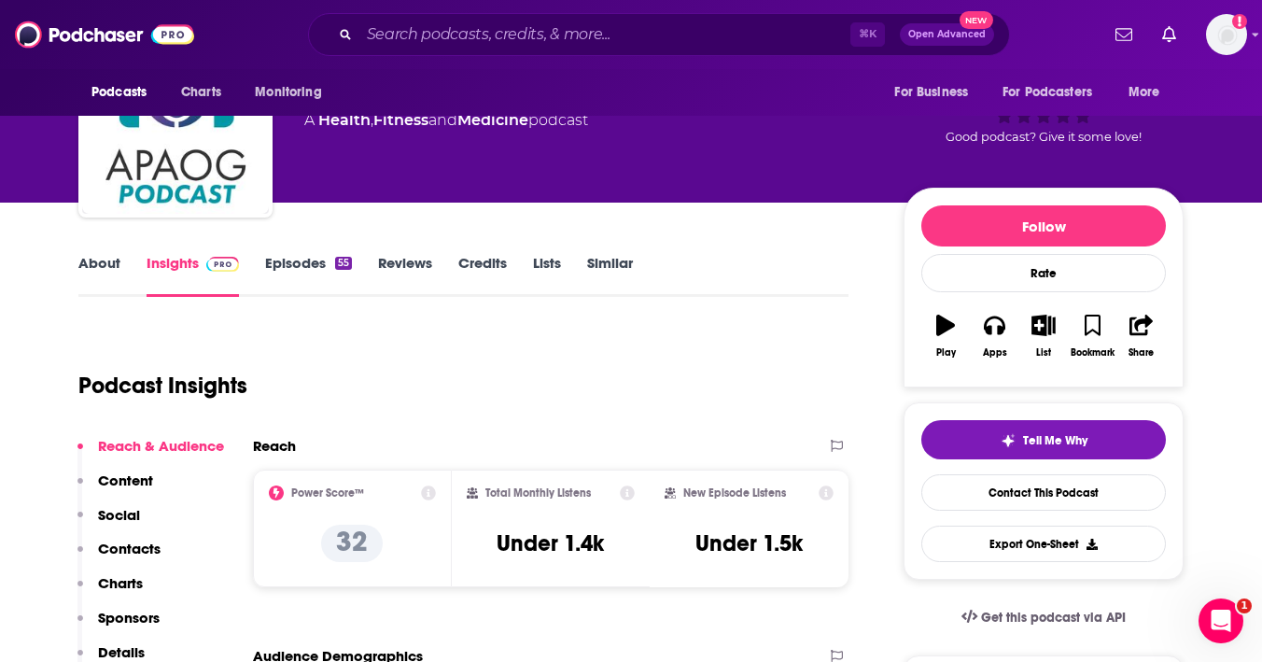
click at [299, 271] on link "Episodes 55" at bounding box center [308, 275] width 87 height 43
